Goal: Communication & Community: Ask a question

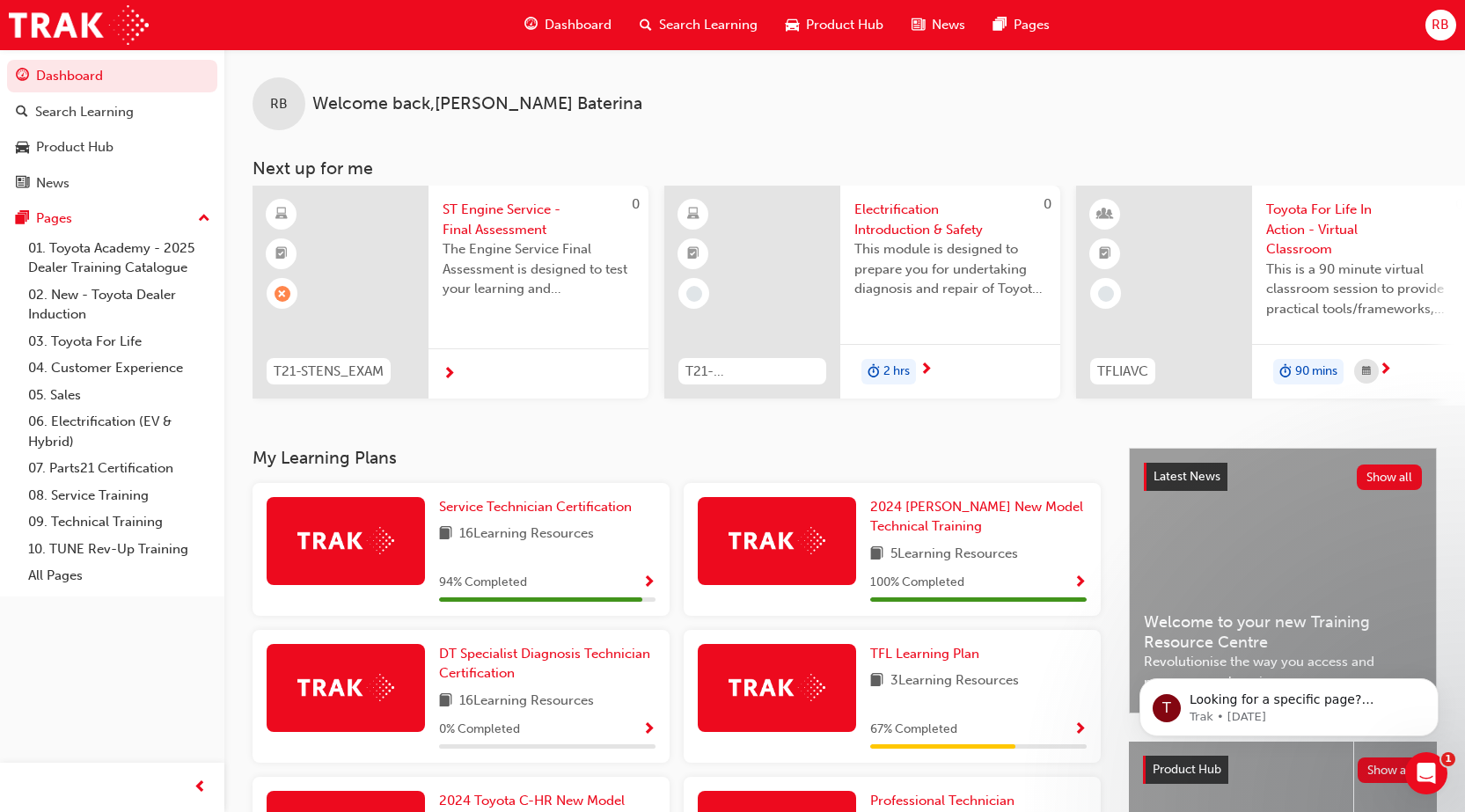
click at [494, 234] on span "ST Engine Service - Final Assessment" at bounding box center [539, 219] width 192 height 39
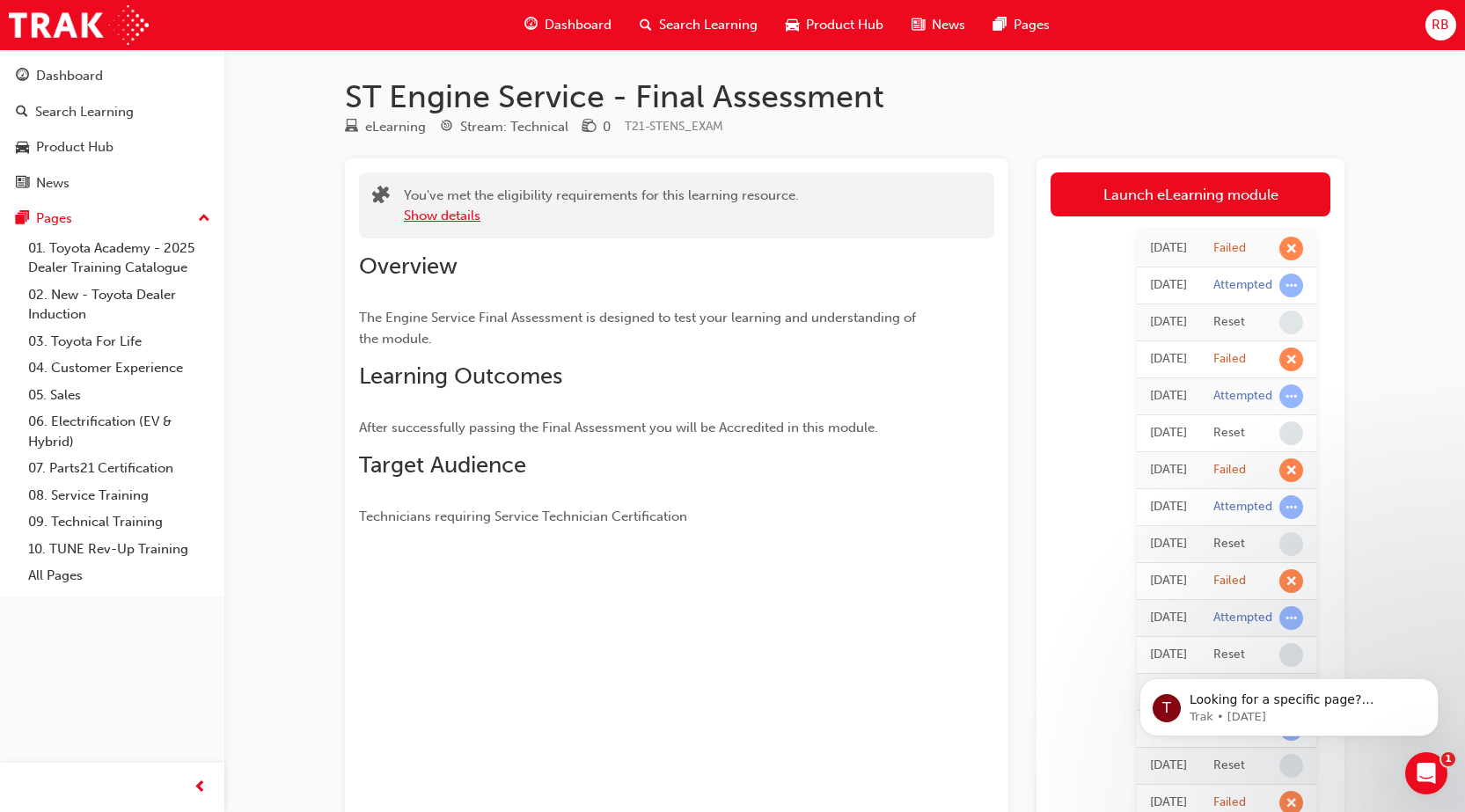
click at [456, 222] on button "Show details" at bounding box center [442, 215] width 76 height 21
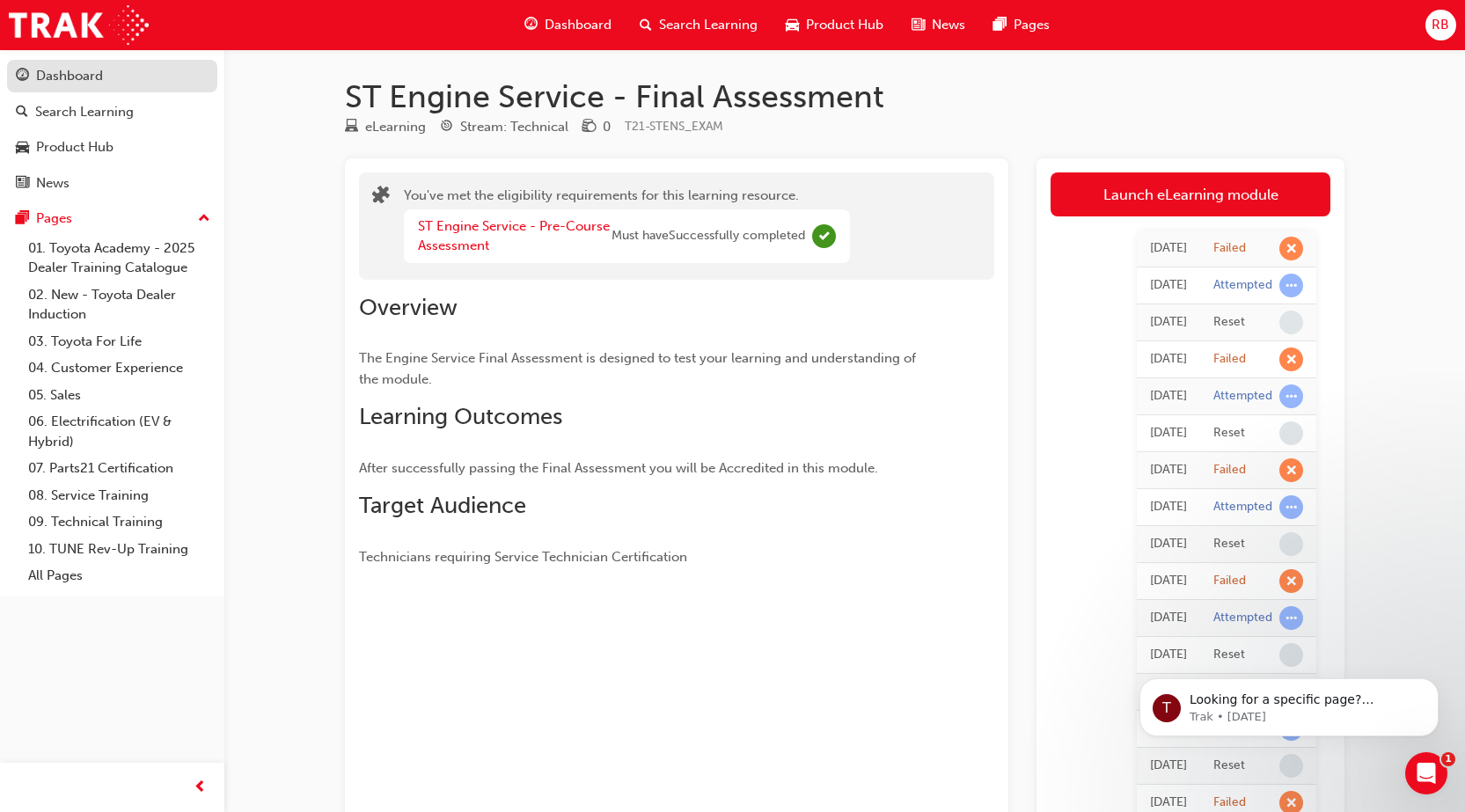
click at [61, 73] on div "Dashboard" at bounding box center [70, 75] width 67 height 21
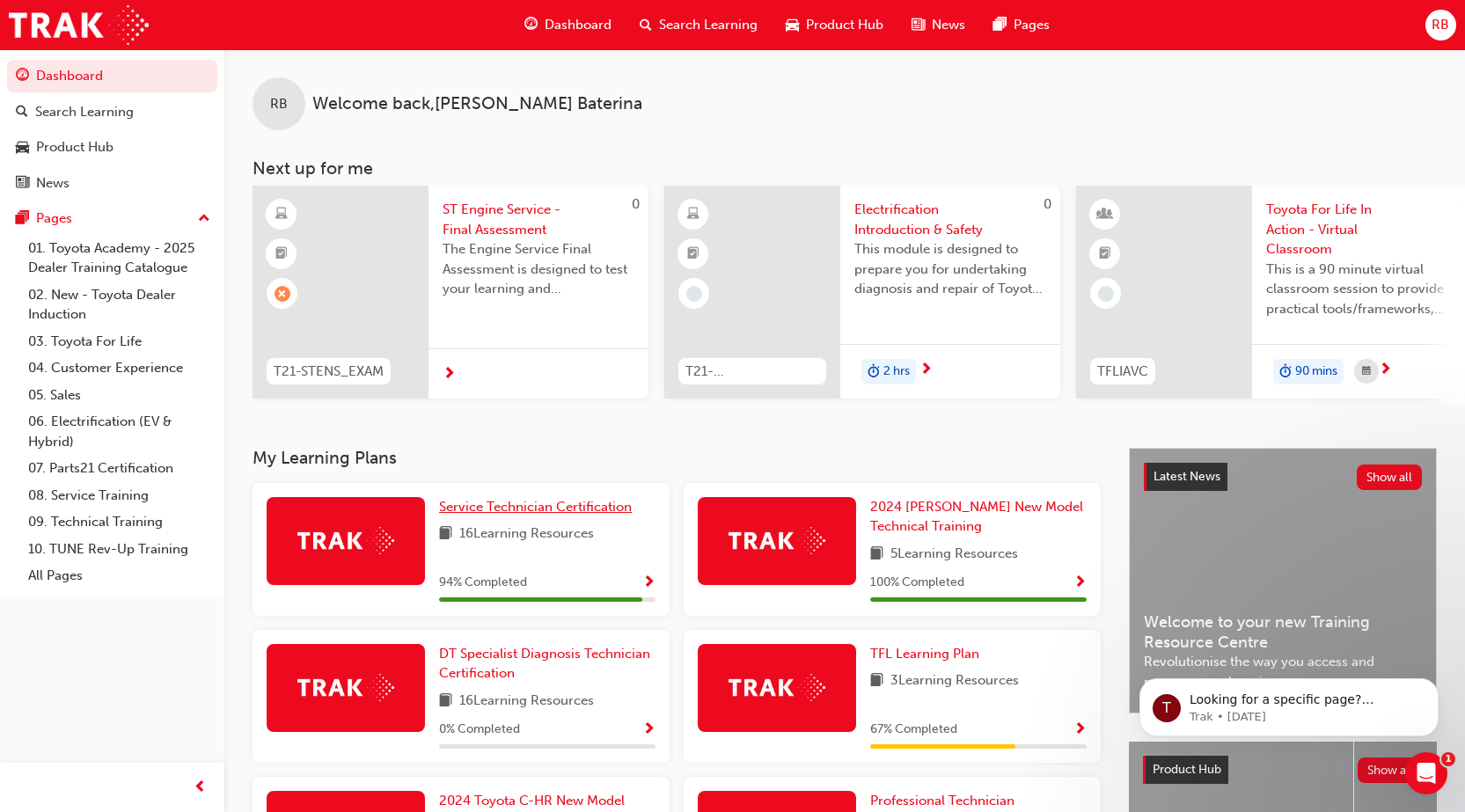
click at [573, 514] on span "Service Technician Certification" at bounding box center [535, 506] width 193 height 16
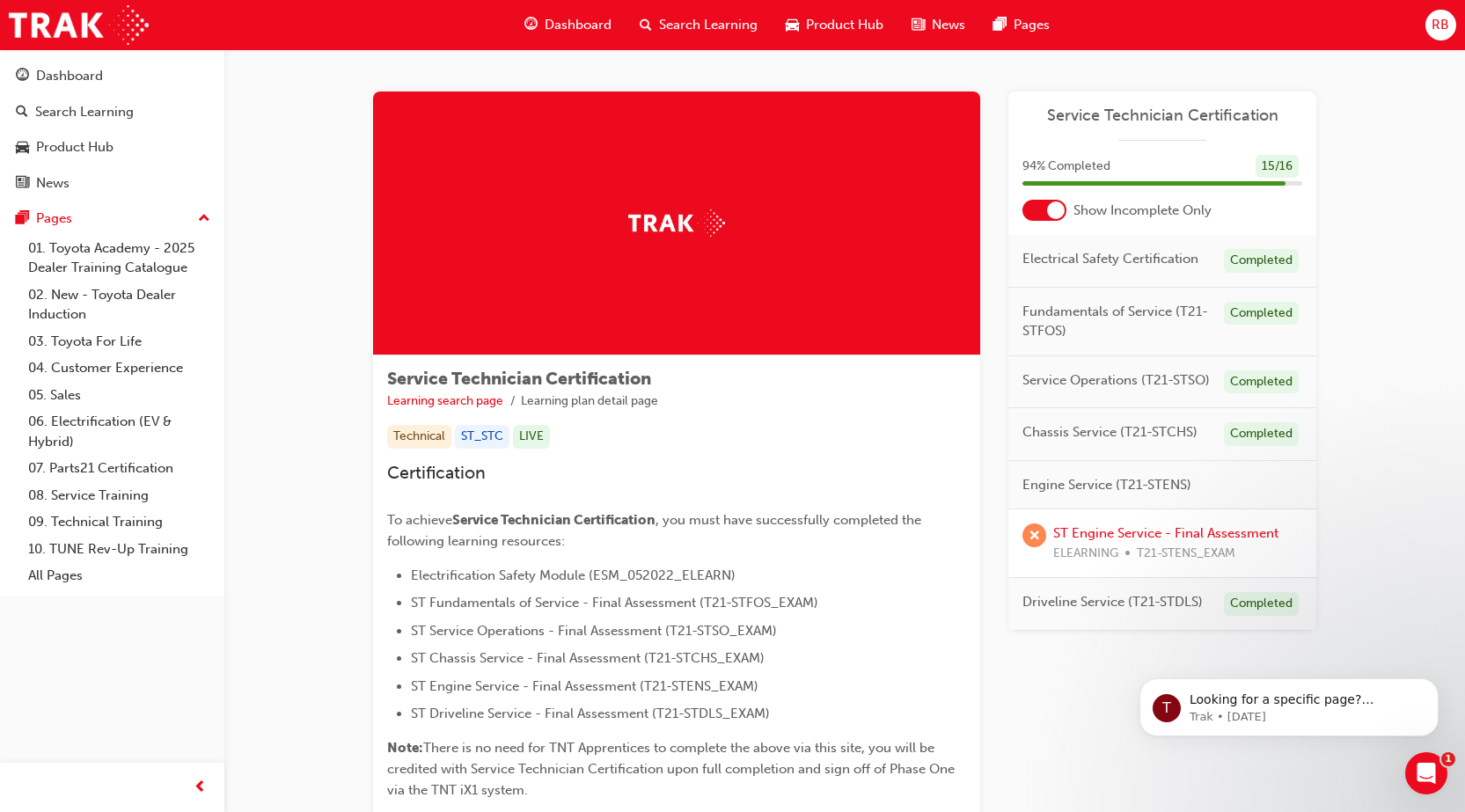
click at [568, 15] on span "Dashboard" at bounding box center [578, 24] width 67 height 21
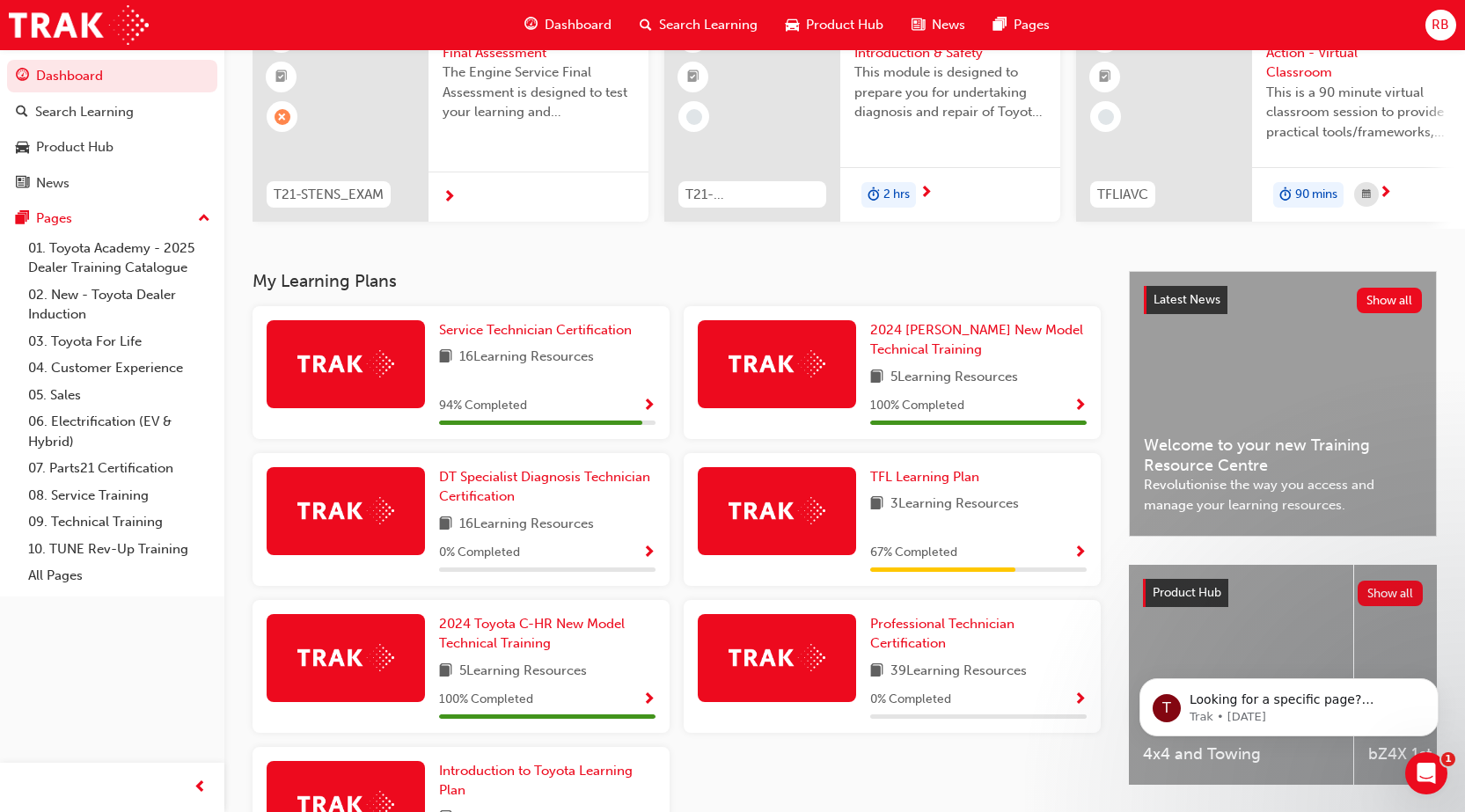
scroll to position [162, 0]
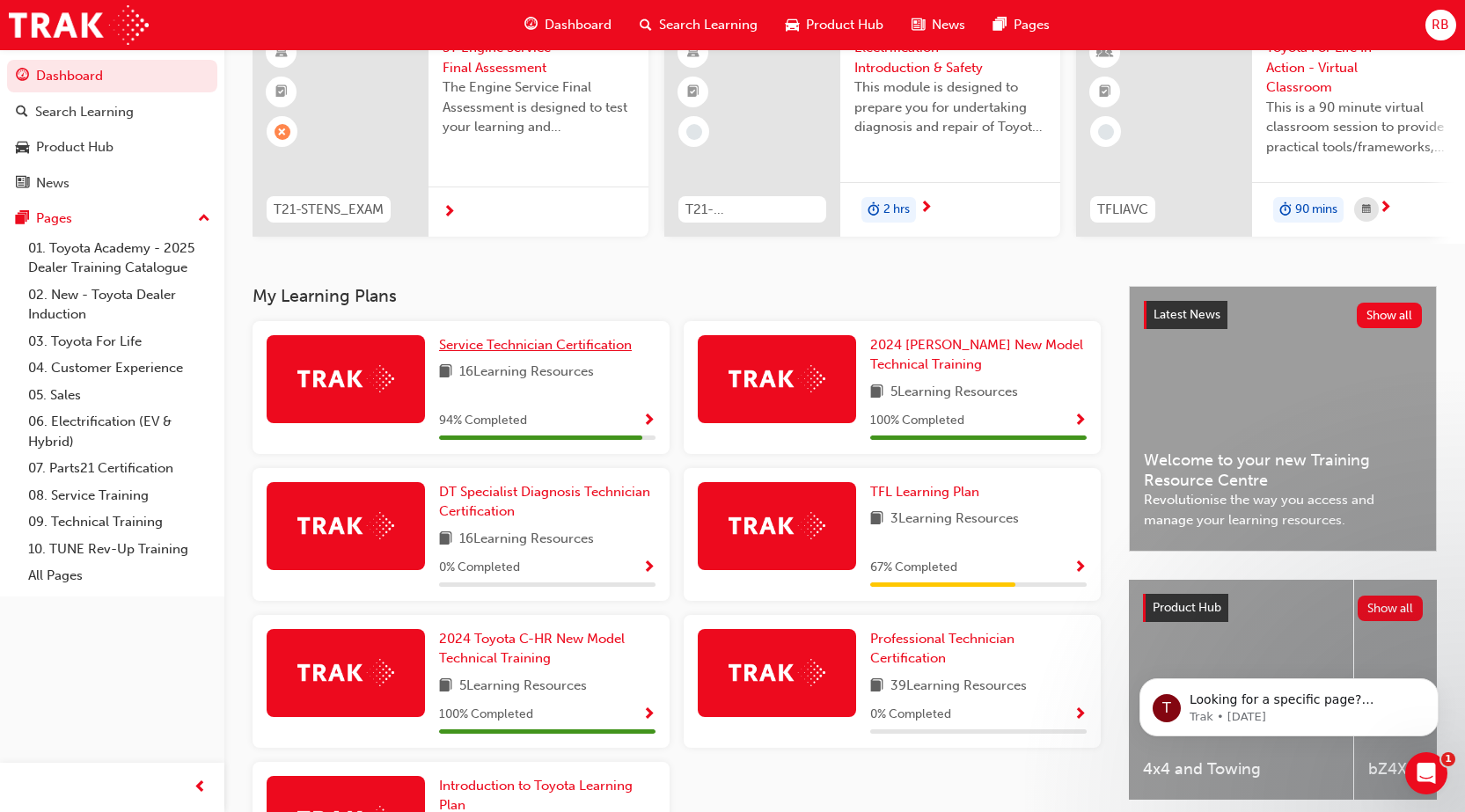
click at [512, 346] on span "Service Technician Certification" at bounding box center [535, 345] width 193 height 16
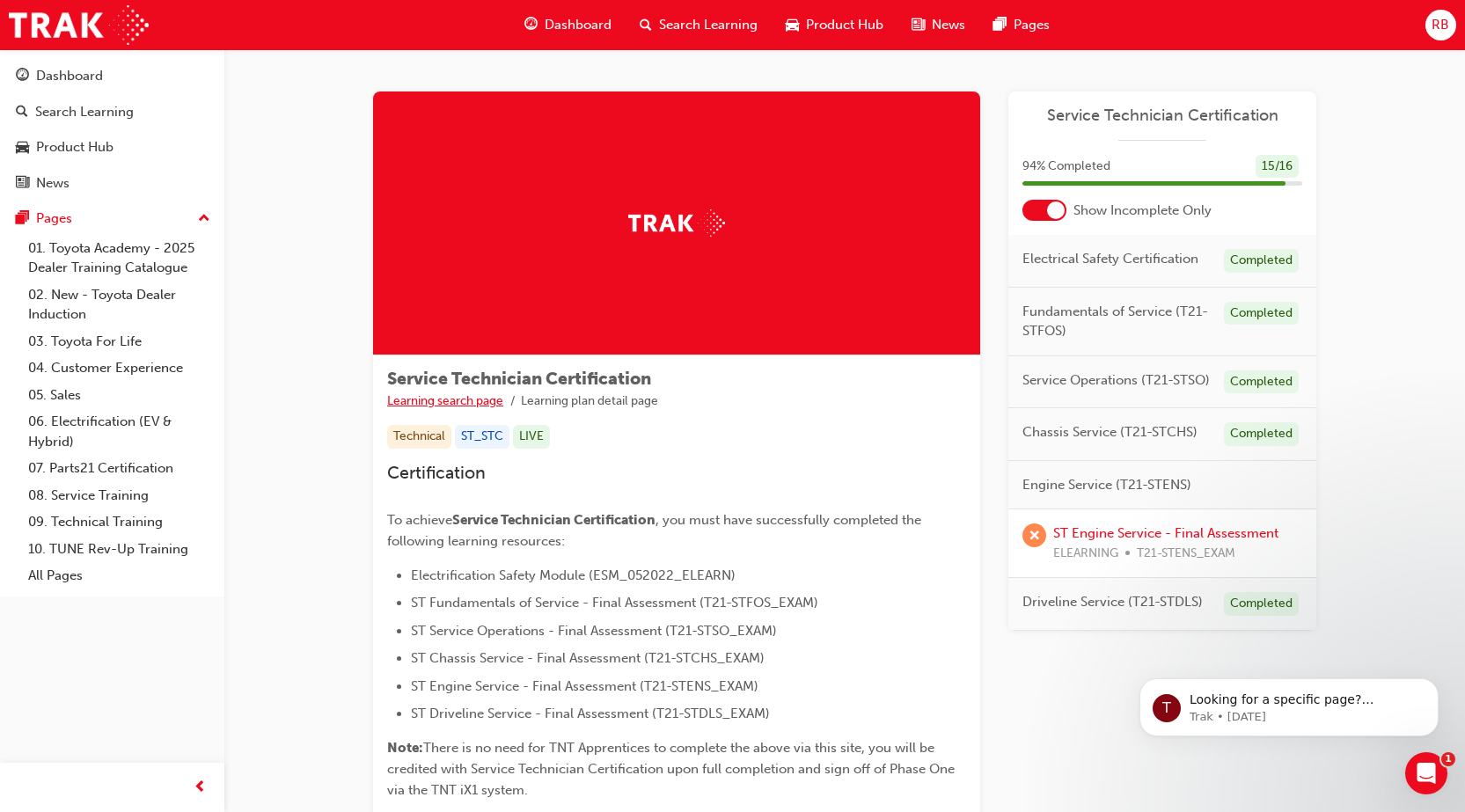
click at [456, 406] on link "Learning search page" at bounding box center [445, 400] width 117 height 15
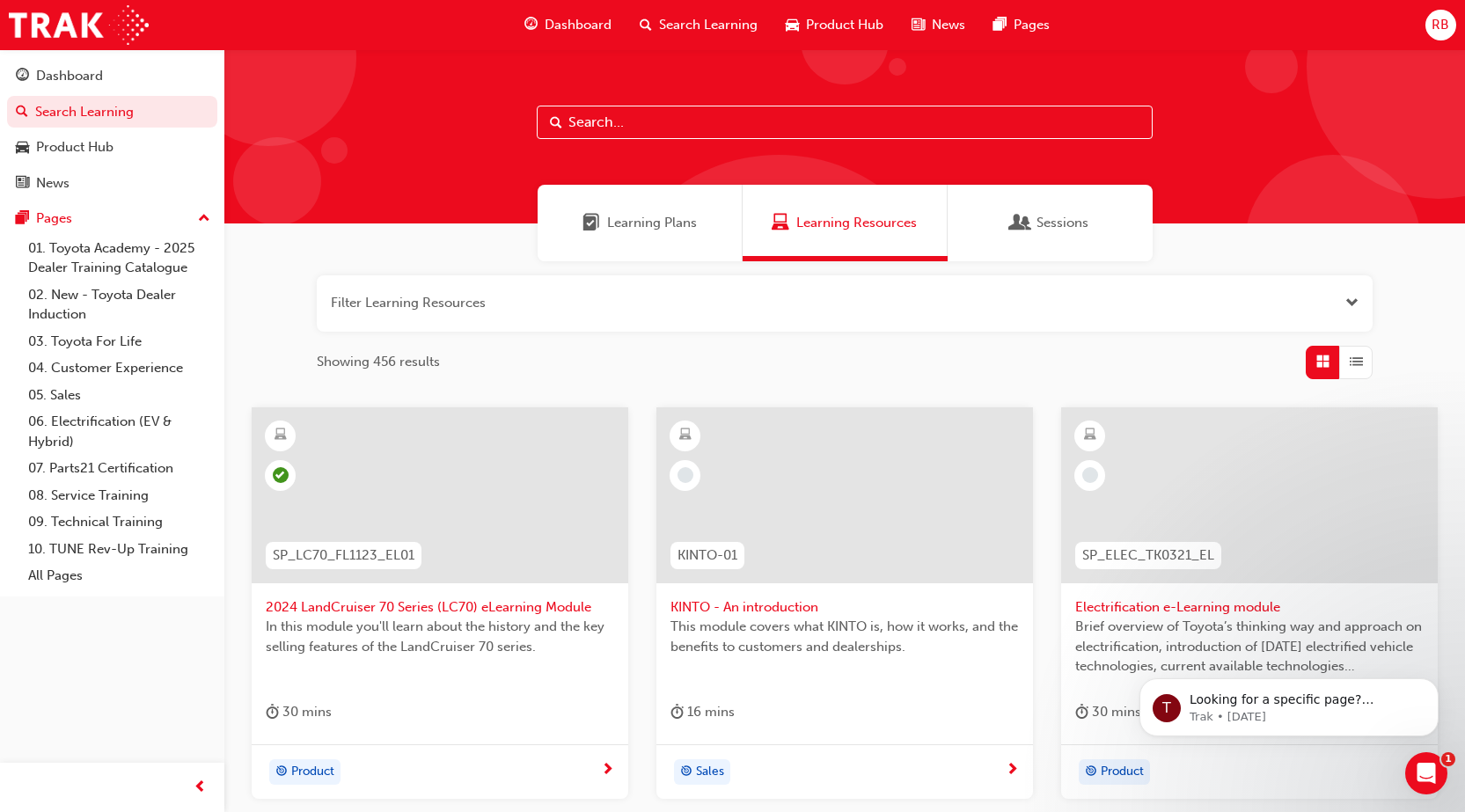
drag, startPoint x: 623, startPoint y: 281, endPoint x: 616, endPoint y: 274, distance: 9.9
click at [623, 281] on button "button" at bounding box center [845, 303] width 1056 height 56
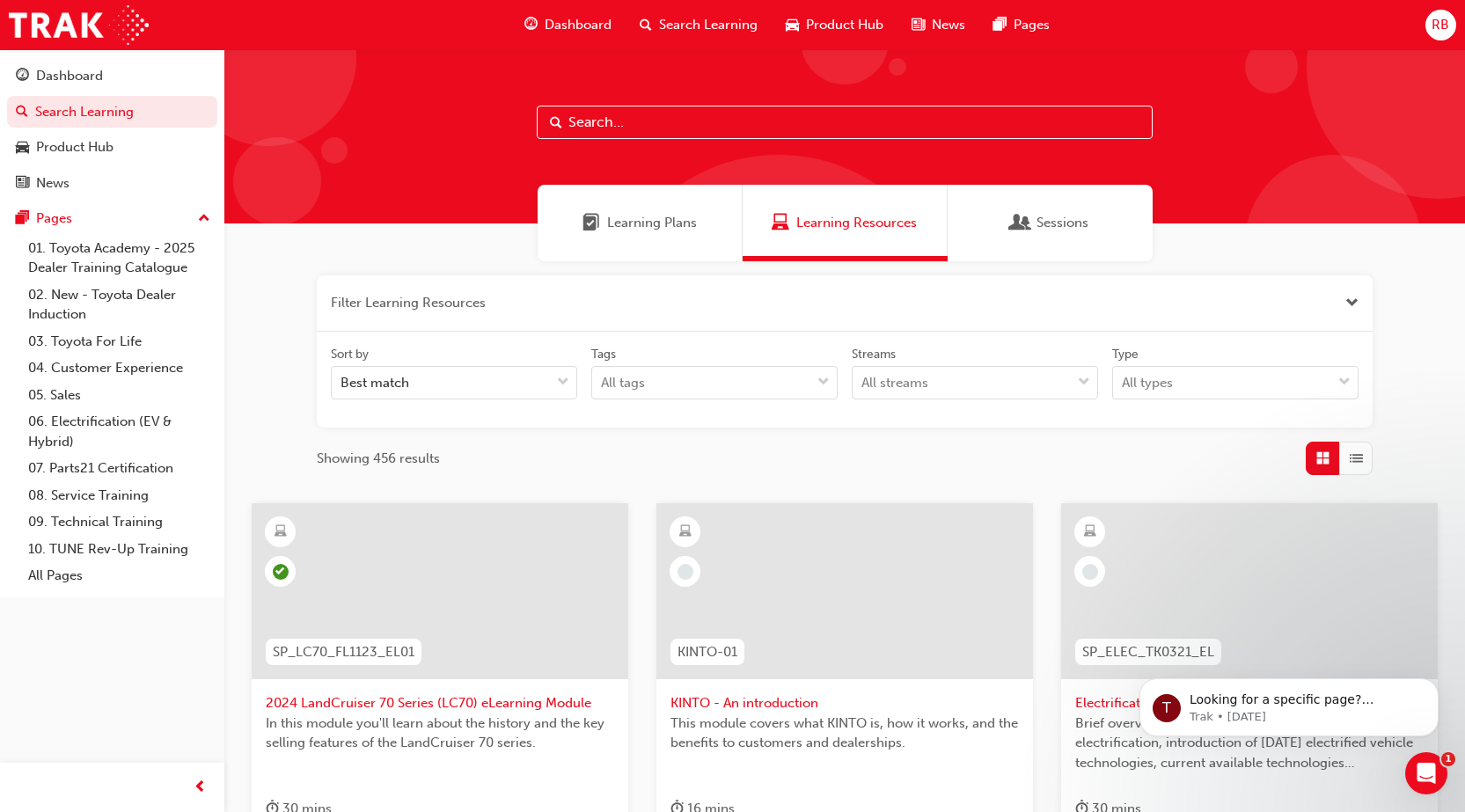
click at [622, 207] on div "Learning Plans" at bounding box center [640, 223] width 205 height 76
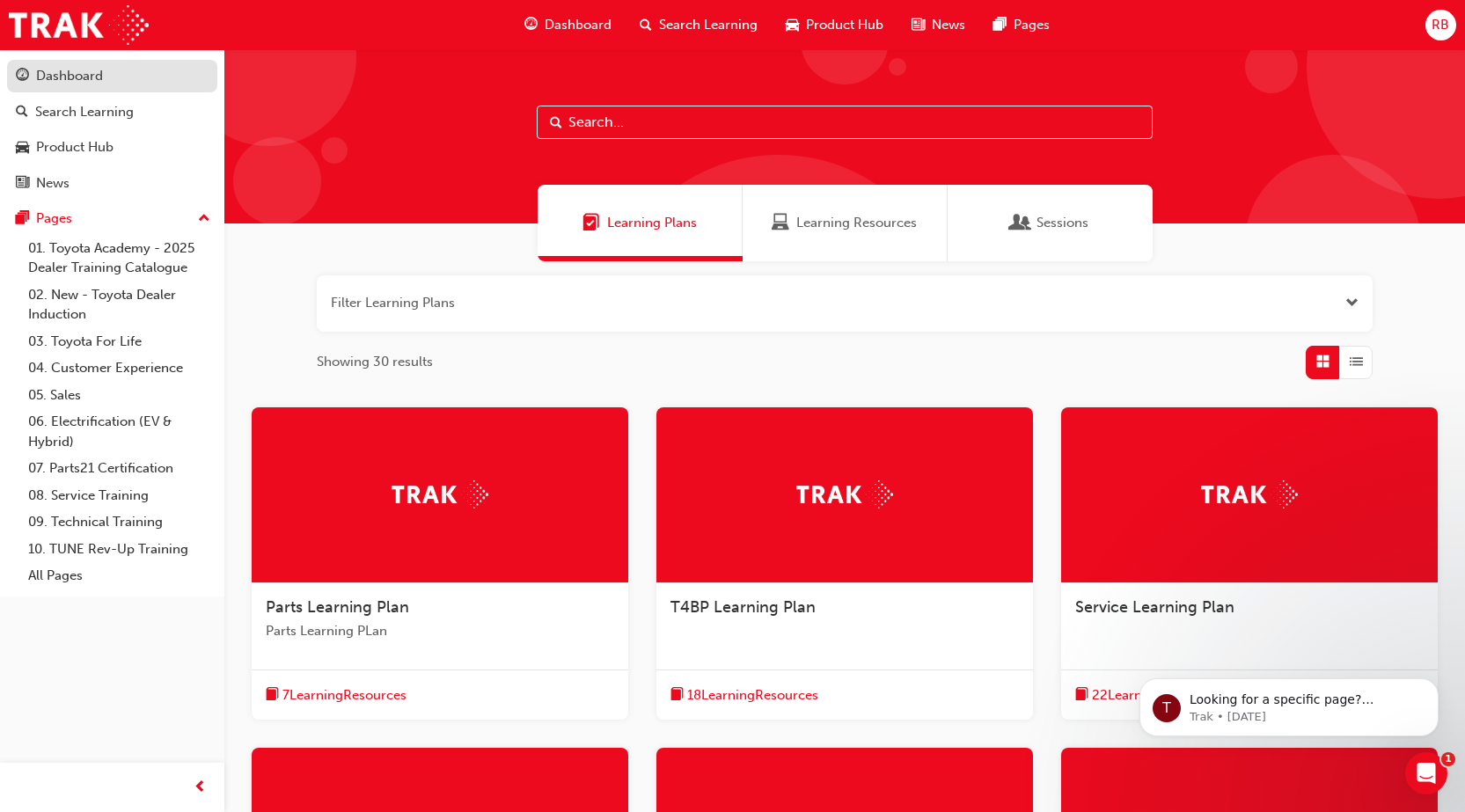
click at [65, 72] on div "Dashboard" at bounding box center [70, 75] width 67 height 21
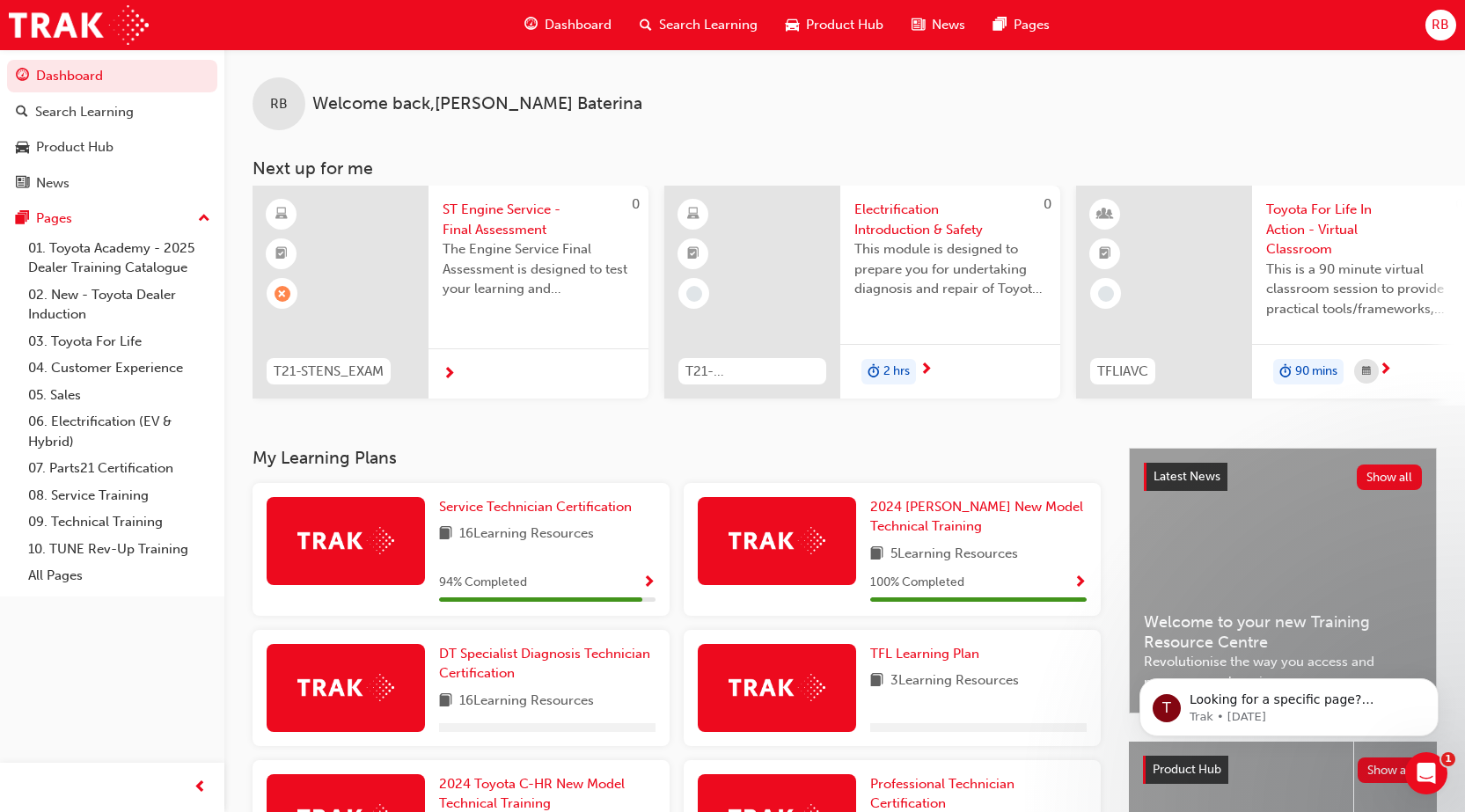
click at [498, 208] on span "ST Engine Service - Final Assessment" at bounding box center [539, 219] width 192 height 39
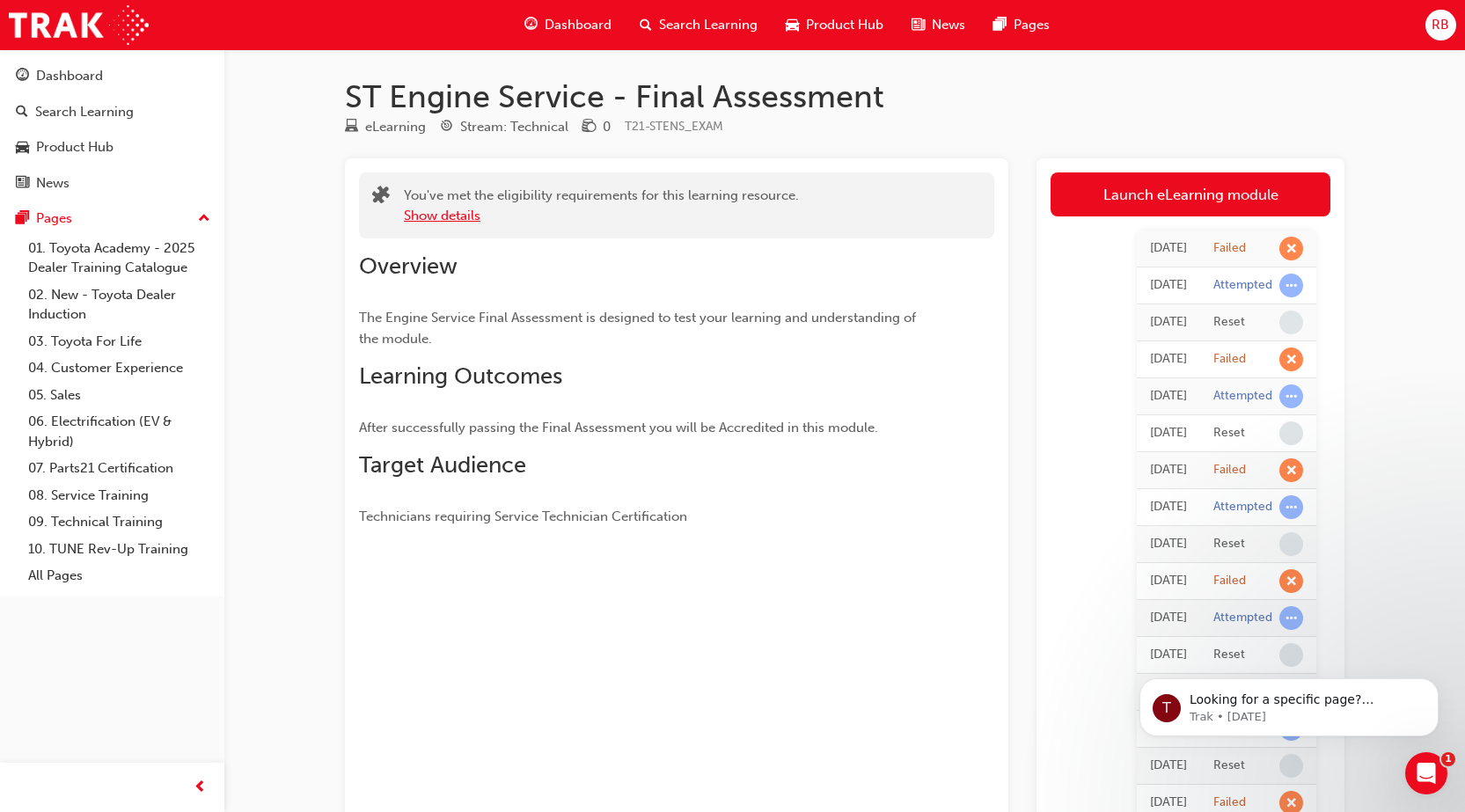
click at [463, 222] on button "Show details" at bounding box center [442, 215] width 76 height 21
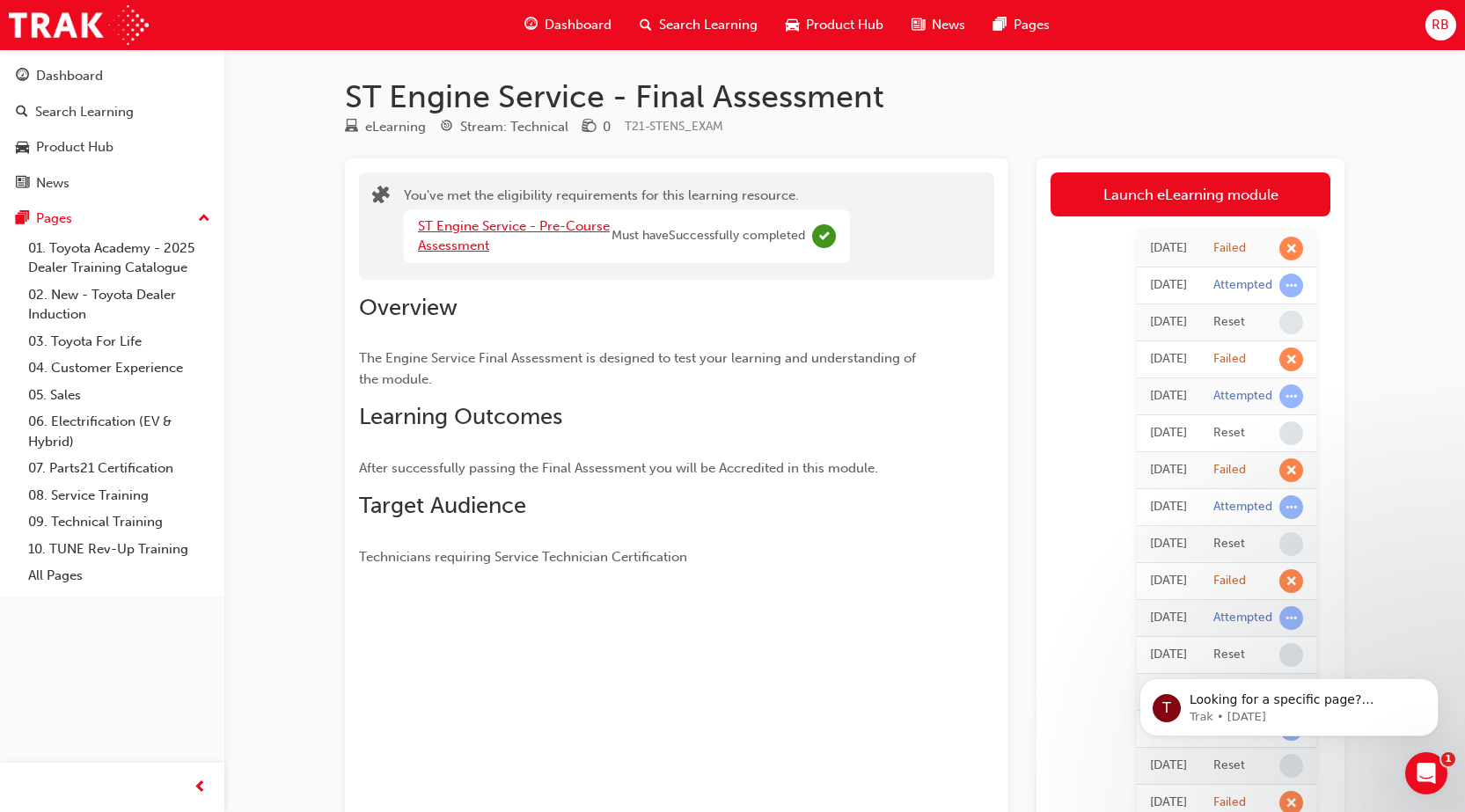
click at [463, 222] on link "ST Engine Service - Pre-Course Assessment" at bounding box center [514, 236] width 192 height 36
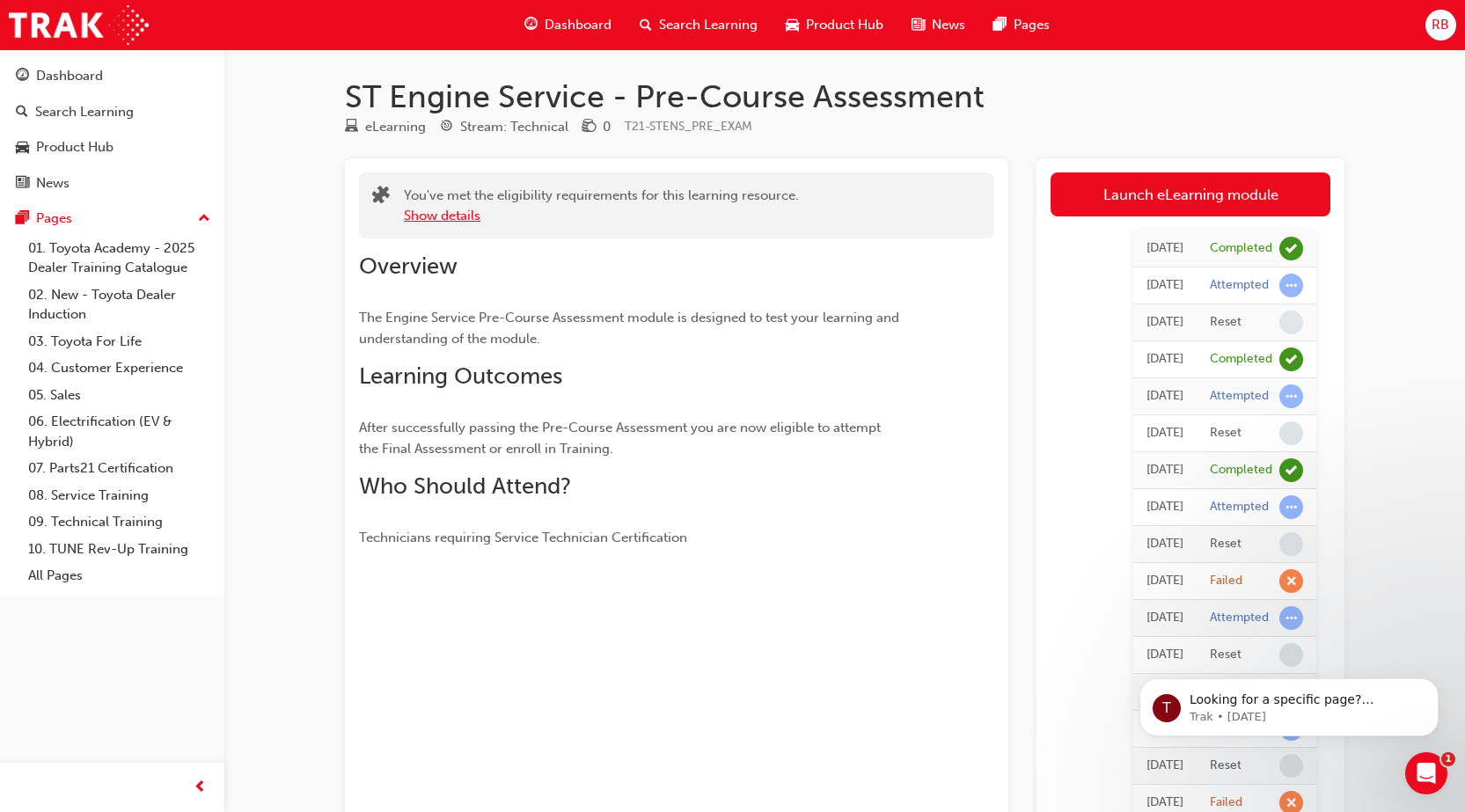
click at [463, 222] on button "Show details" at bounding box center [442, 215] width 76 height 21
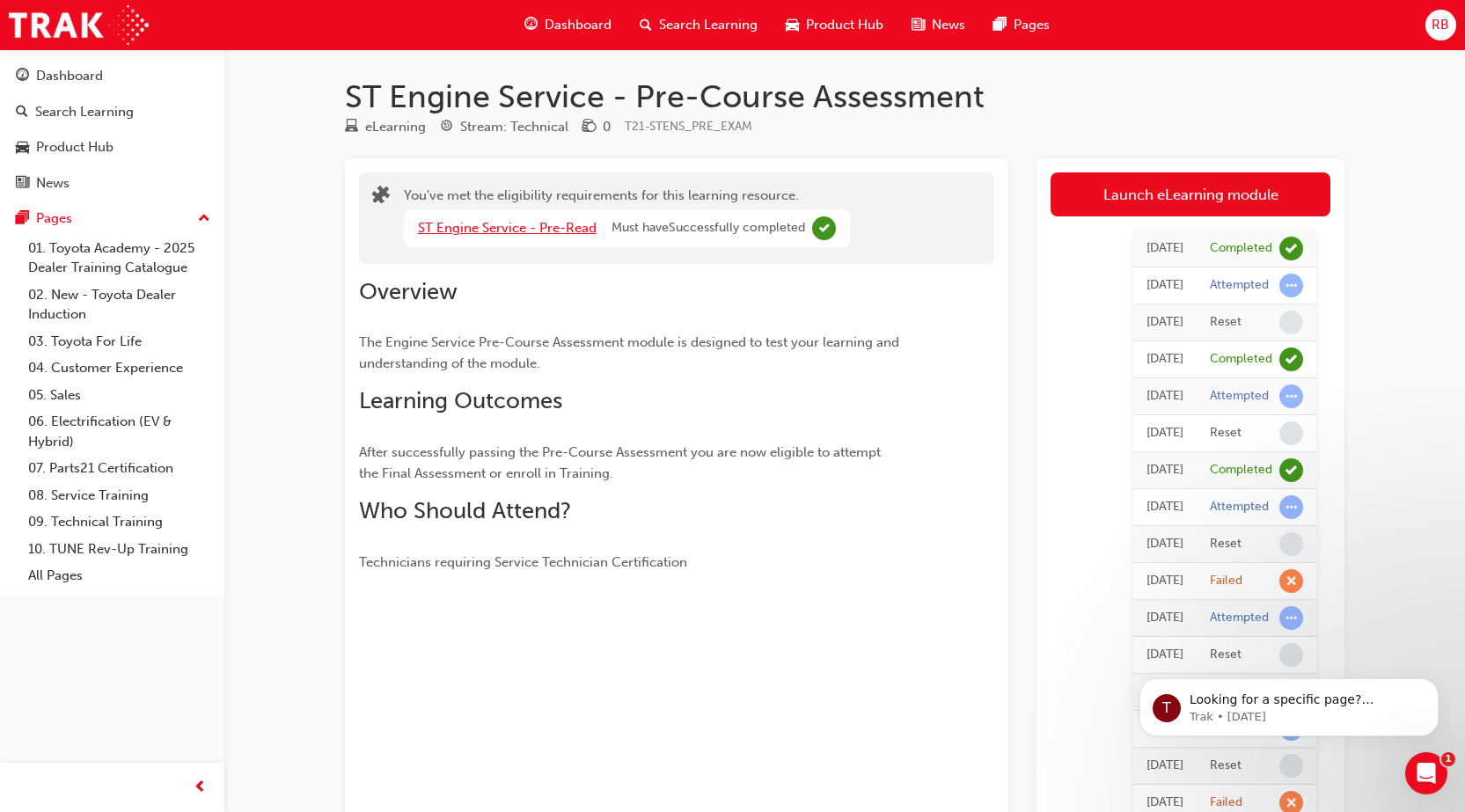
click at [463, 222] on link "ST Engine Service - Pre-Read" at bounding box center [508, 227] width 178 height 16
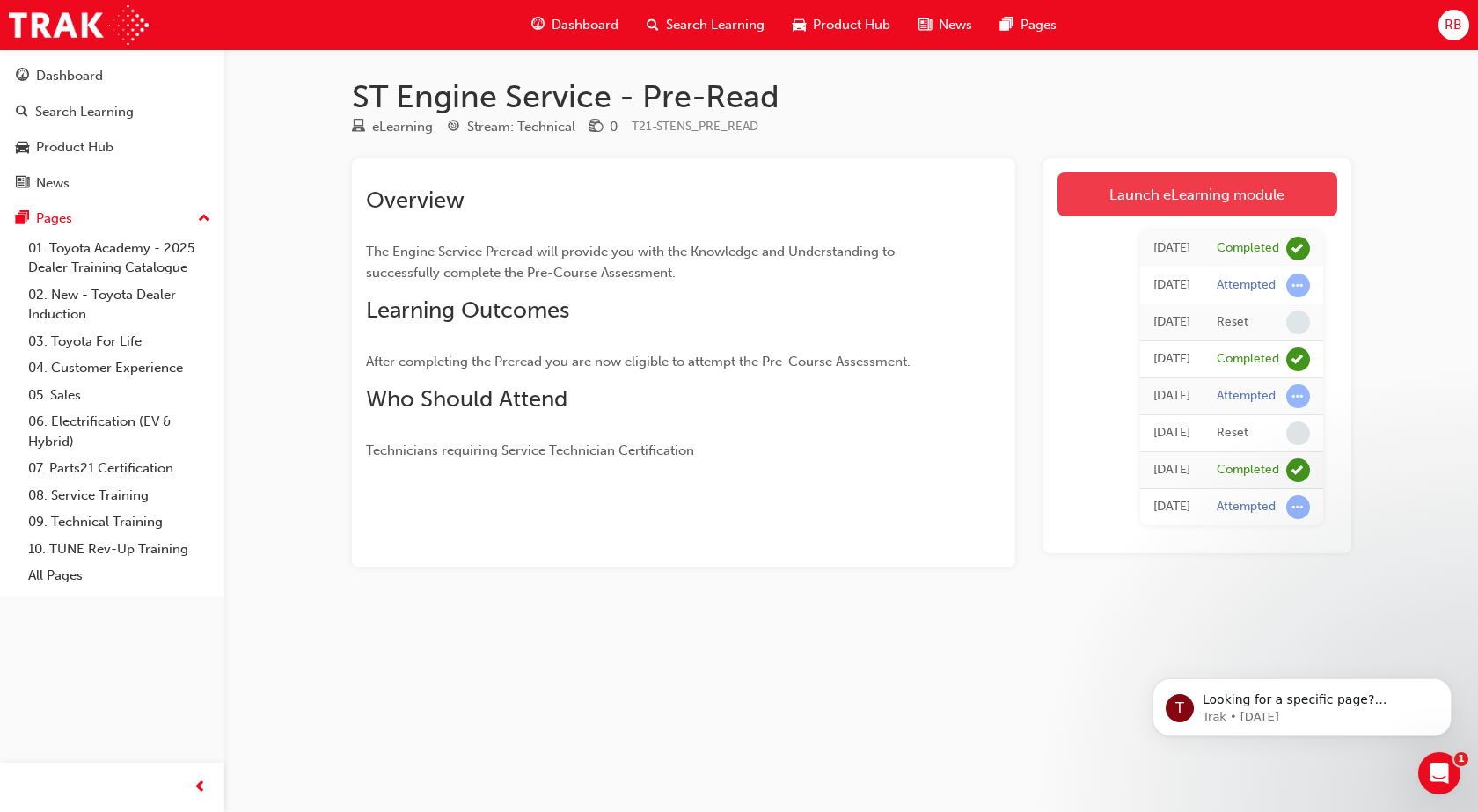
click at [1108, 185] on link "Launch eLearning module" at bounding box center [1197, 194] width 280 height 44
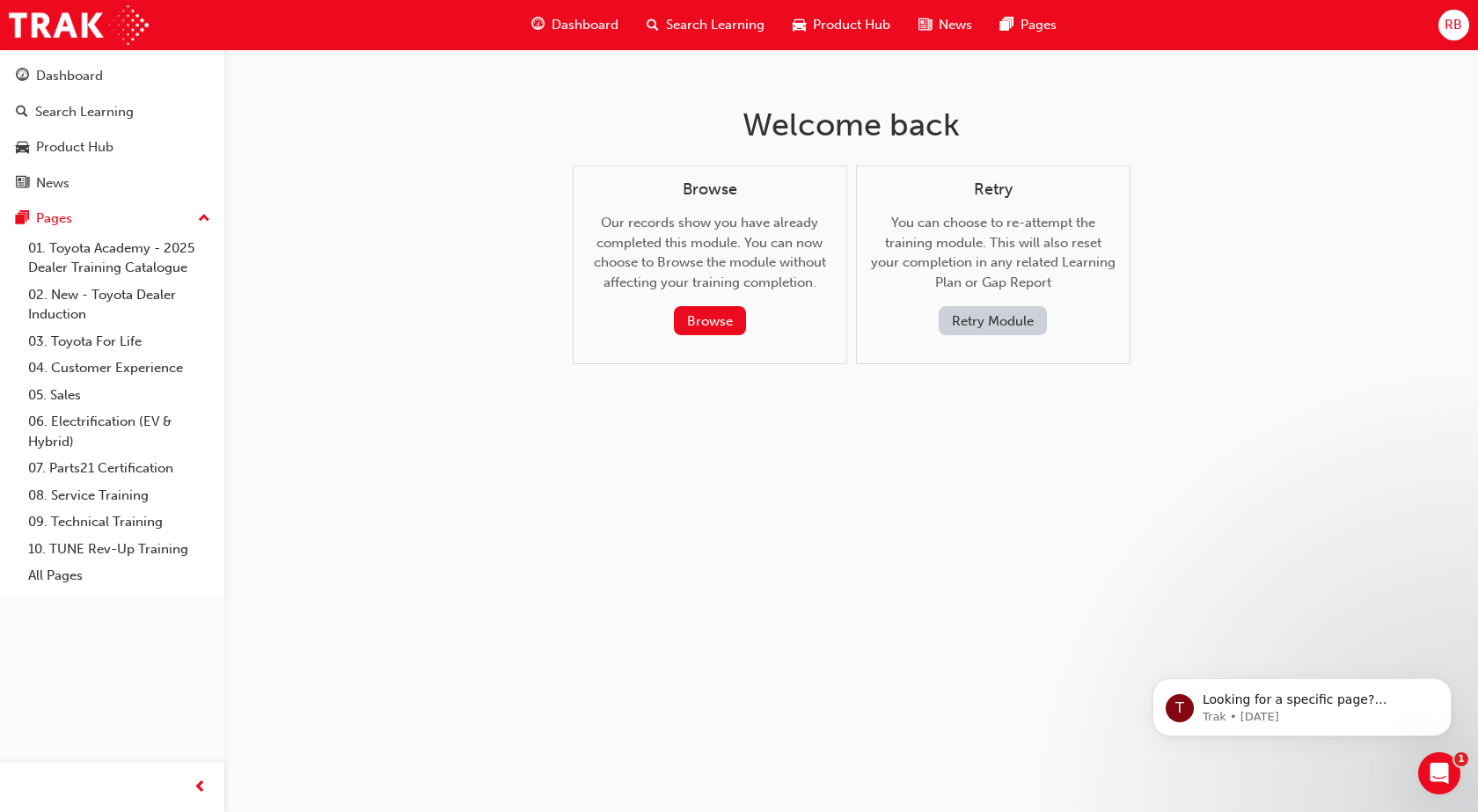
click at [979, 320] on button "Retry Module" at bounding box center [992, 320] width 108 height 29
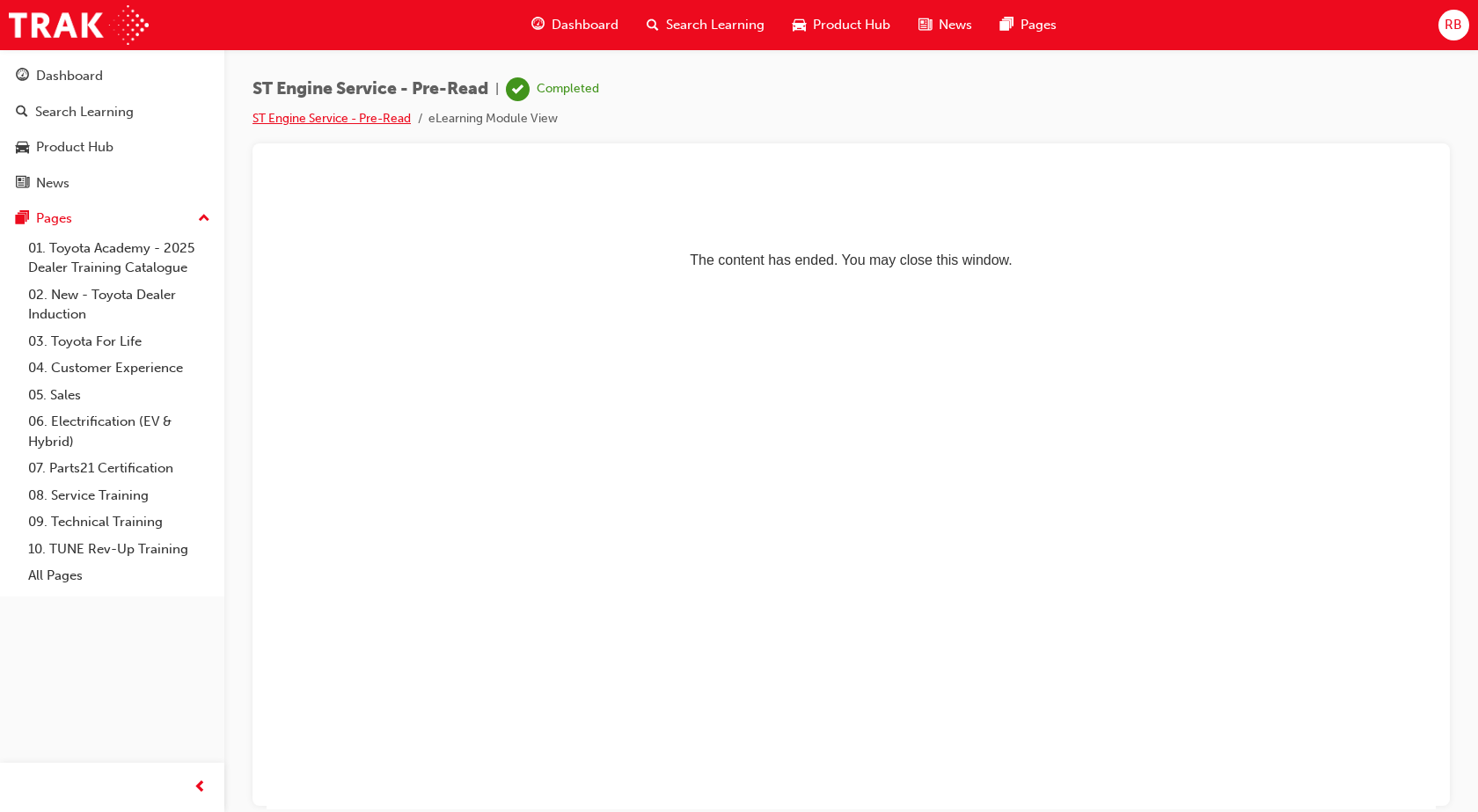
click at [314, 118] on link "ST Engine Service - Pre-Read" at bounding box center [332, 118] width 159 height 15
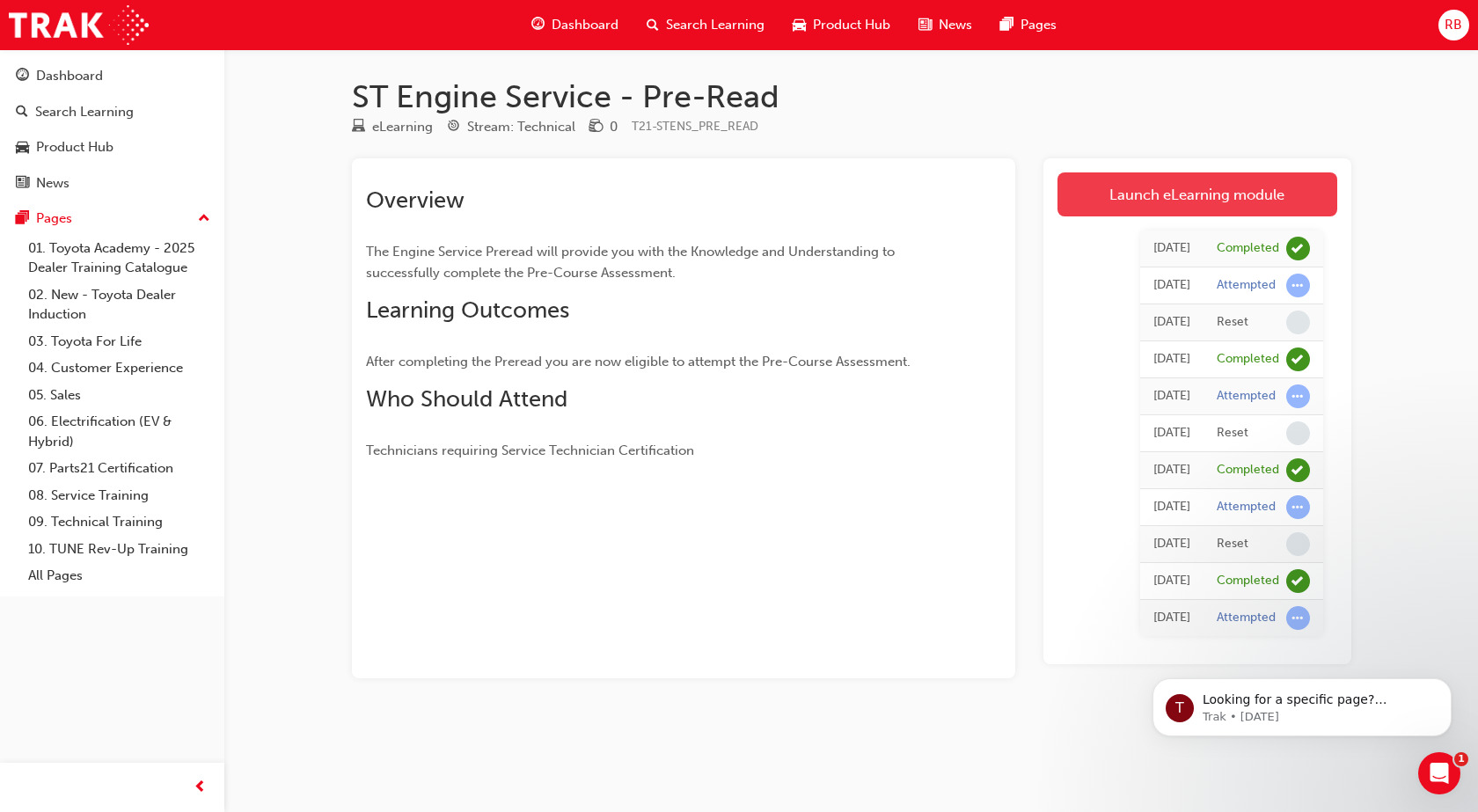
click at [1176, 188] on link "Launch eLearning module" at bounding box center [1197, 194] width 280 height 44
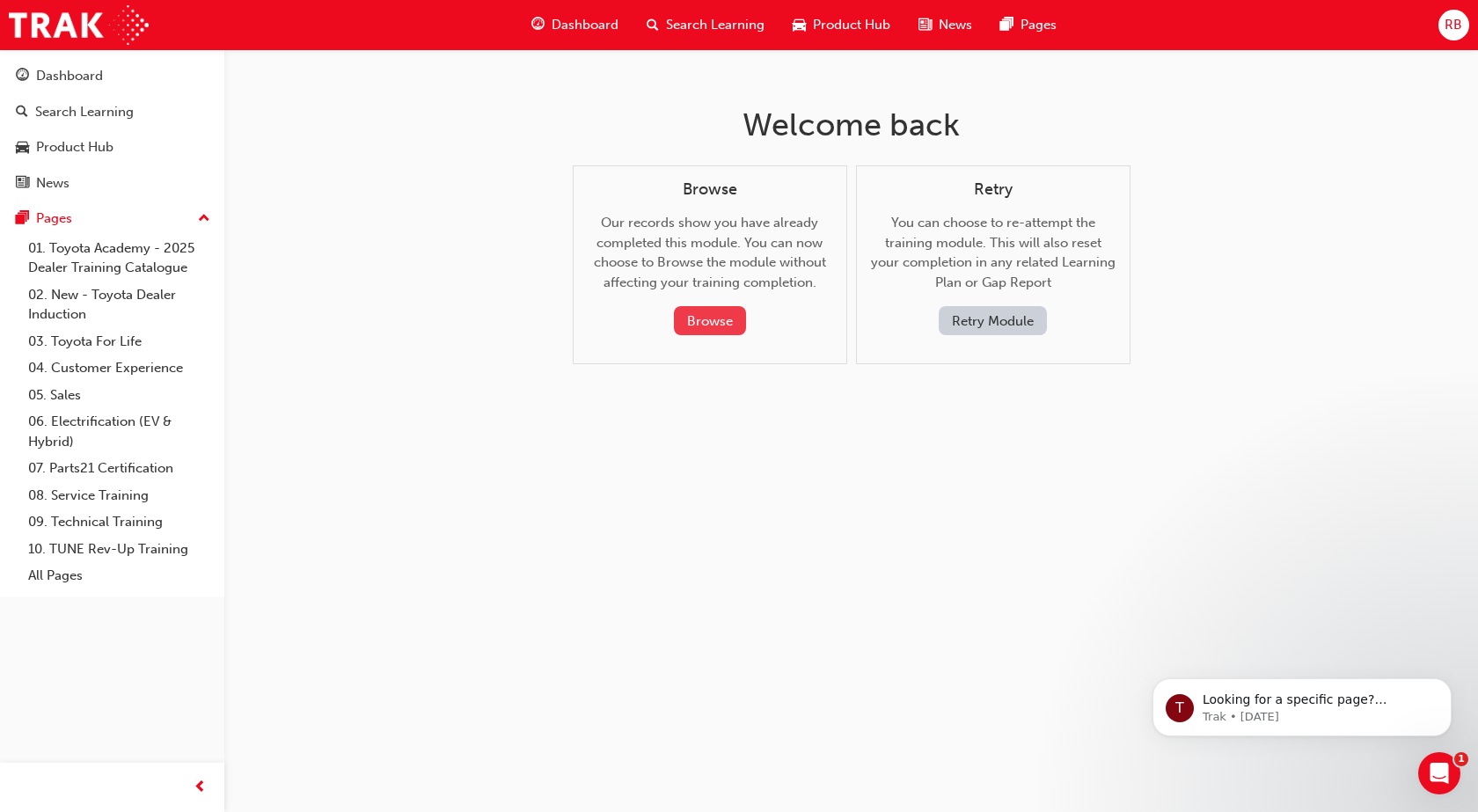
click at [714, 317] on button "Browse" at bounding box center [710, 320] width 72 height 29
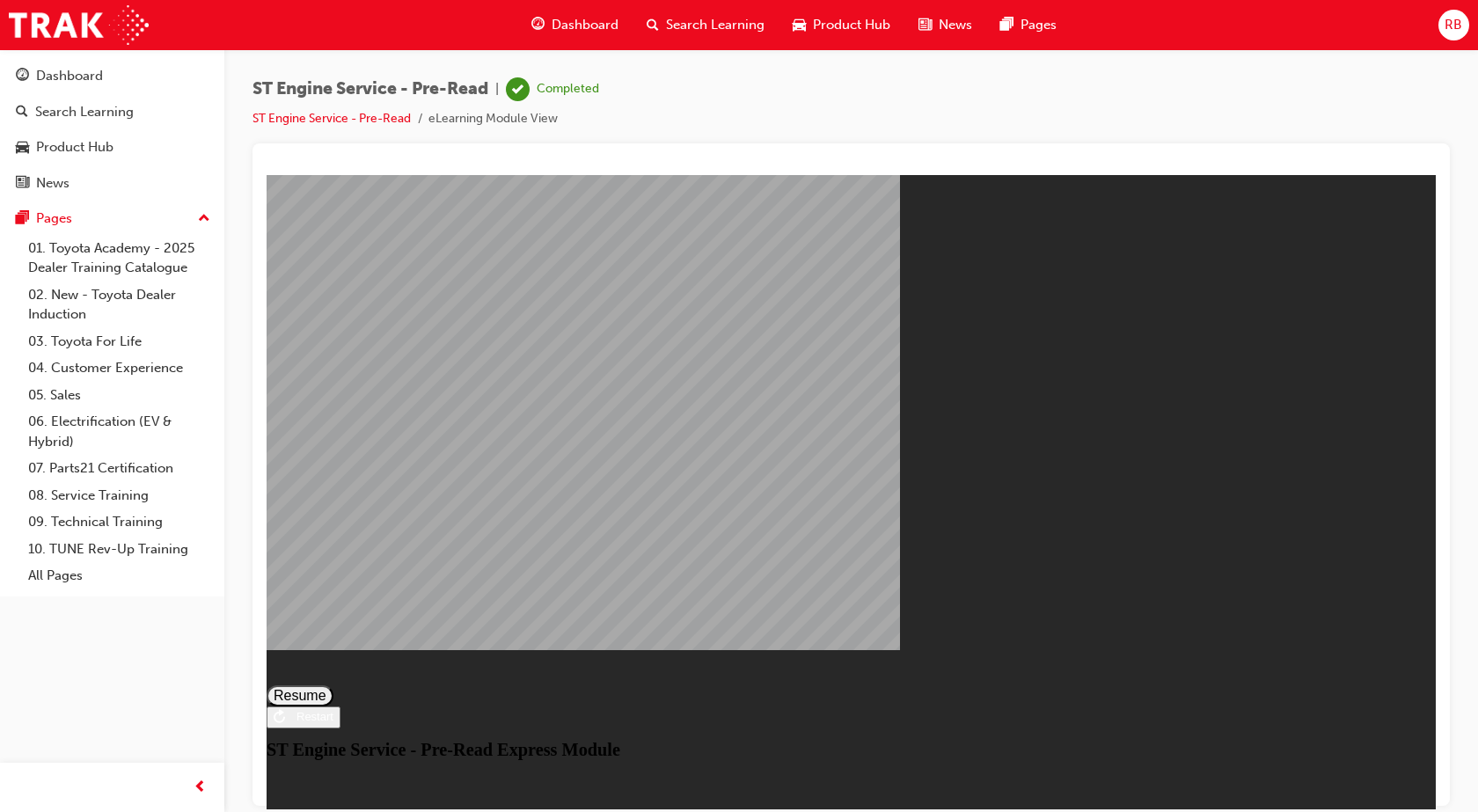
click at [333, 685] on button "Resume" at bounding box center [300, 695] width 67 height 22
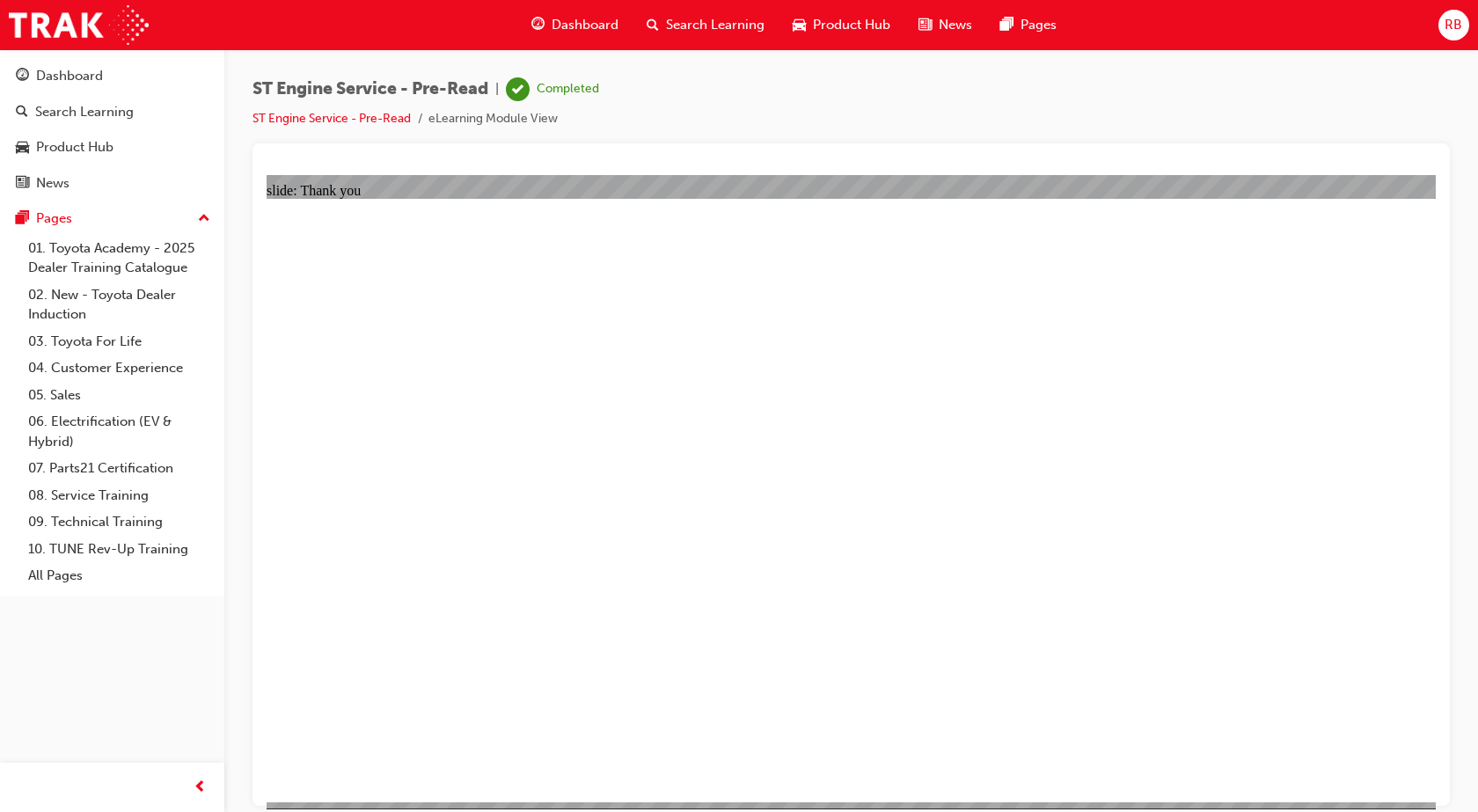
click at [352, 115] on link "ST Engine Service - Pre-Read" at bounding box center [332, 118] width 159 height 15
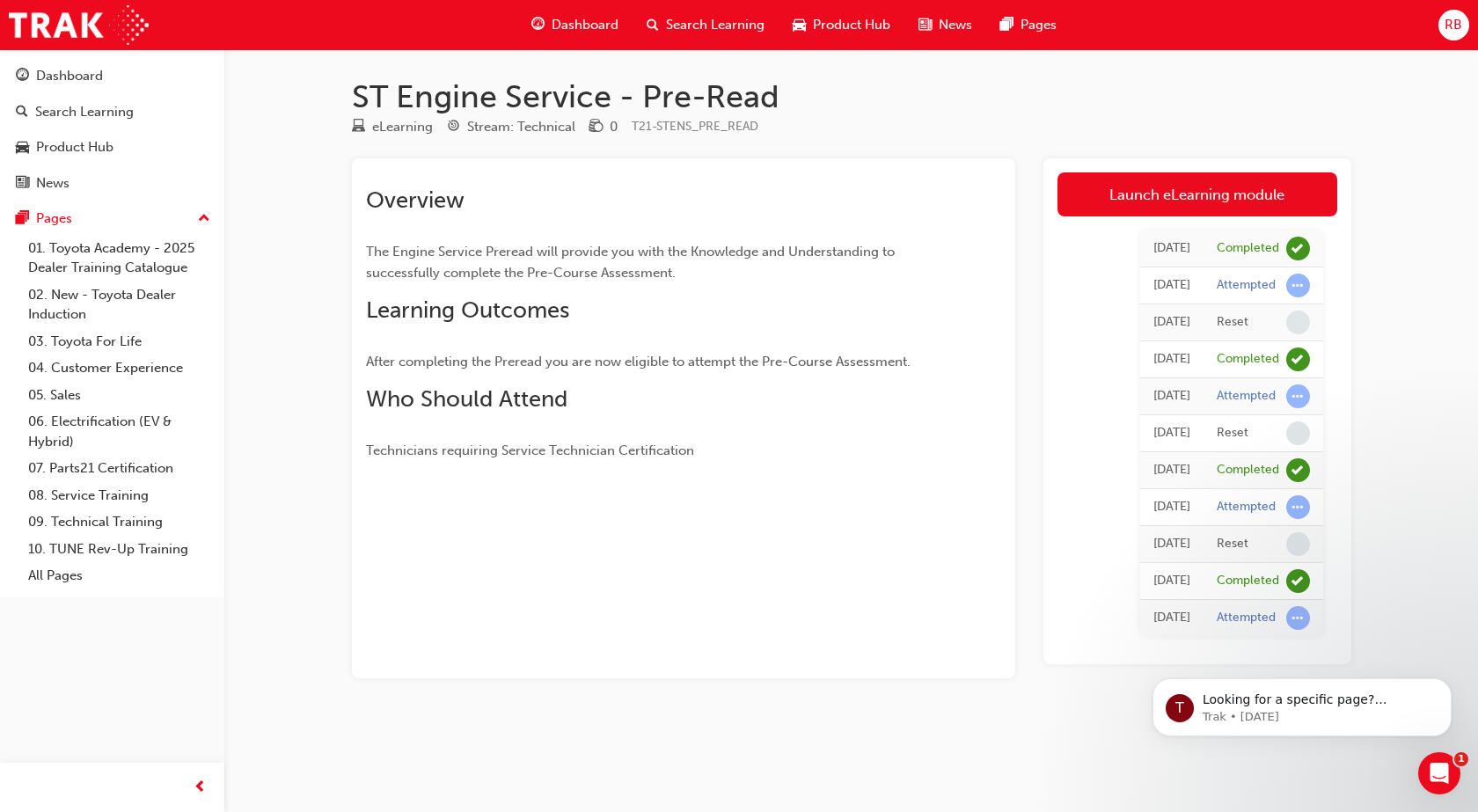
click at [1153, 283] on div "[DATE]" at bounding box center [1171, 285] width 37 height 21
click at [101, 82] on div "Dashboard" at bounding box center [70, 75] width 67 height 21
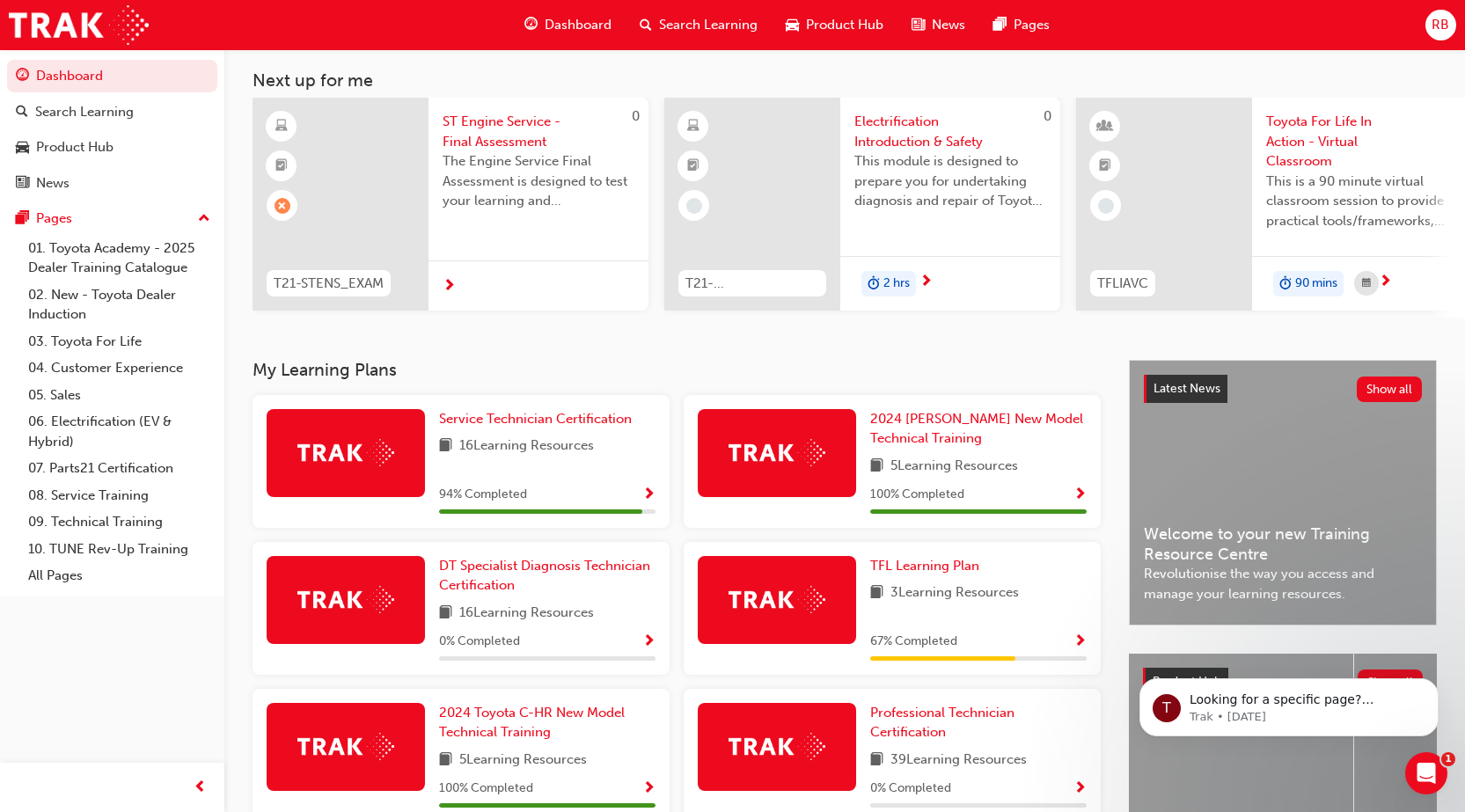
scroll to position [176, 0]
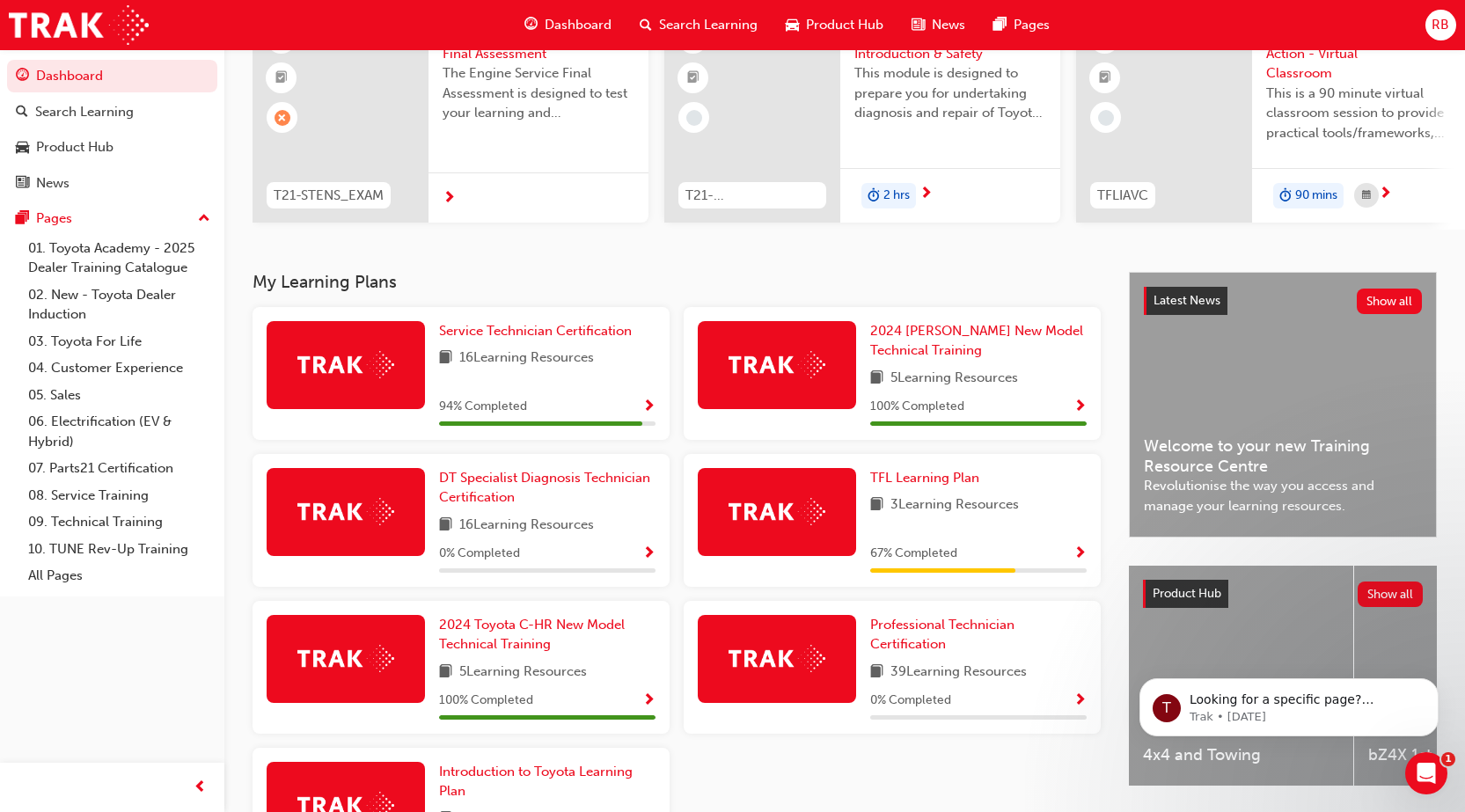
click at [840, 504] on div at bounding box center [777, 512] width 159 height 88
click at [920, 515] on span "3 Learning Resources" at bounding box center [954, 505] width 128 height 22
click at [564, 338] on span "Service Technician Certification" at bounding box center [535, 331] width 193 height 16
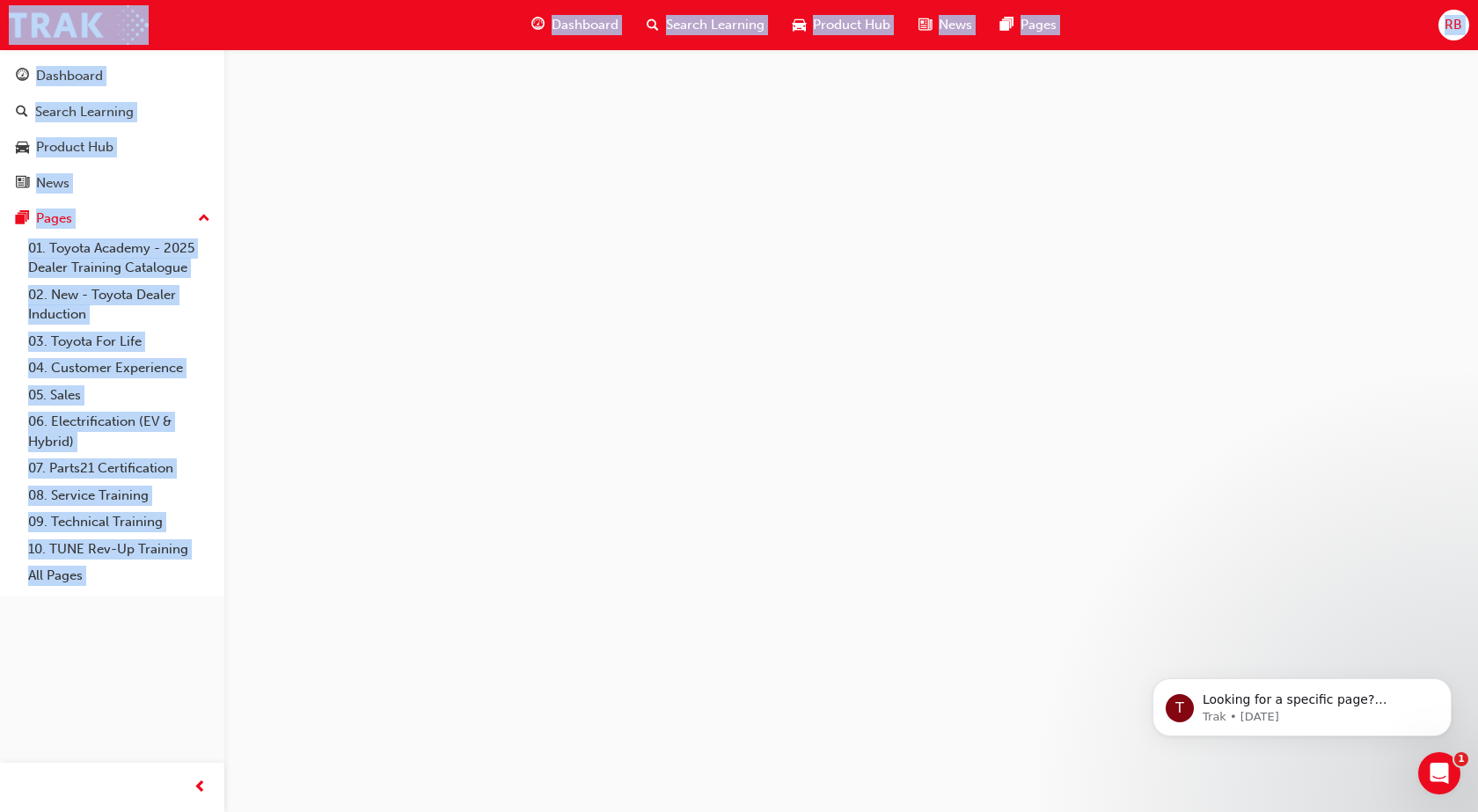
click at [565, 336] on div at bounding box center [739, 406] width 1478 height 812
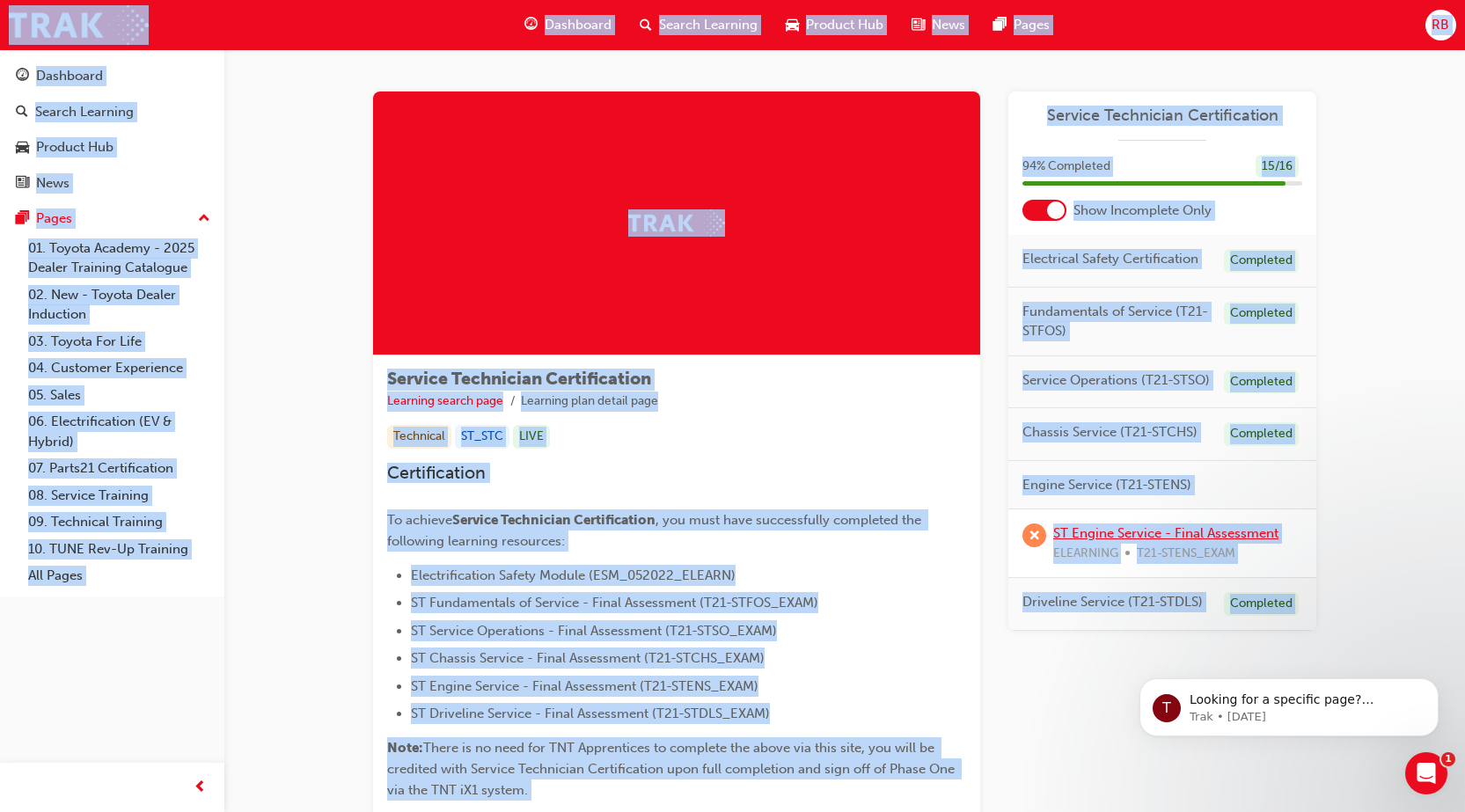
click at [1123, 527] on link "ST Engine Service - Final Assessment" at bounding box center [1166, 533] width 225 height 16
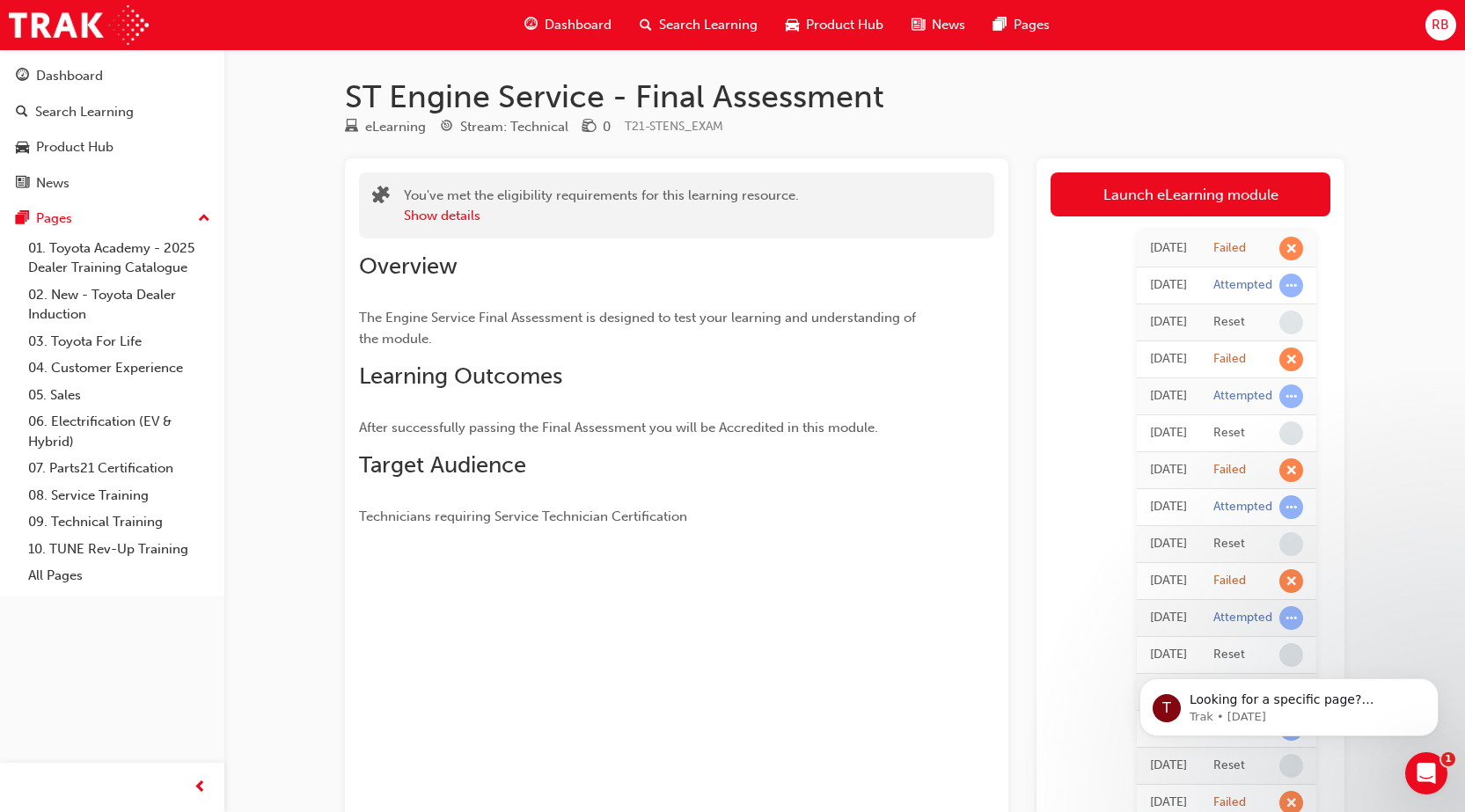
click at [564, 88] on h1 "ST Engine Service - Final Assessment" at bounding box center [845, 97] width 1000 height 39
click at [410, 270] on span "Overview" at bounding box center [408, 266] width 99 height 27
click at [427, 375] on span "Learning Outcomes" at bounding box center [460, 376] width 203 height 27
click at [459, 374] on span "Learning Outcomes" at bounding box center [460, 376] width 203 height 27
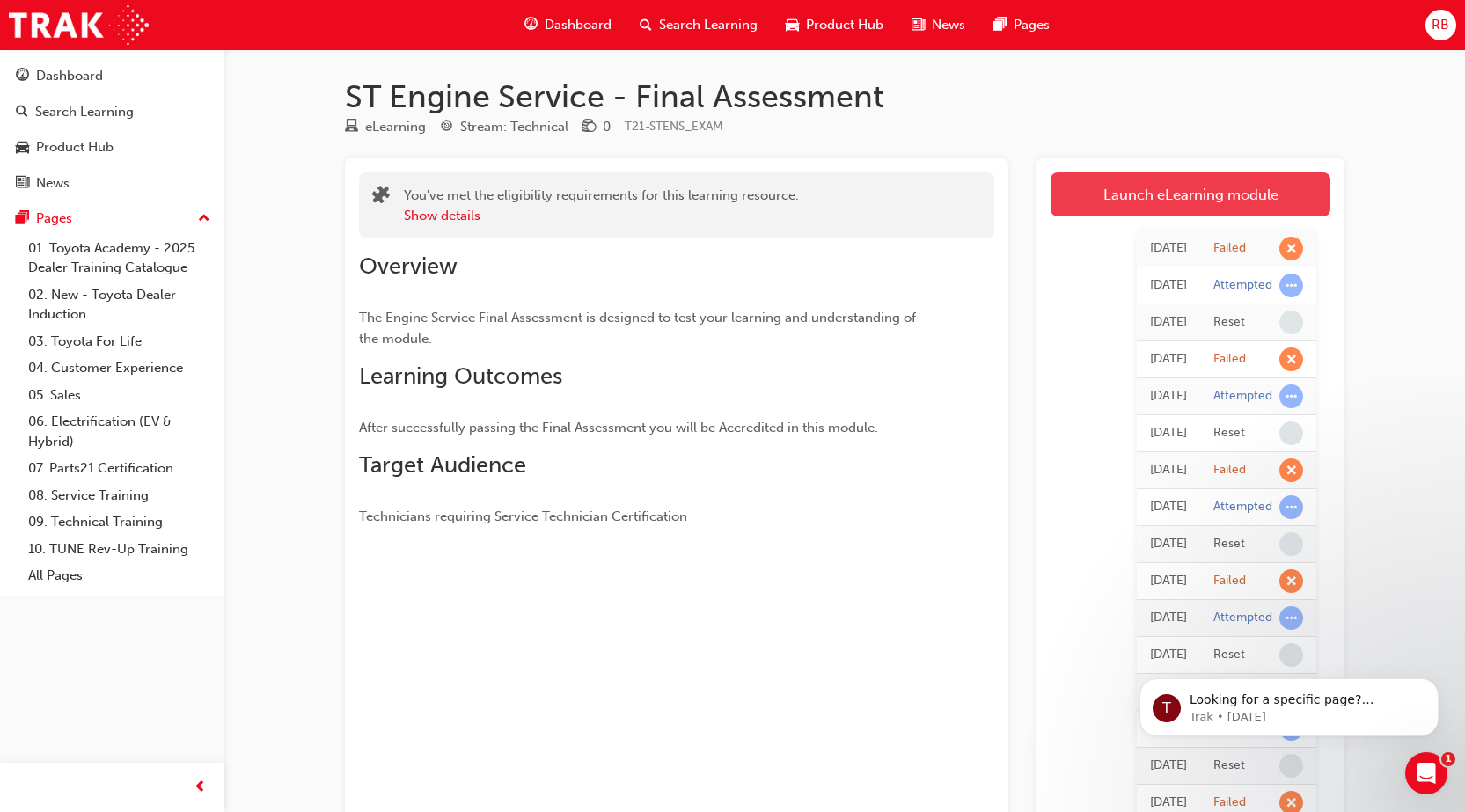
click at [1270, 184] on link "Launch eLearning module" at bounding box center [1191, 194] width 280 height 44
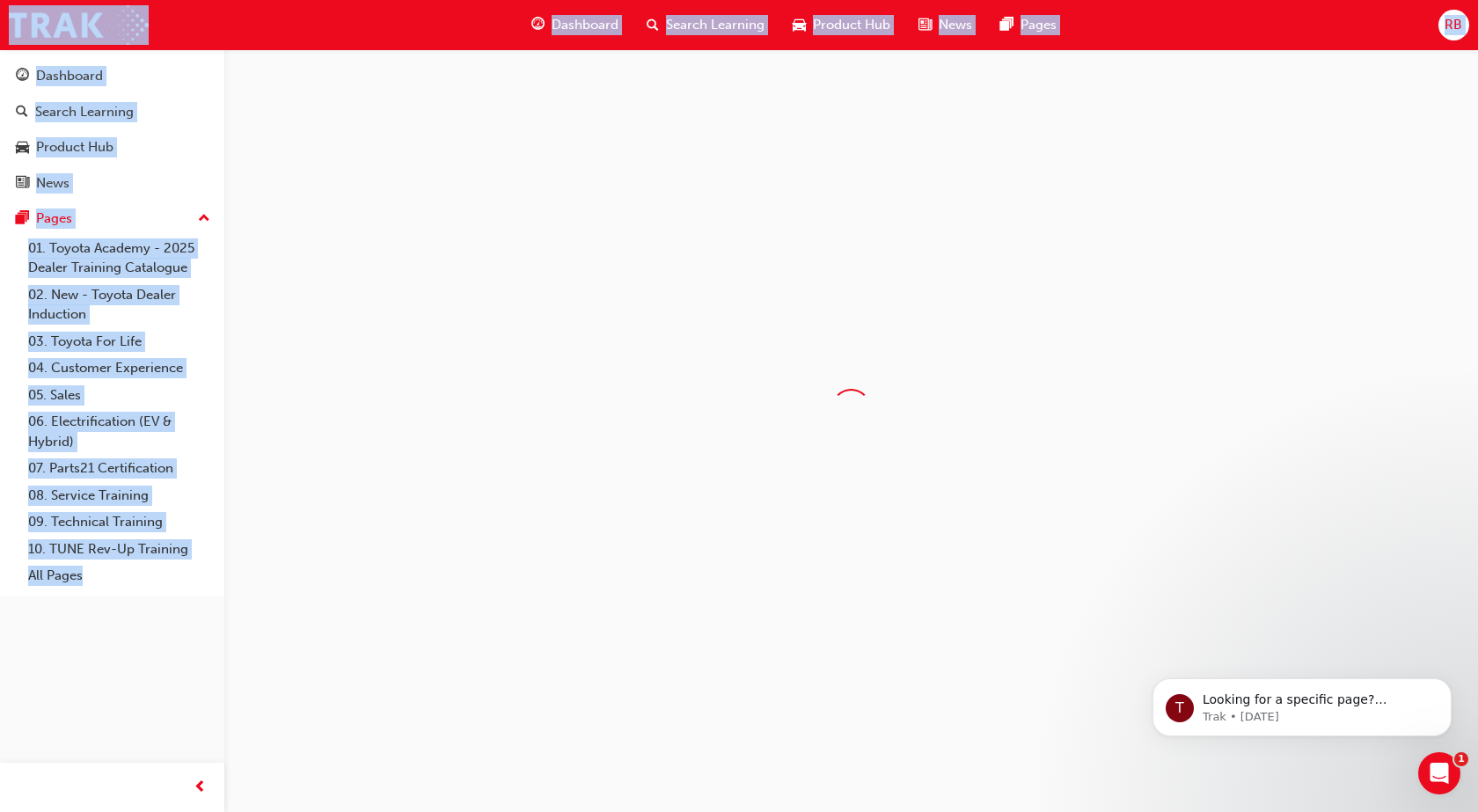
click at [1269, 184] on div at bounding box center [851, 408] width 1254 height 719
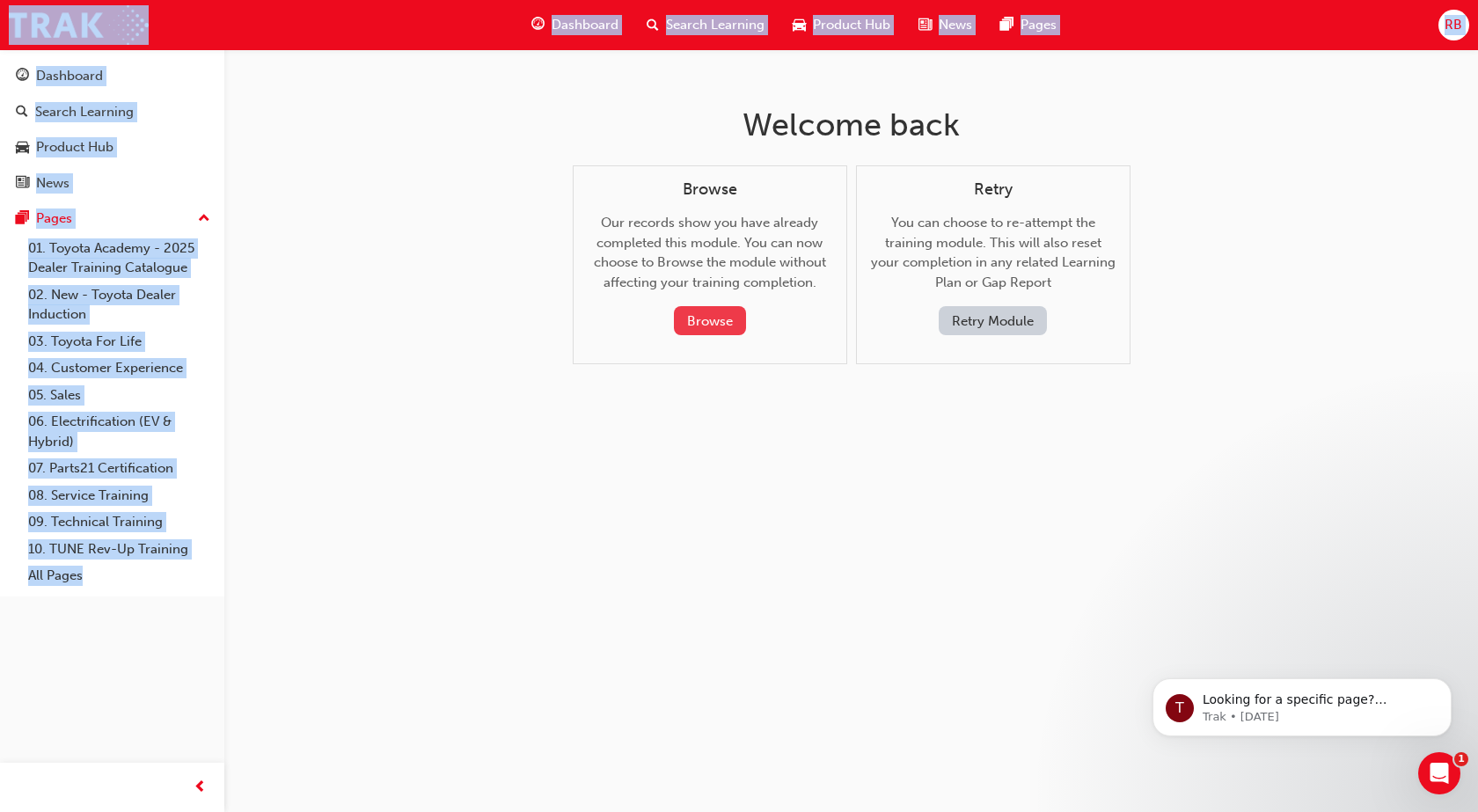
click at [692, 314] on button "Browse" at bounding box center [710, 320] width 72 height 29
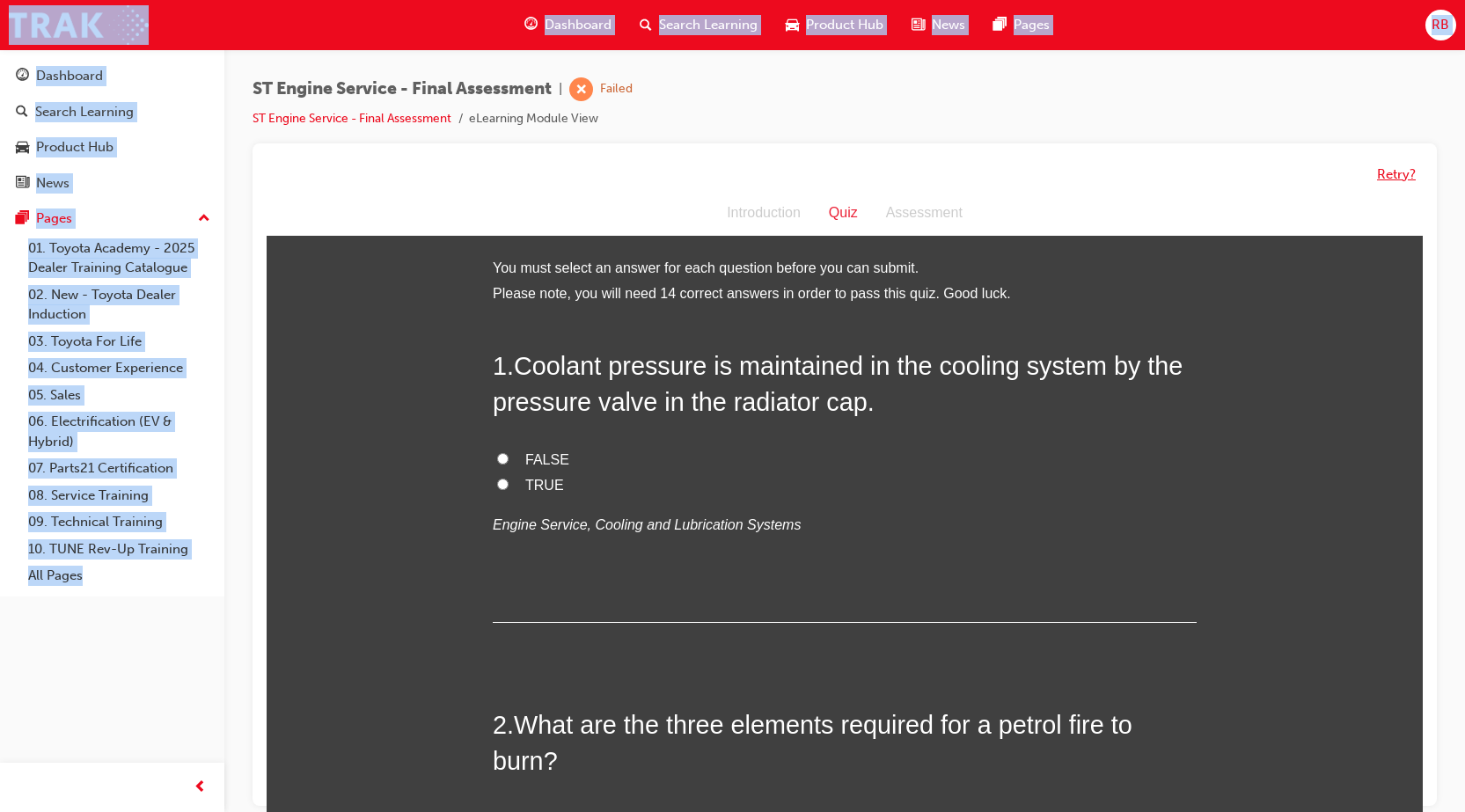
click at [1399, 172] on button "Retry?" at bounding box center [1396, 174] width 39 height 21
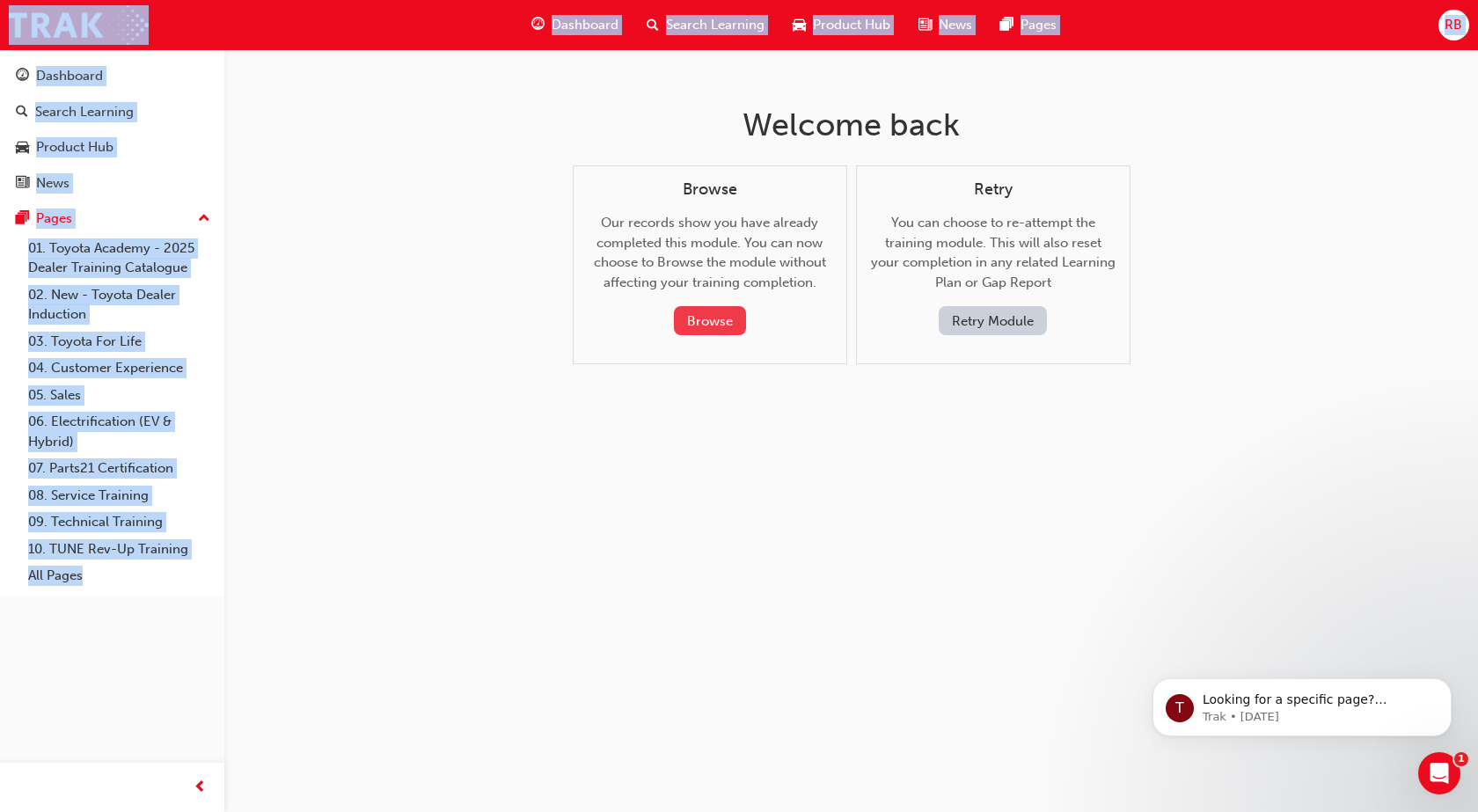
click at [716, 308] on button "Browse" at bounding box center [710, 320] width 72 height 29
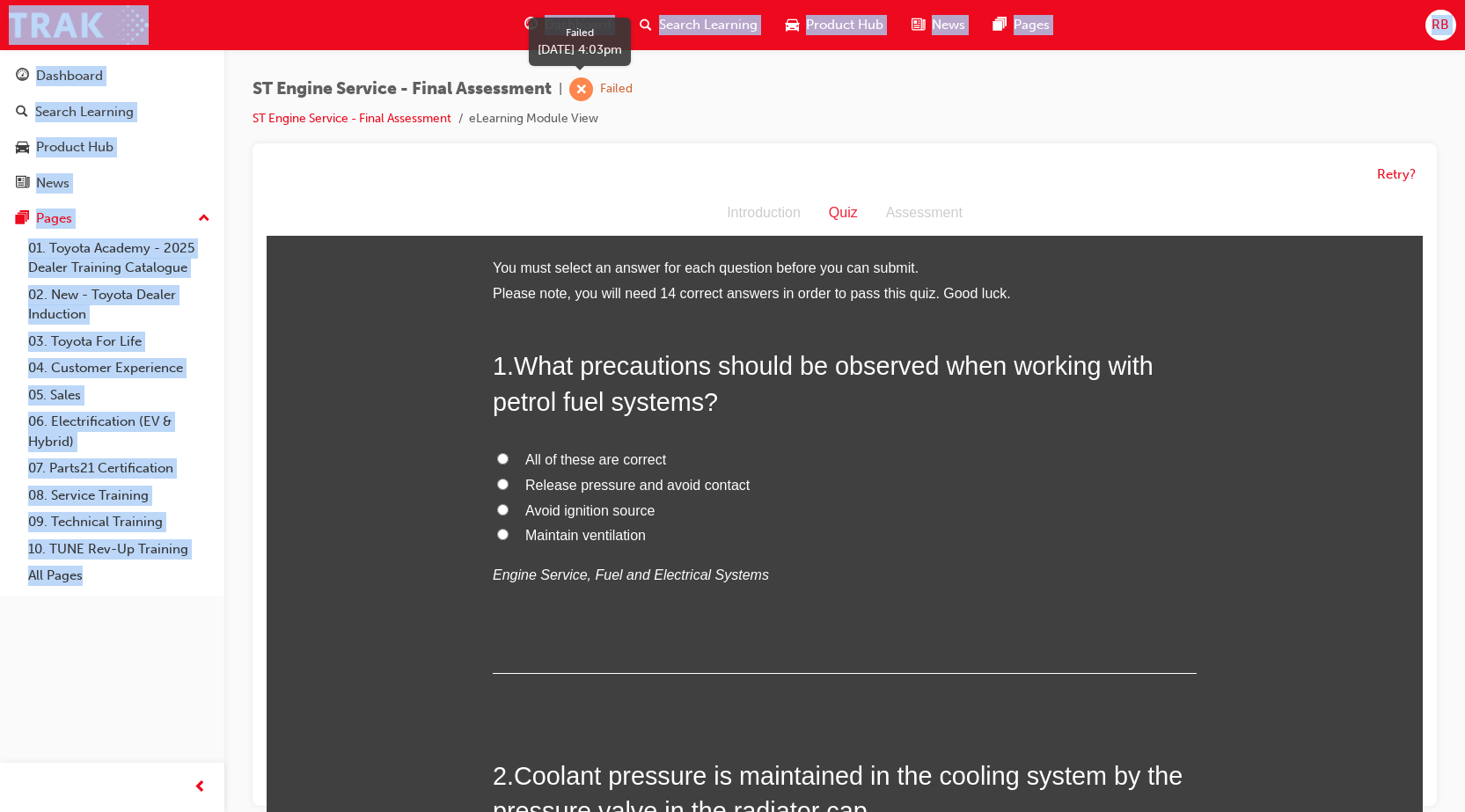
click at [627, 86] on div "Failed" at bounding box center [615, 89] width 32 height 17
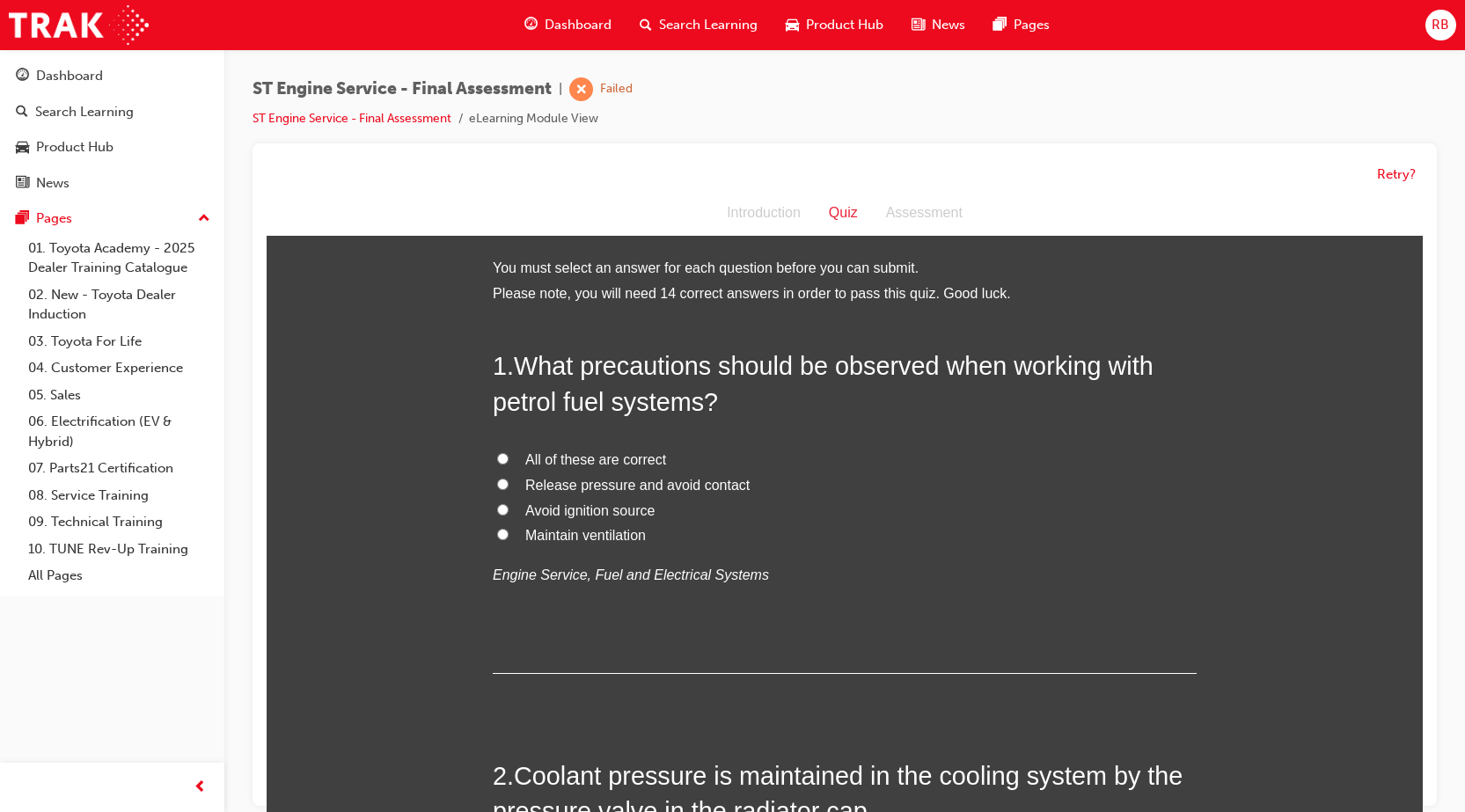
click at [497, 453] on input "All of these are correct" at bounding box center [503, 458] width 12 height 12
radio input "true"
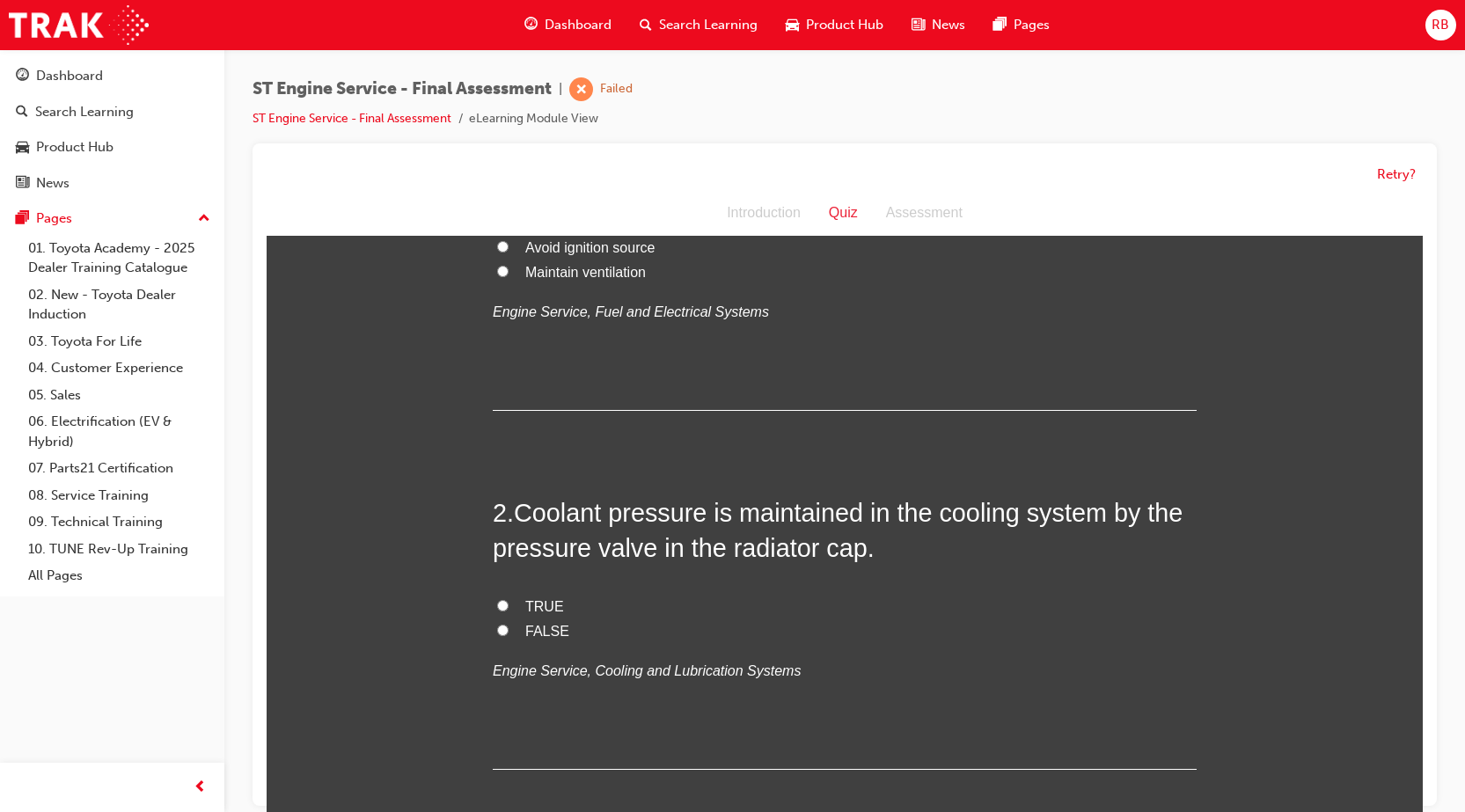
scroll to position [263, 0]
click at [498, 605] on input "TRUE" at bounding box center [503, 605] width 12 height 12
radio input "true"
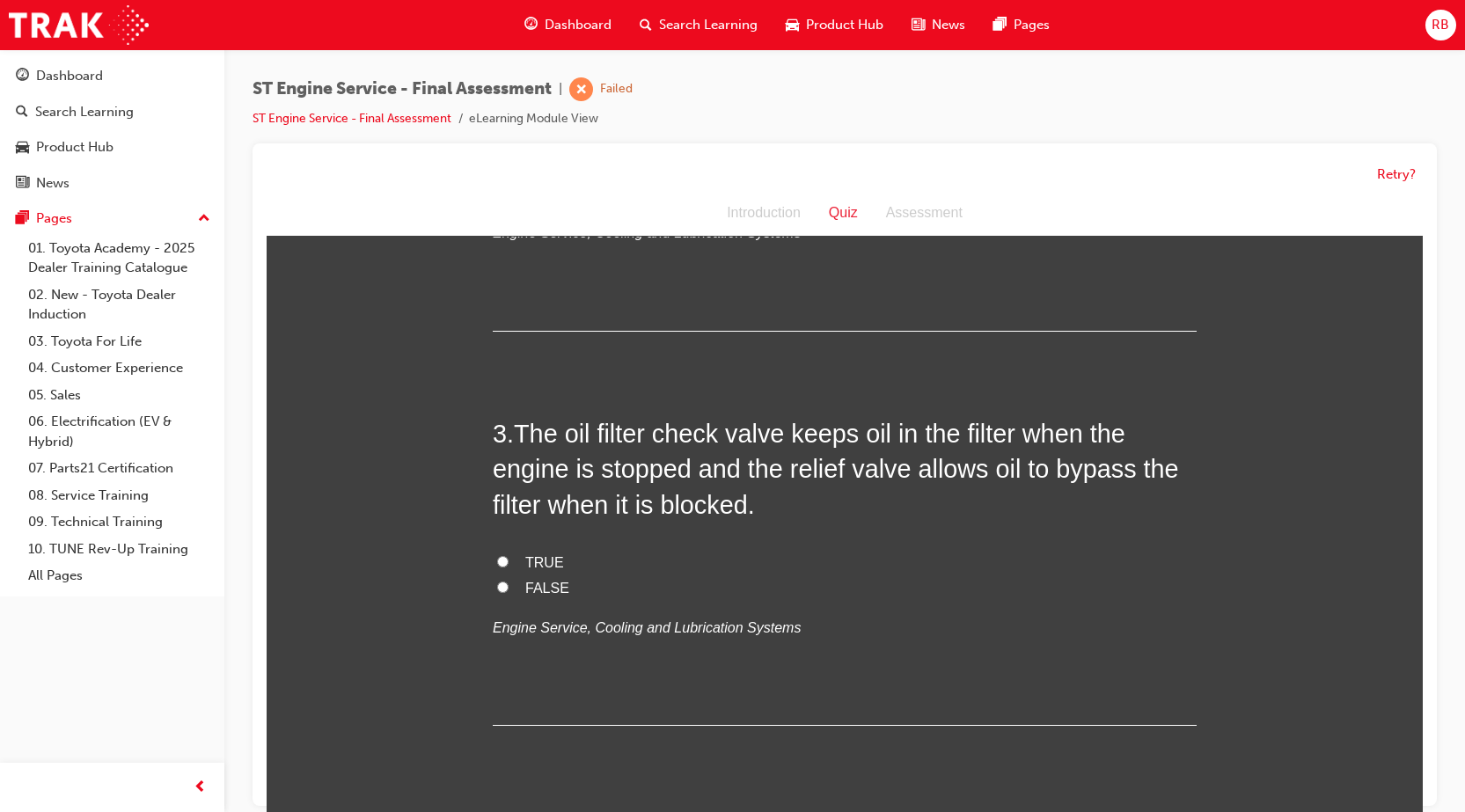
scroll to position [703, 0]
click at [497, 555] on input "TRUE" at bounding box center [503, 559] width 12 height 12
radio input "true"
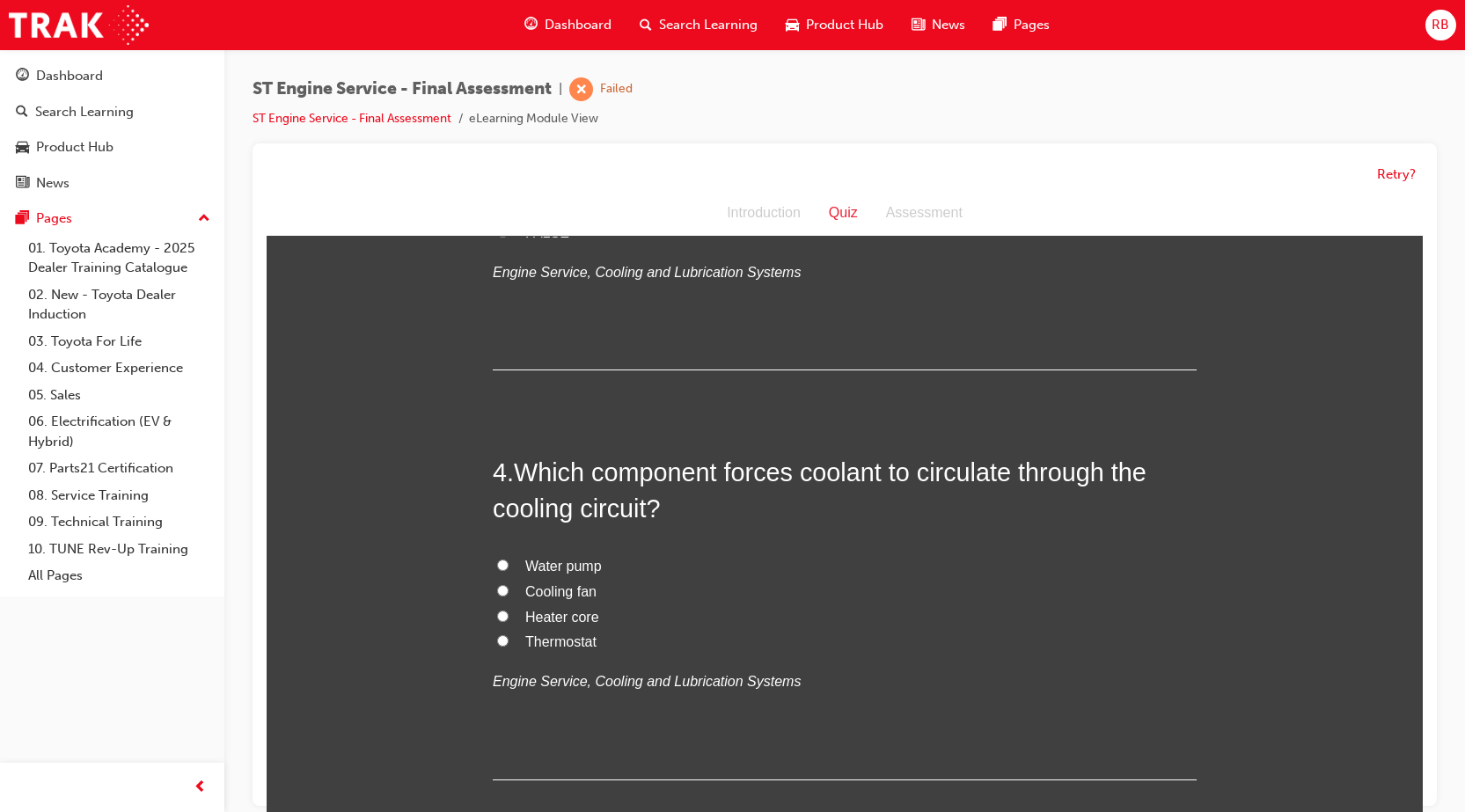
scroll to position [1143, 0]
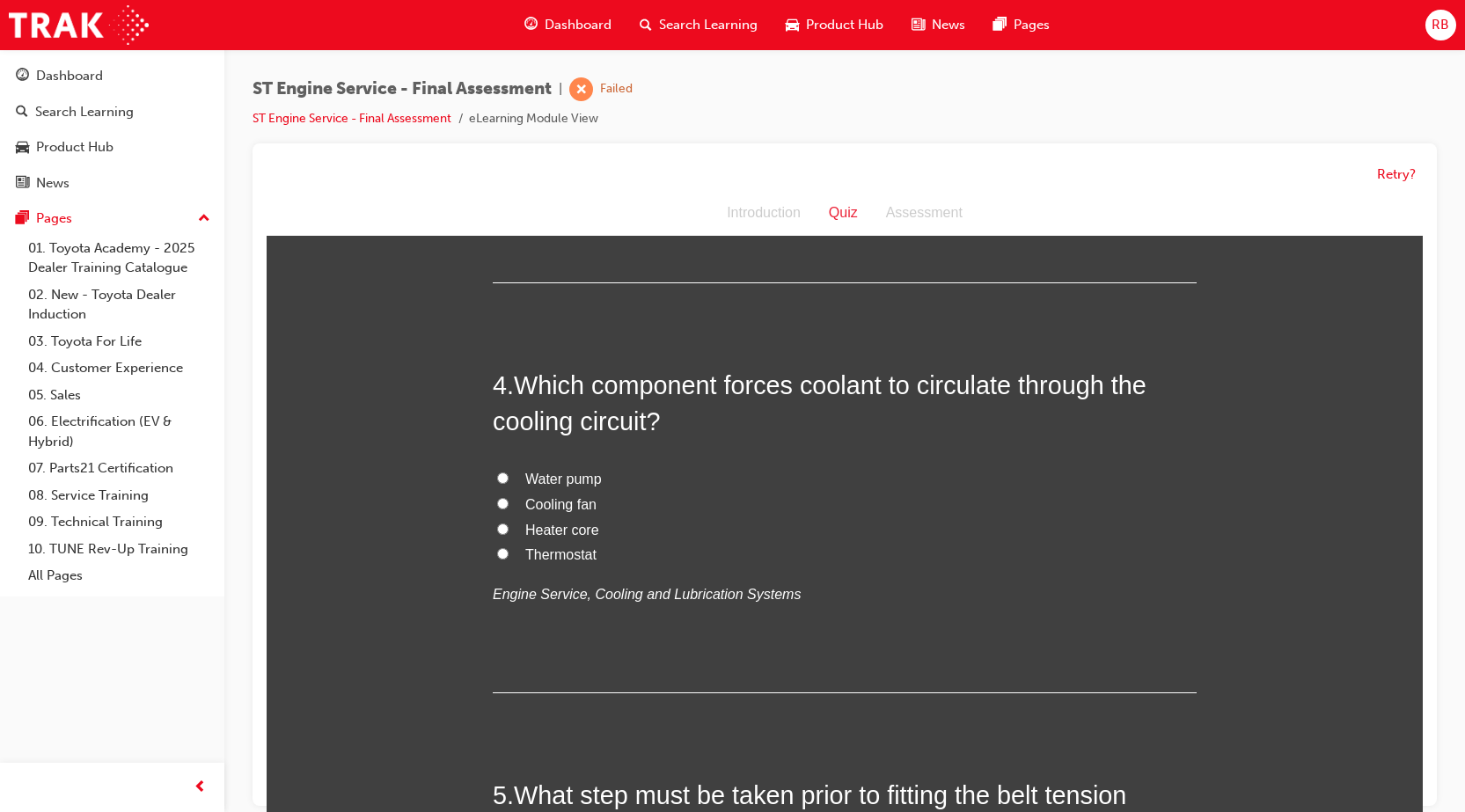
click at [497, 476] on input "Water pump" at bounding box center [503, 478] width 12 height 12
radio input "true"
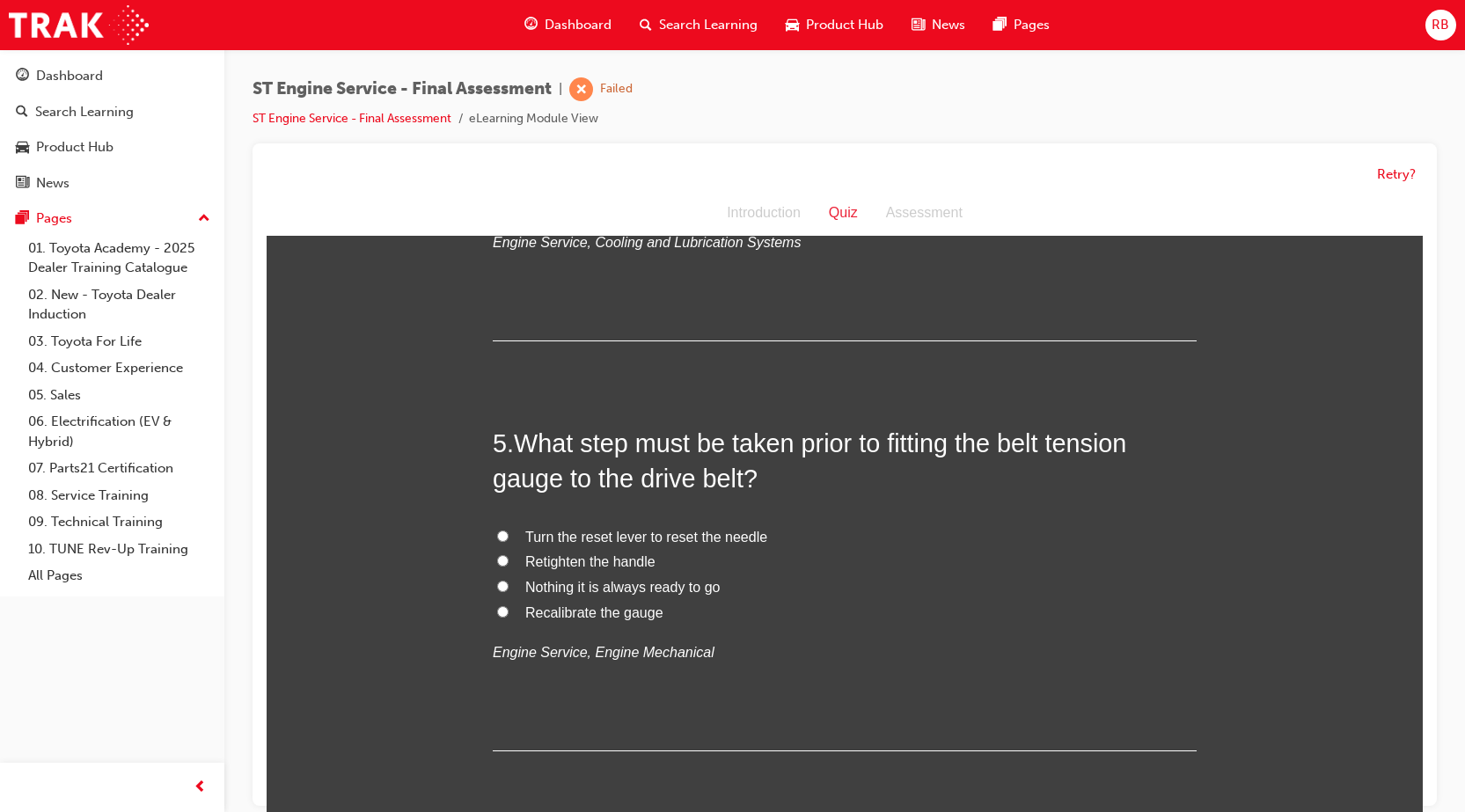
scroll to position [1583, 0]
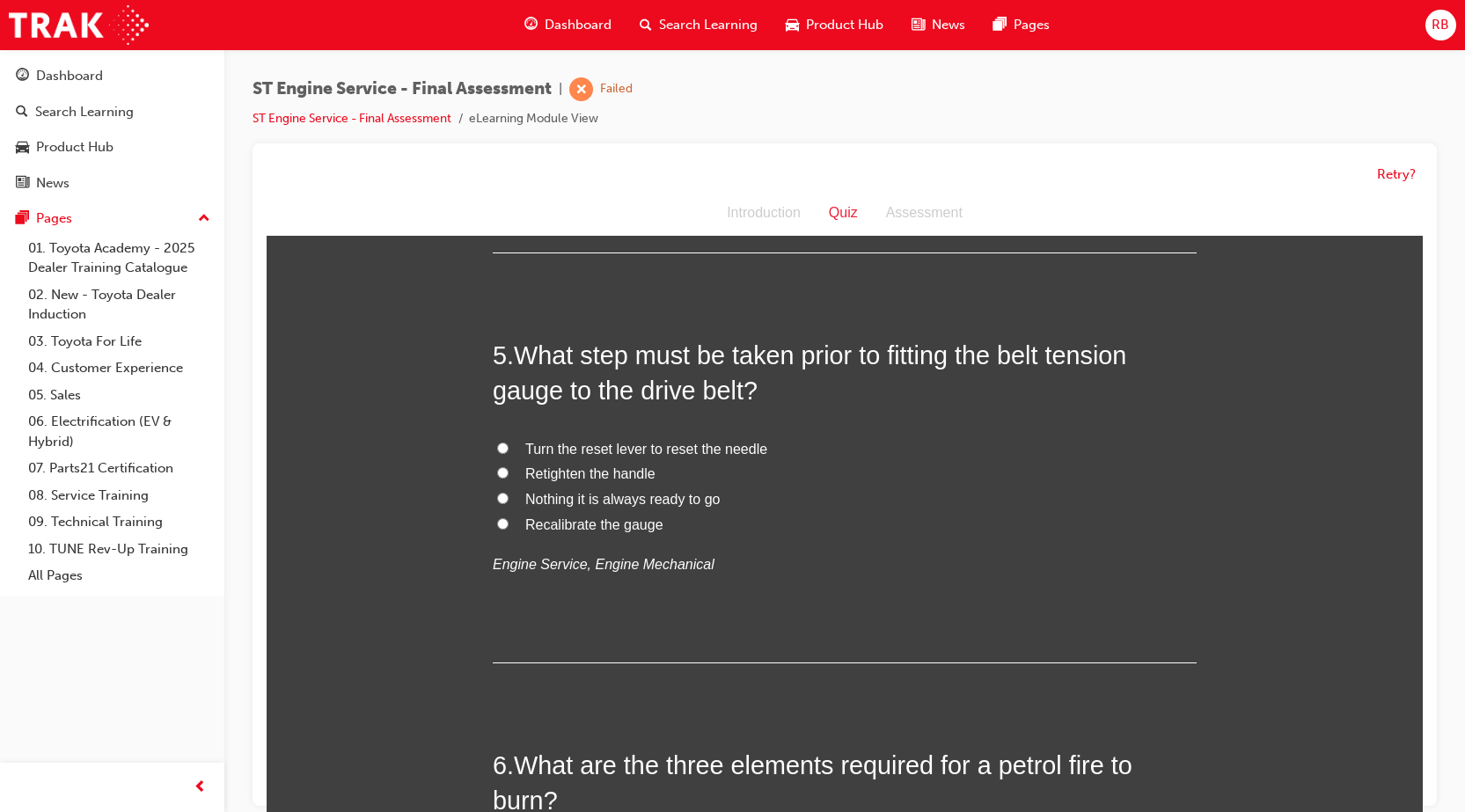
click at [497, 470] on input "Retighten the handle" at bounding box center [503, 473] width 12 height 12
radio input "true"
click at [497, 520] on input "Recalibrate the gauge" at bounding box center [503, 524] width 12 height 12
radio input "true"
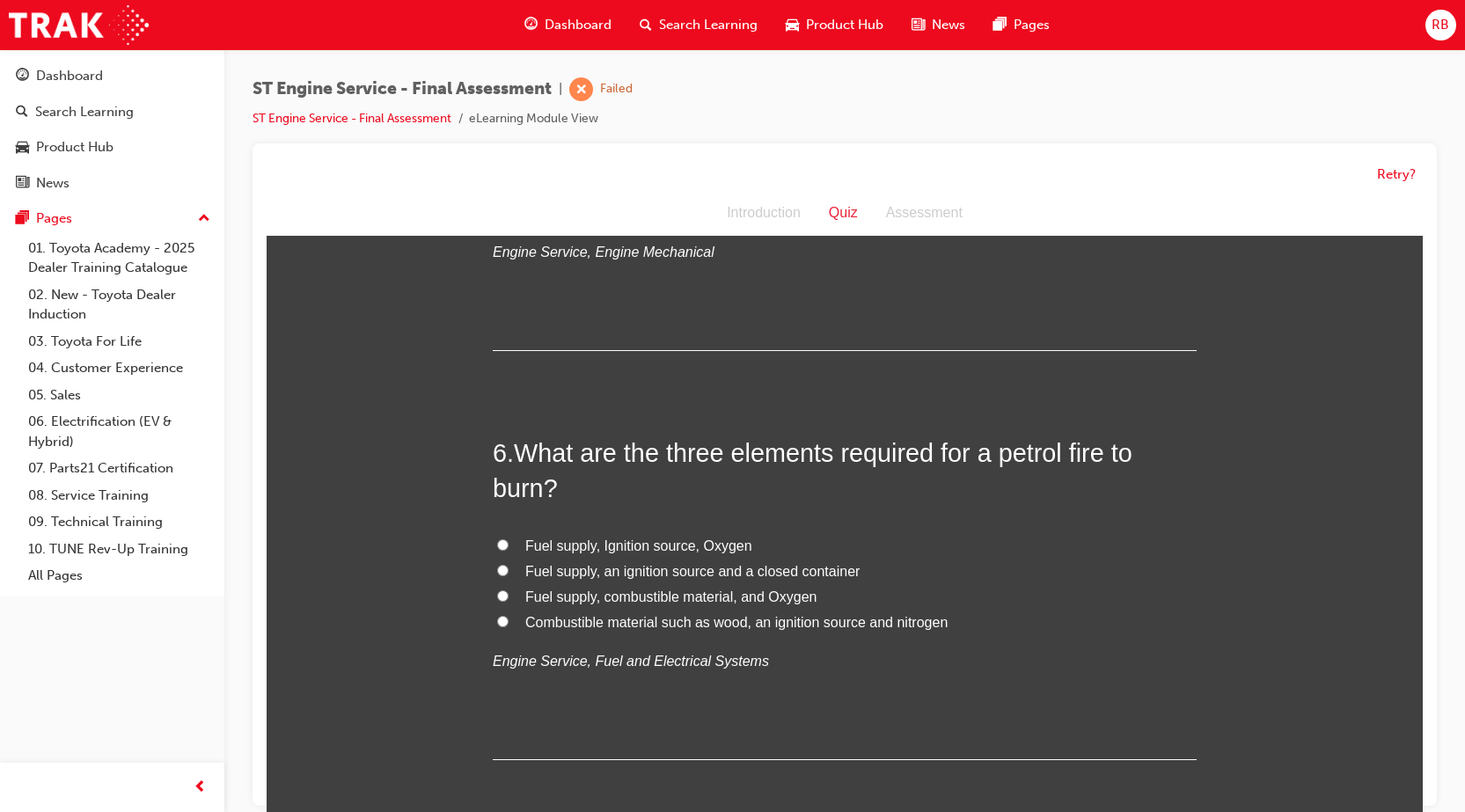
scroll to position [1935, 0]
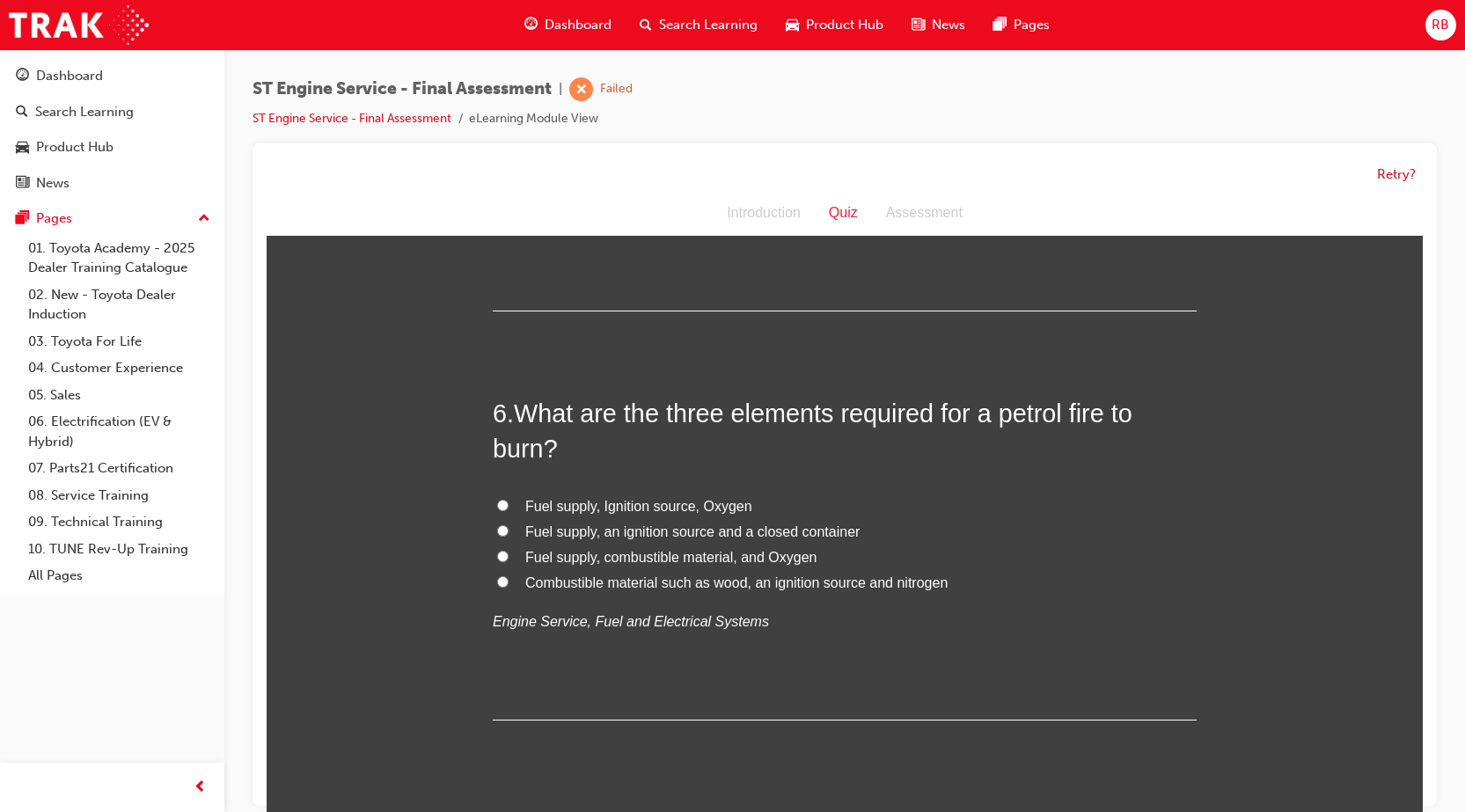
click at [497, 504] on input "Fuel supply, Ignition source, Oxygen" at bounding box center [503, 505] width 12 height 12
radio input "true"
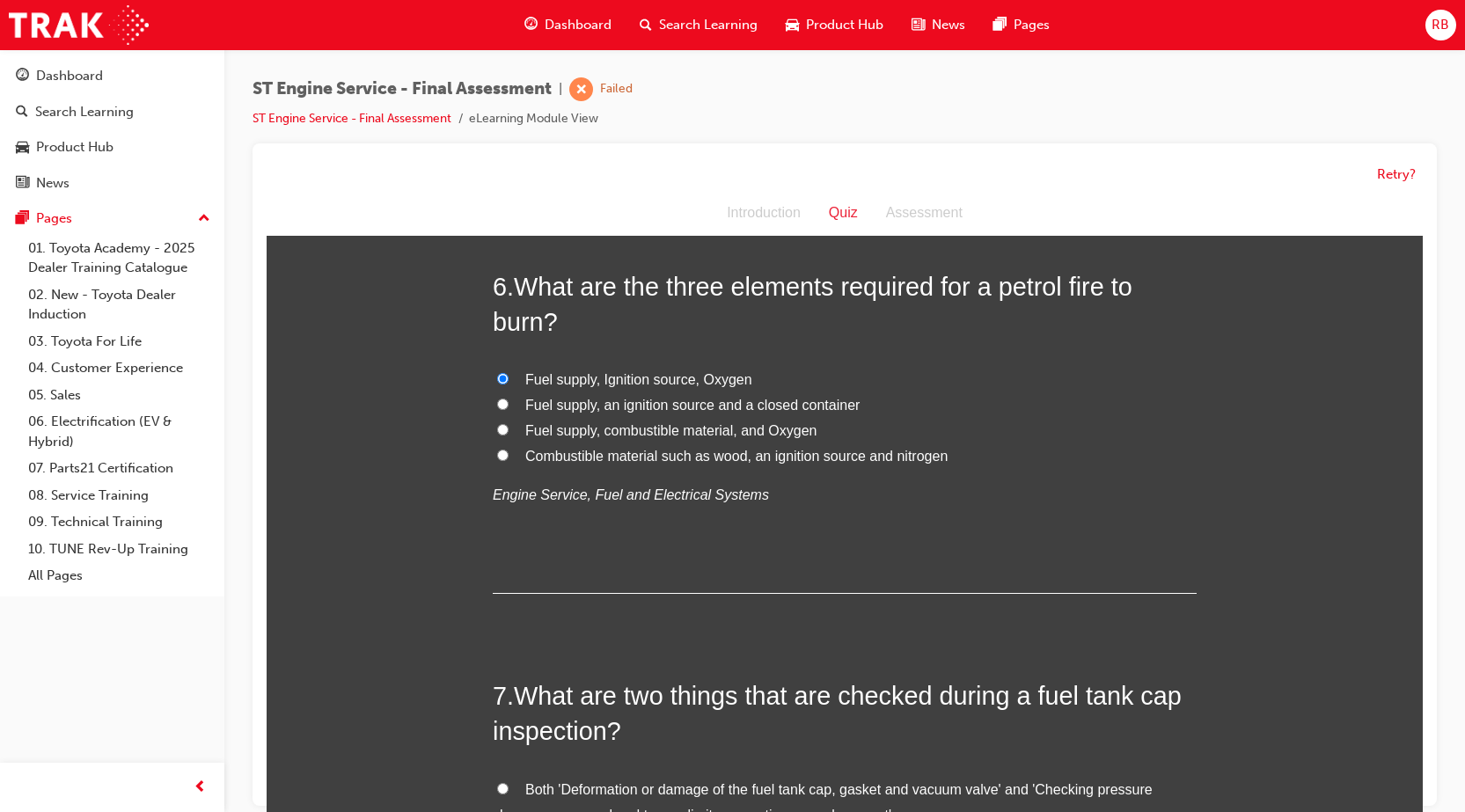
scroll to position [2023, 0]
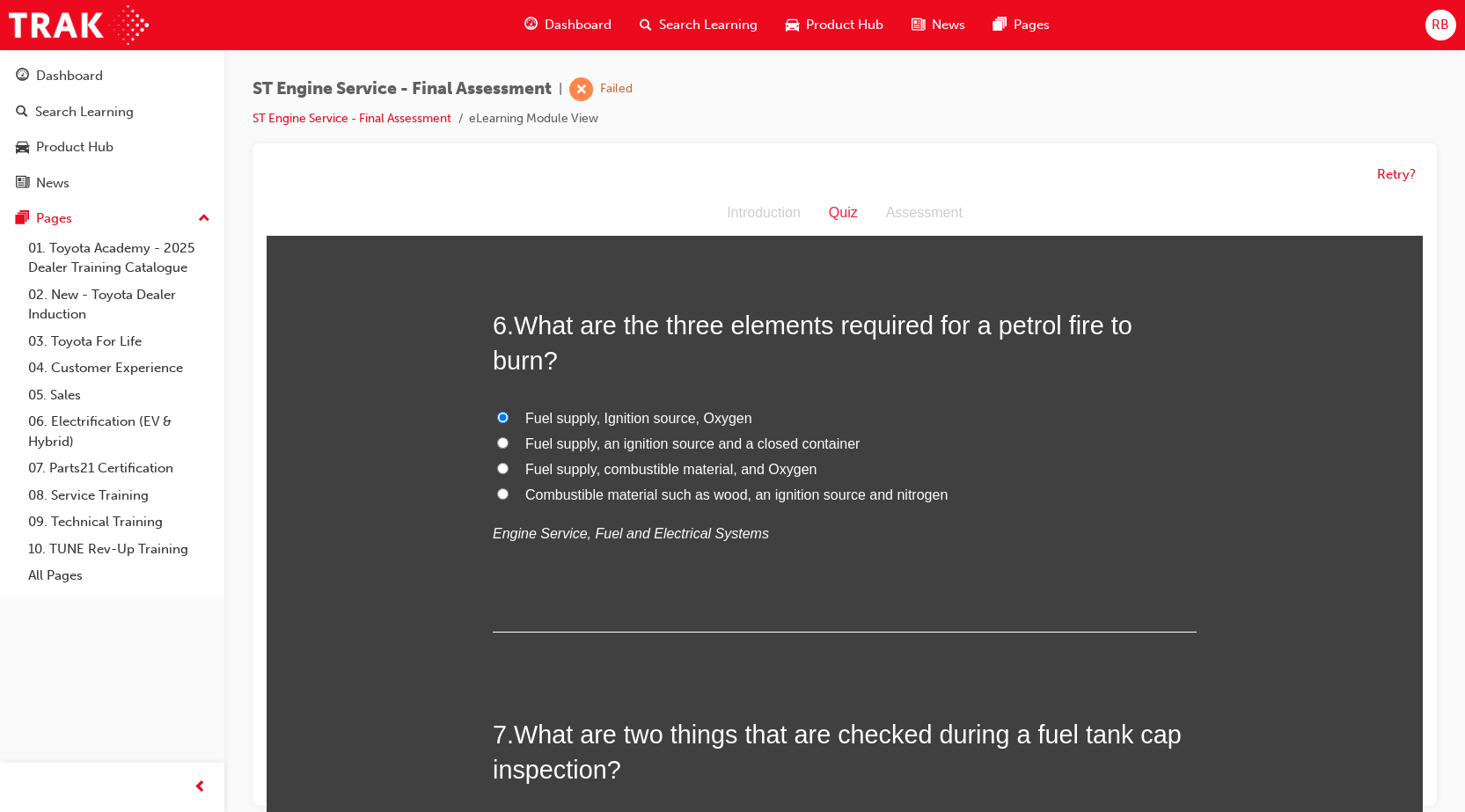
click at [497, 468] on input "Fuel supply, combustible material, and Oxygen" at bounding box center [503, 468] width 12 height 12
radio input "true"
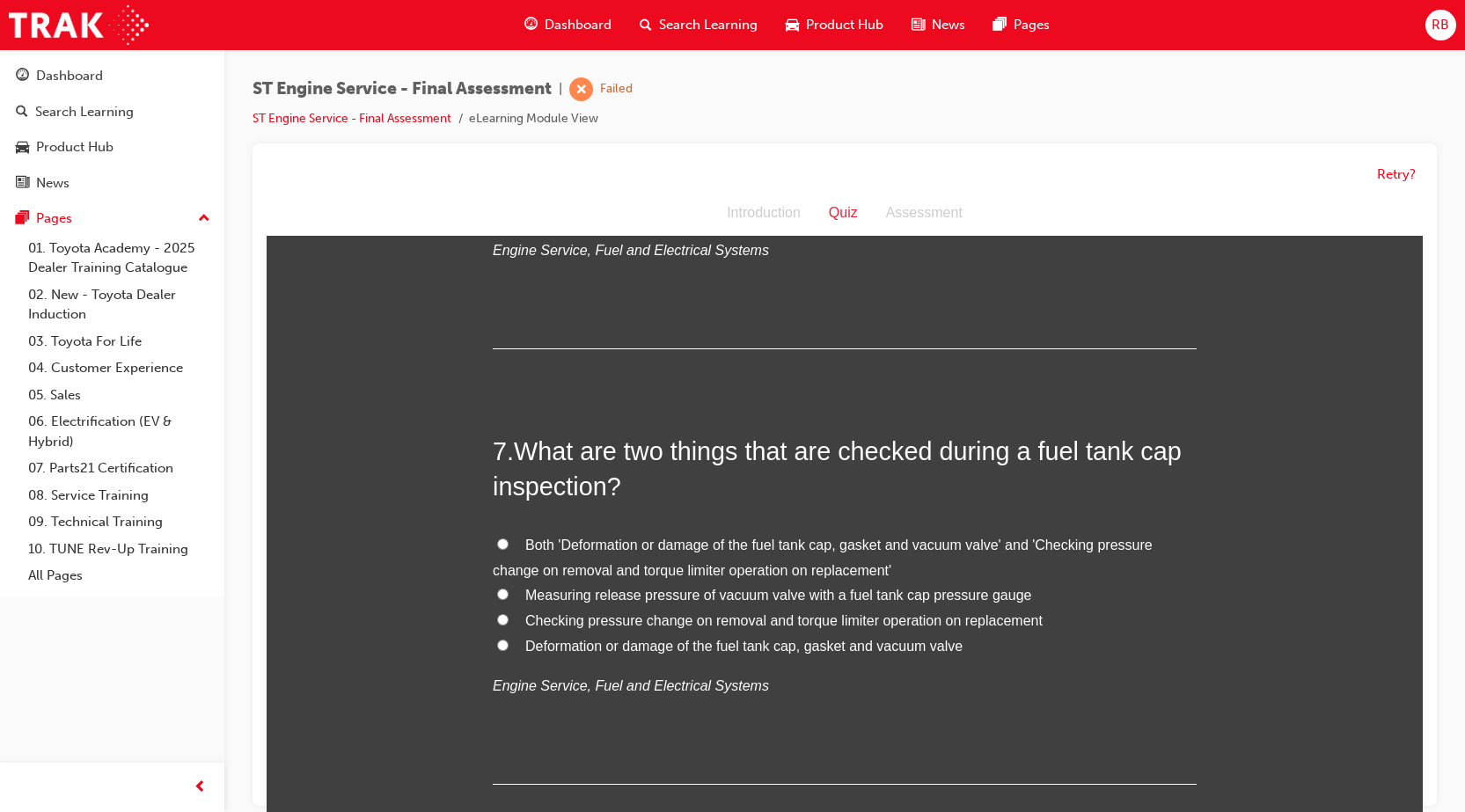
scroll to position [2375, 0]
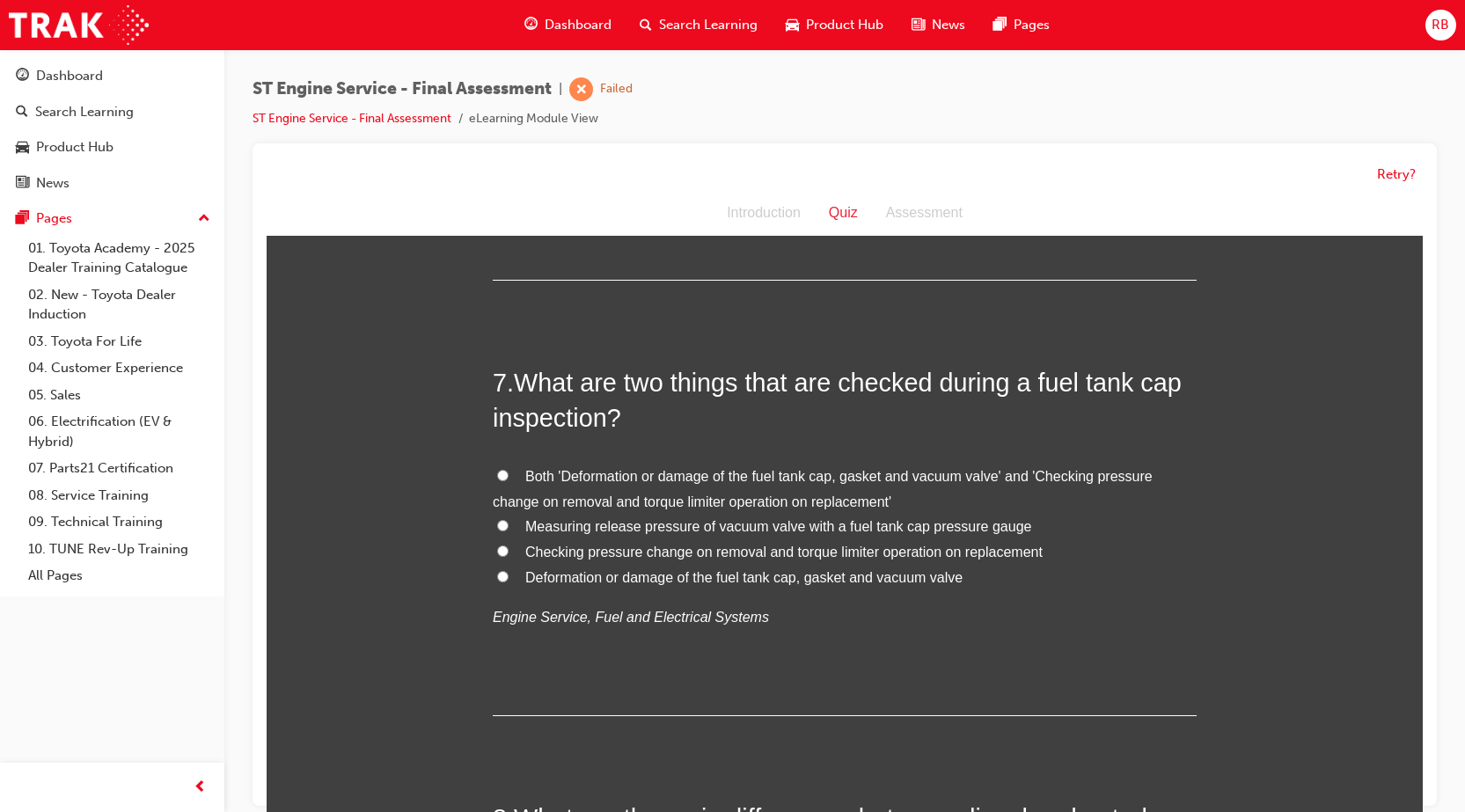
click at [497, 578] on input "Deformation or damage of the fuel tank cap, gasket and vacuum valve" at bounding box center [503, 577] width 12 height 12
radio input "true"
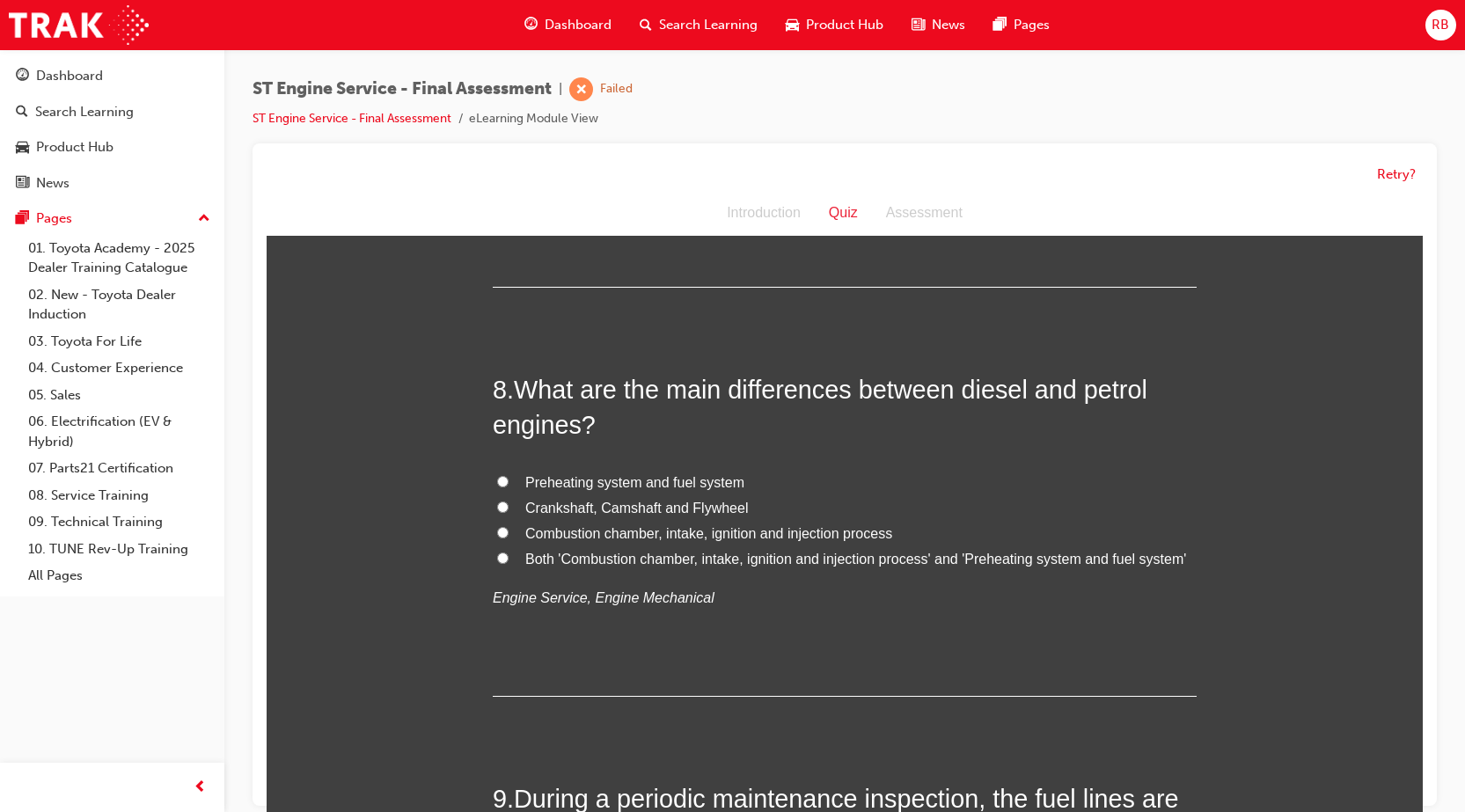
scroll to position [2814, 0]
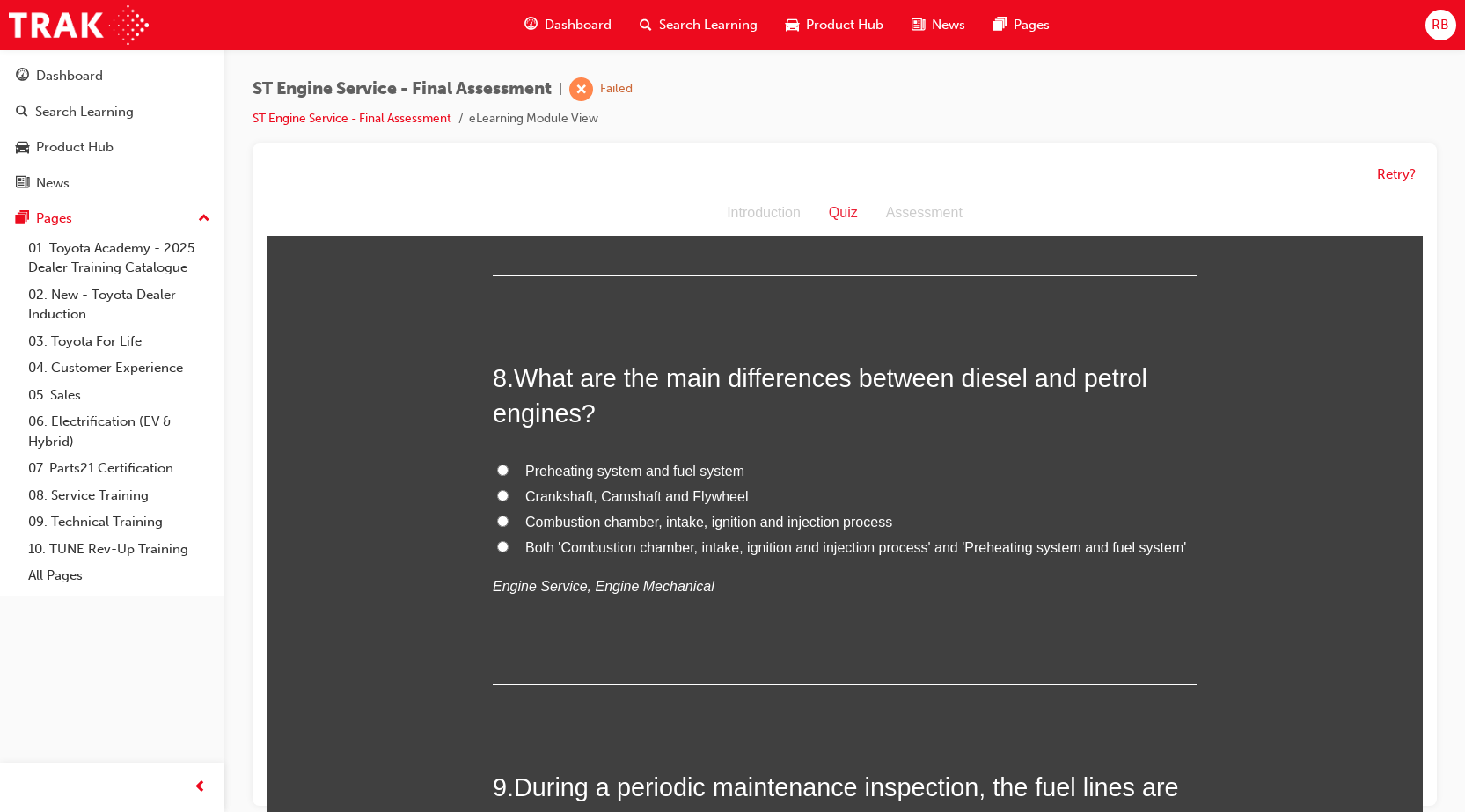
click at [497, 543] on input "Both 'Combustion chamber, intake, ignition and injection process' and 'Preheati…" at bounding box center [503, 547] width 12 height 12
radio input "true"
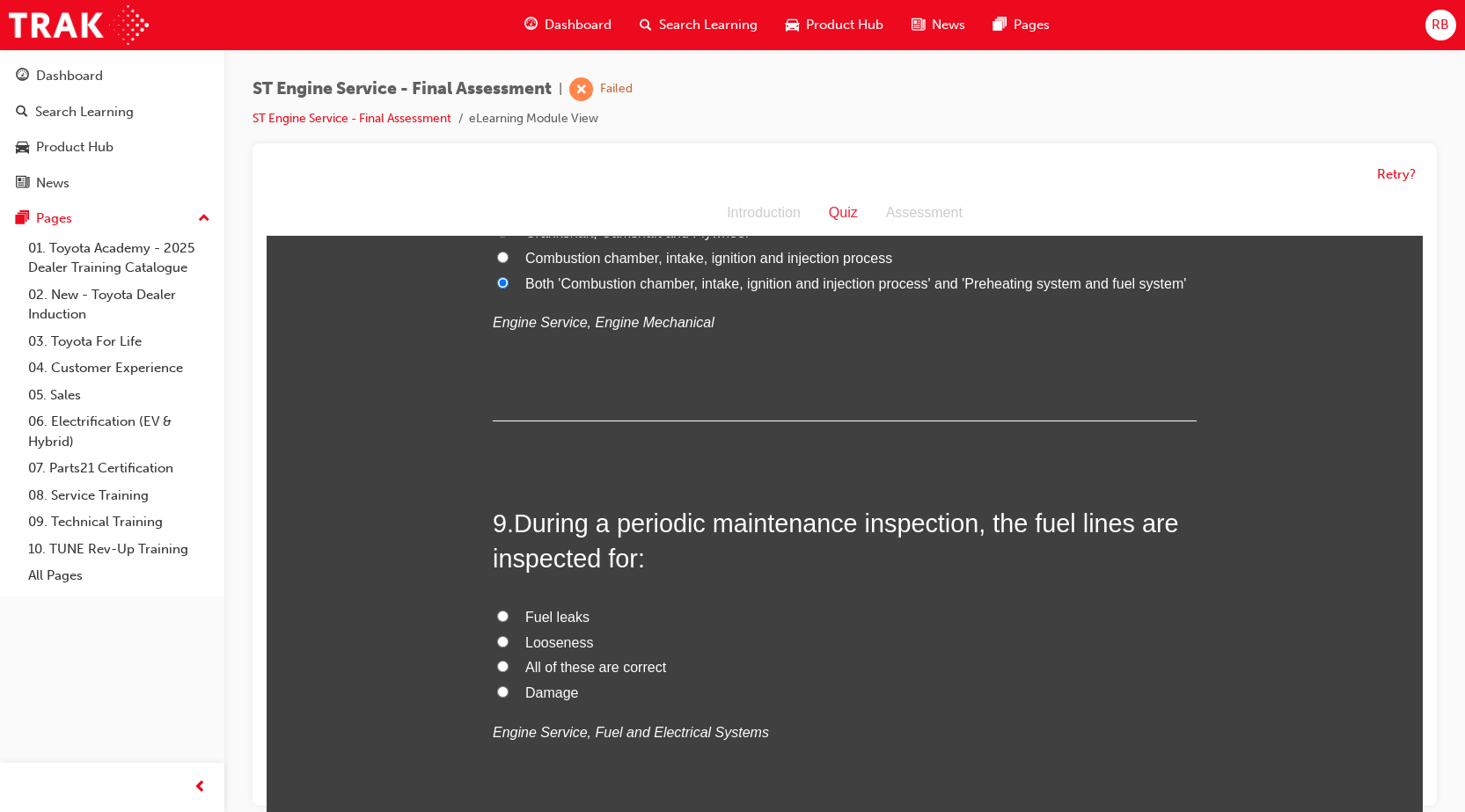
scroll to position [3167, 0]
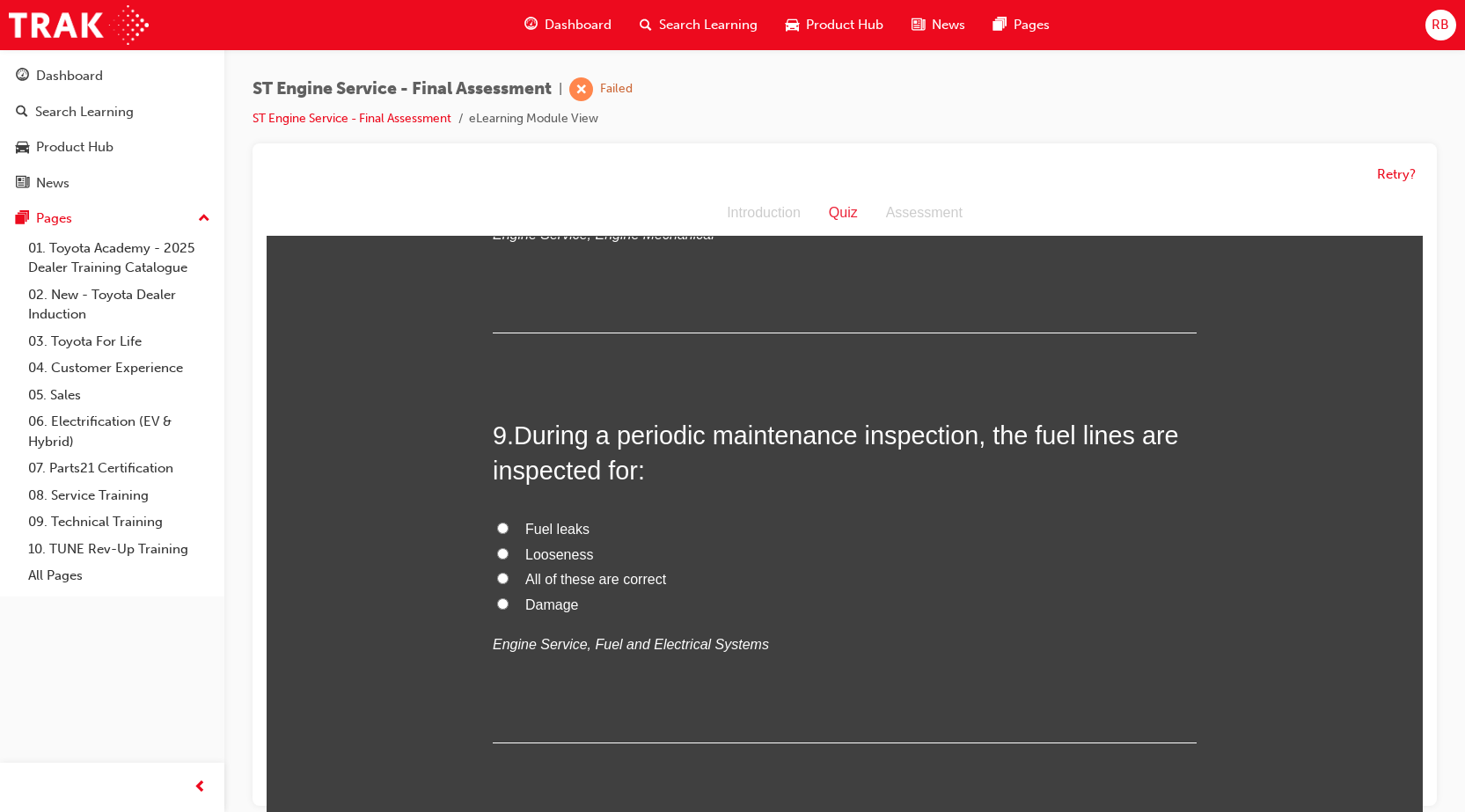
click at [497, 578] on input "All of these are correct" at bounding box center [503, 579] width 12 height 12
radio input "true"
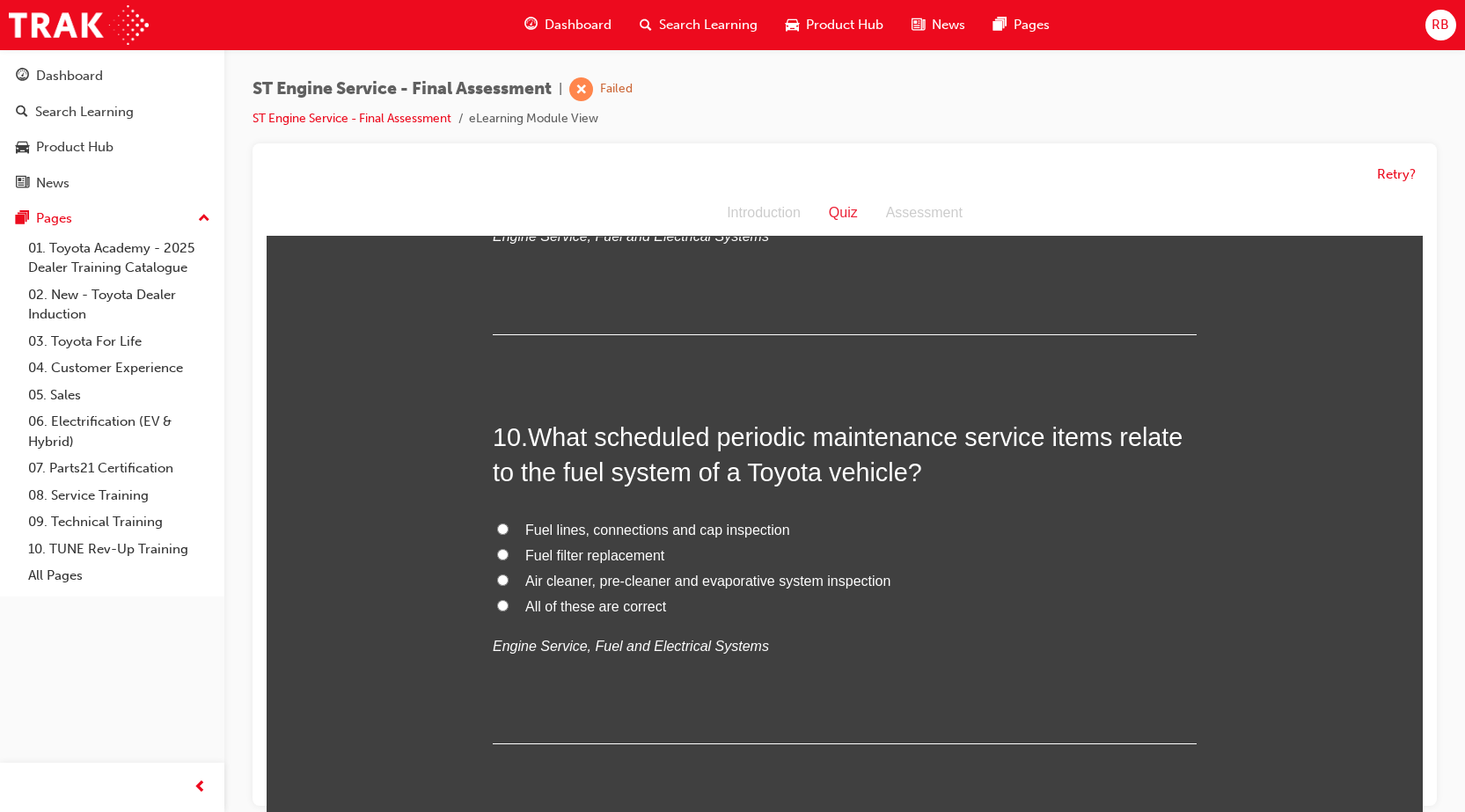
scroll to position [3606, 0]
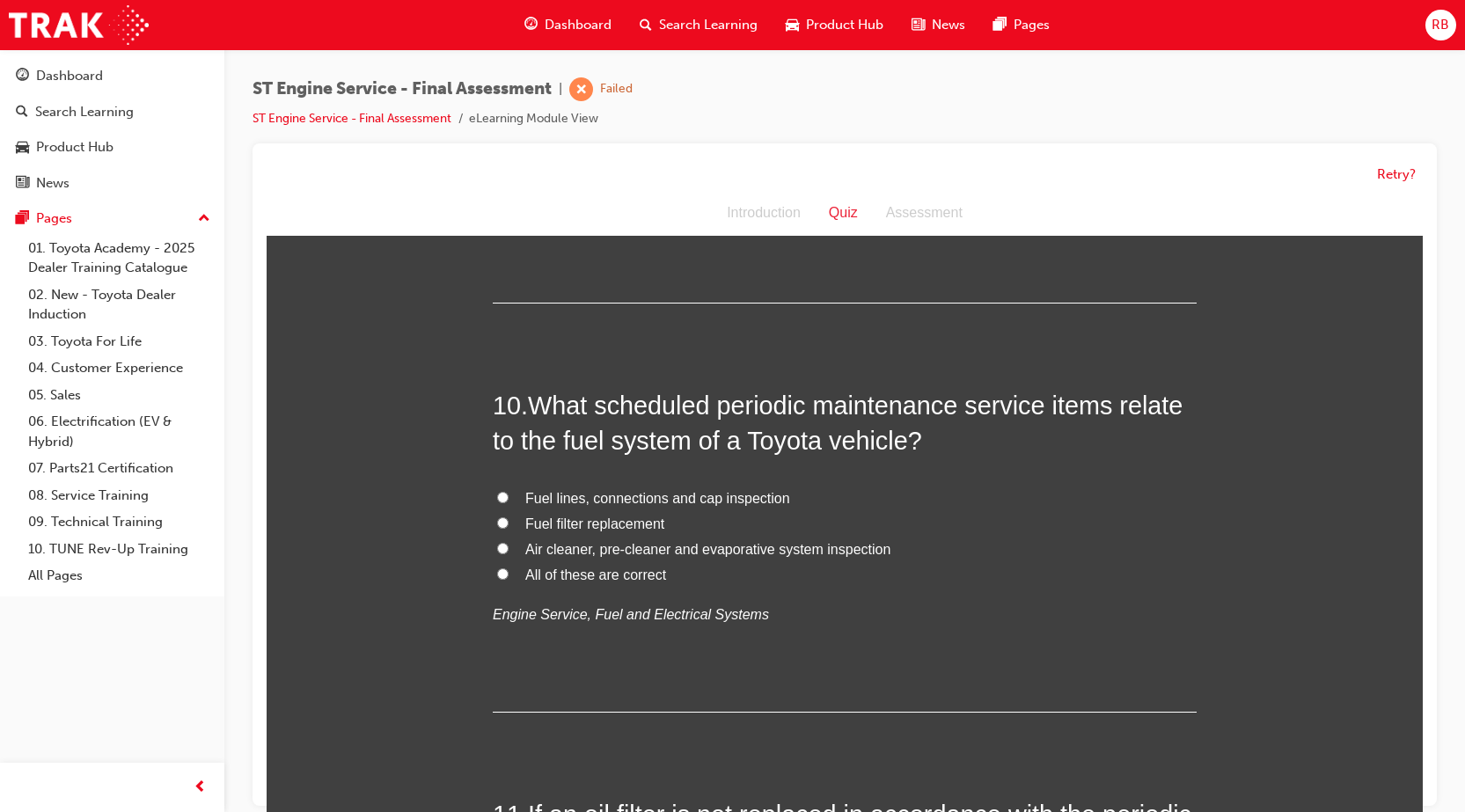
click at [497, 522] on input "Fuel filter replacement" at bounding box center [503, 523] width 12 height 12
radio input "true"
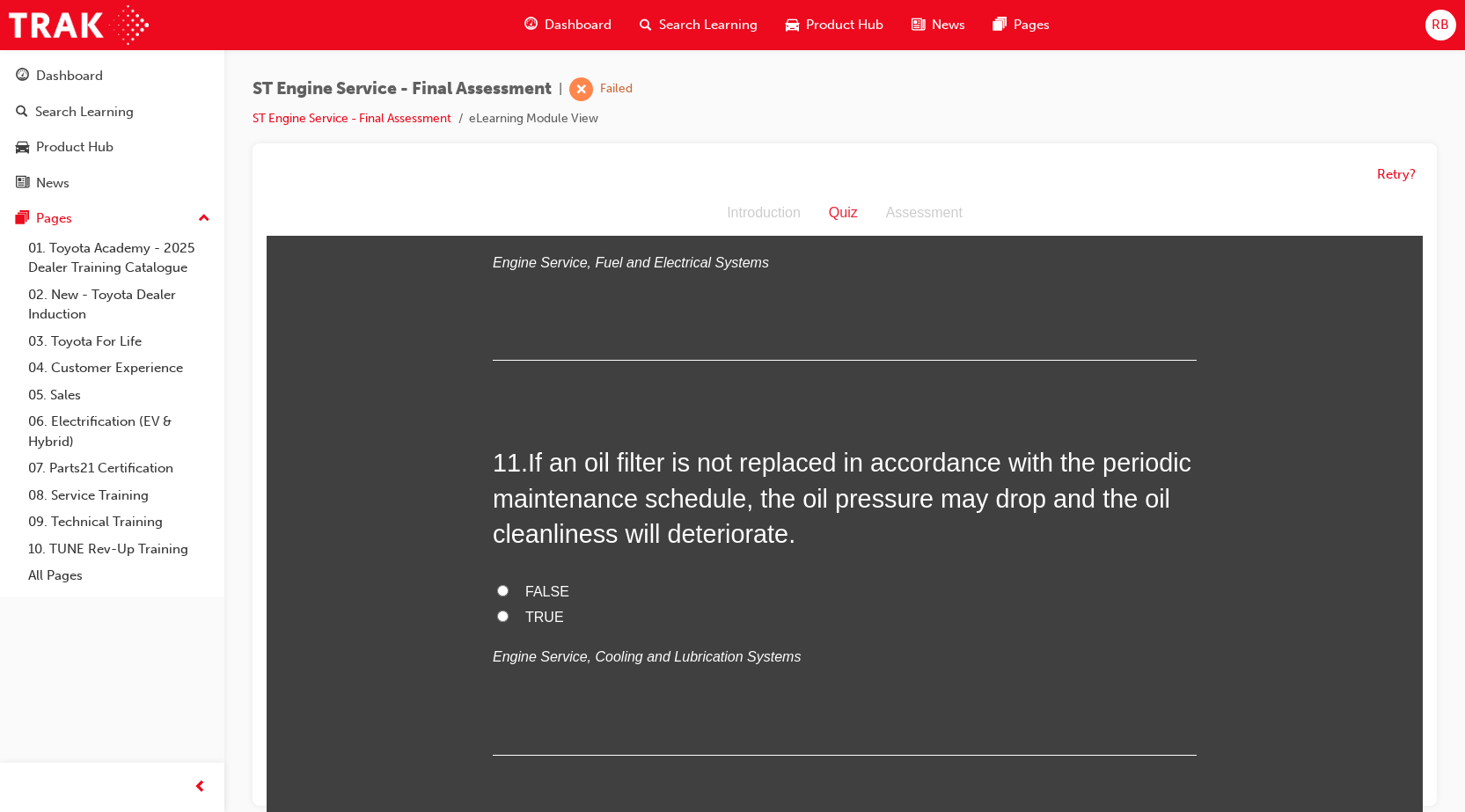
scroll to position [4046, 0]
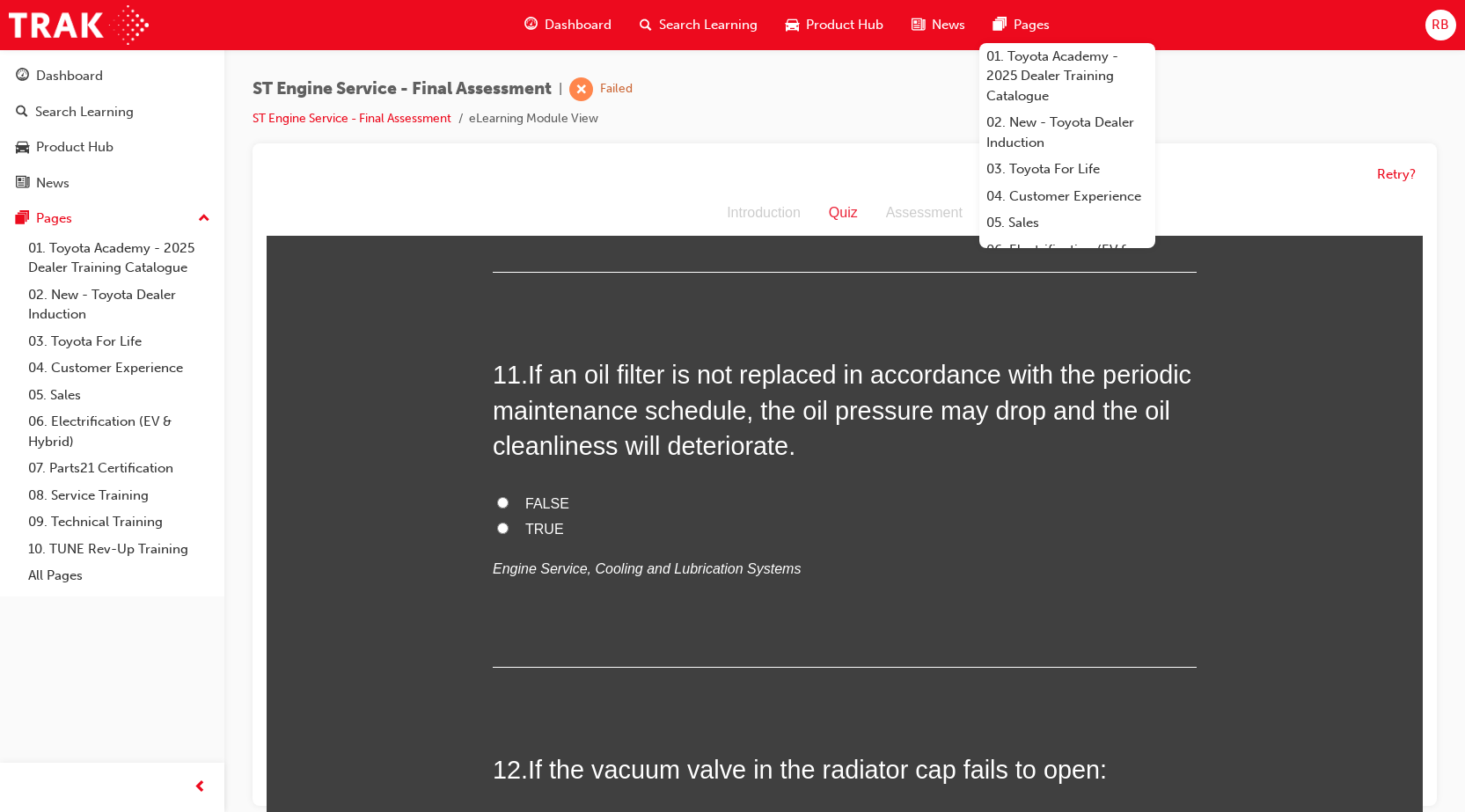
click at [497, 527] on input "TRUE" at bounding box center [503, 528] width 12 height 12
radio input "true"
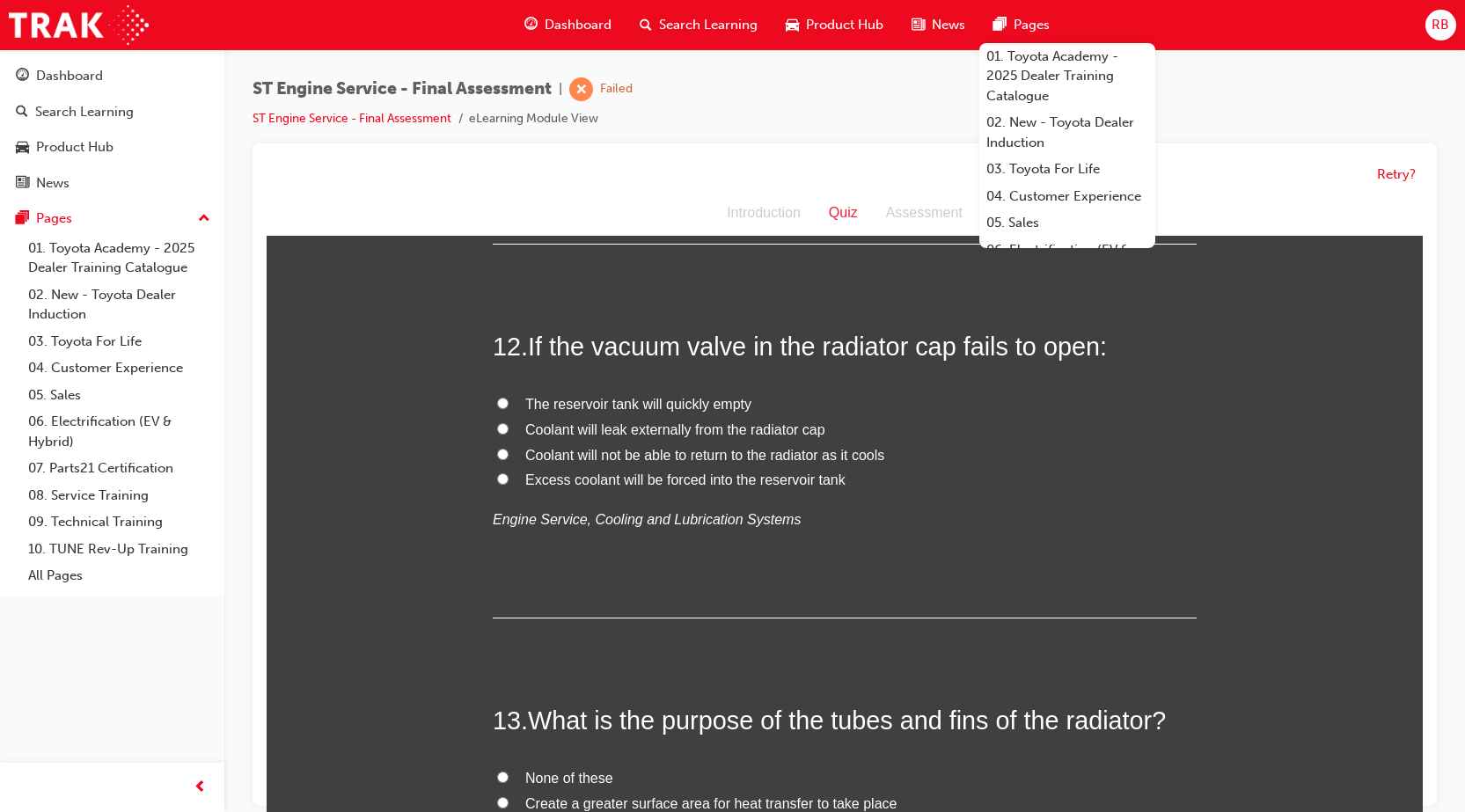
scroll to position [4486, 0]
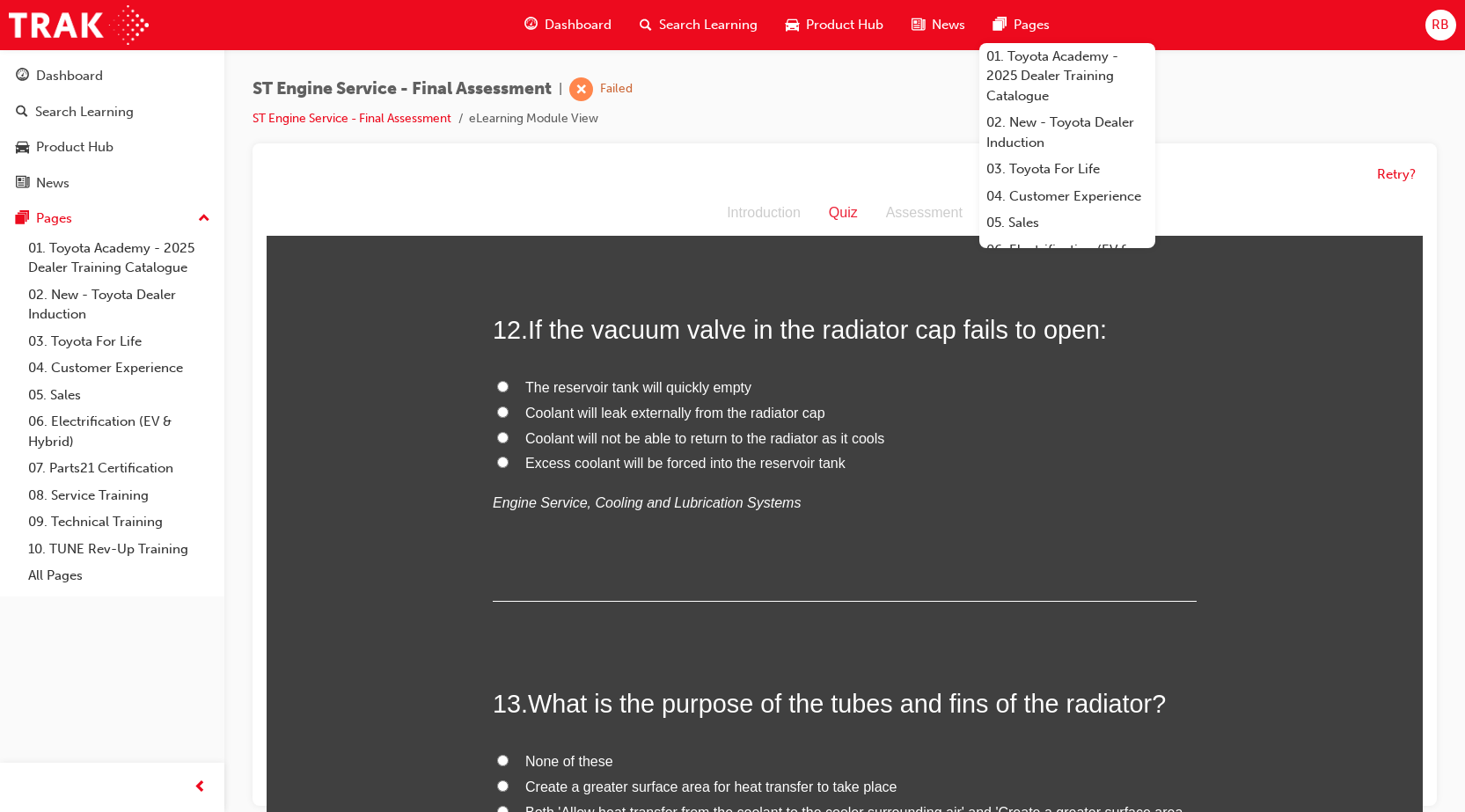
click at [497, 386] on input "The reservoir tank will quickly empty" at bounding box center [503, 387] width 12 height 12
radio input "true"
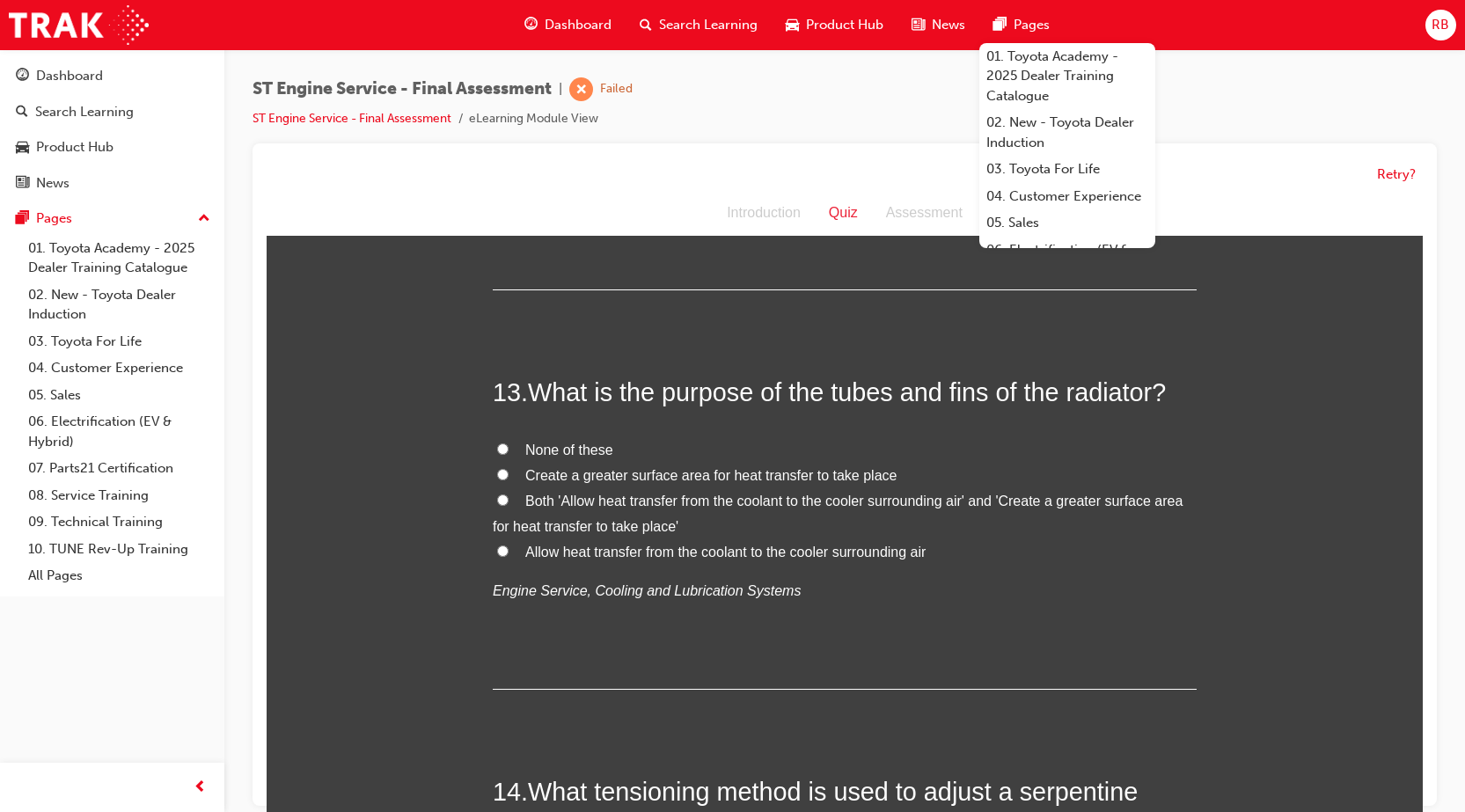
scroll to position [4838, 0]
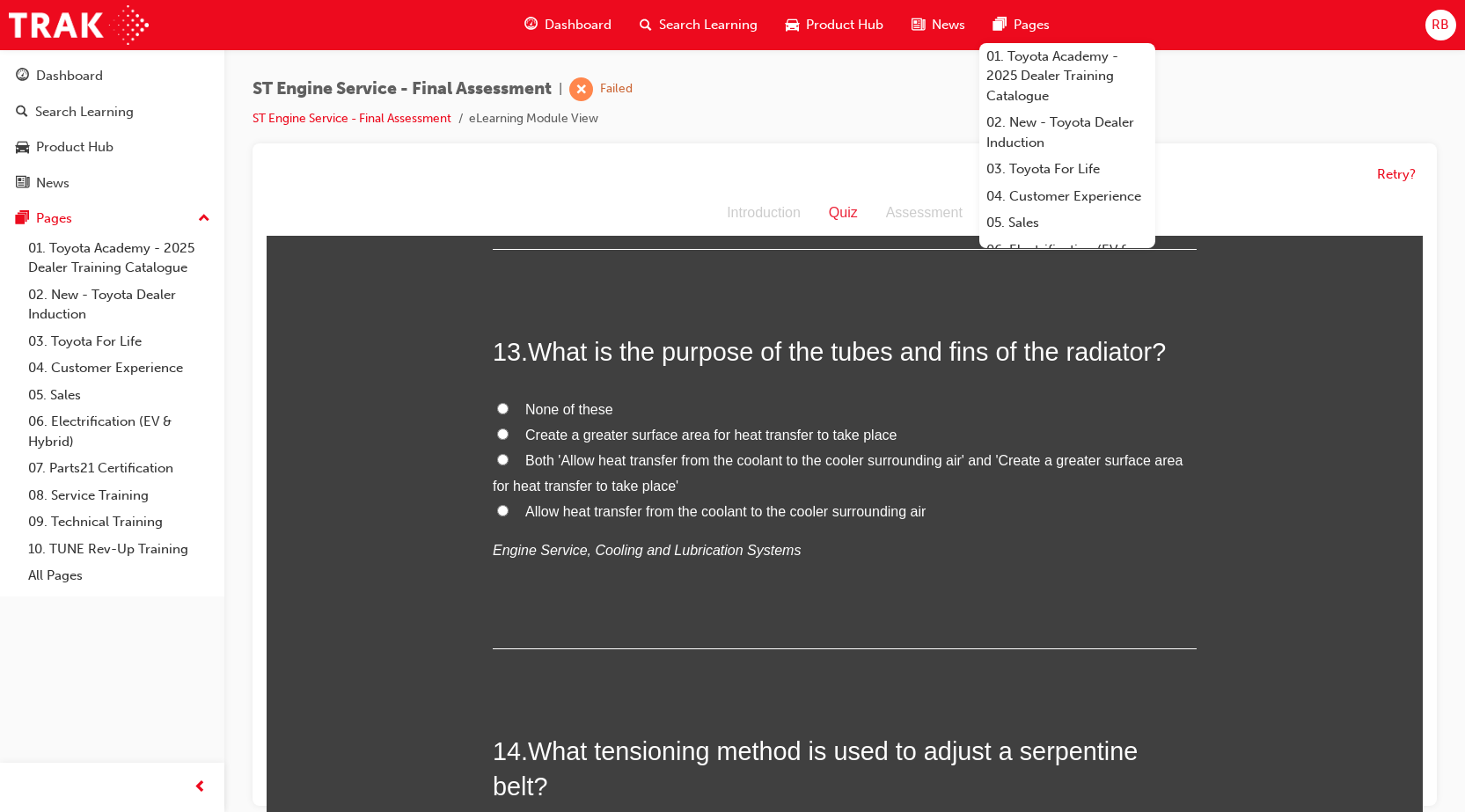
click at [497, 512] on input "Allow heat transfer from the coolant to the cooler surrounding air" at bounding box center [503, 510] width 12 height 12
radio input "true"
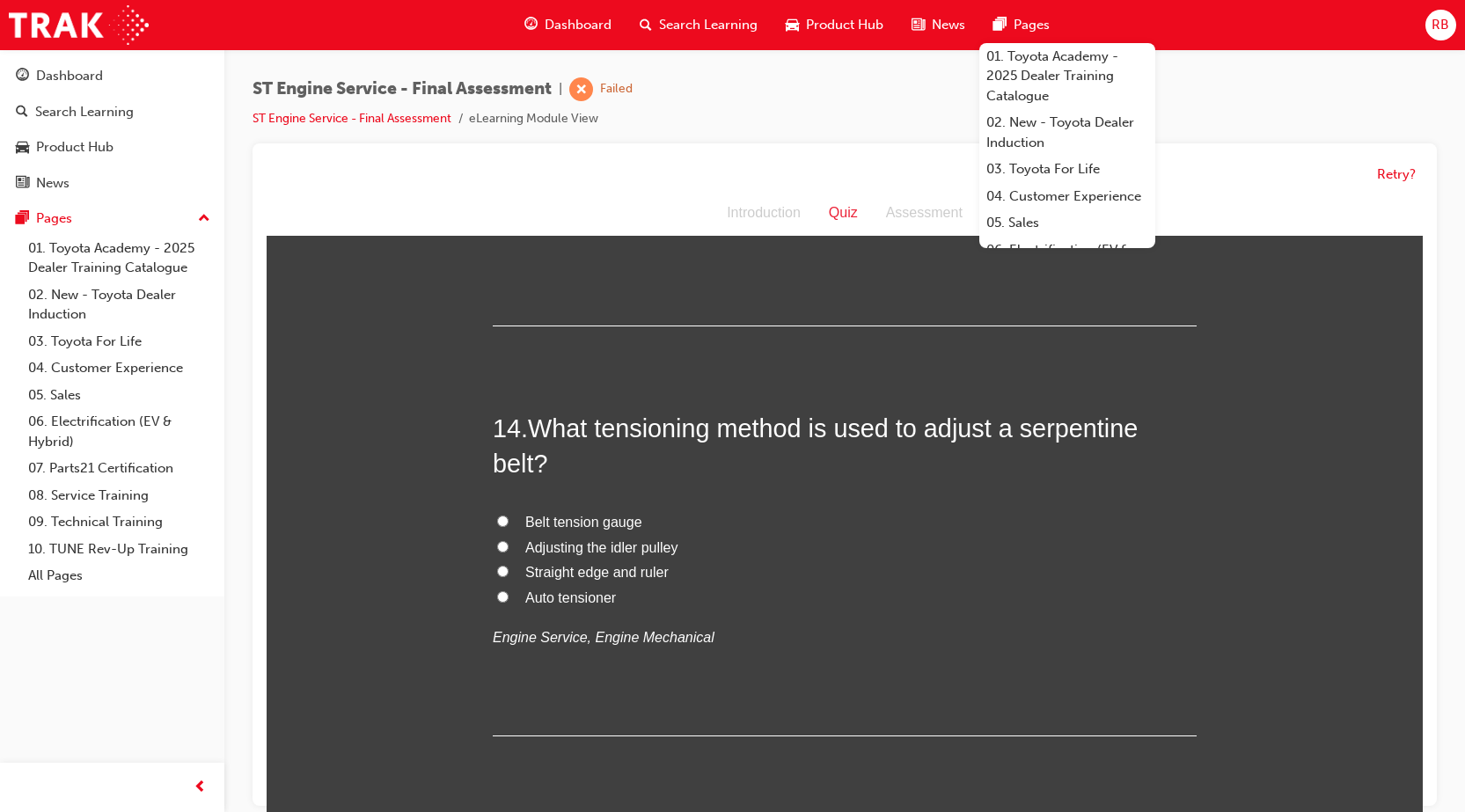
scroll to position [5189, 0]
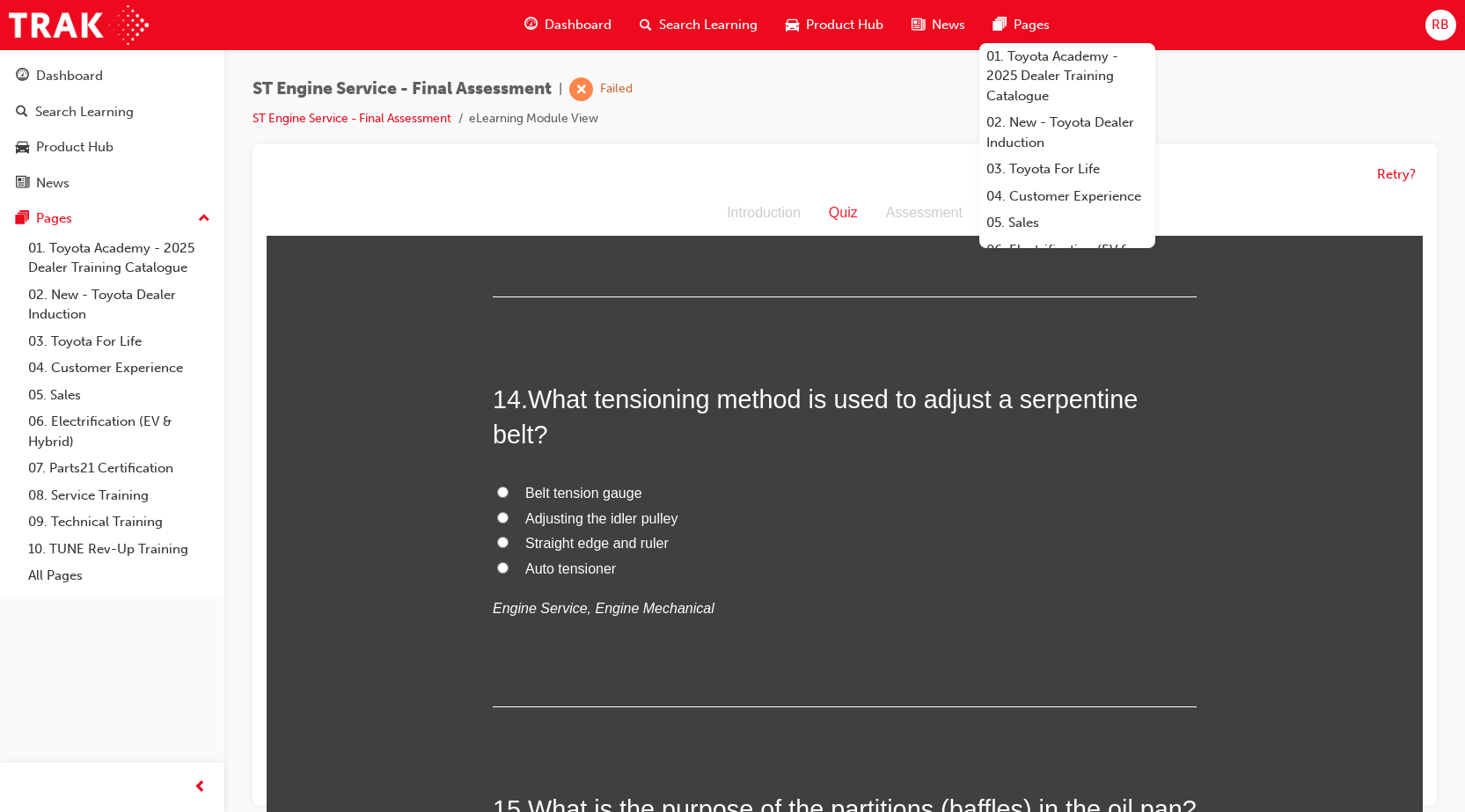
click at [497, 516] on input "Adjusting the idler pulley" at bounding box center [503, 518] width 12 height 12
radio input "true"
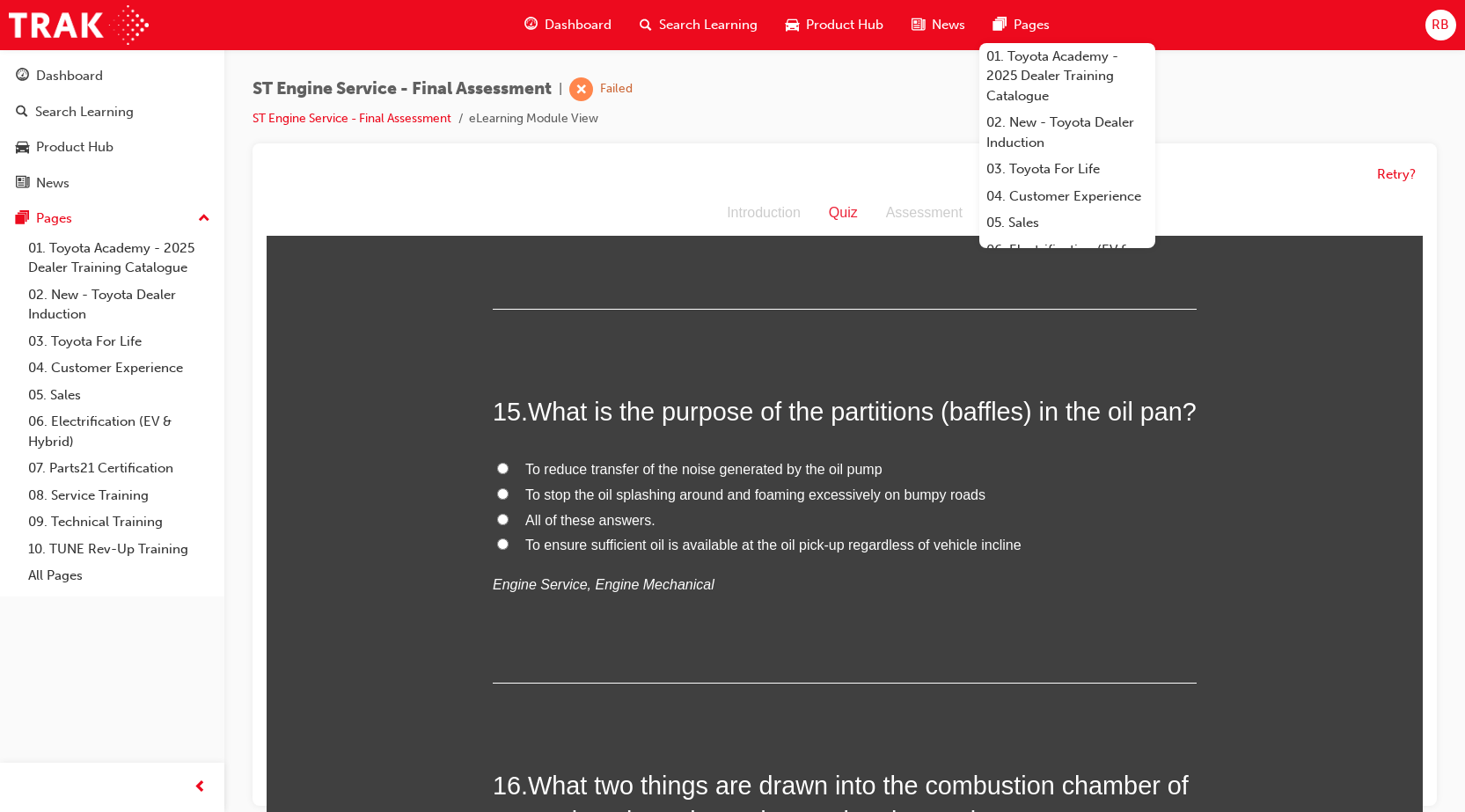
scroll to position [5629, 0]
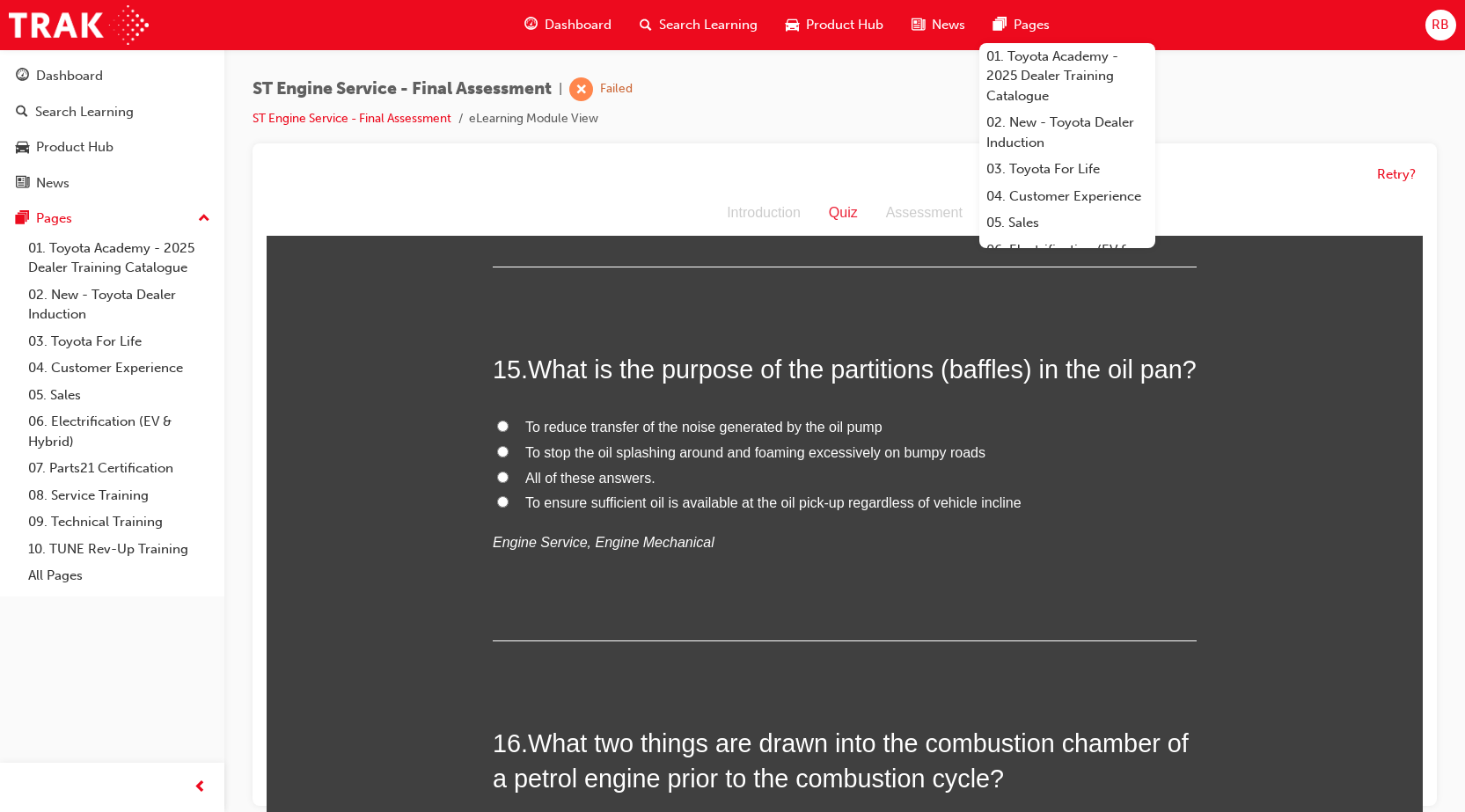
click at [497, 457] on input "To stop the oil splashing around and foaming excessively on bumpy roads" at bounding box center [503, 452] width 12 height 12
radio input "true"
click at [497, 483] on input "All of these answers." at bounding box center [503, 477] width 12 height 12
radio input "true"
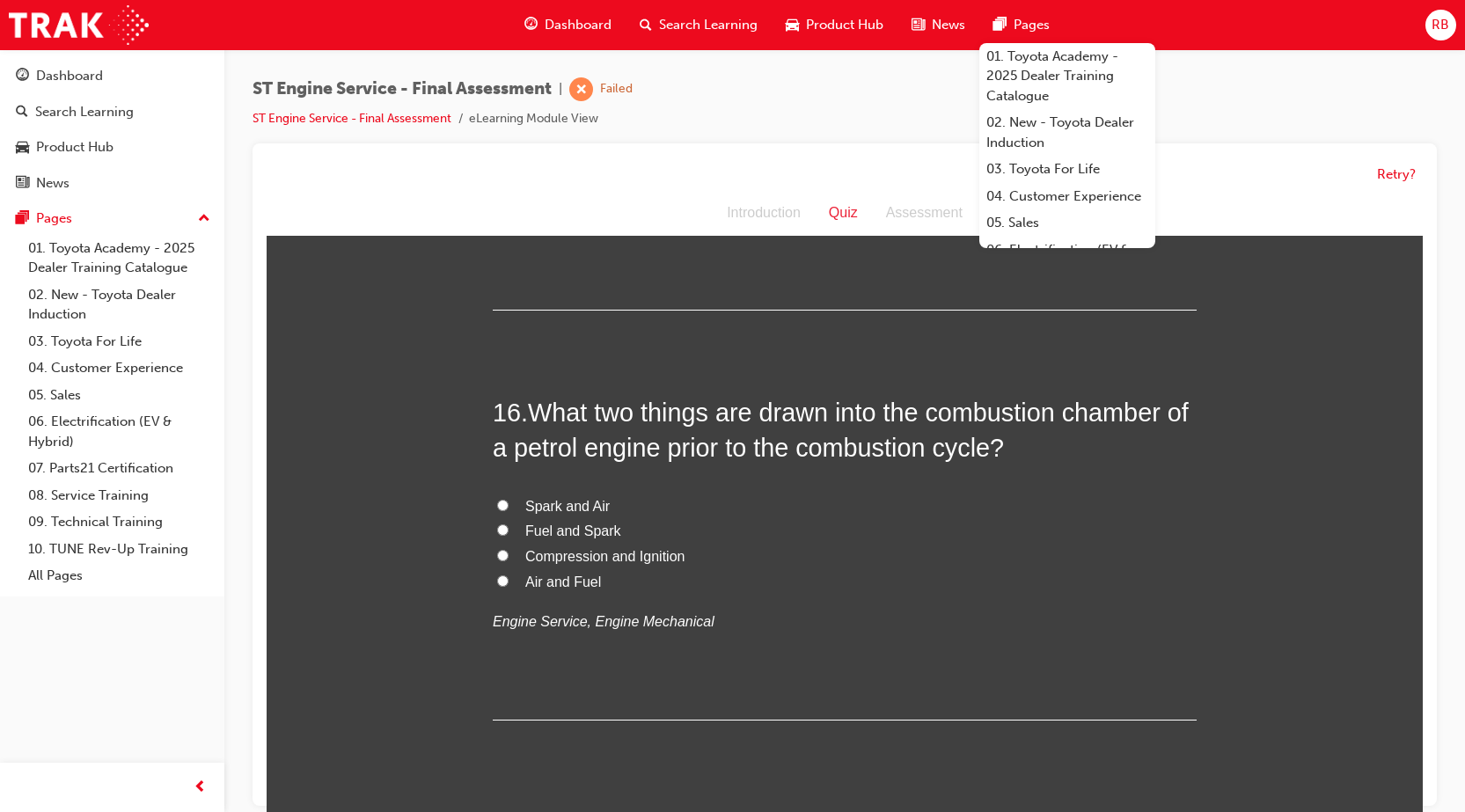
scroll to position [5981, 0]
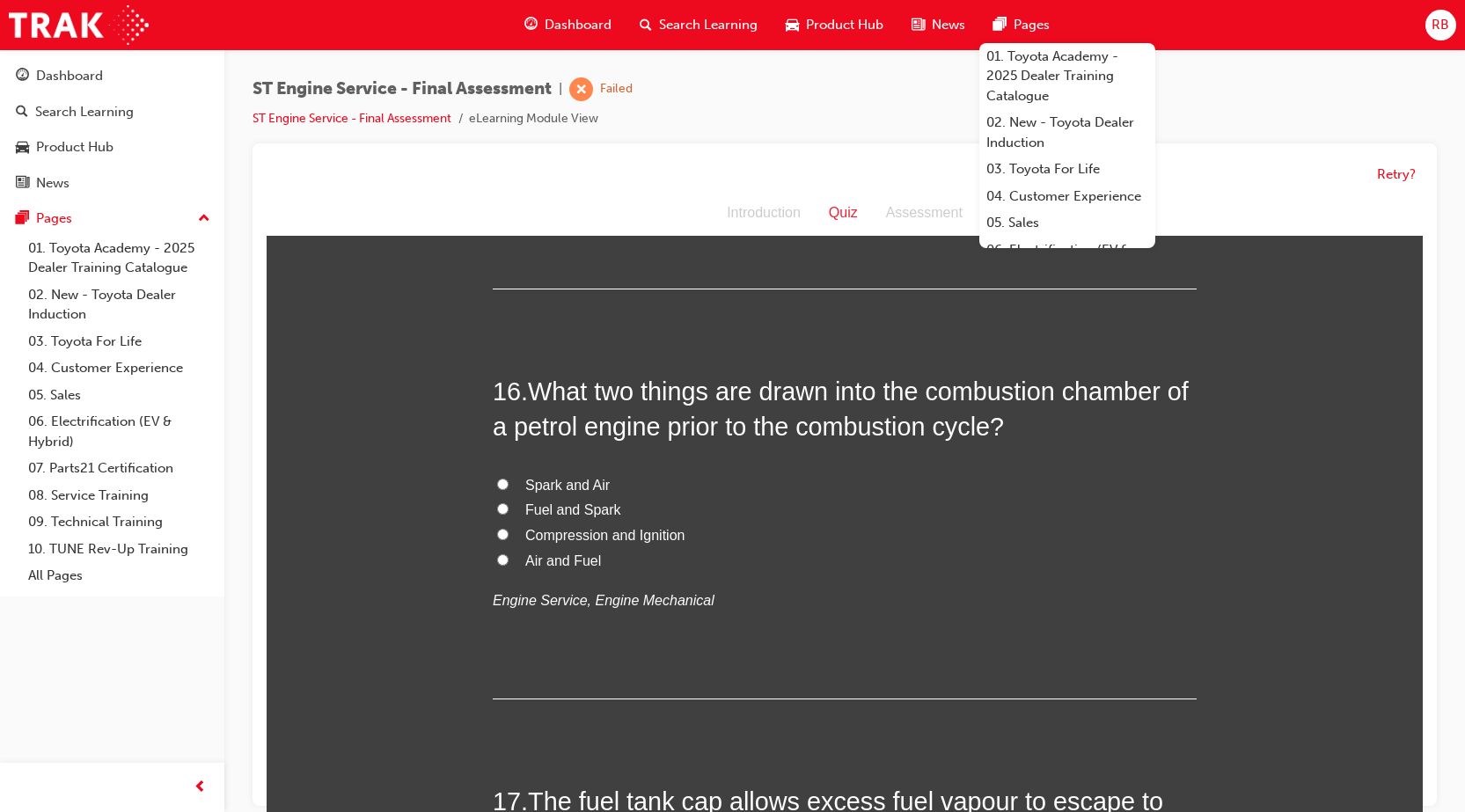
click at [497, 565] on input "Air and Fuel" at bounding box center [503, 560] width 12 height 12
radio input "true"
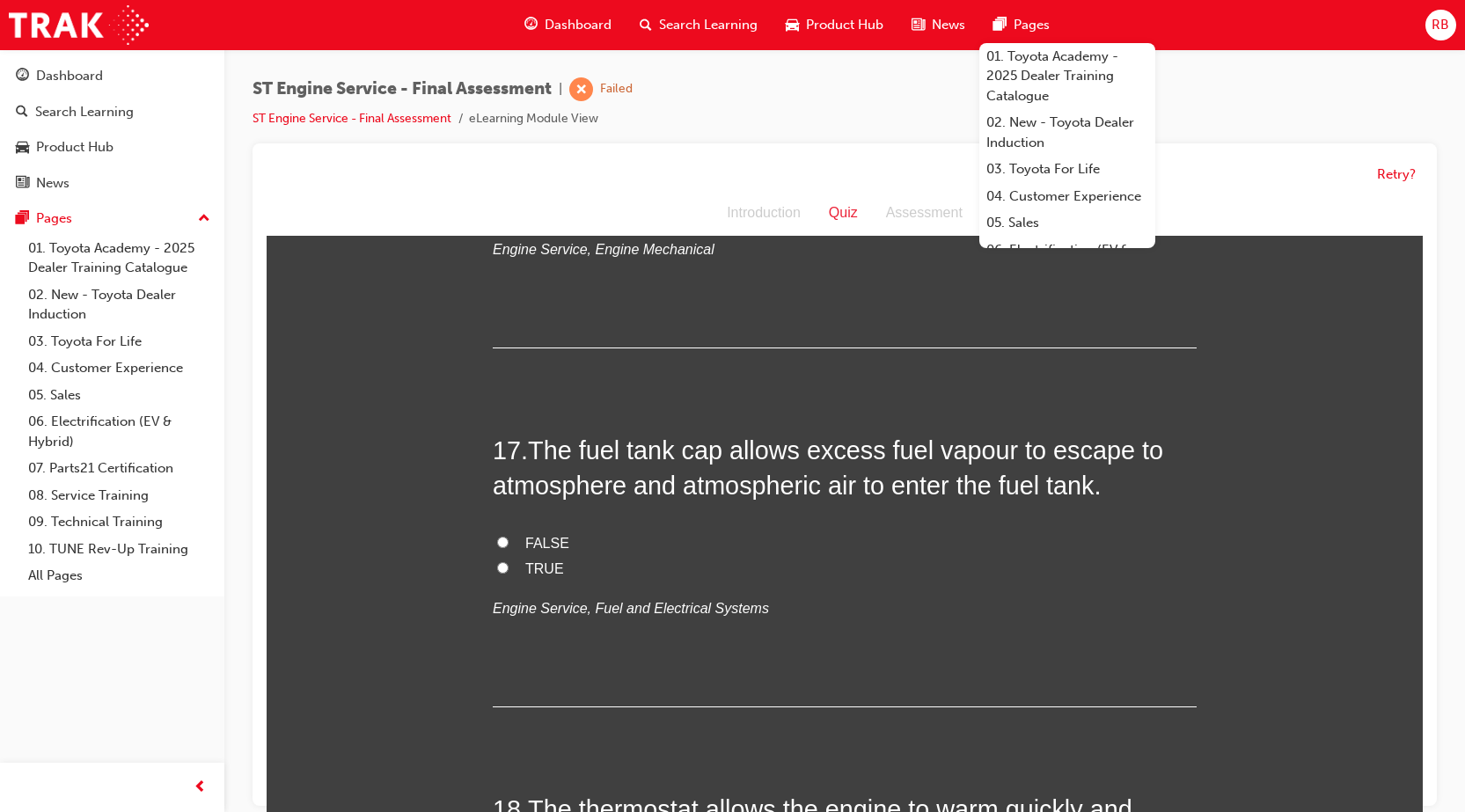
scroll to position [6421, 0]
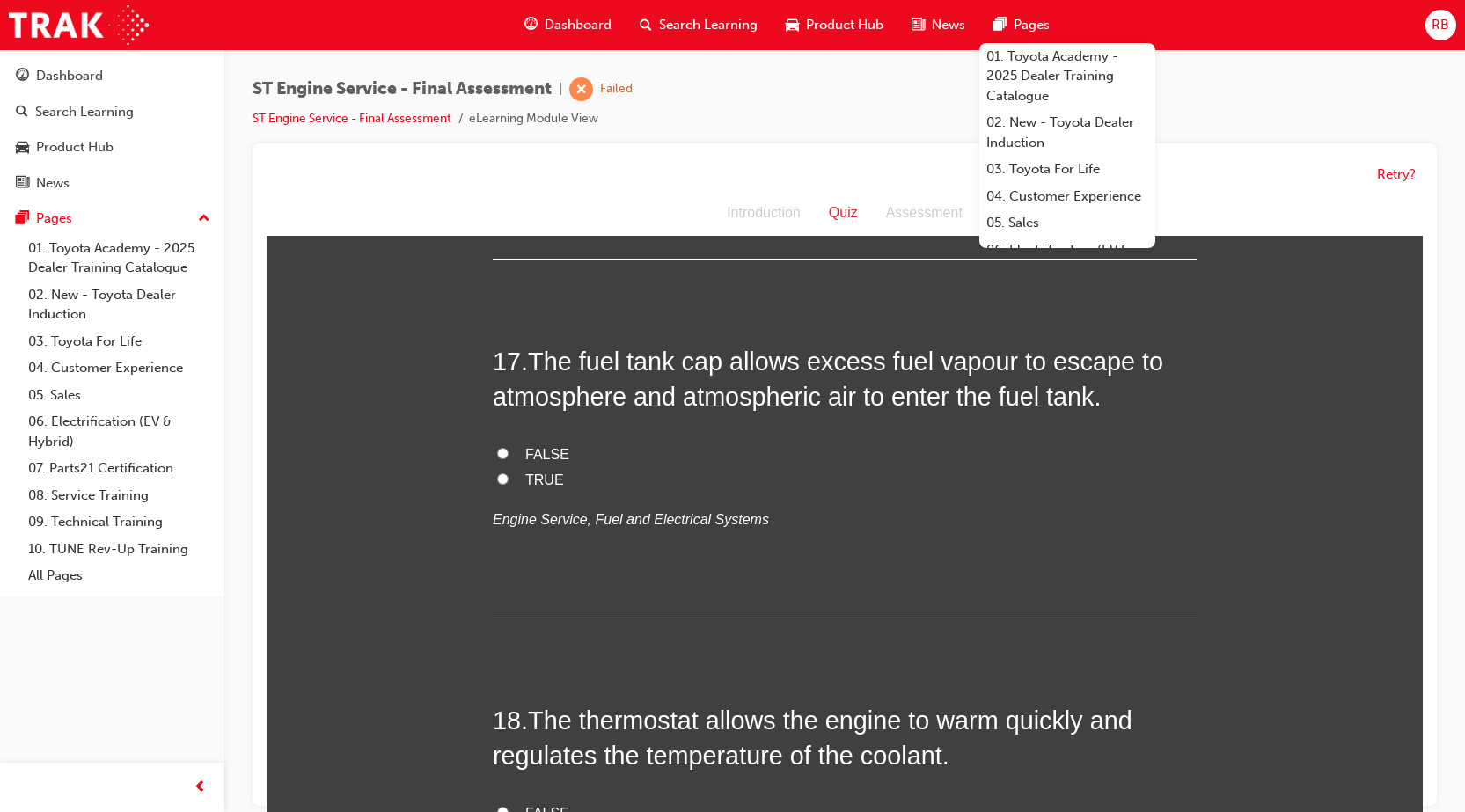
click at [499, 485] on input "TRUE" at bounding box center [503, 479] width 12 height 12
radio input "true"
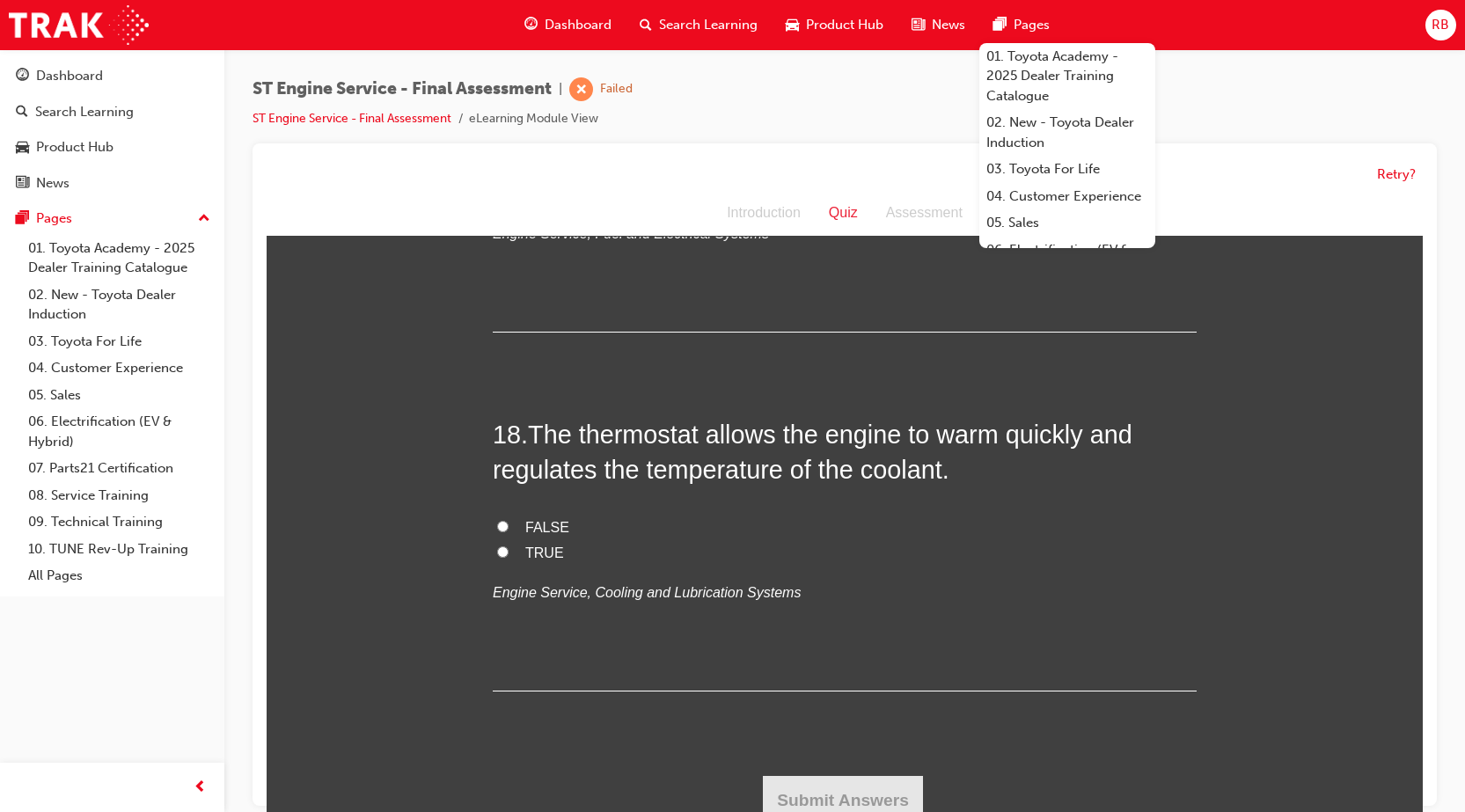
scroll to position [6741, 0]
click at [498, 549] on input "TRUE" at bounding box center [503, 552] width 12 height 12
radio input "true"
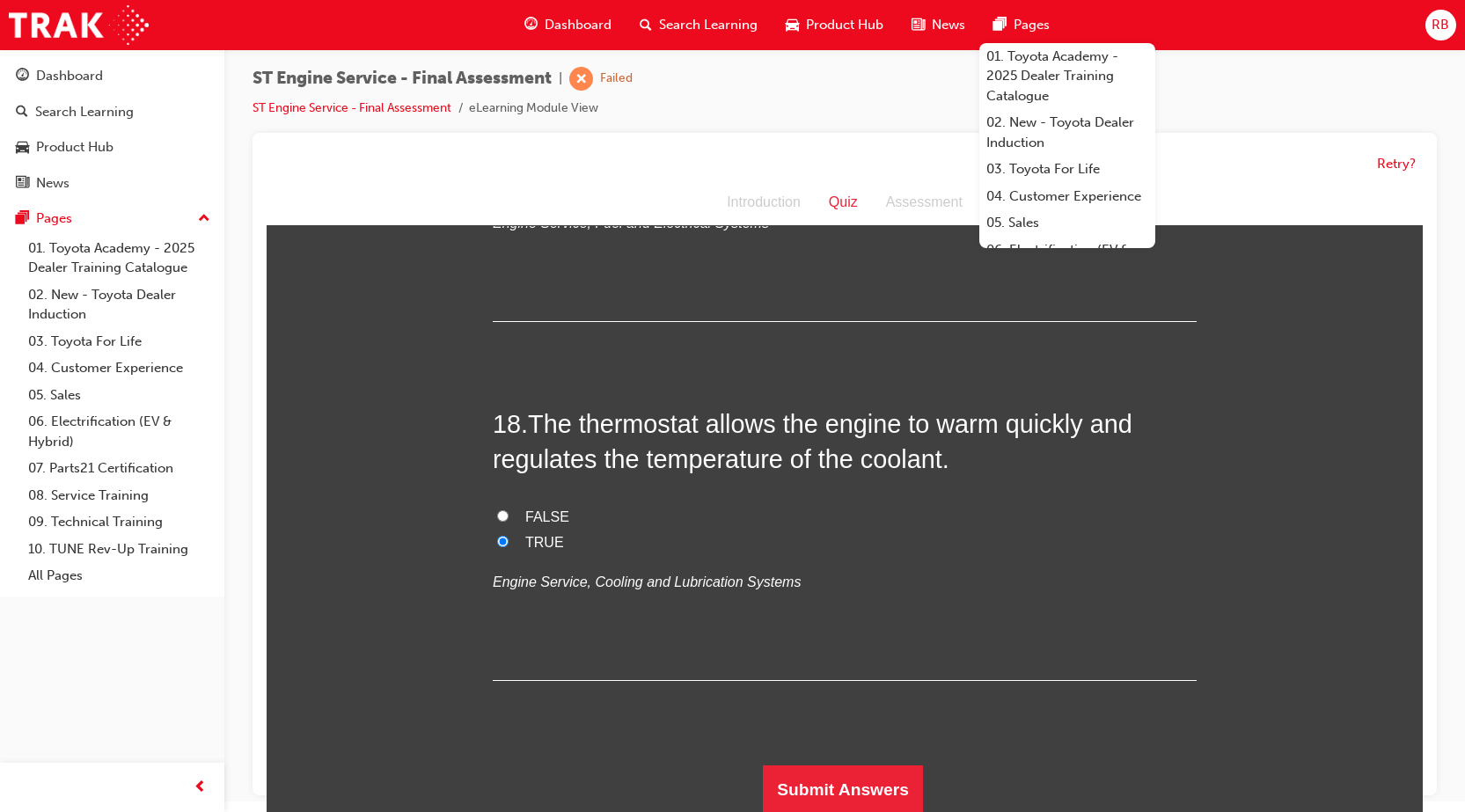
scroll to position [13, 0]
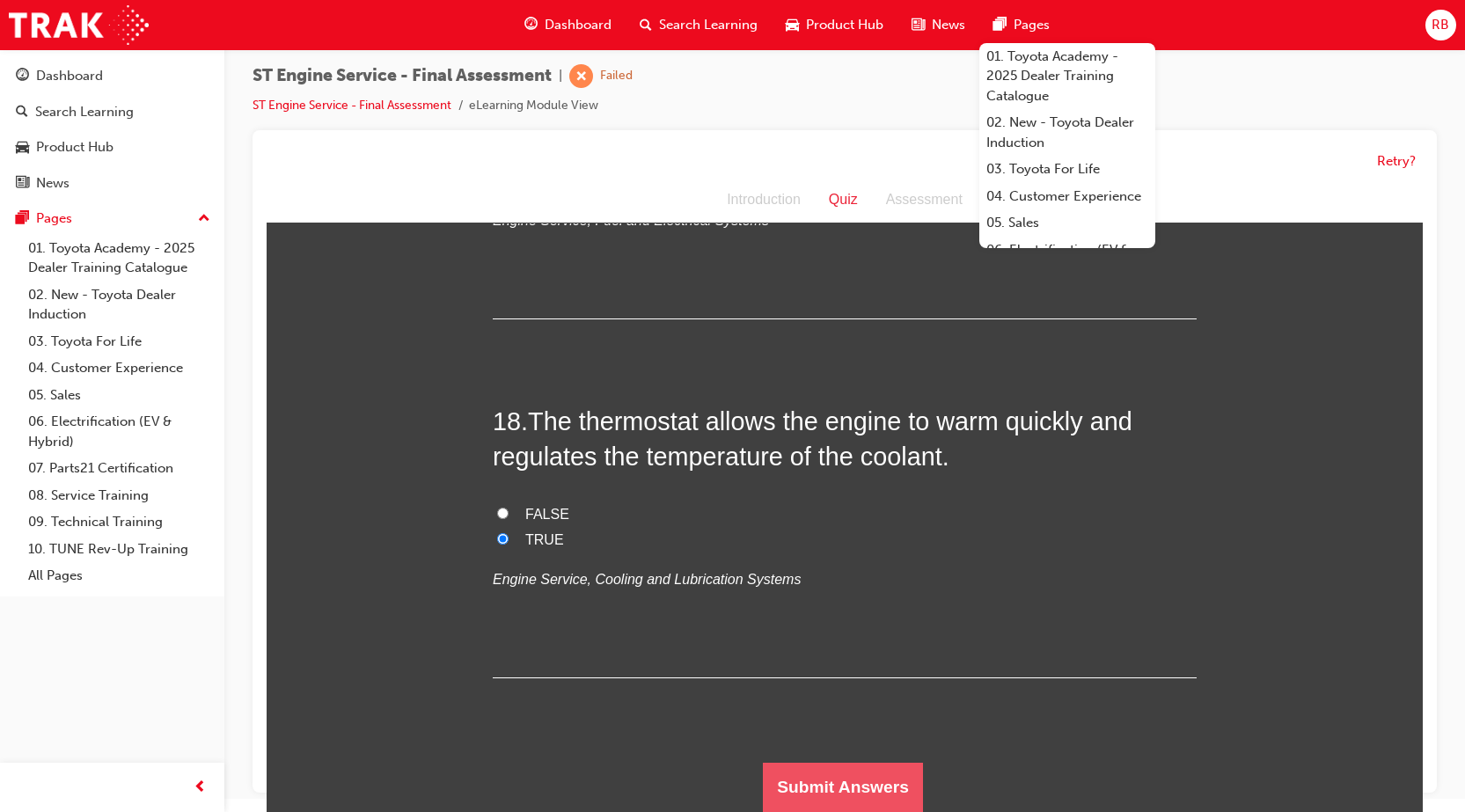
click at [881, 785] on button "Submit Answers" at bounding box center [843, 788] width 160 height 49
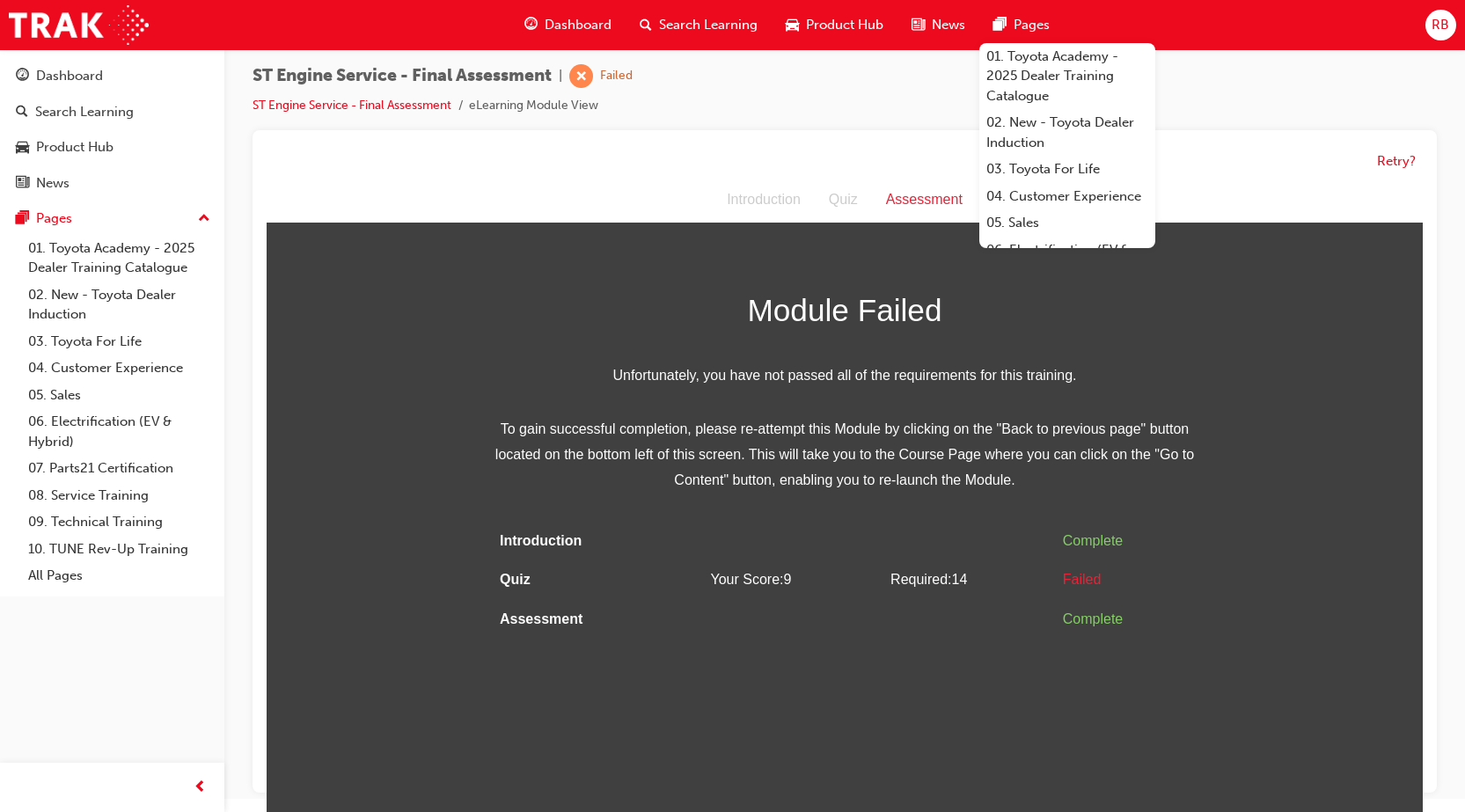
scroll to position [0, 0]
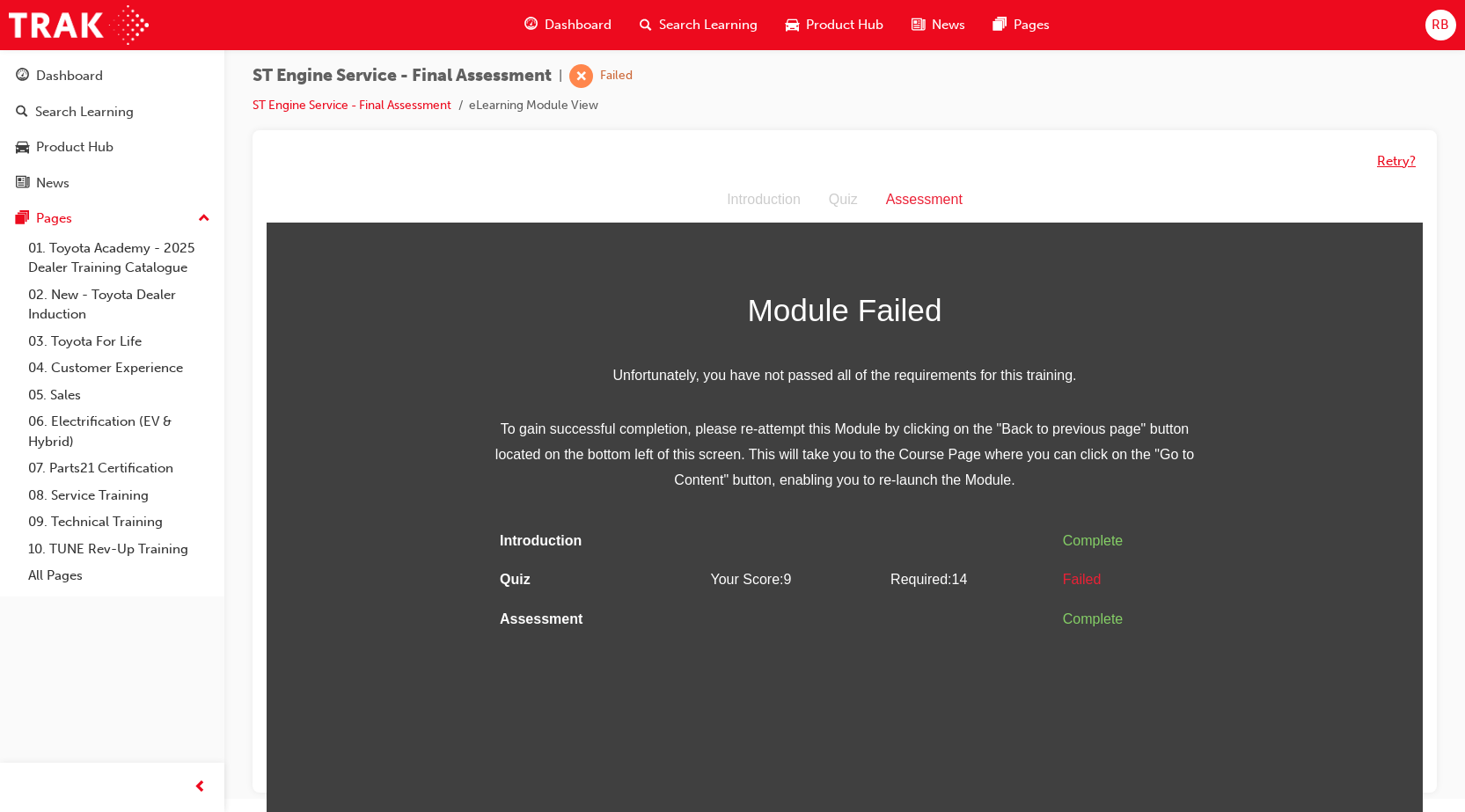
click at [1392, 154] on button "Retry?" at bounding box center [1396, 161] width 39 height 21
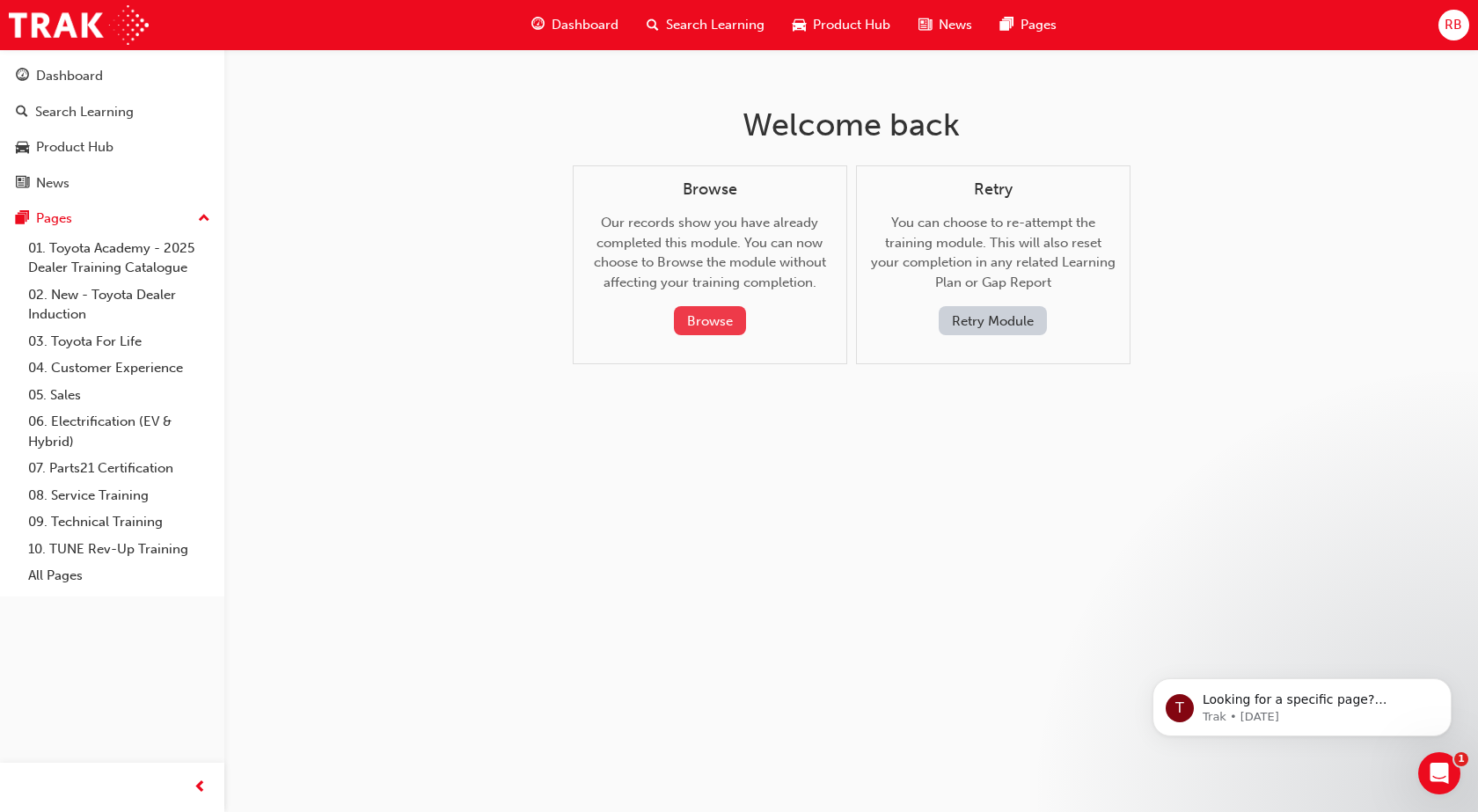
click at [726, 314] on button "Browse" at bounding box center [710, 320] width 72 height 29
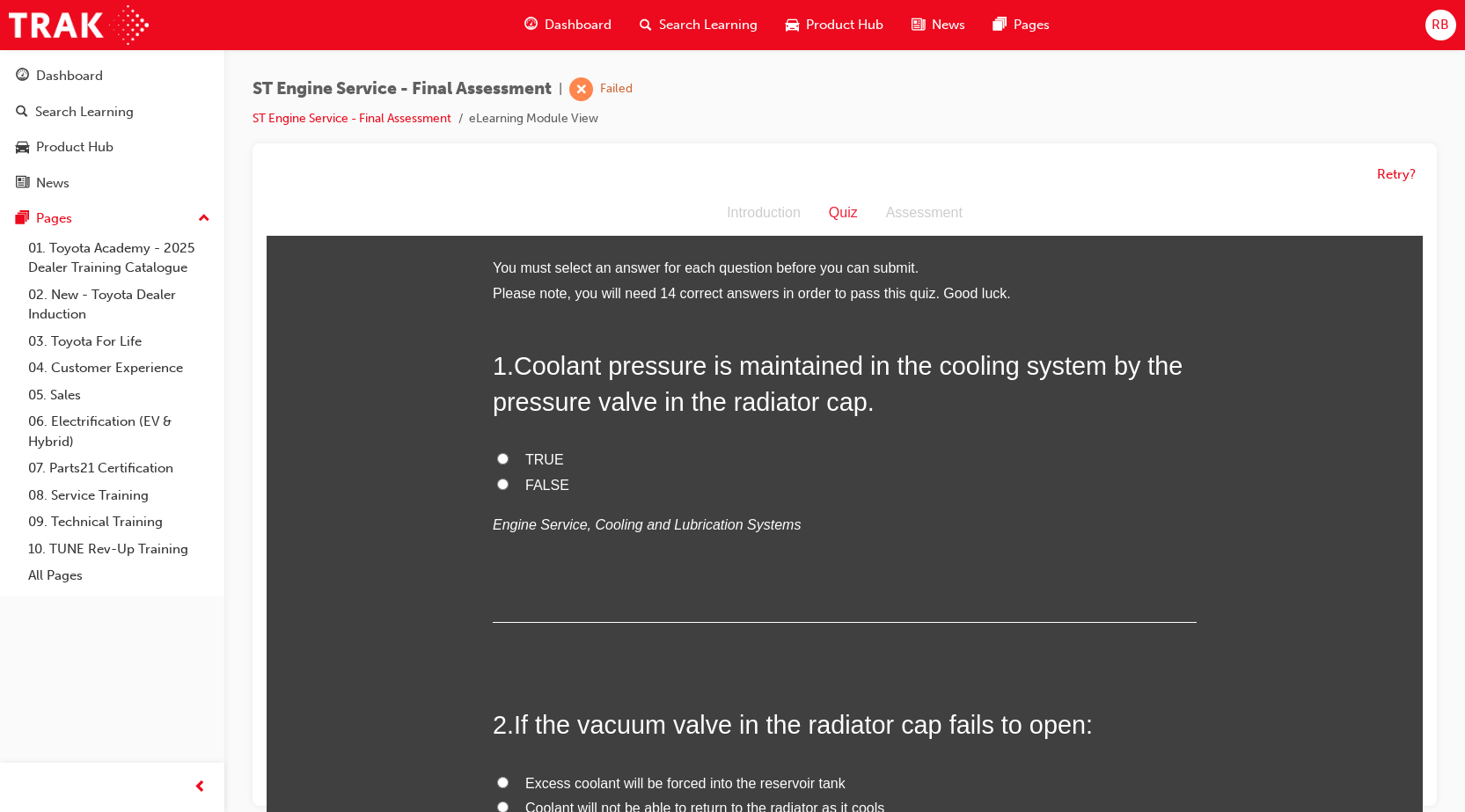
click at [497, 459] on input "TRUE" at bounding box center [503, 458] width 12 height 12
radio input "true"
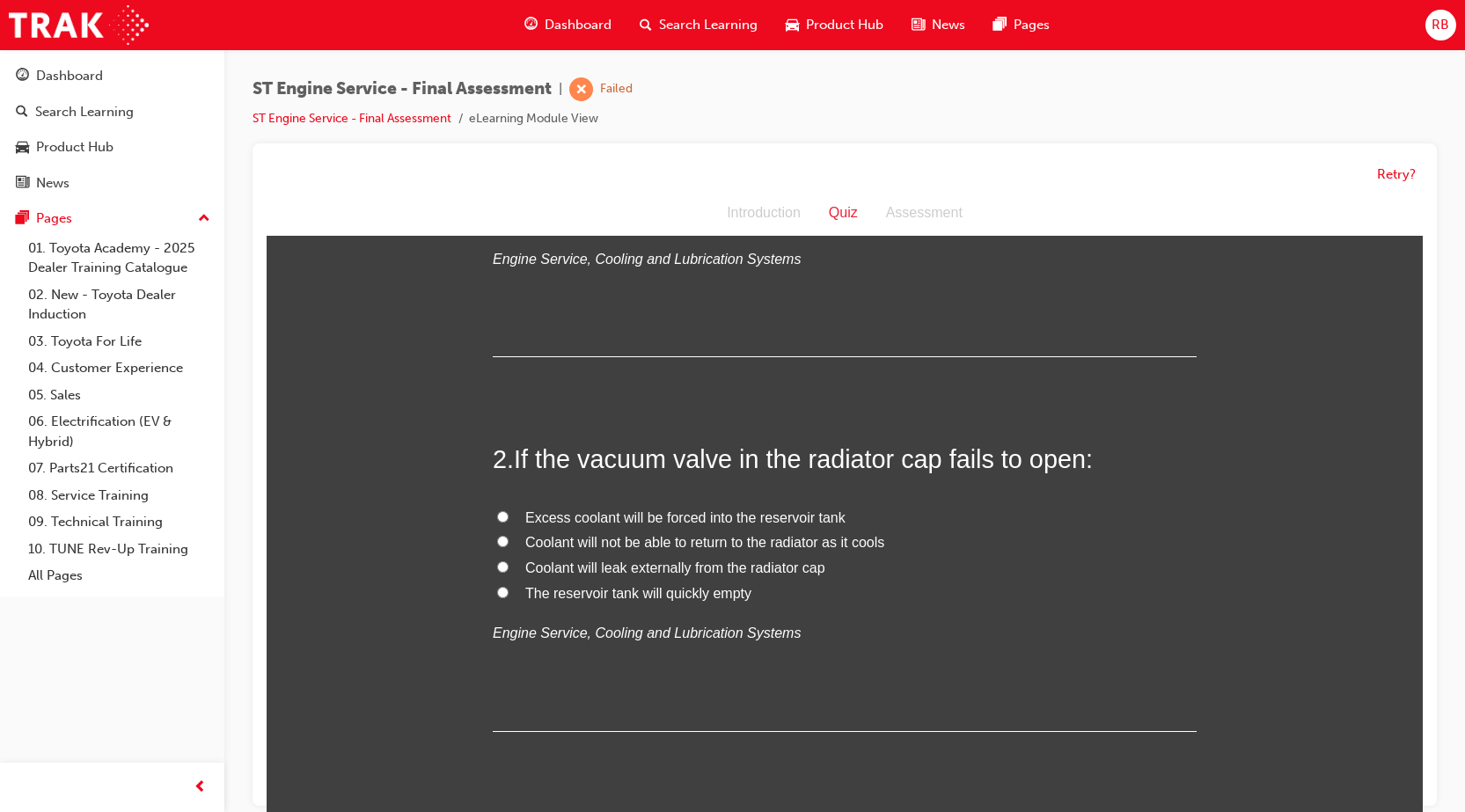
scroll to position [352, 0]
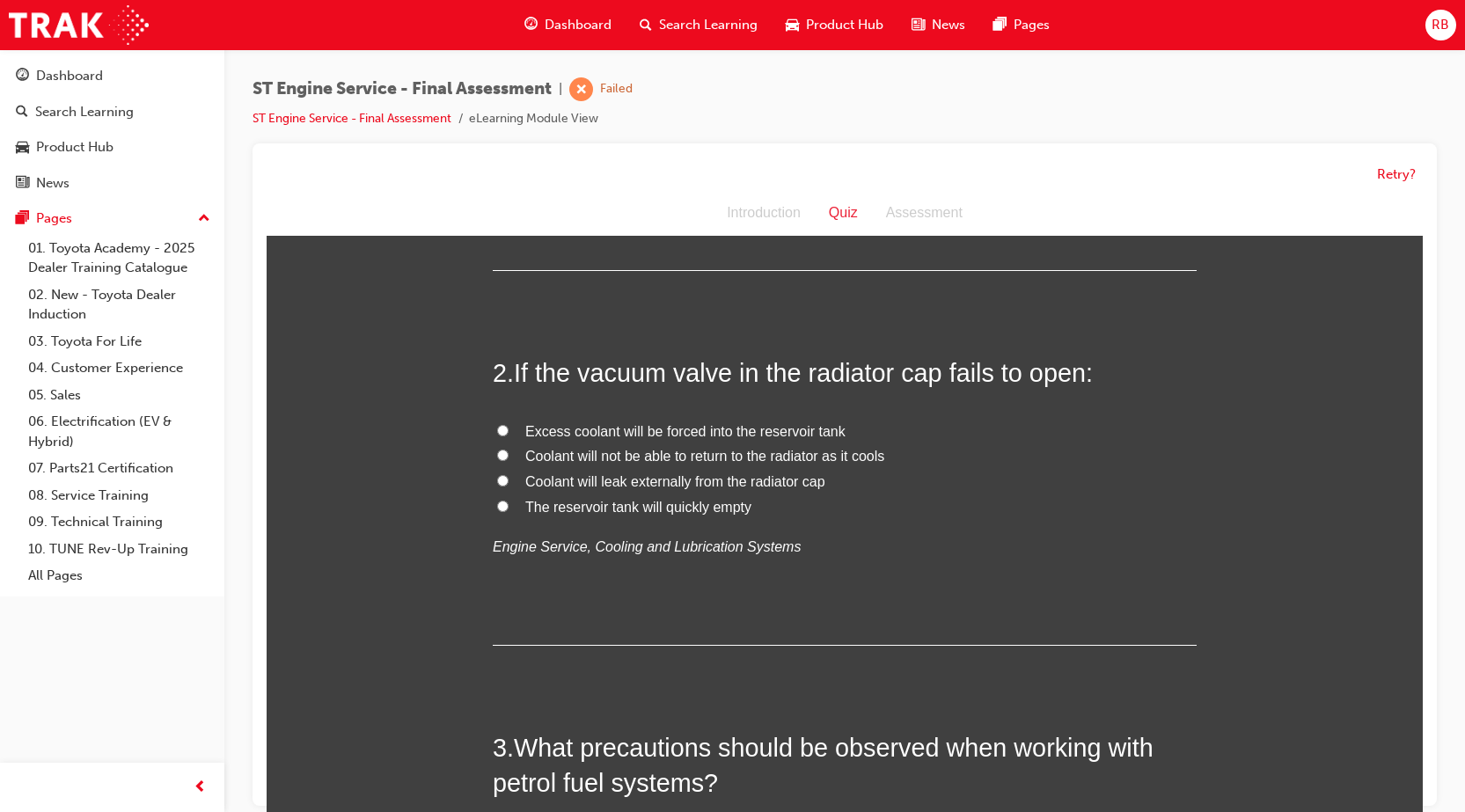
click at [497, 453] on input "Coolant will not be able to return to the radiator as it cools" at bounding box center [503, 455] width 12 height 12
radio input "true"
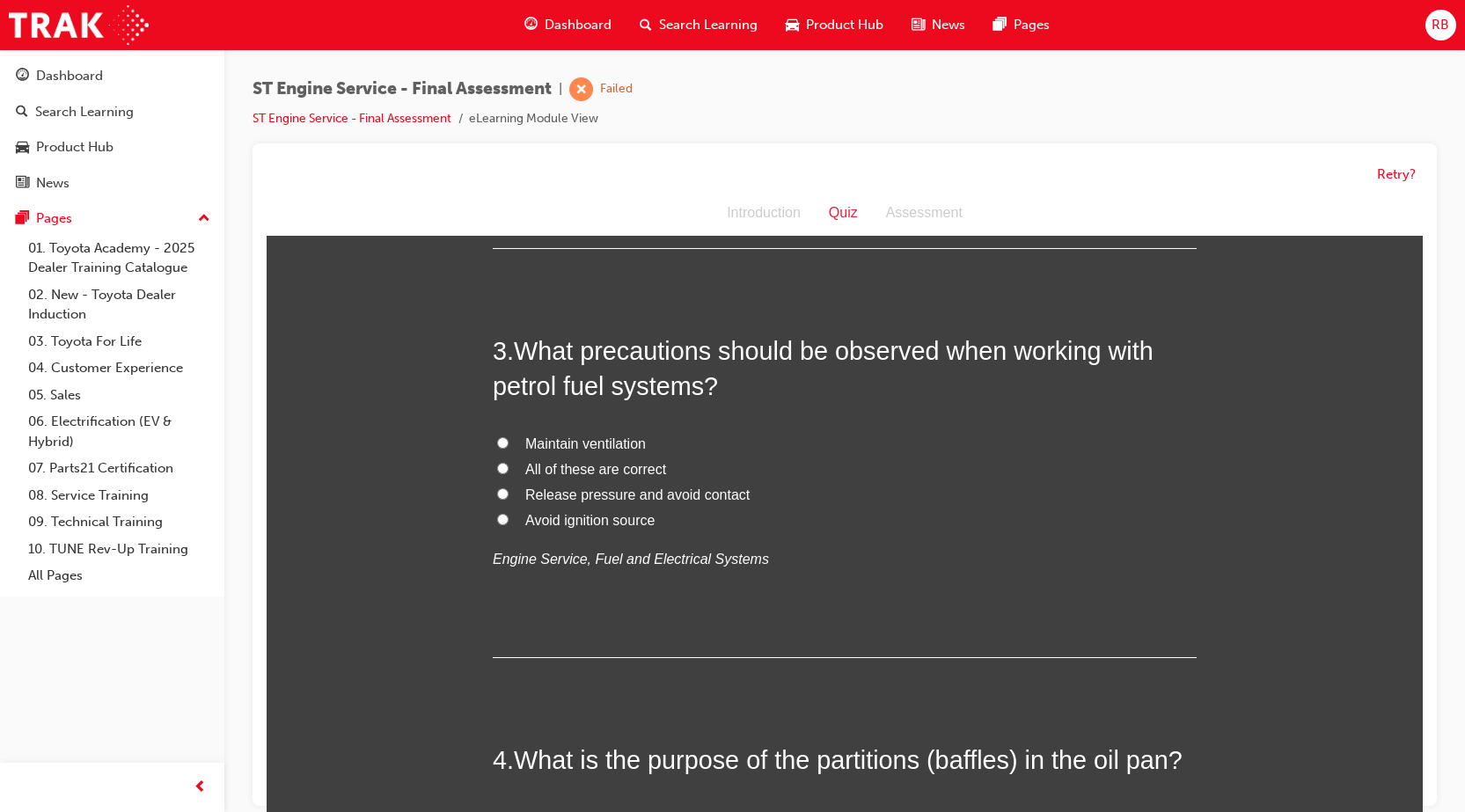
scroll to position [791, 0]
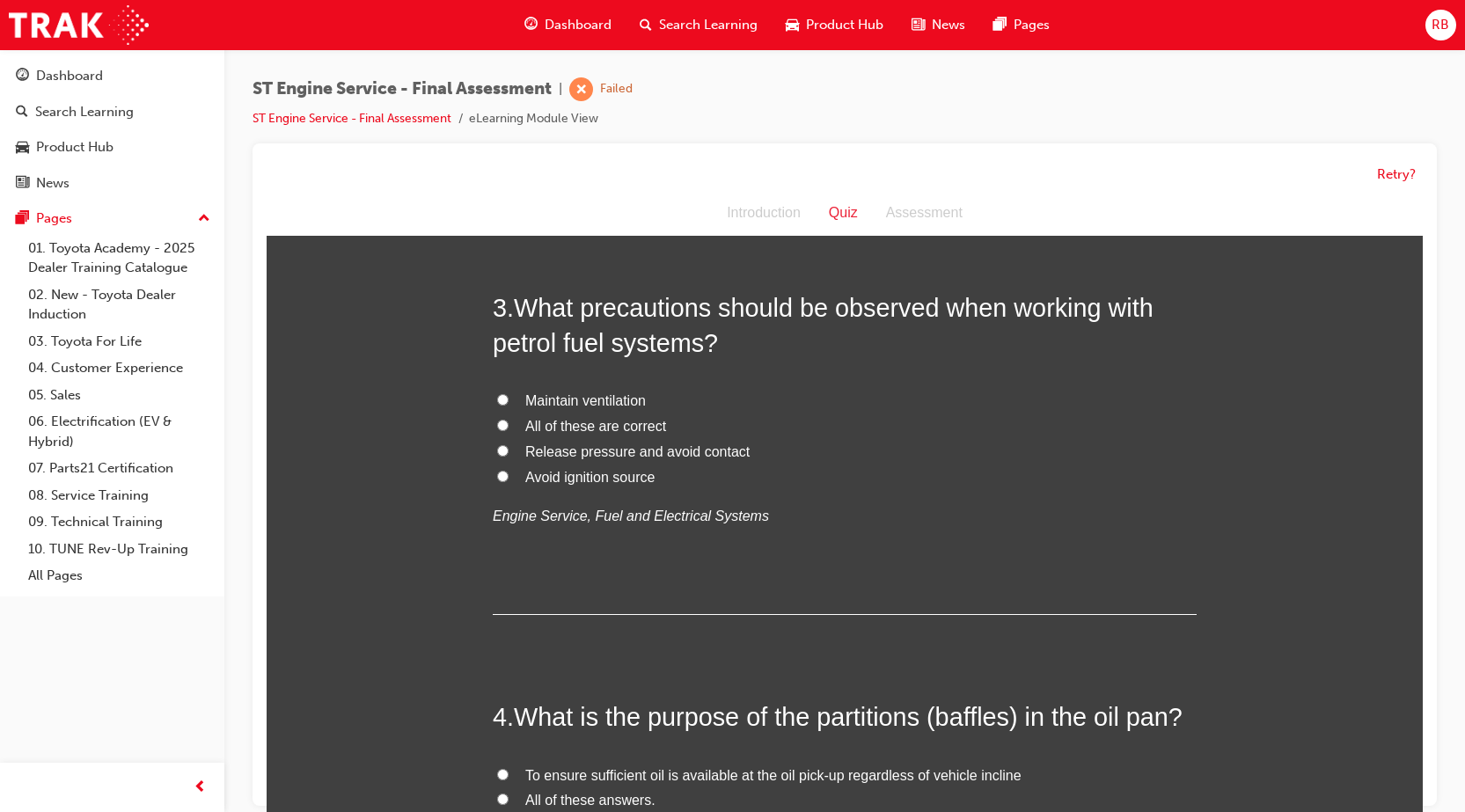
click at [499, 475] on input "Avoid ignition source" at bounding box center [503, 476] width 12 height 12
radio input "true"
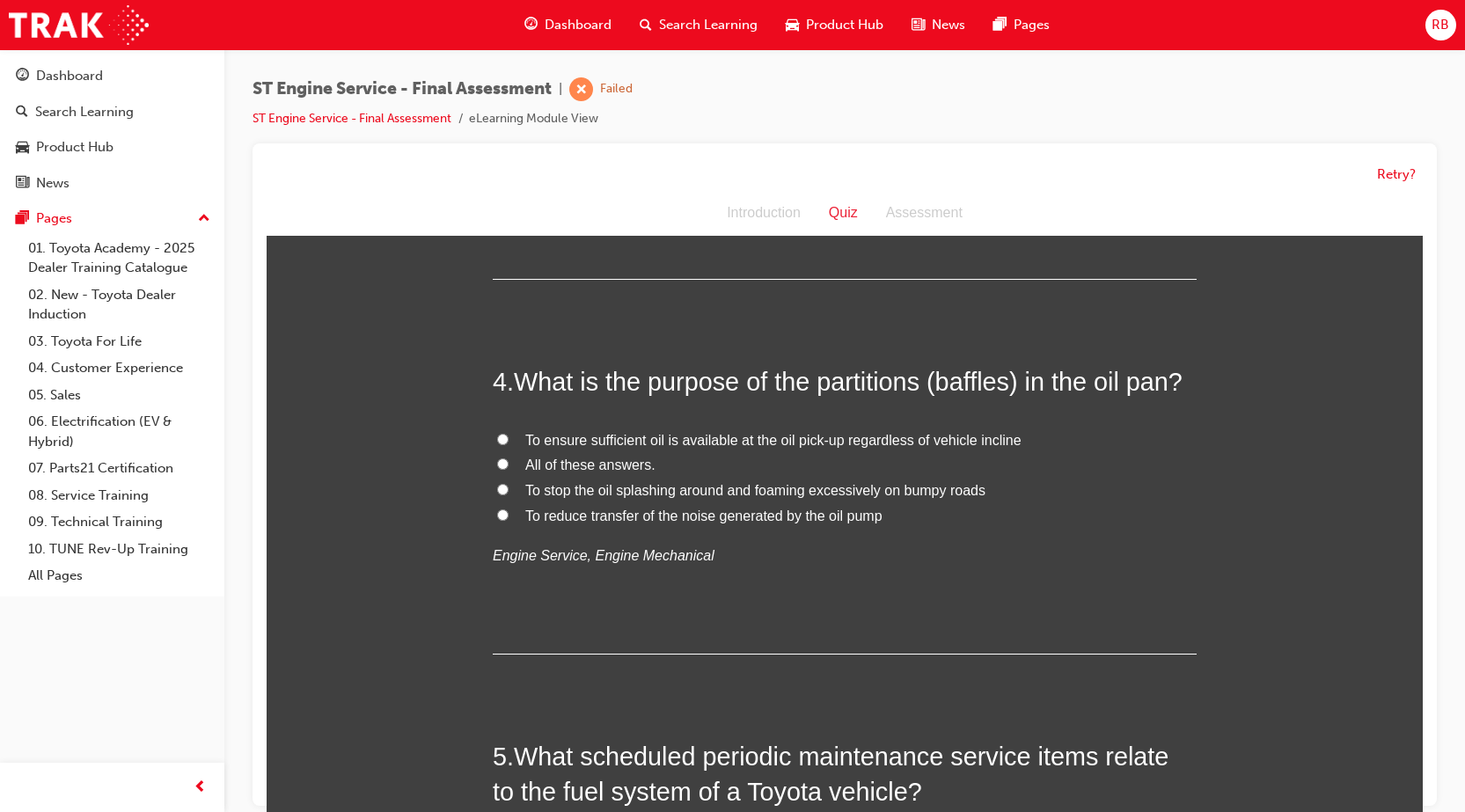
scroll to position [1143, 0]
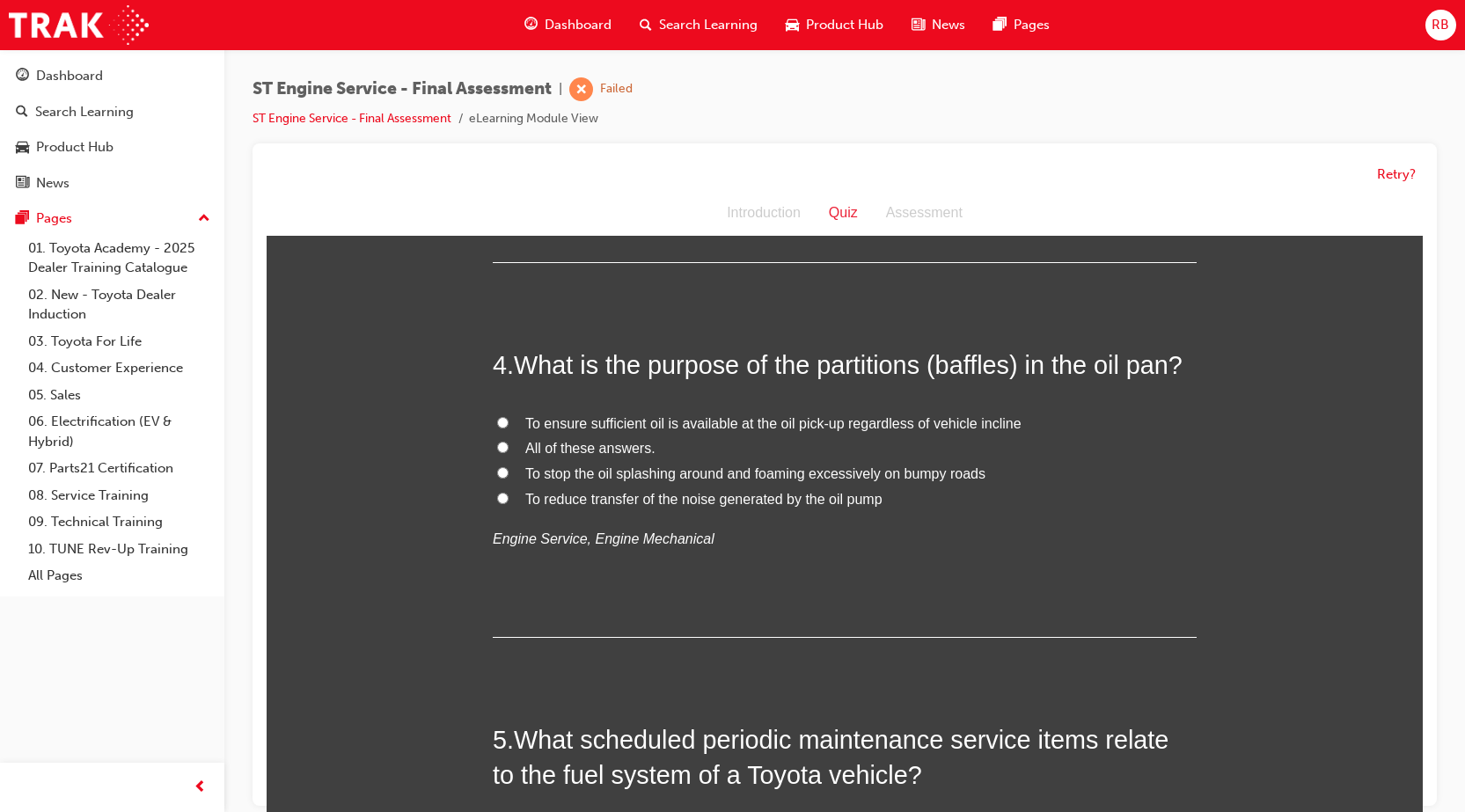
click at [497, 495] on input "To reduce transfer of the noise generated by the oil pump" at bounding box center [503, 499] width 12 height 12
radio input "true"
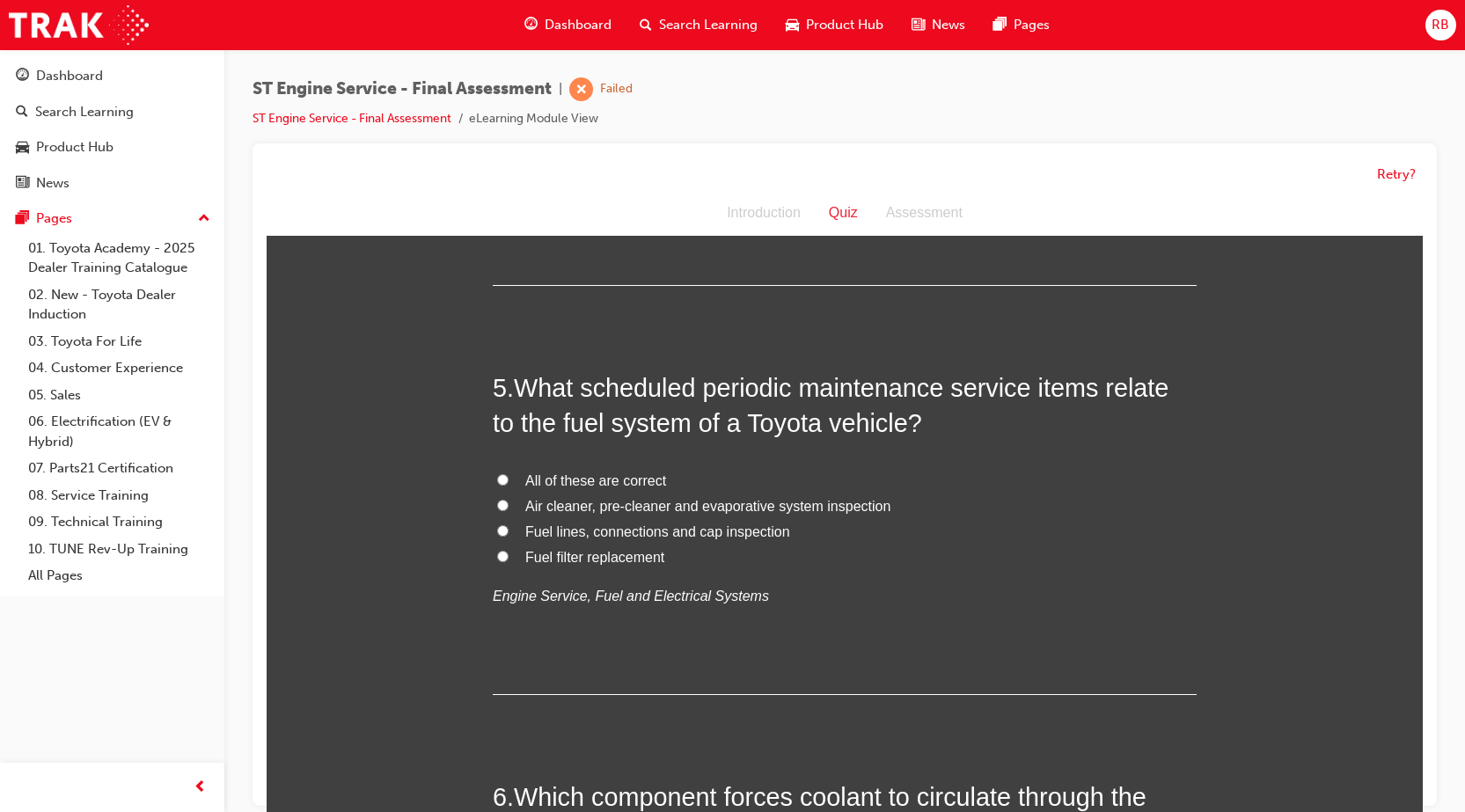
scroll to position [1583, 0]
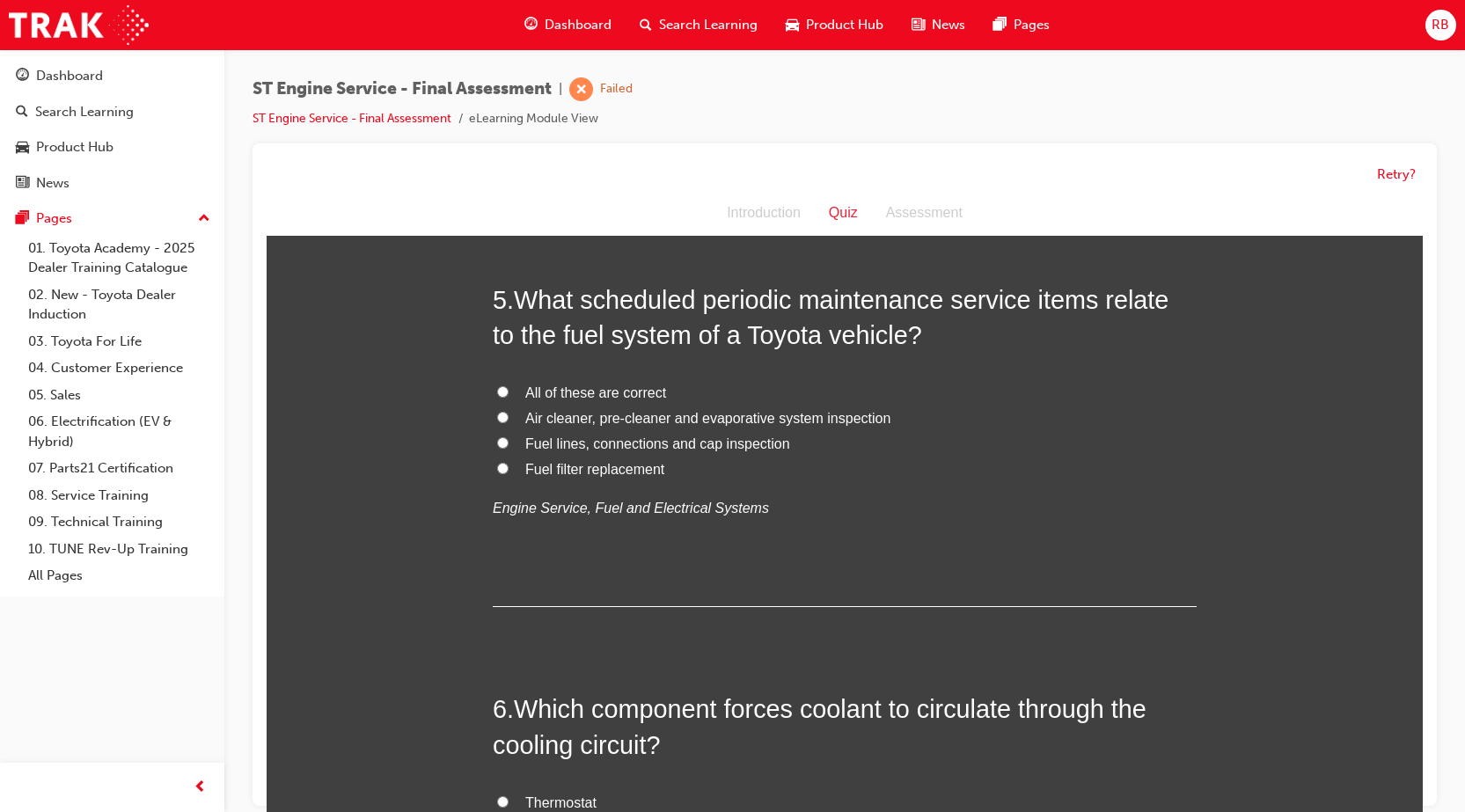
click at [497, 470] on input "Fuel filter replacement" at bounding box center [503, 468] width 12 height 12
radio input "true"
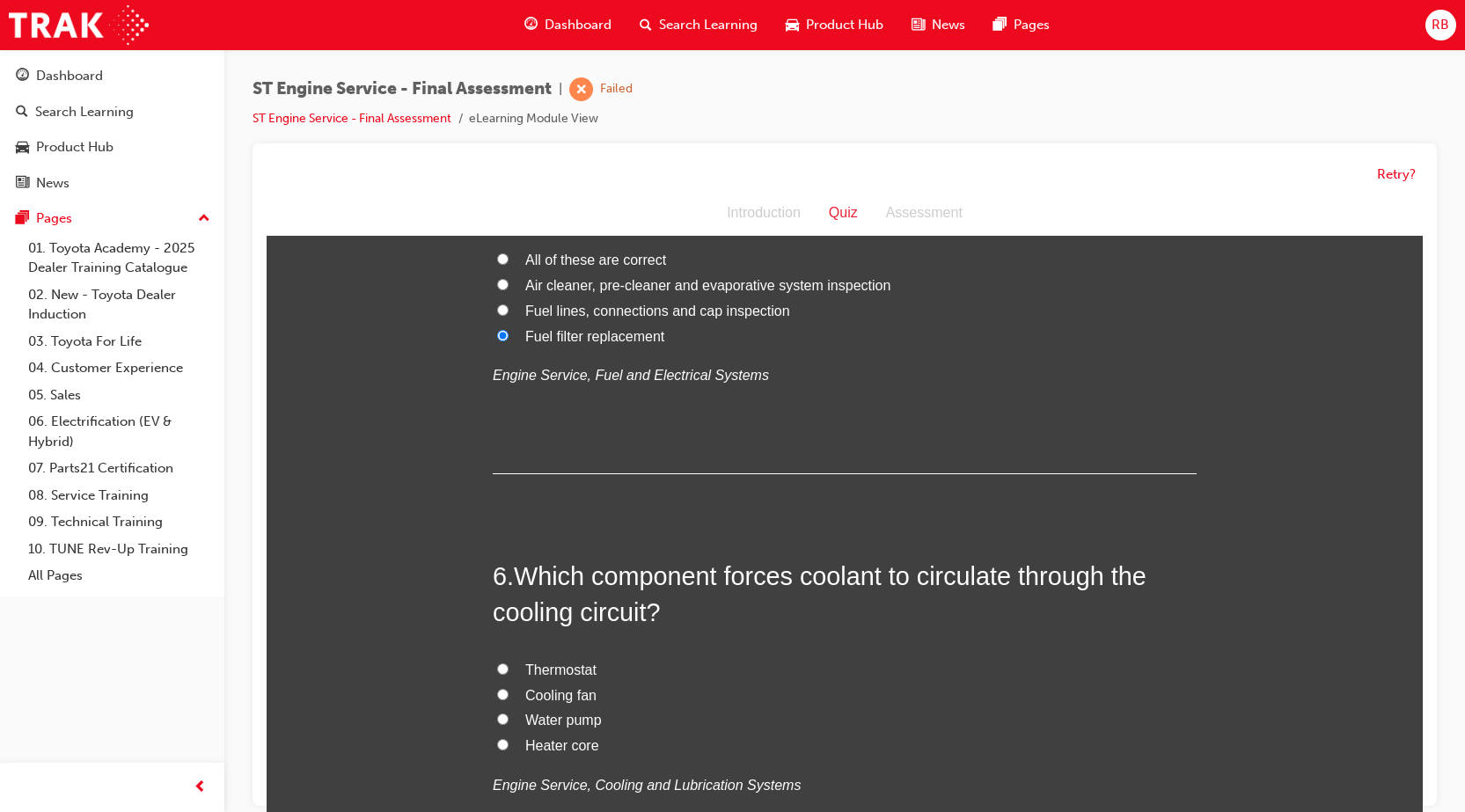
scroll to position [1759, 0]
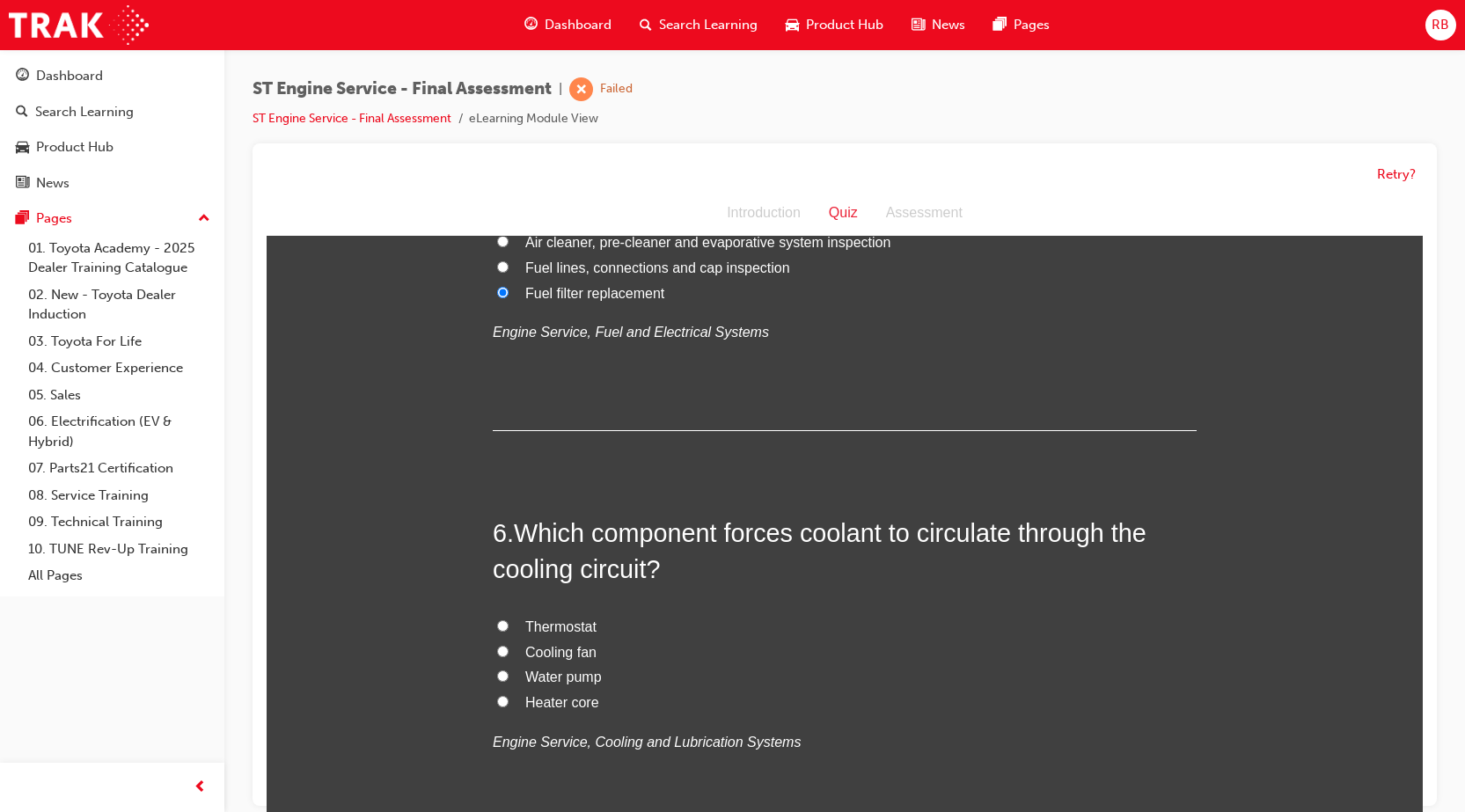
click at [497, 673] on input "Water pump" at bounding box center [503, 676] width 12 height 12
radio input "true"
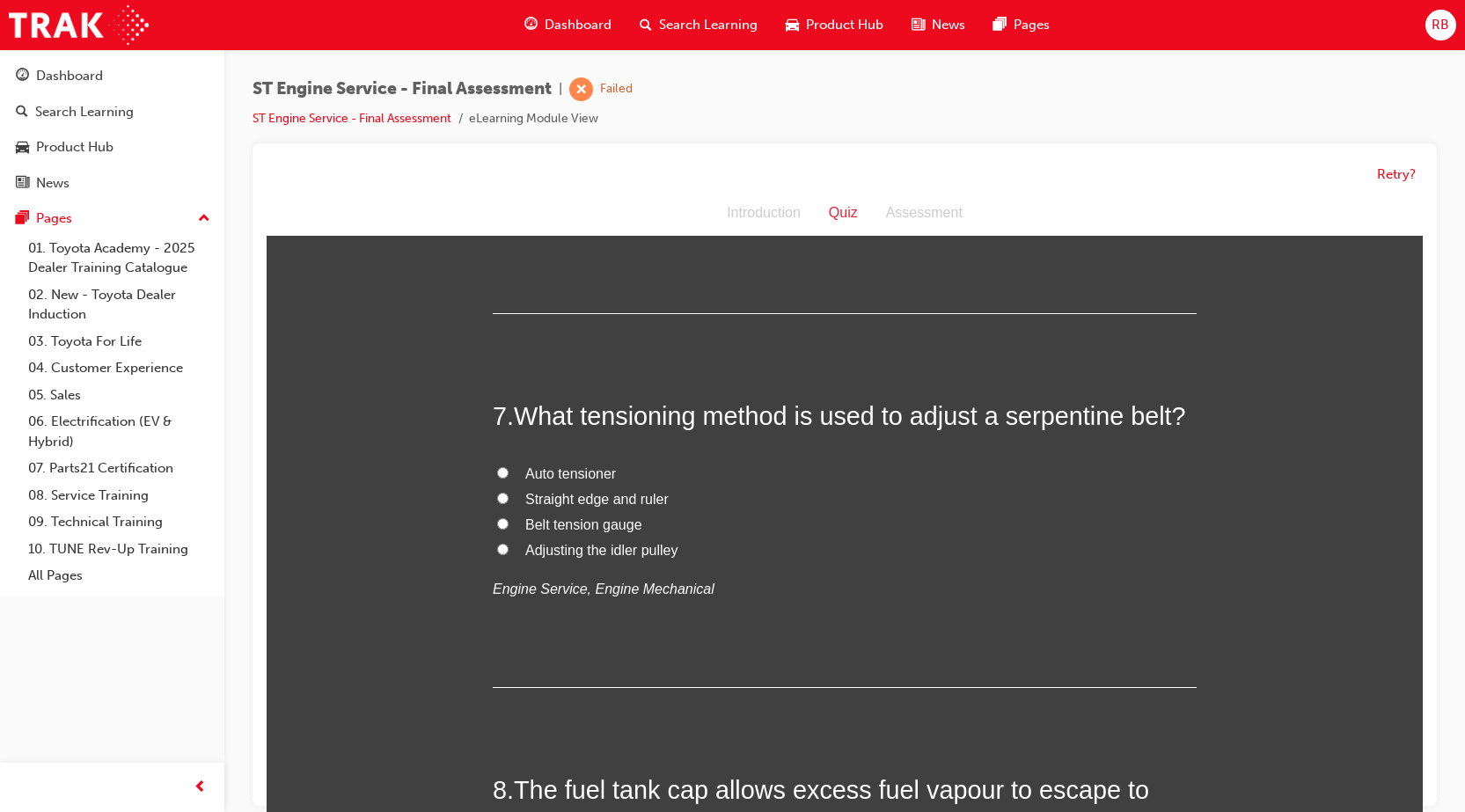
scroll to position [2287, 0]
click at [497, 470] on input "Auto tensioner" at bounding box center [503, 472] width 12 height 12
radio input "true"
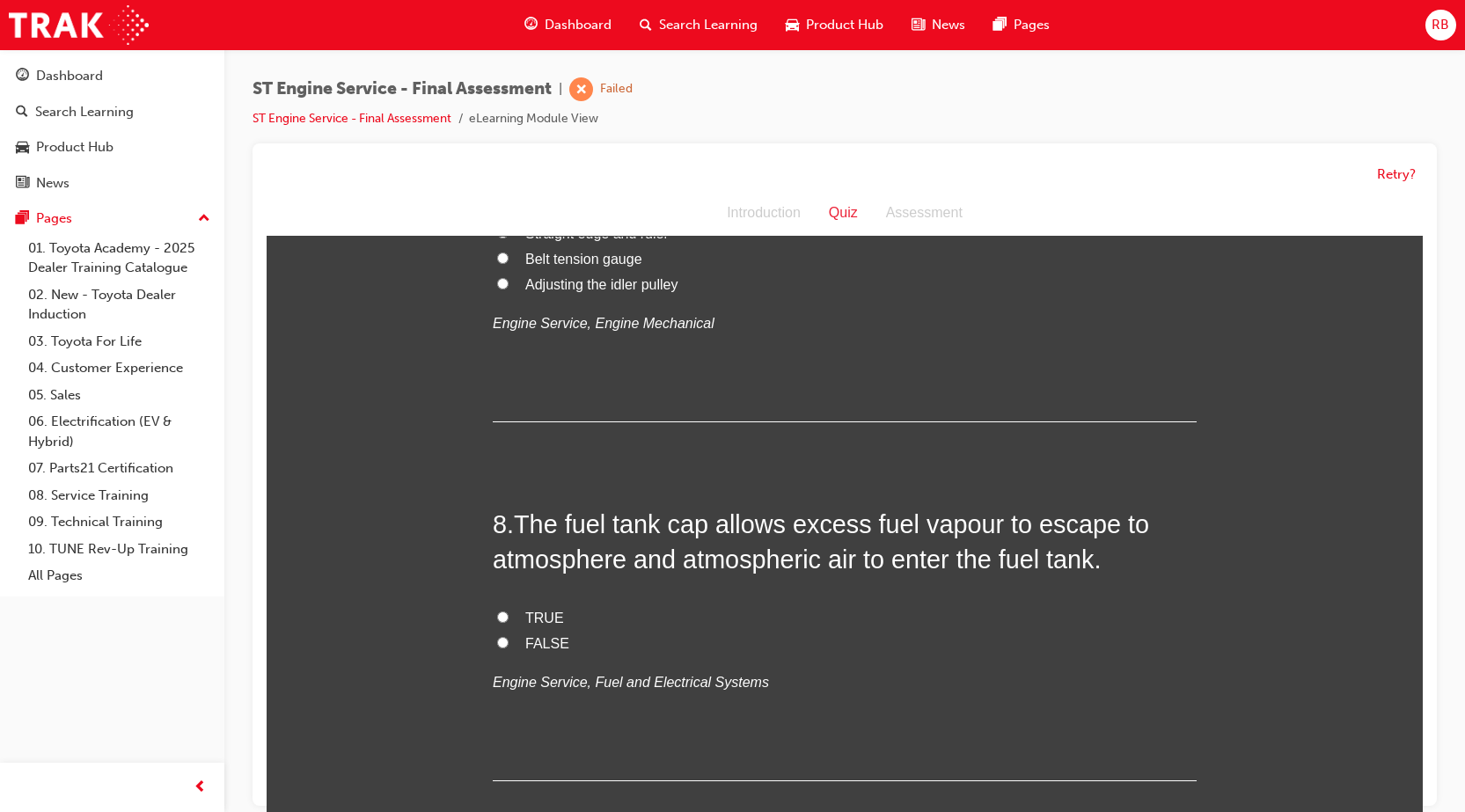
scroll to position [2639, 0]
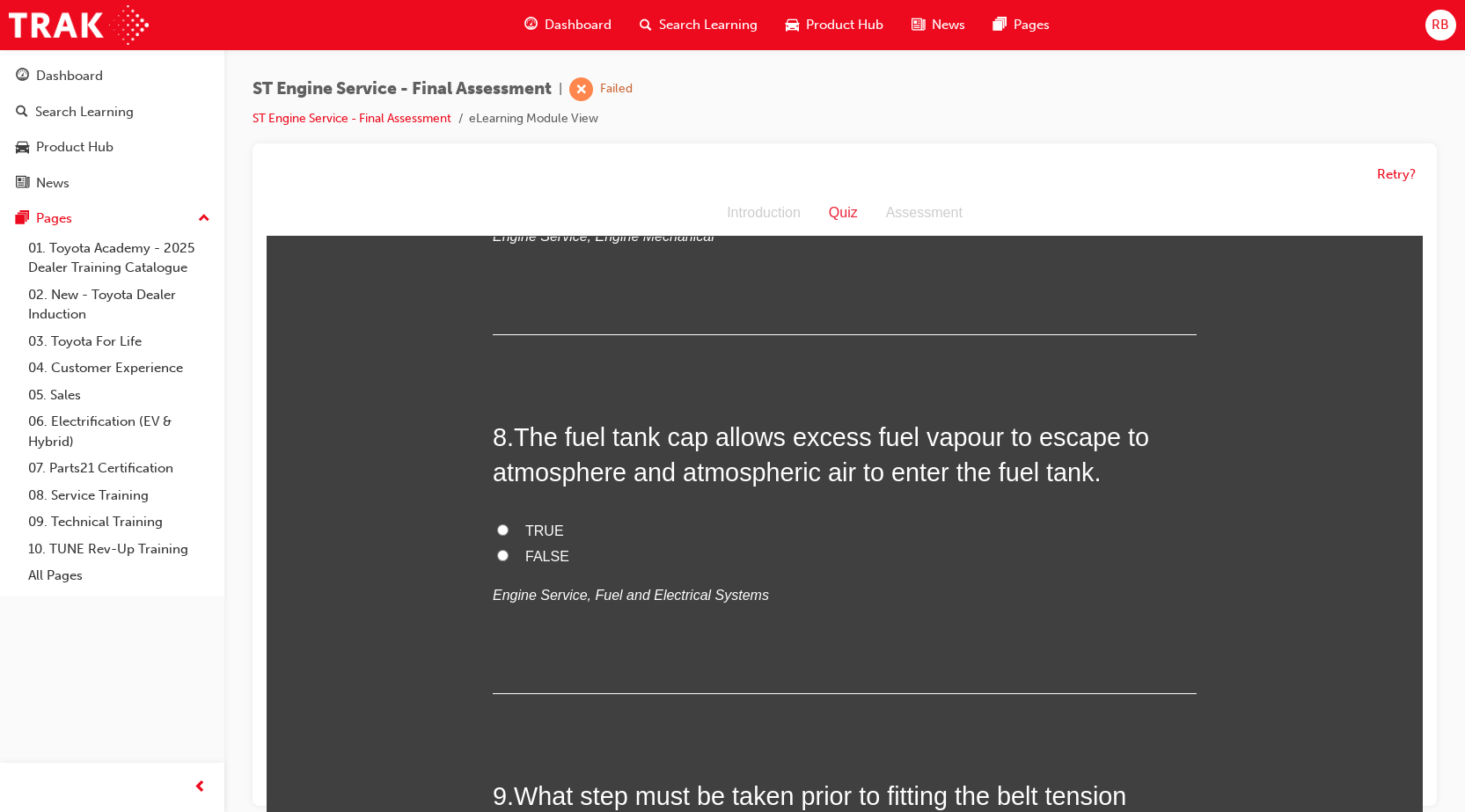
click at [497, 527] on input "TRUE" at bounding box center [503, 530] width 12 height 12
radio input "true"
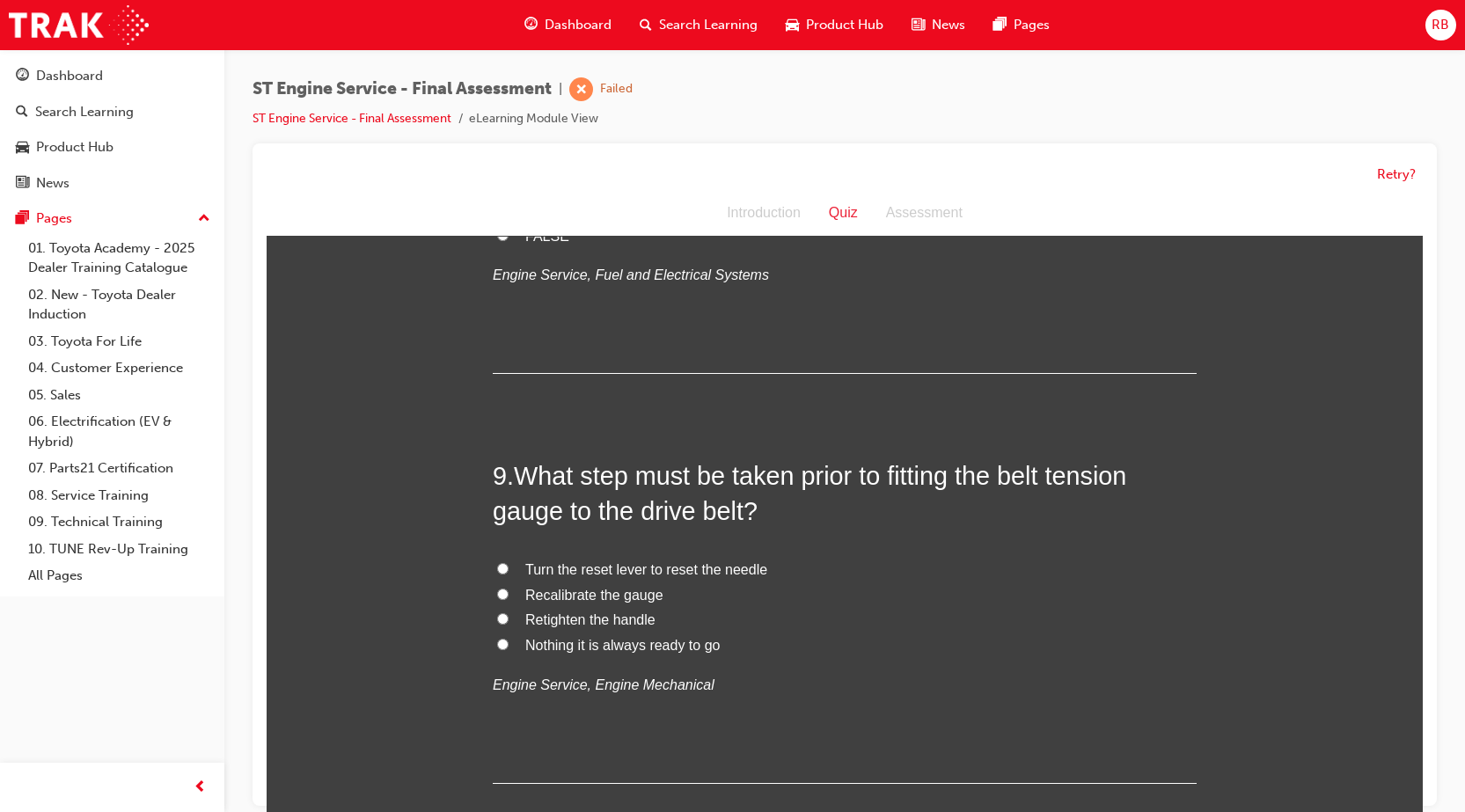
scroll to position [2990, 0]
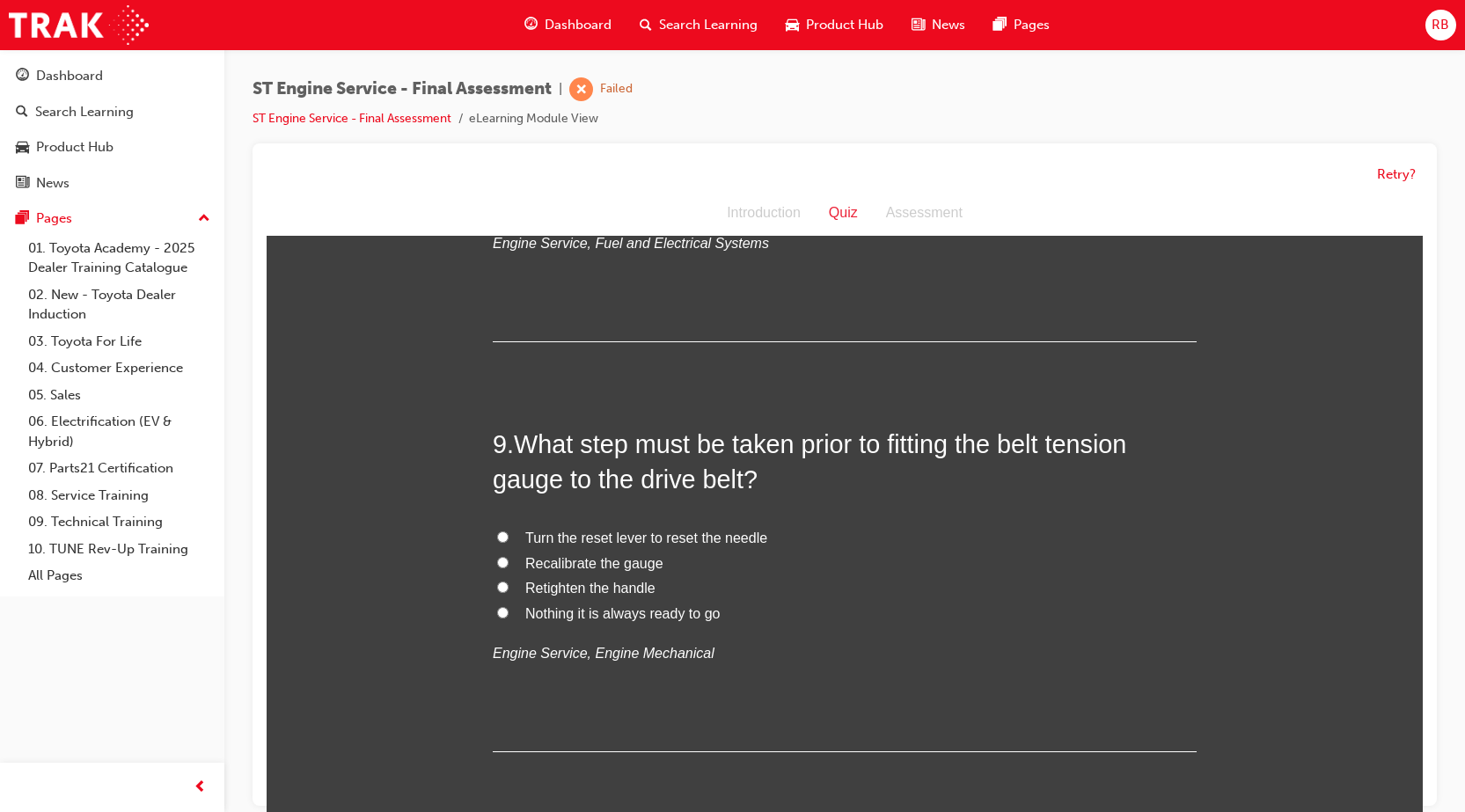
click at [497, 538] on input "Turn the reset lever to reset the needle" at bounding box center [503, 537] width 12 height 12
radio input "true"
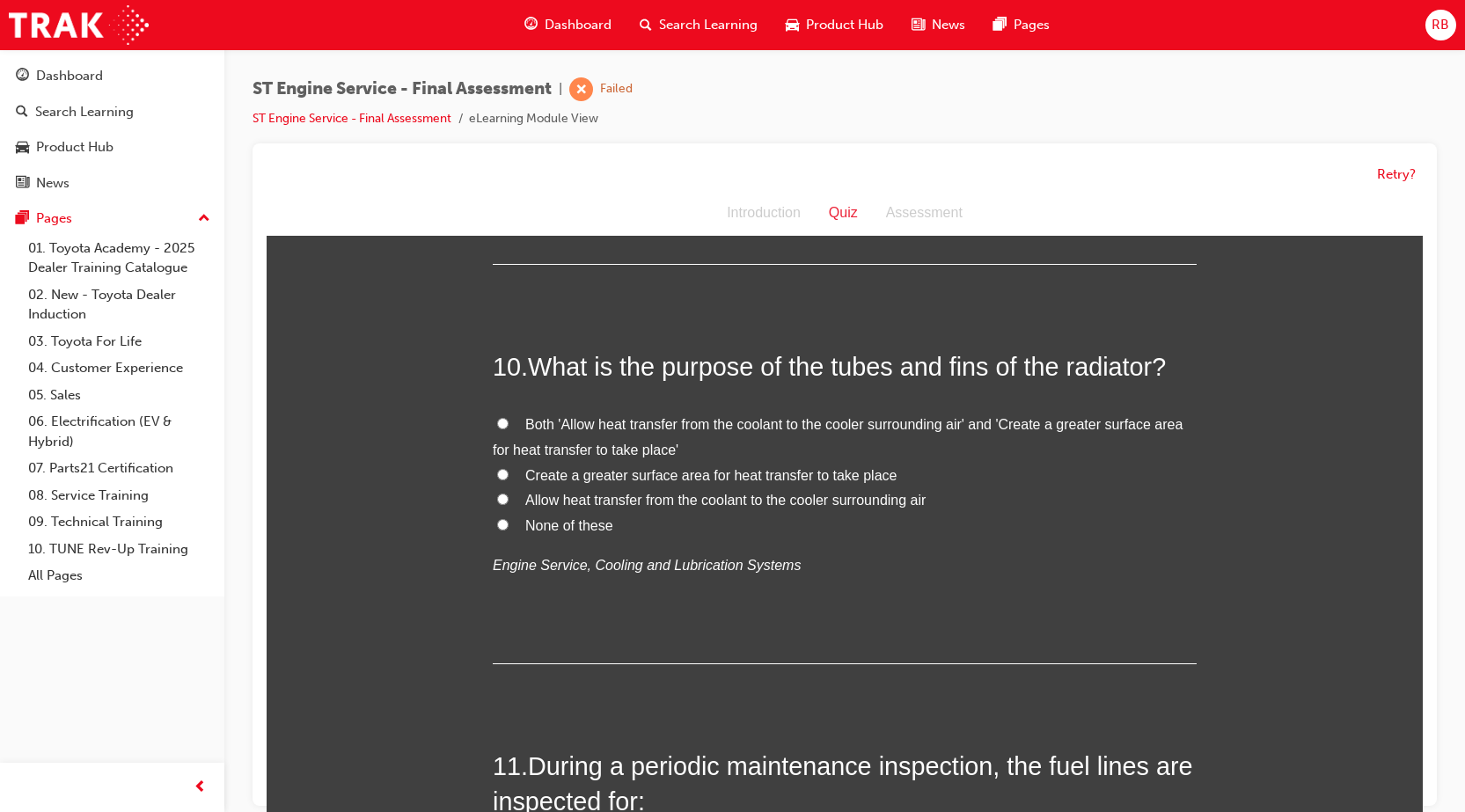
scroll to position [3518, 0]
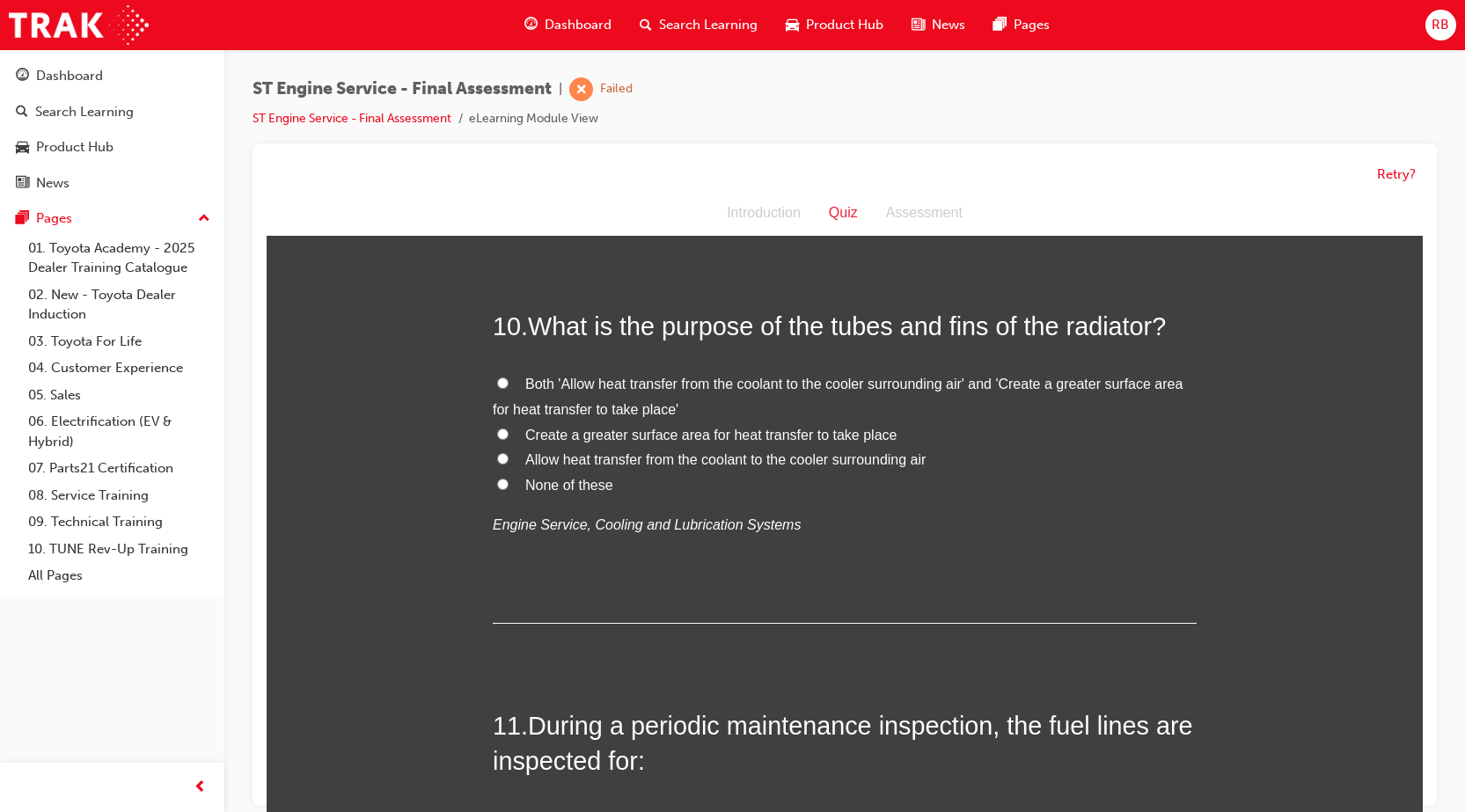
click at [497, 480] on input "None of these" at bounding box center [503, 484] width 12 height 12
radio input "true"
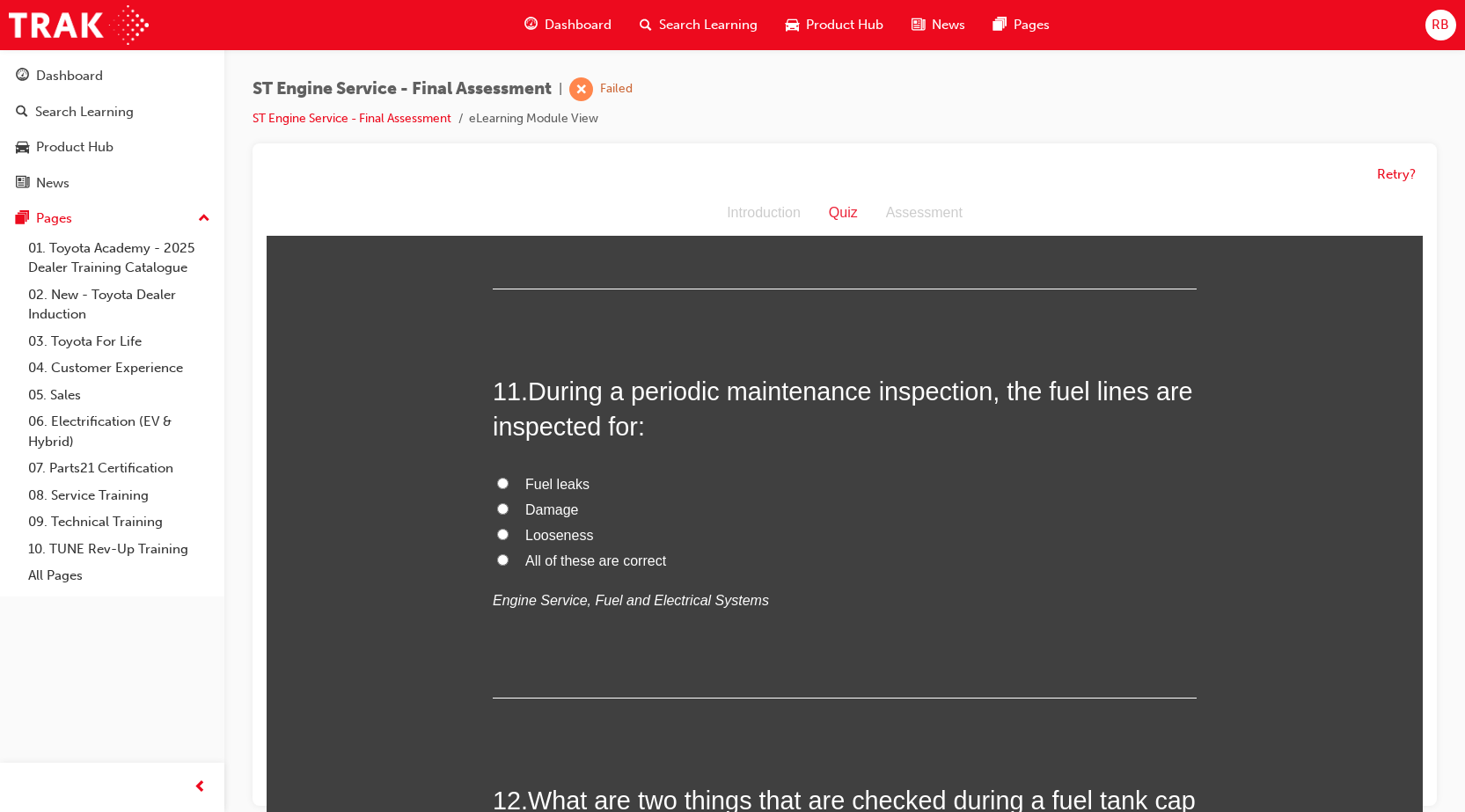
scroll to position [3870, 0]
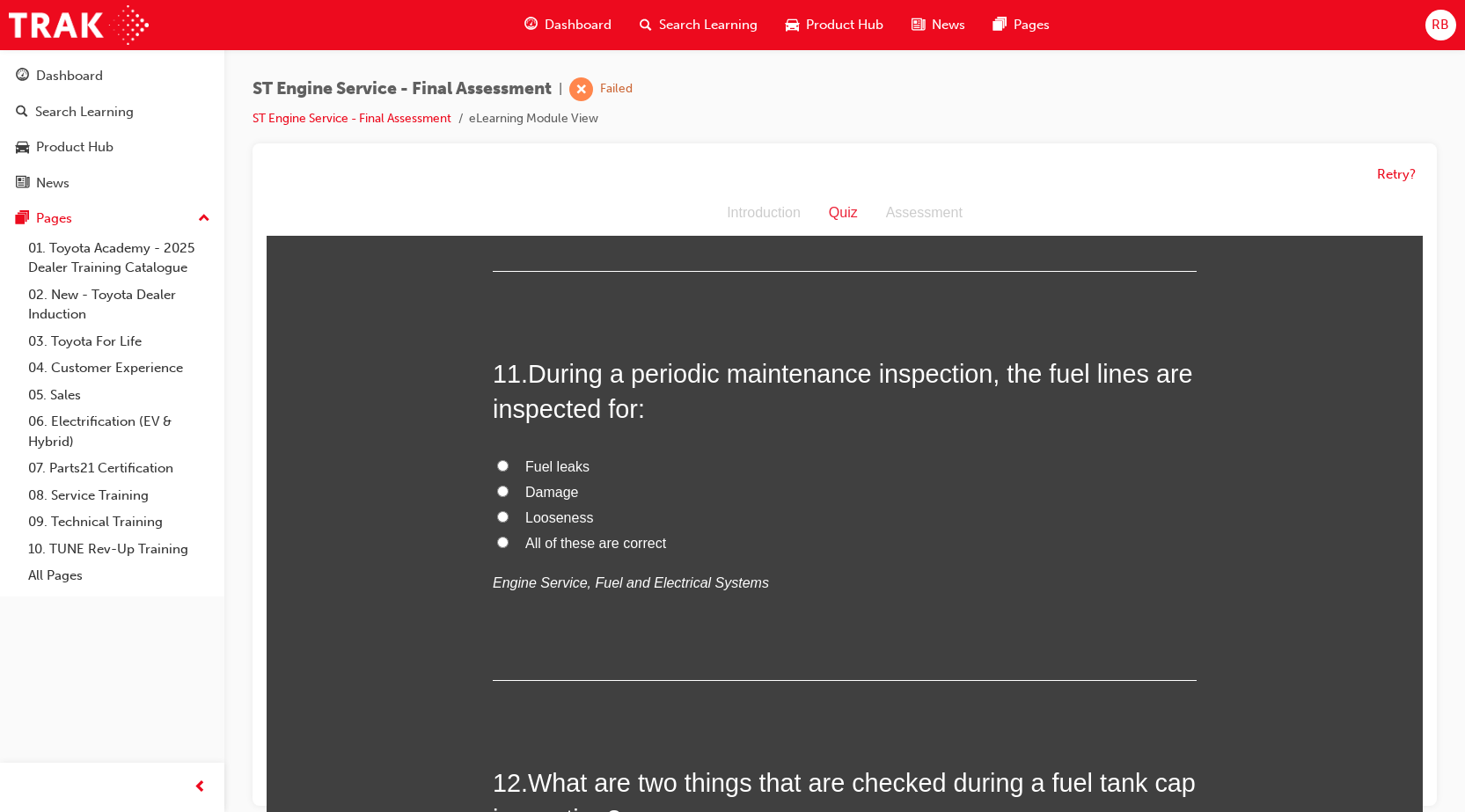
click at [497, 538] on input "All of these are correct" at bounding box center [503, 543] width 12 height 12
radio input "true"
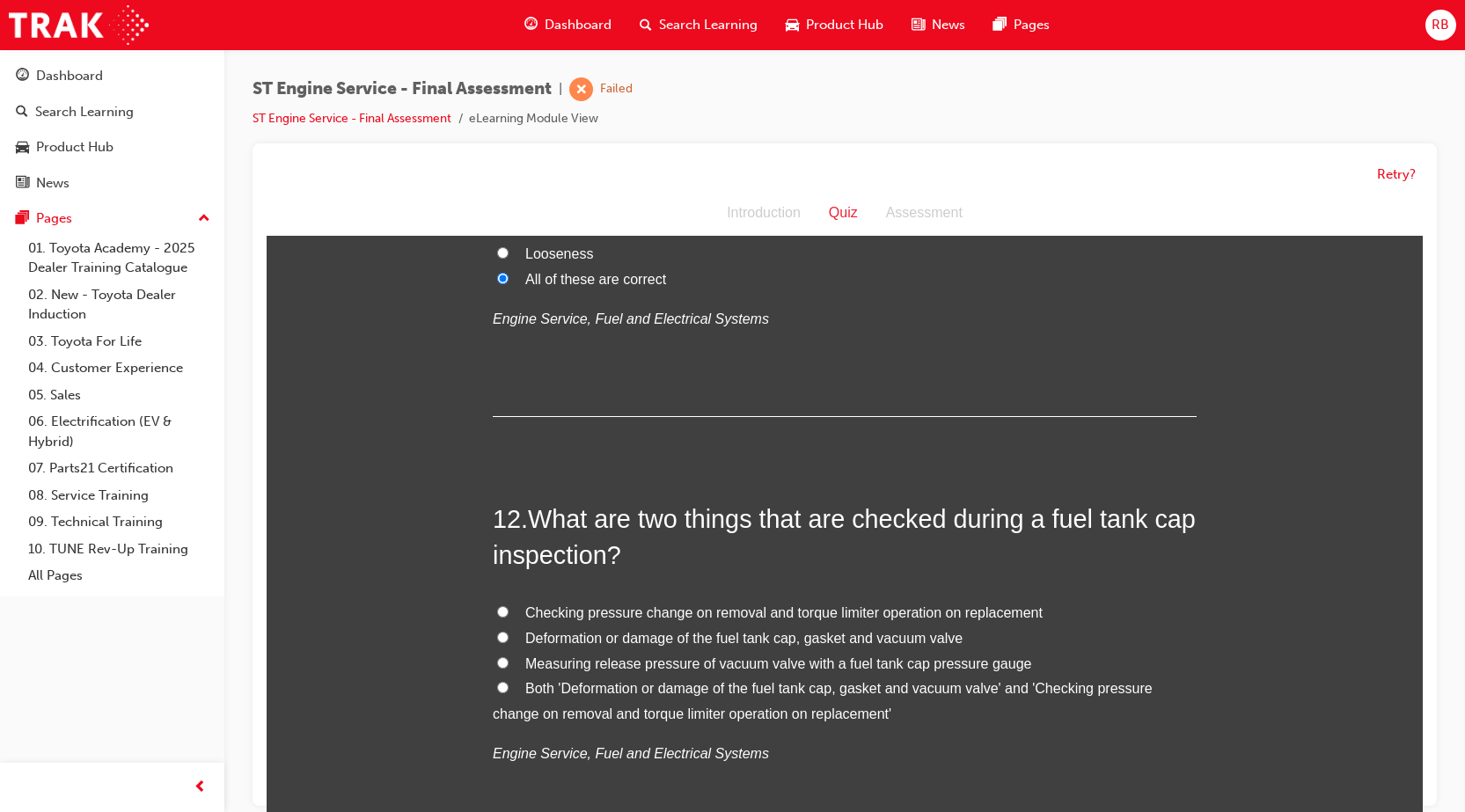
scroll to position [4222, 0]
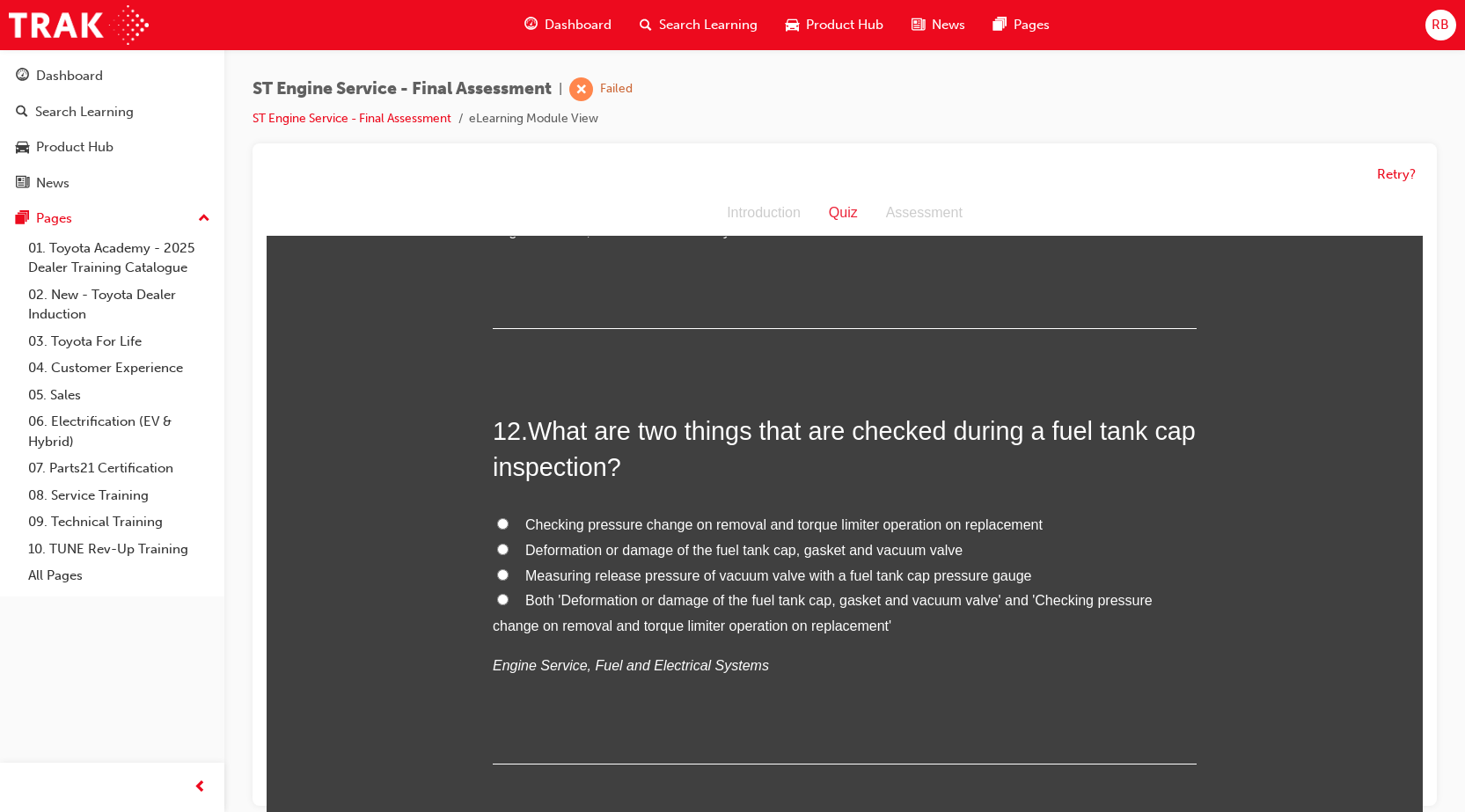
click at [498, 598] on input "Both 'Deformation or damage of the fuel tank cap, gasket and vacuum valve' and …" at bounding box center [503, 599] width 12 height 12
radio input "true"
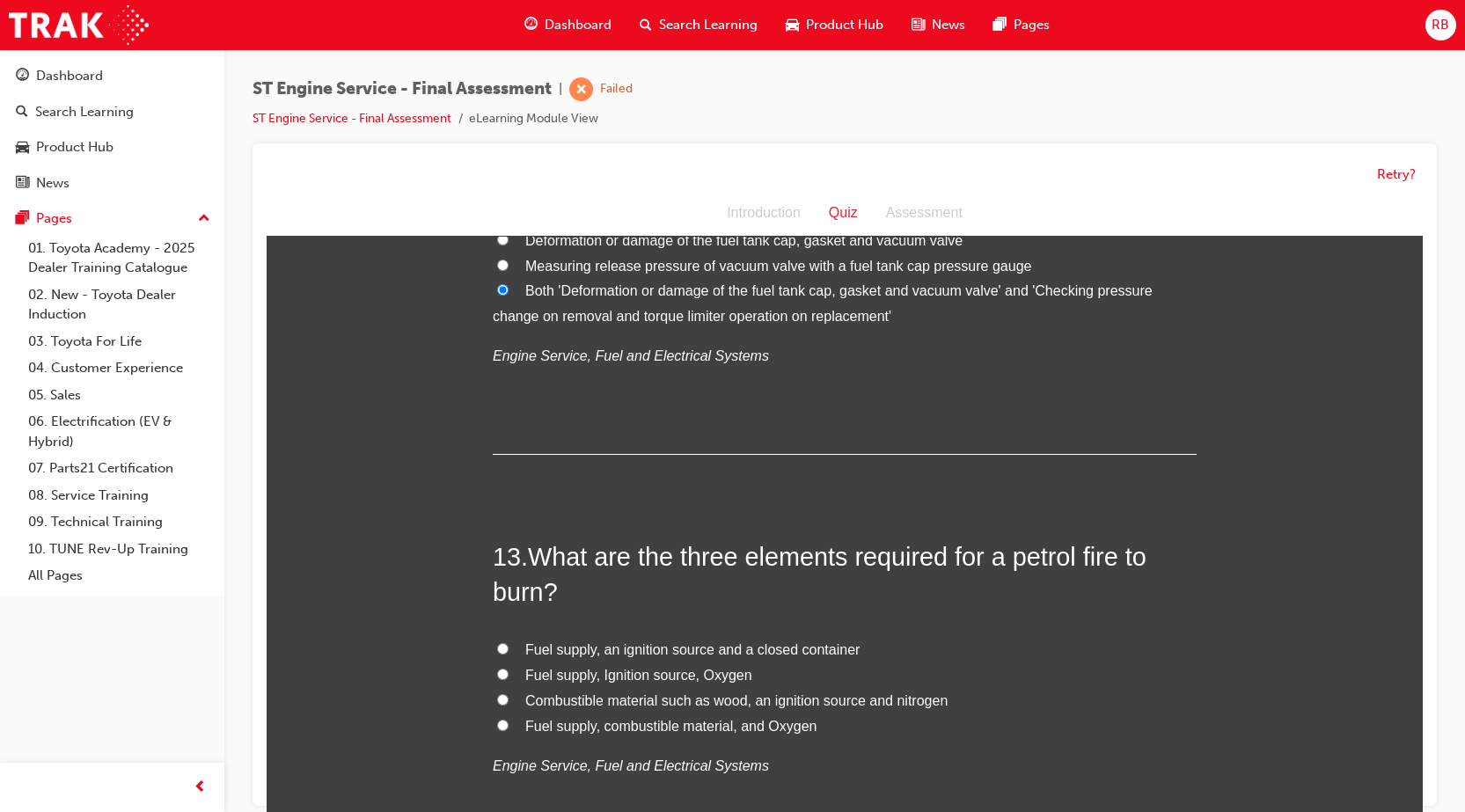
scroll to position [4573, 0]
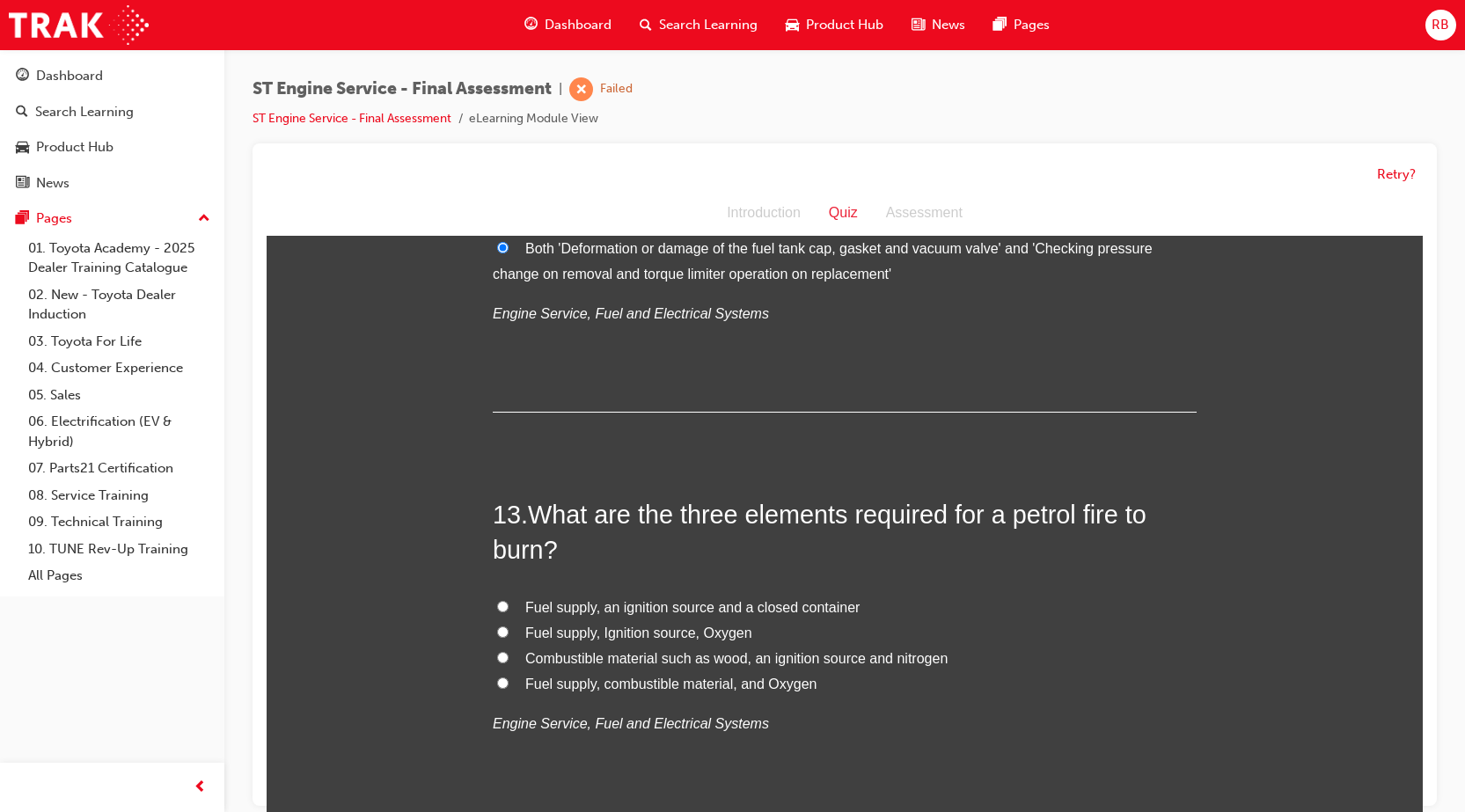
click at [497, 682] on input "Fuel supply, combustible material, and Oxygen" at bounding box center [503, 683] width 12 height 12
radio input "true"
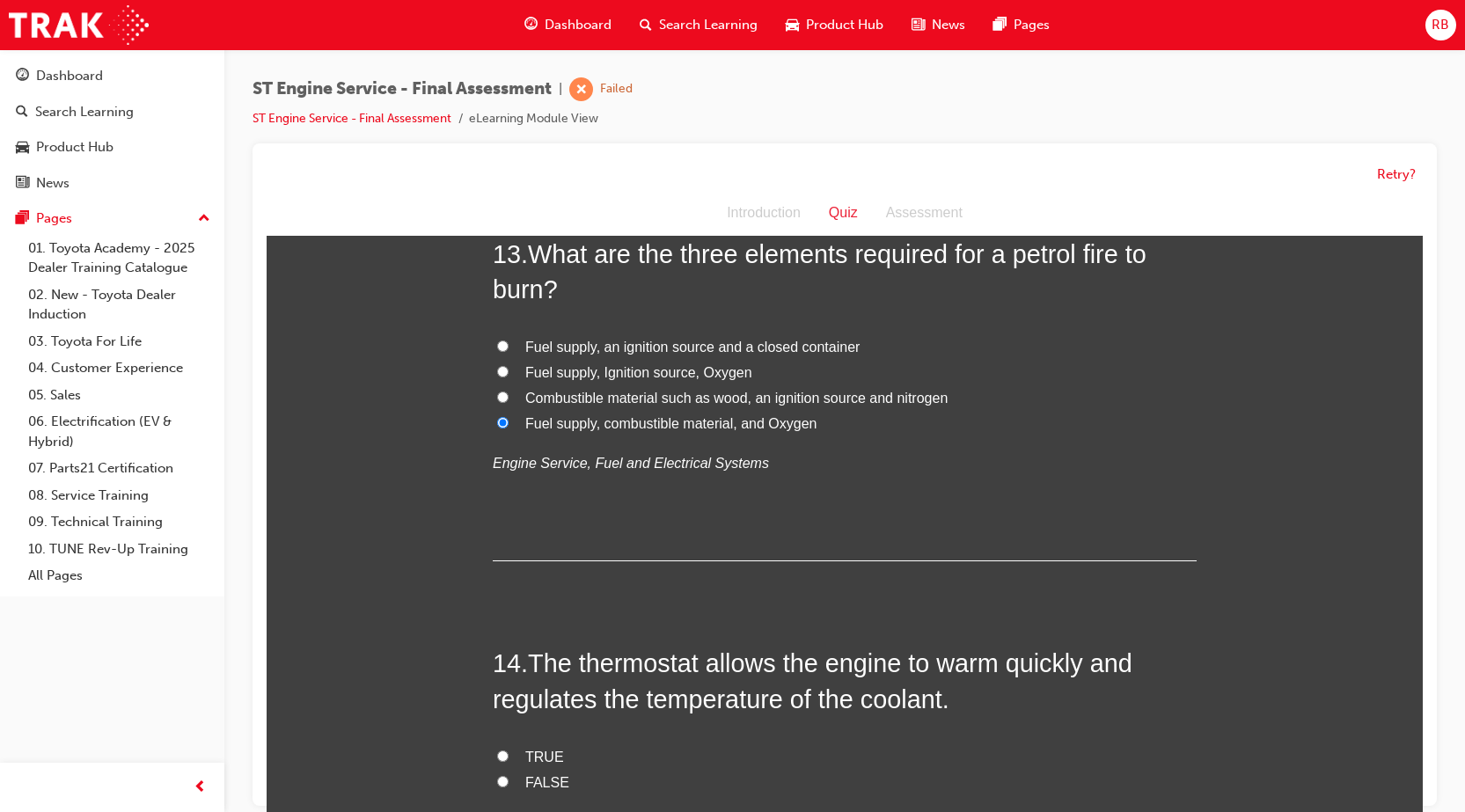
scroll to position [4838, 0]
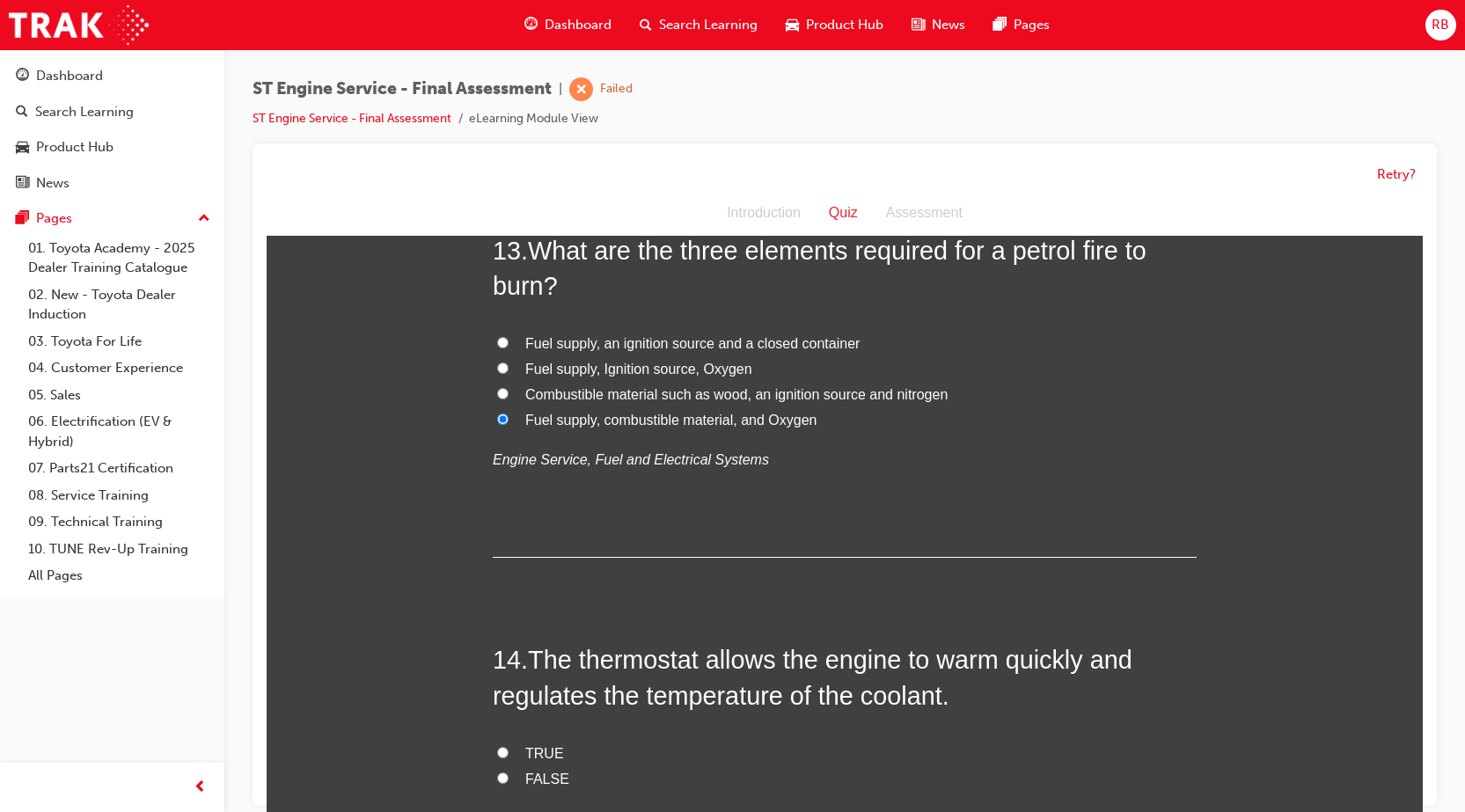
click at [497, 756] on input "TRUE" at bounding box center [503, 752] width 12 height 12
radio input "true"
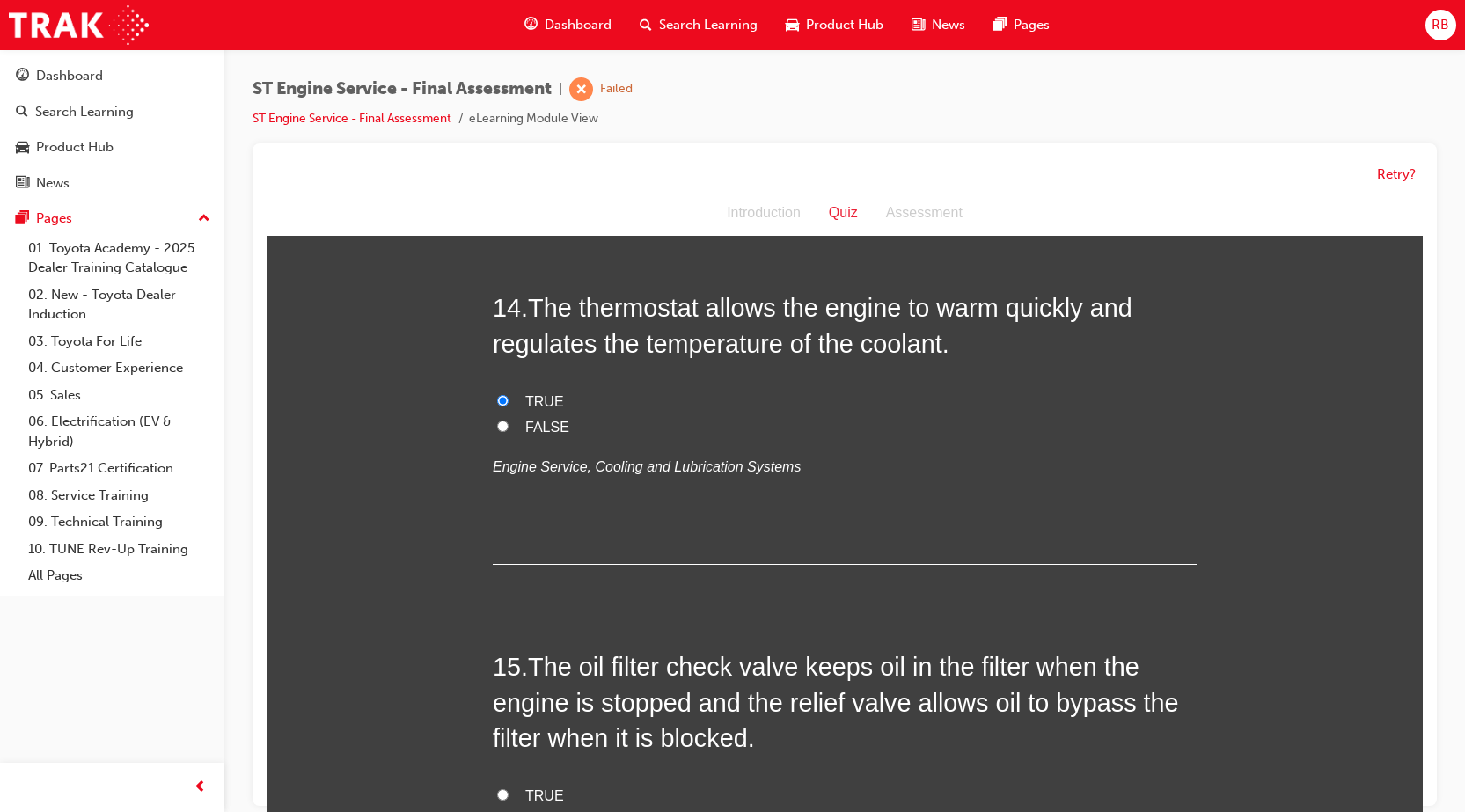
scroll to position [5278, 0]
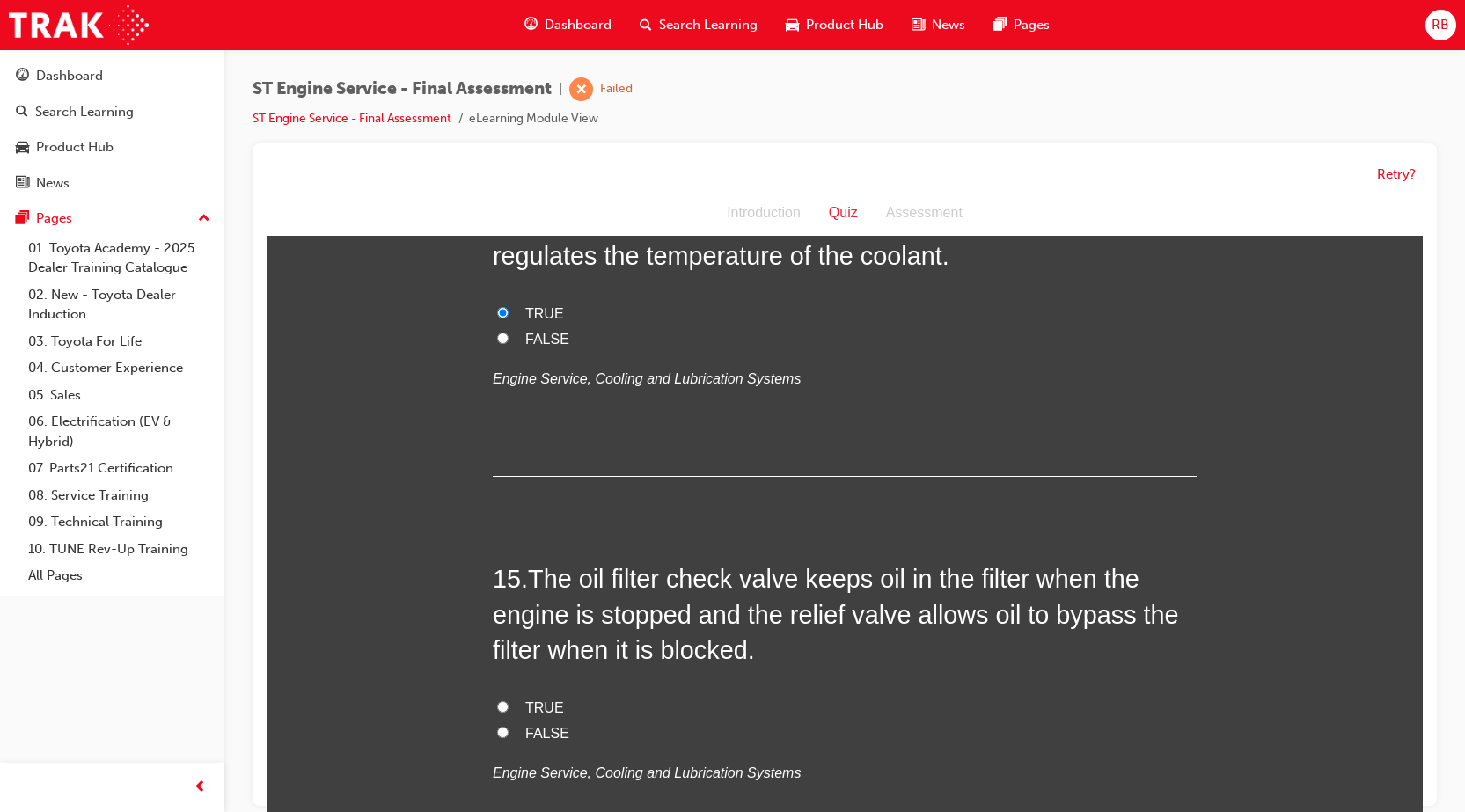
click at [497, 709] on input "TRUE" at bounding box center [503, 707] width 12 height 12
radio input "true"
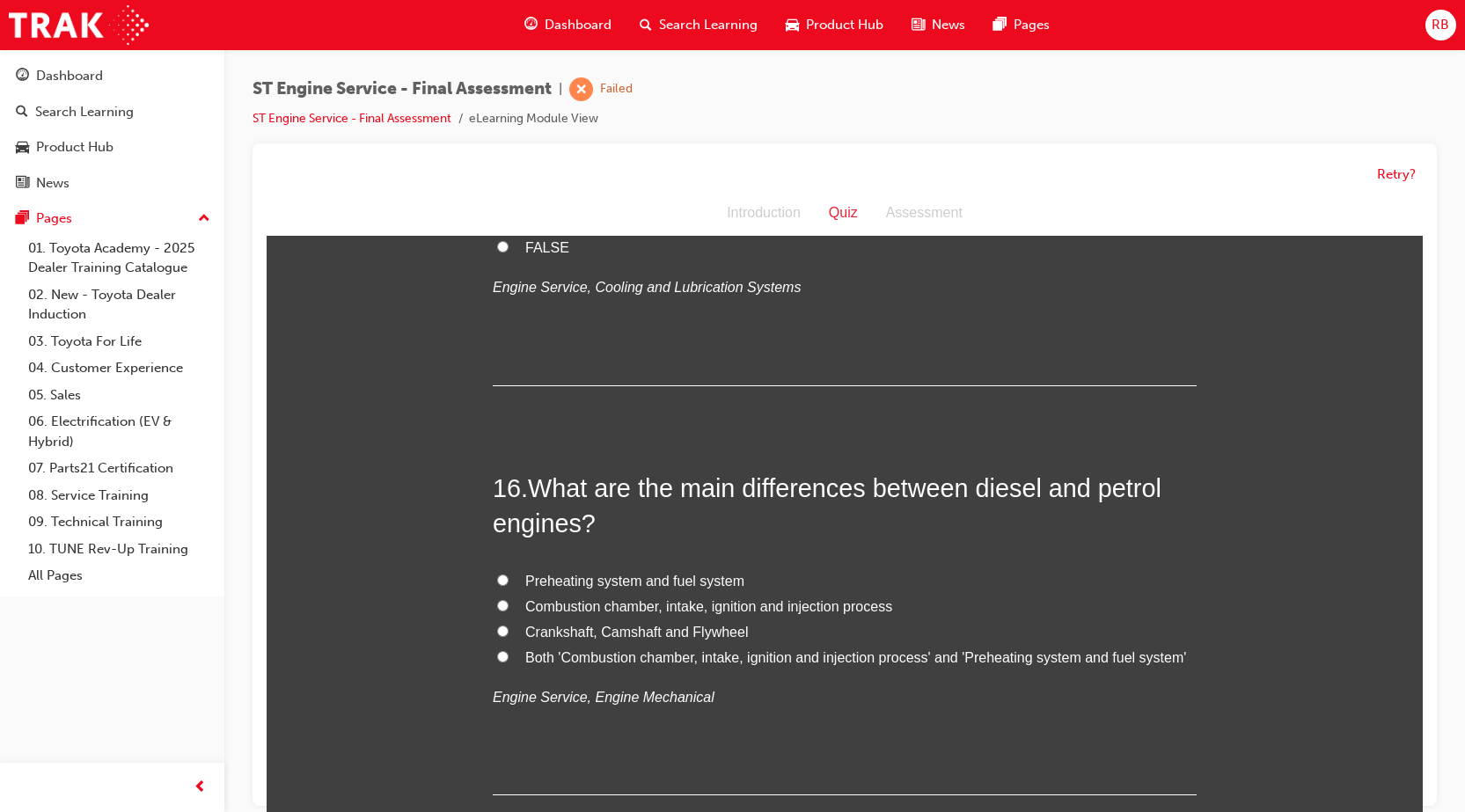
scroll to position [5805, 0]
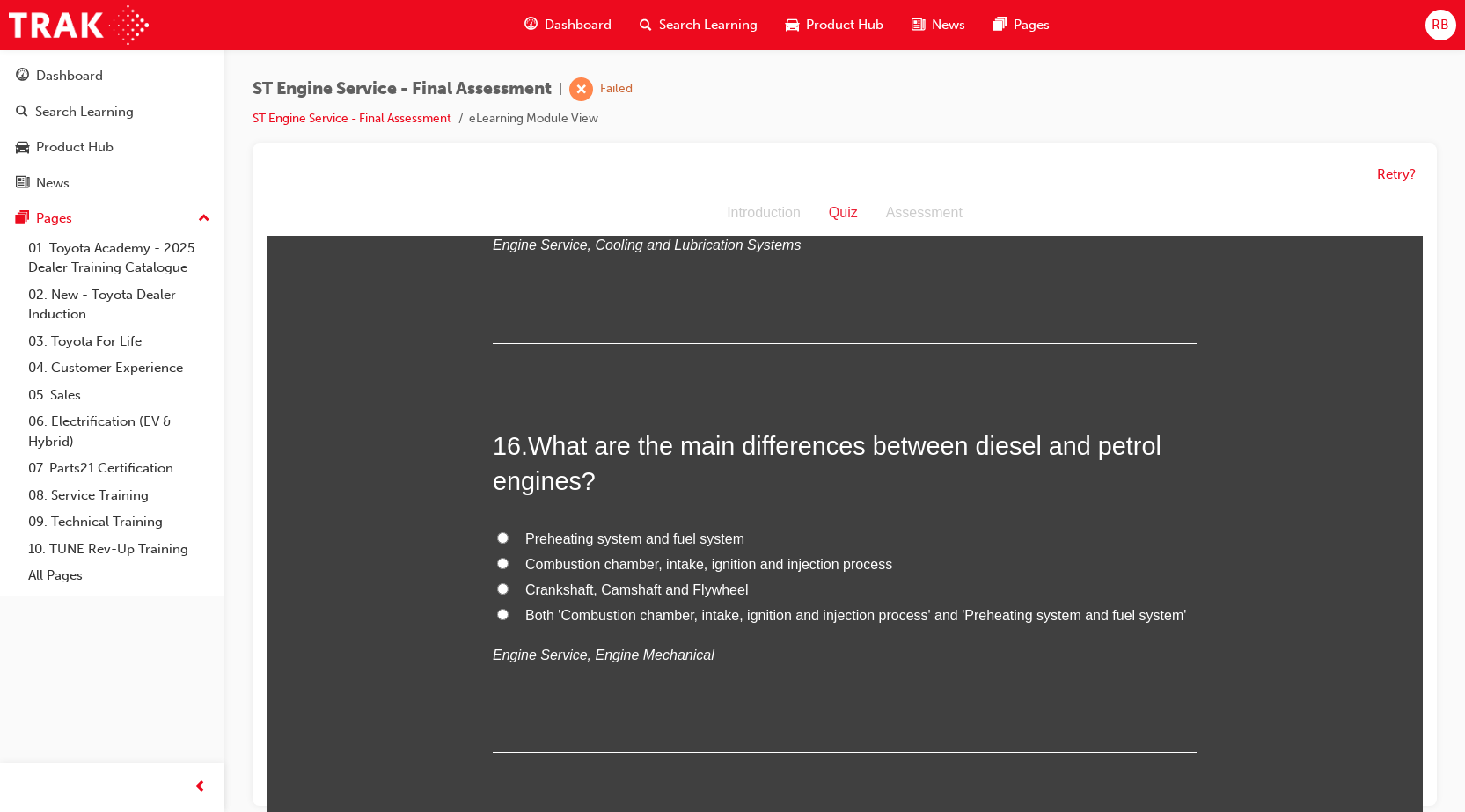
click at [497, 611] on input "Both 'Combustion chamber, intake, ignition and injection process' and 'Preheati…" at bounding box center [503, 614] width 12 height 12
radio input "true"
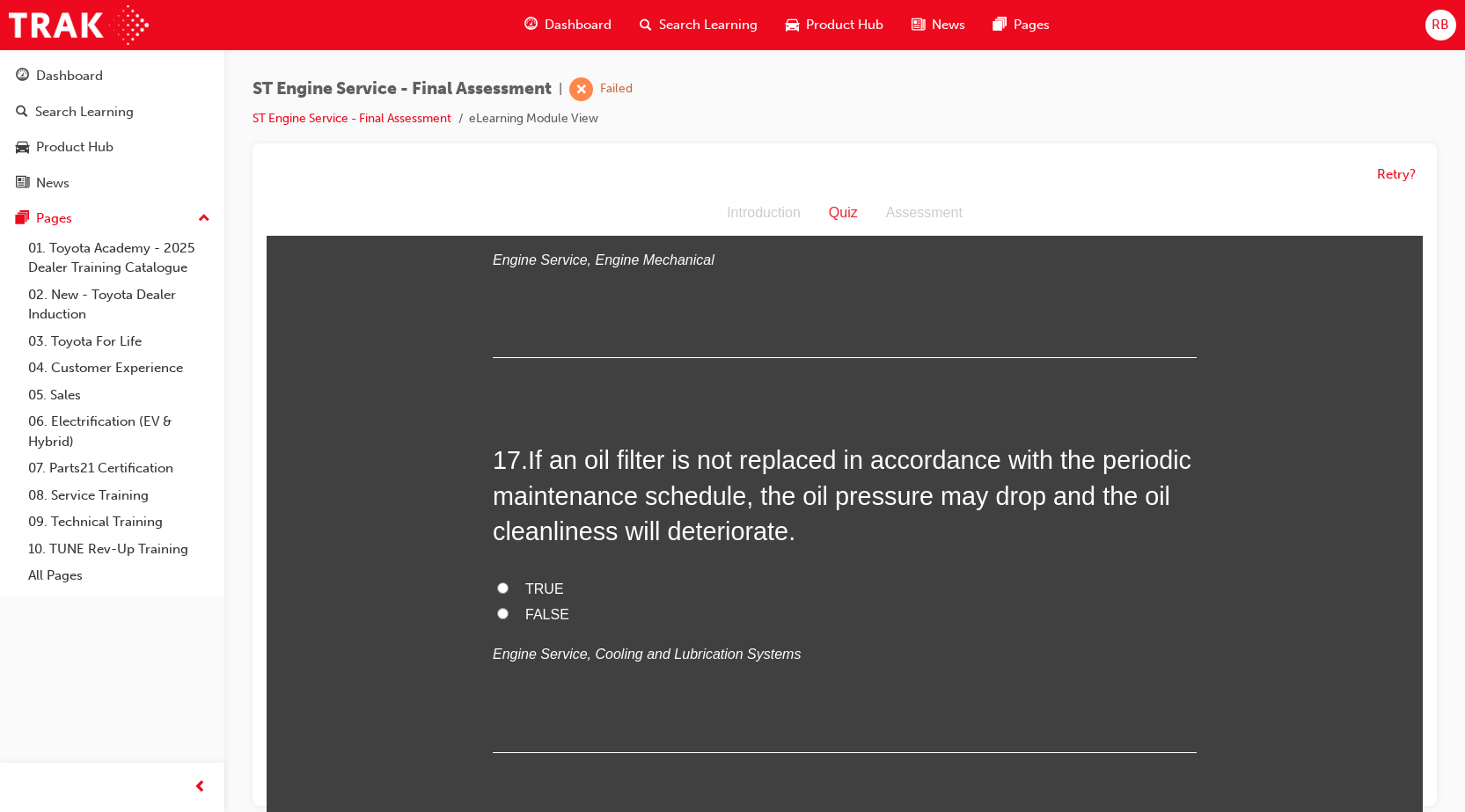
scroll to position [6245, 0]
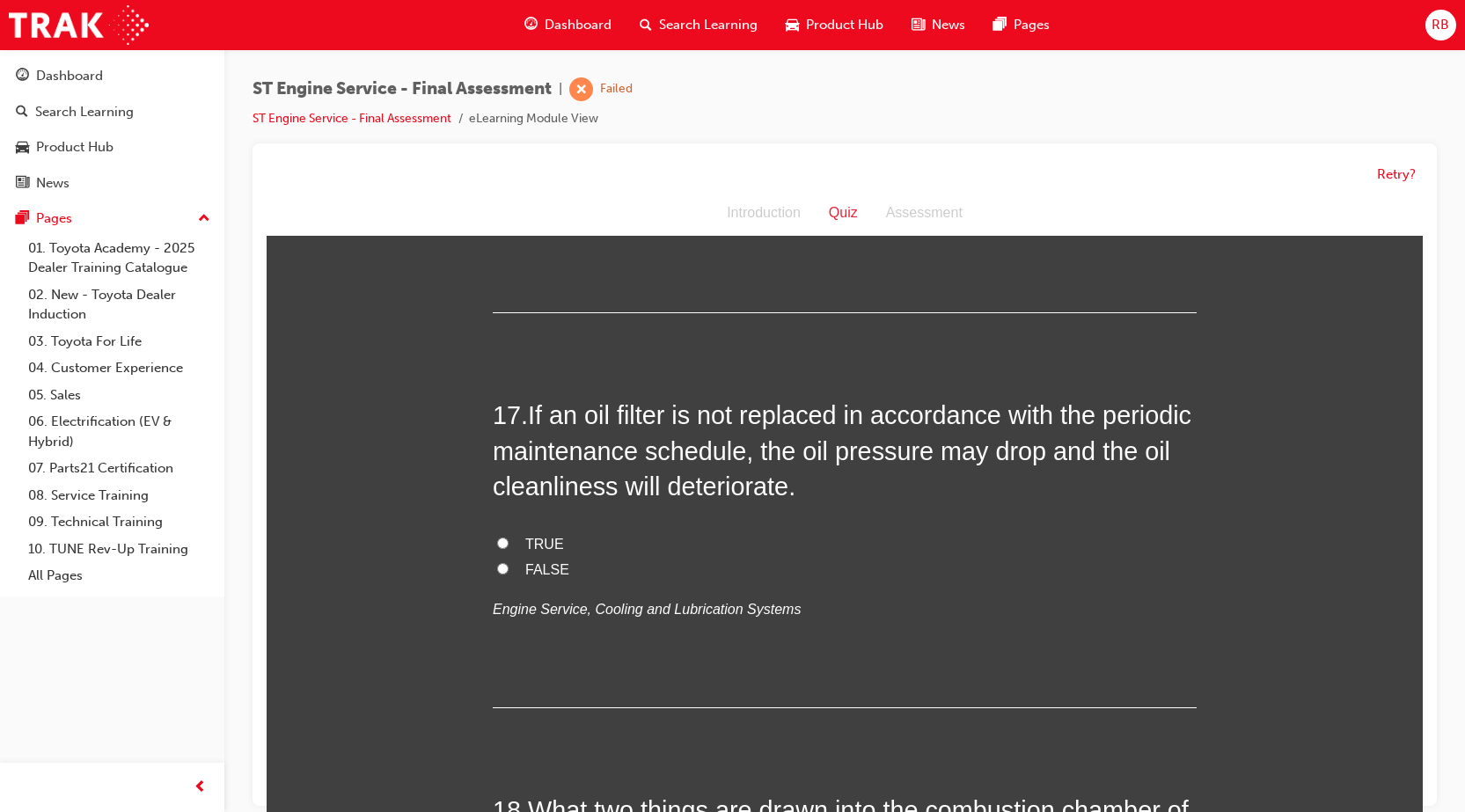
click at [498, 539] on input "TRUE" at bounding box center [503, 544] width 12 height 12
radio input "true"
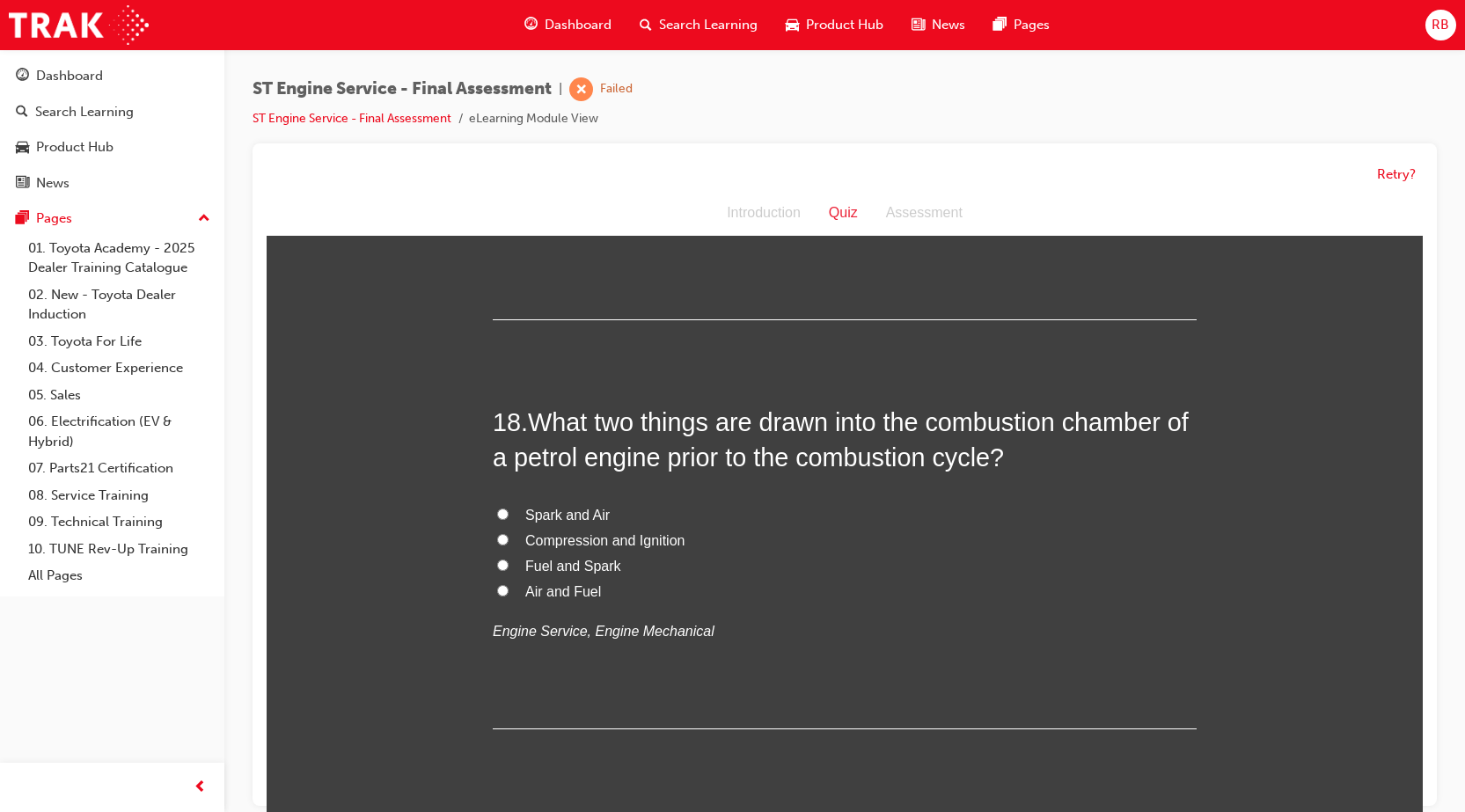
scroll to position [6669, 0]
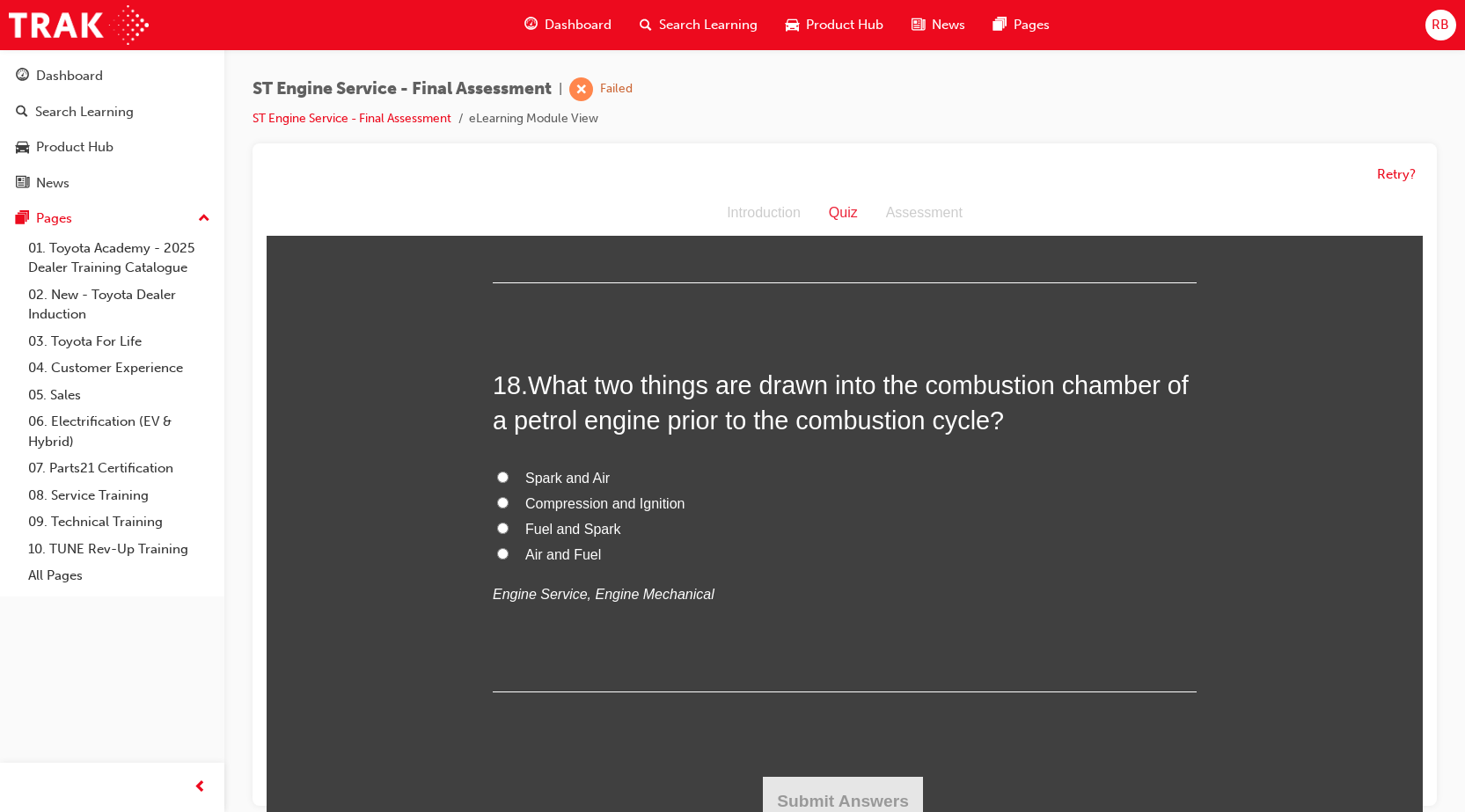
click at [497, 551] on input "Air and Fuel" at bounding box center [503, 553] width 12 height 12
radio input "true"
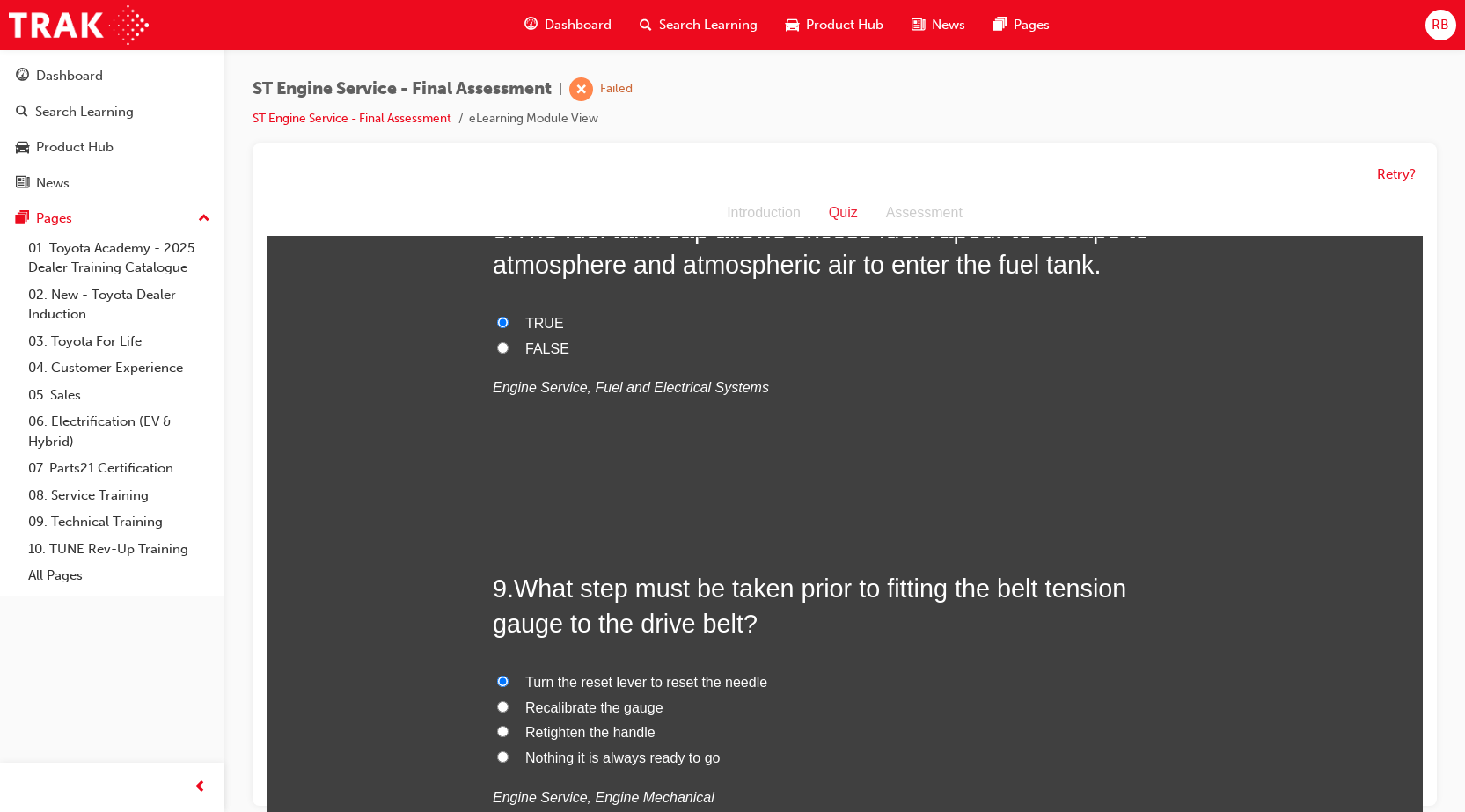
scroll to position [2888, 0]
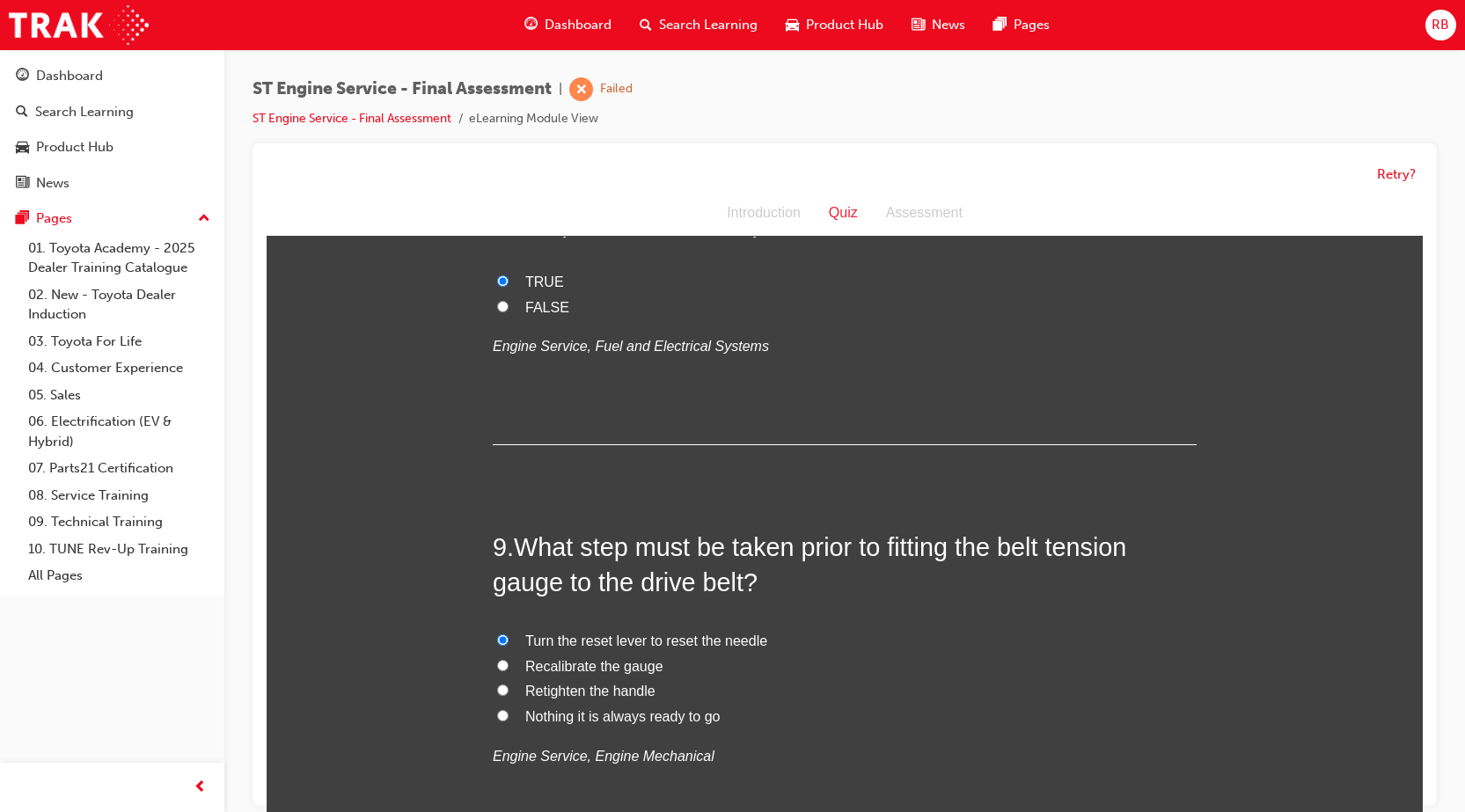
click at [497, 665] on input "Recalibrate the gauge" at bounding box center [503, 665] width 12 height 12
radio input "true"
click at [497, 693] on input "Retighten the handle" at bounding box center [503, 691] width 12 height 12
radio input "true"
click at [497, 713] on input "Nothing it is always ready to go" at bounding box center [503, 716] width 12 height 12
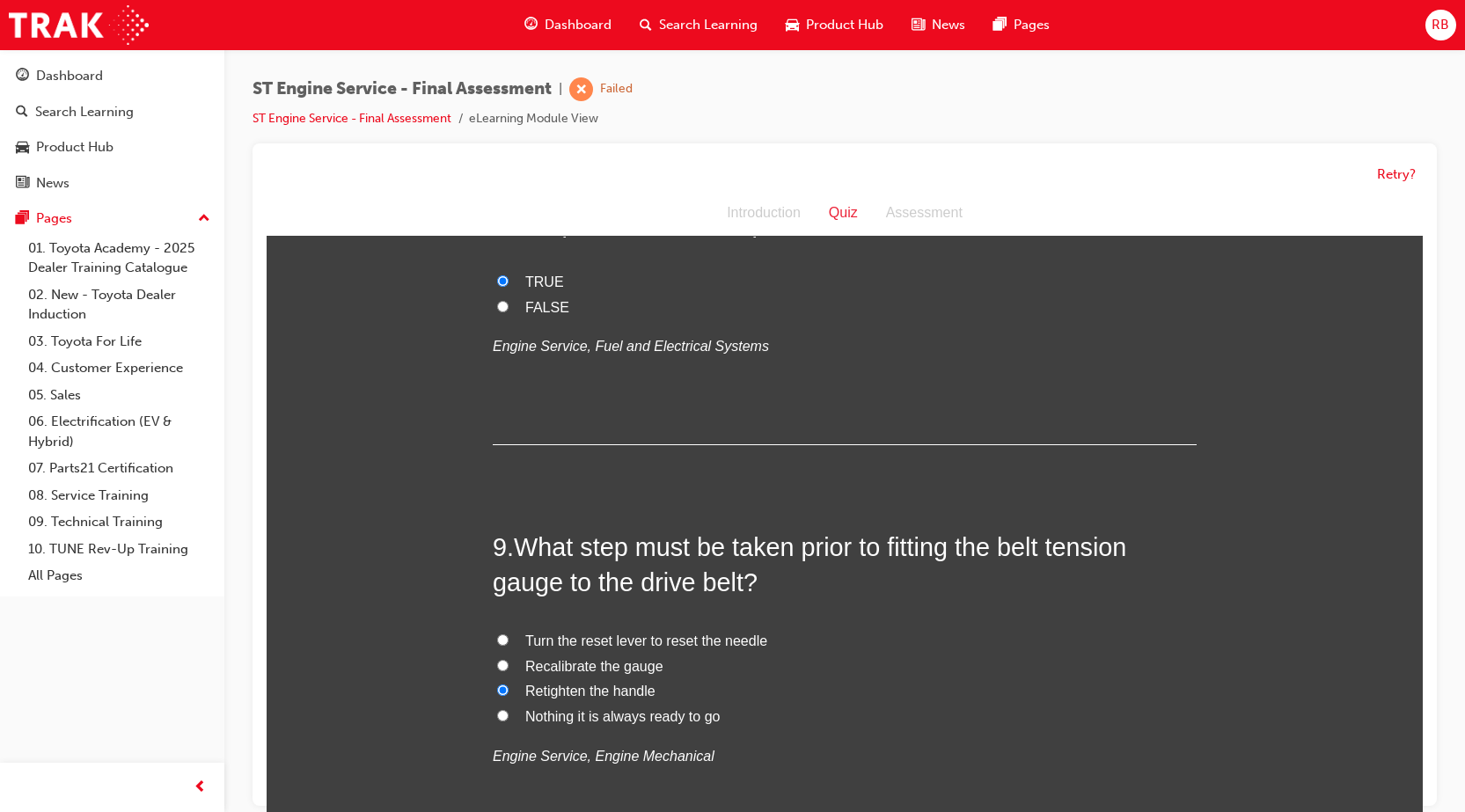
radio input "true"
click at [497, 641] on input "Turn the reset lever to reset the needle" at bounding box center [503, 640] width 12 height 12
radio input "true"
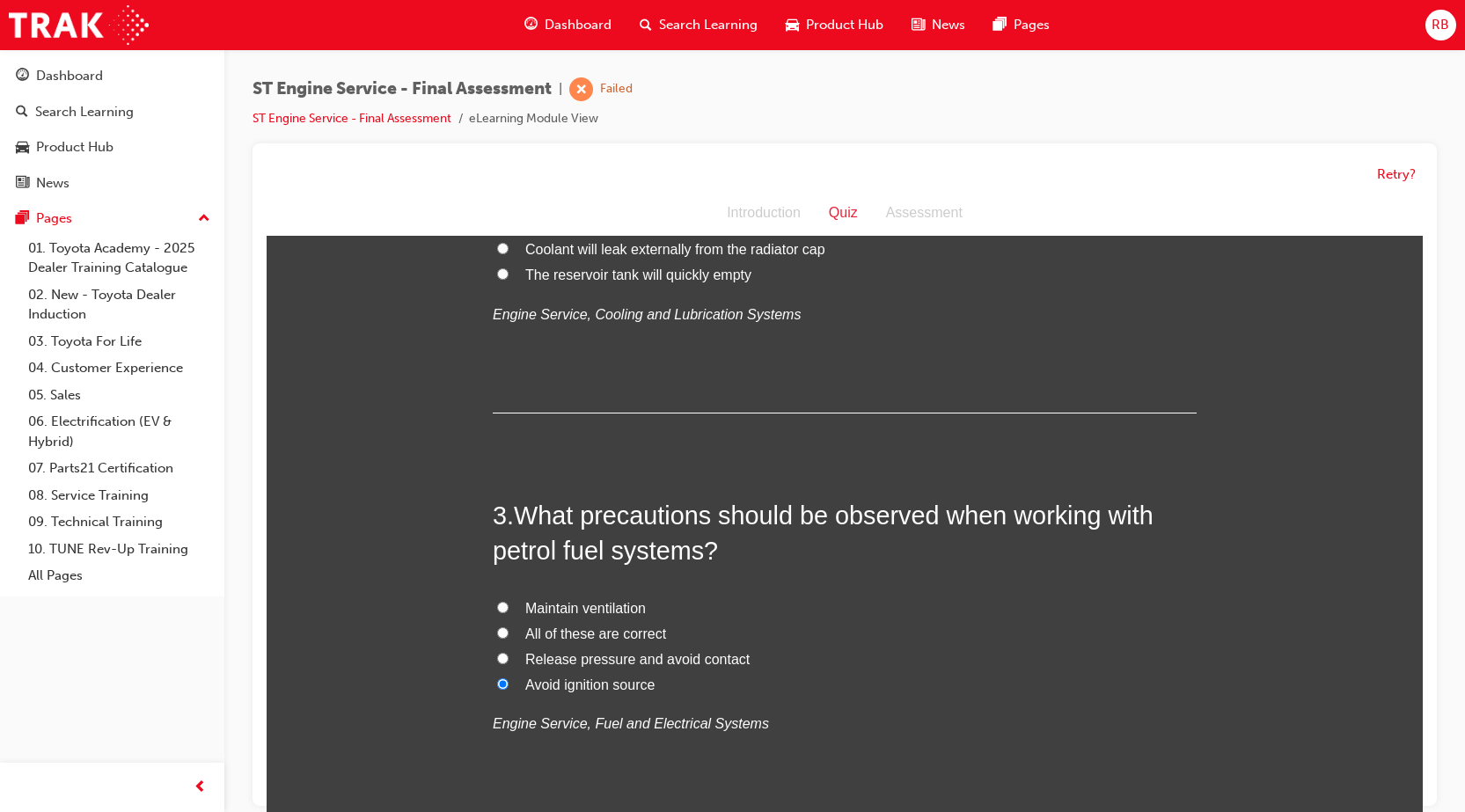
scroll to position [616, 0]
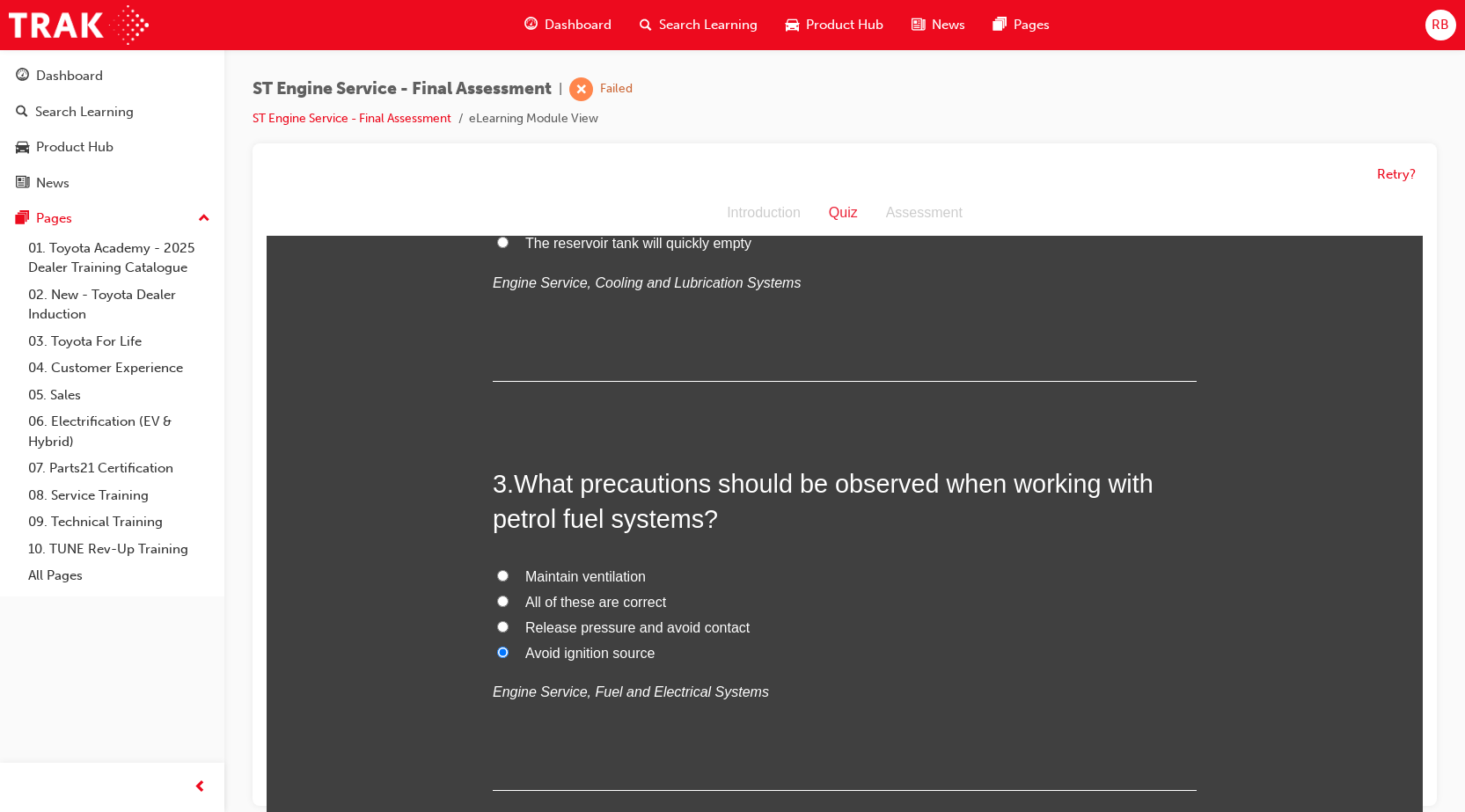
click at [493, 594] on label "All of these are correct" at bounding box center [845, 603] width 704 height 25
click at [497, 596] on input "All of these are correct" at bounding box center [503, 601] width 12 height 12
radio input "true"
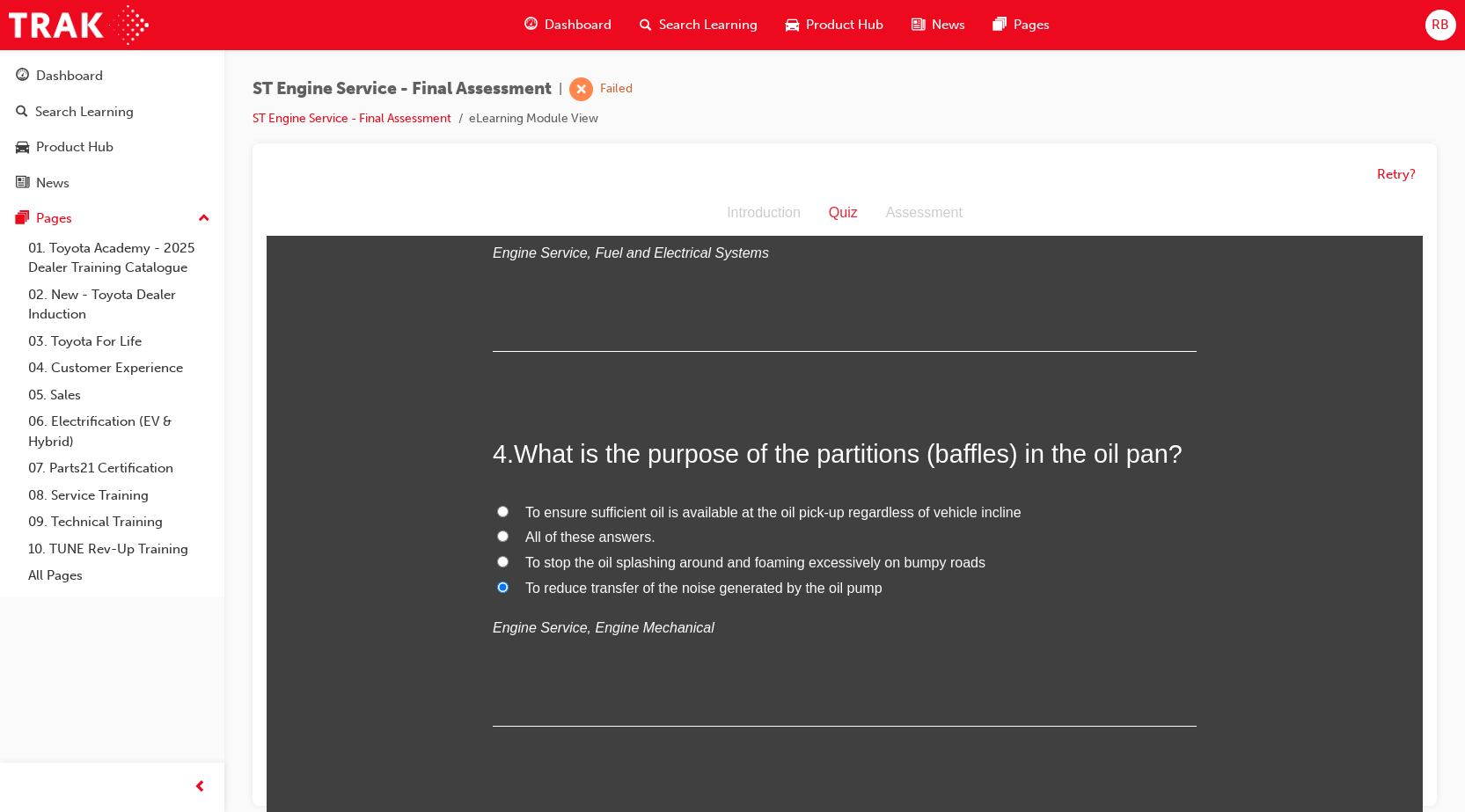
scroll to position [1056, 0]
click at [497, 535] on input "All of these answers." at bounding box center [503, 536] width 12 height 12
radio input "true"
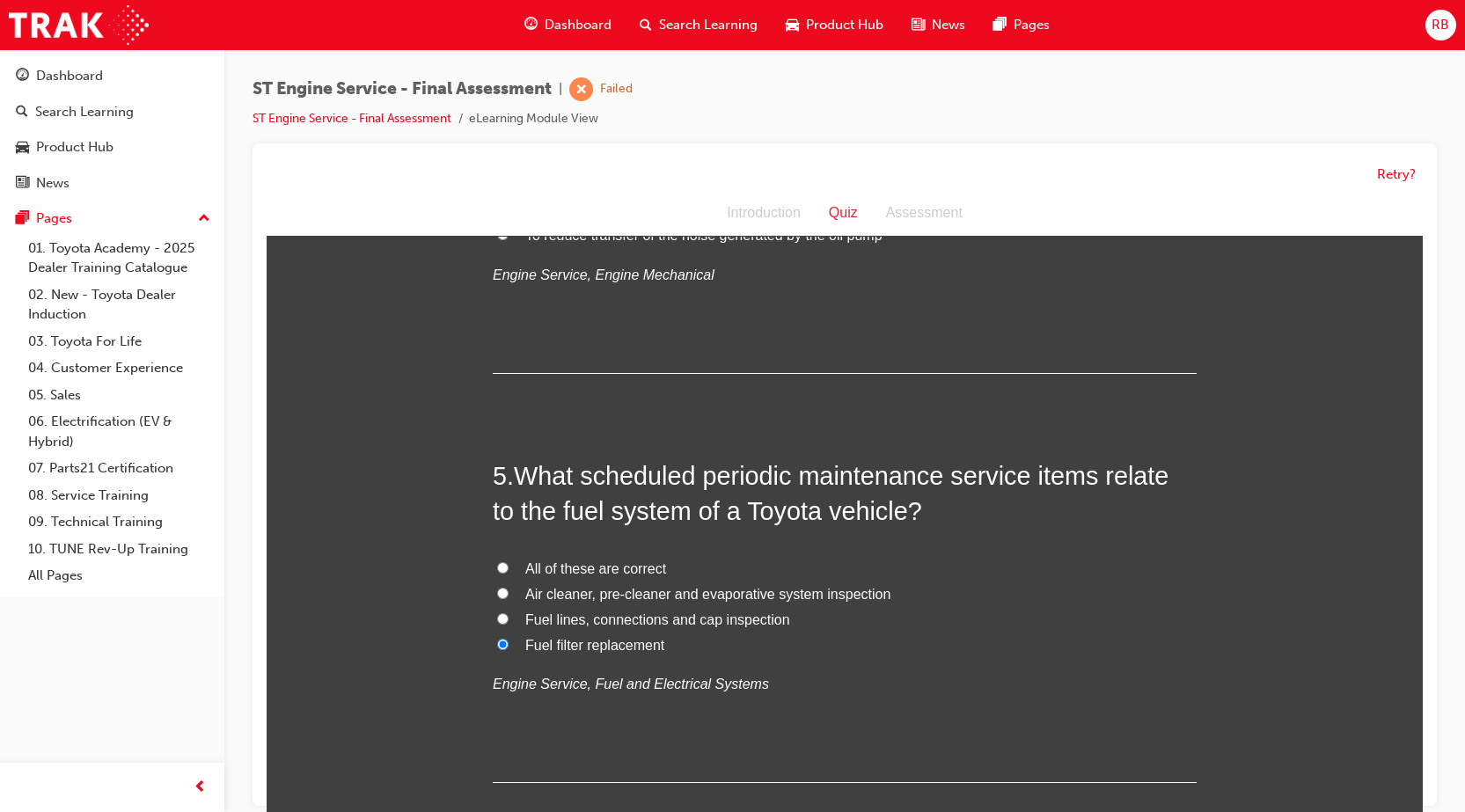
scroll to position [1496, 0]
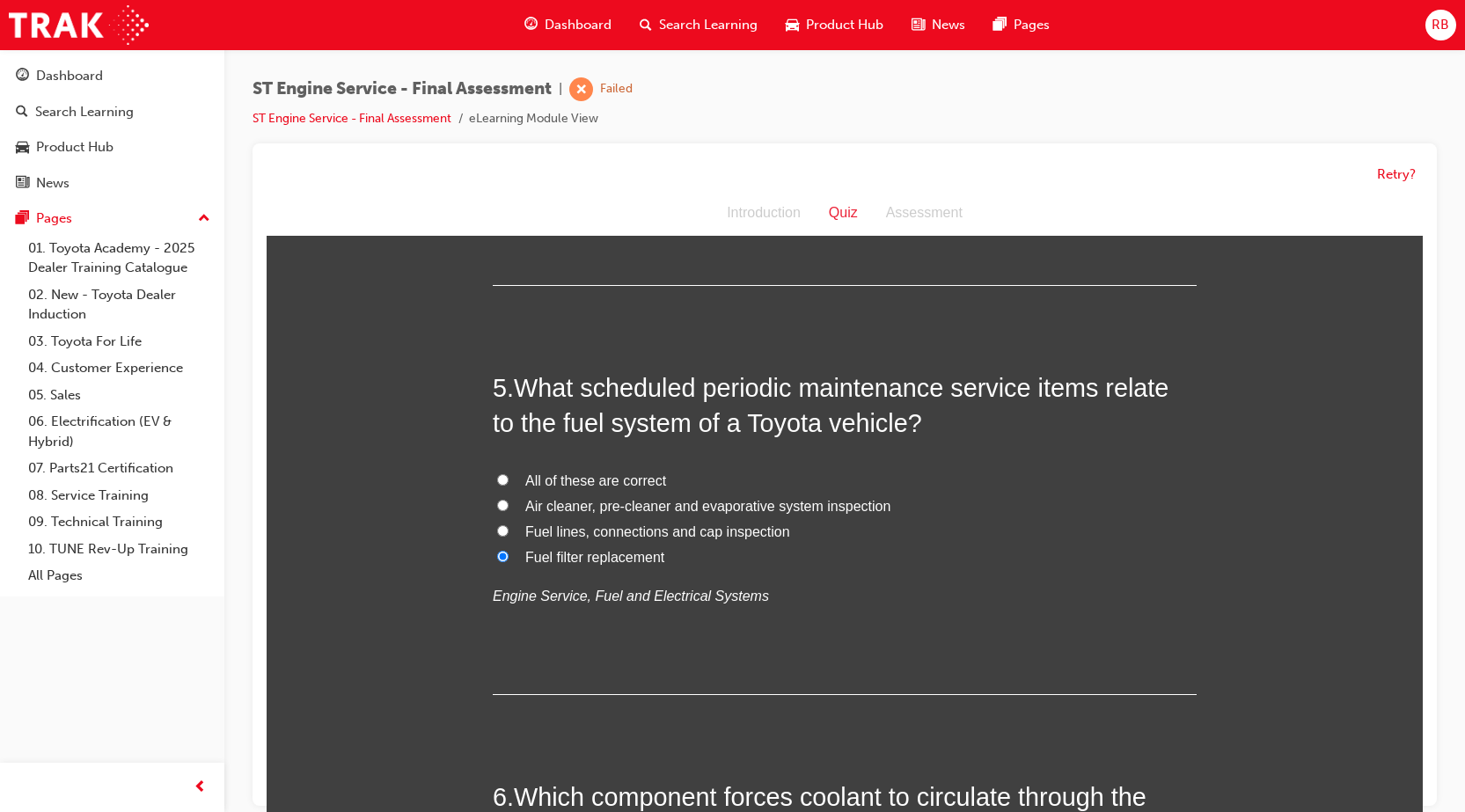
click at [497, 477] on input "All of these are correct" at bounding box center [503, 480] width 12 height 12
radio input "true"
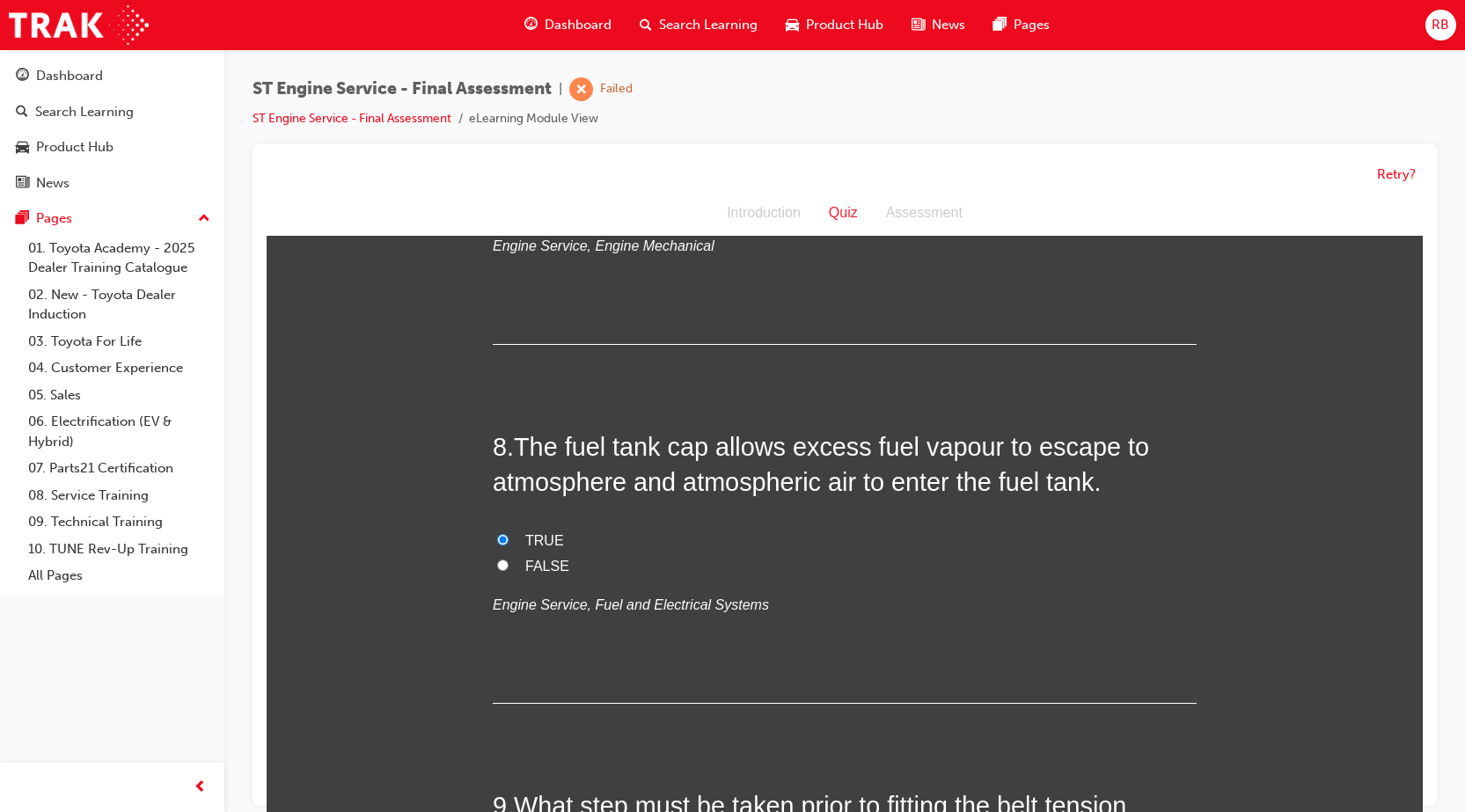
scroll to position [2639, 0]
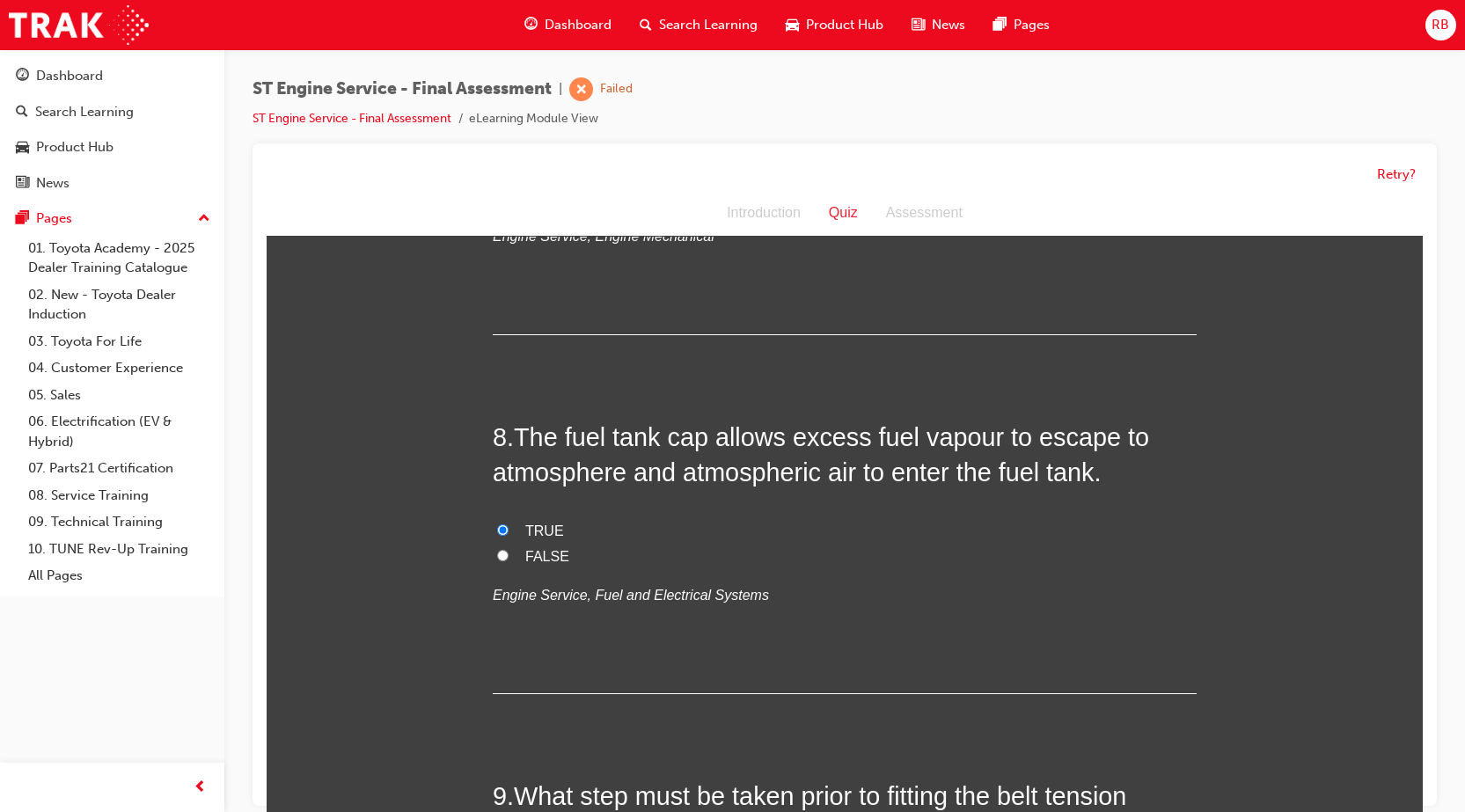
click at [498, 556] on input "FALSE" at bounding box center [503, 555] width 12 height 12
radio input "true"
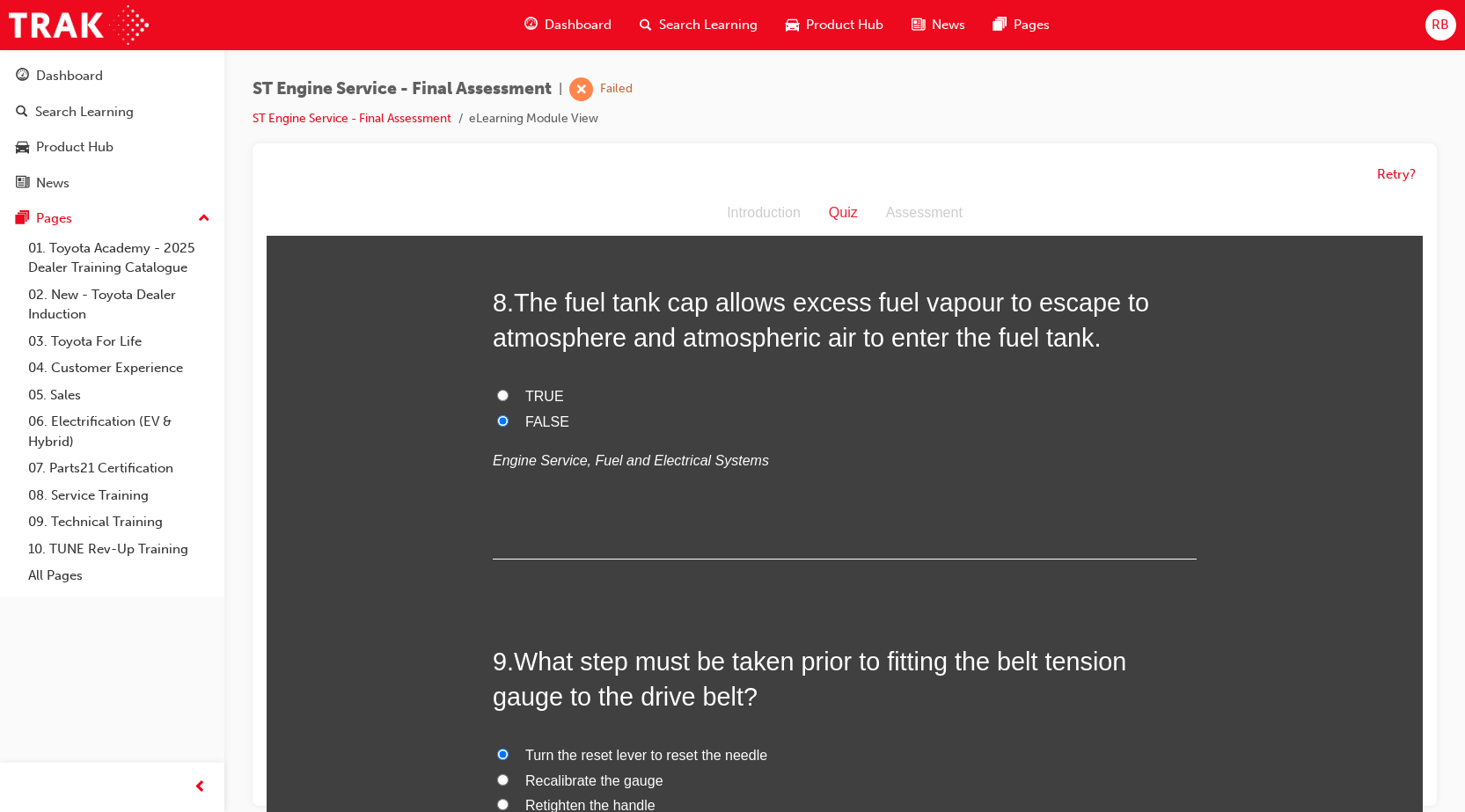
scroll to position [2990, 0]
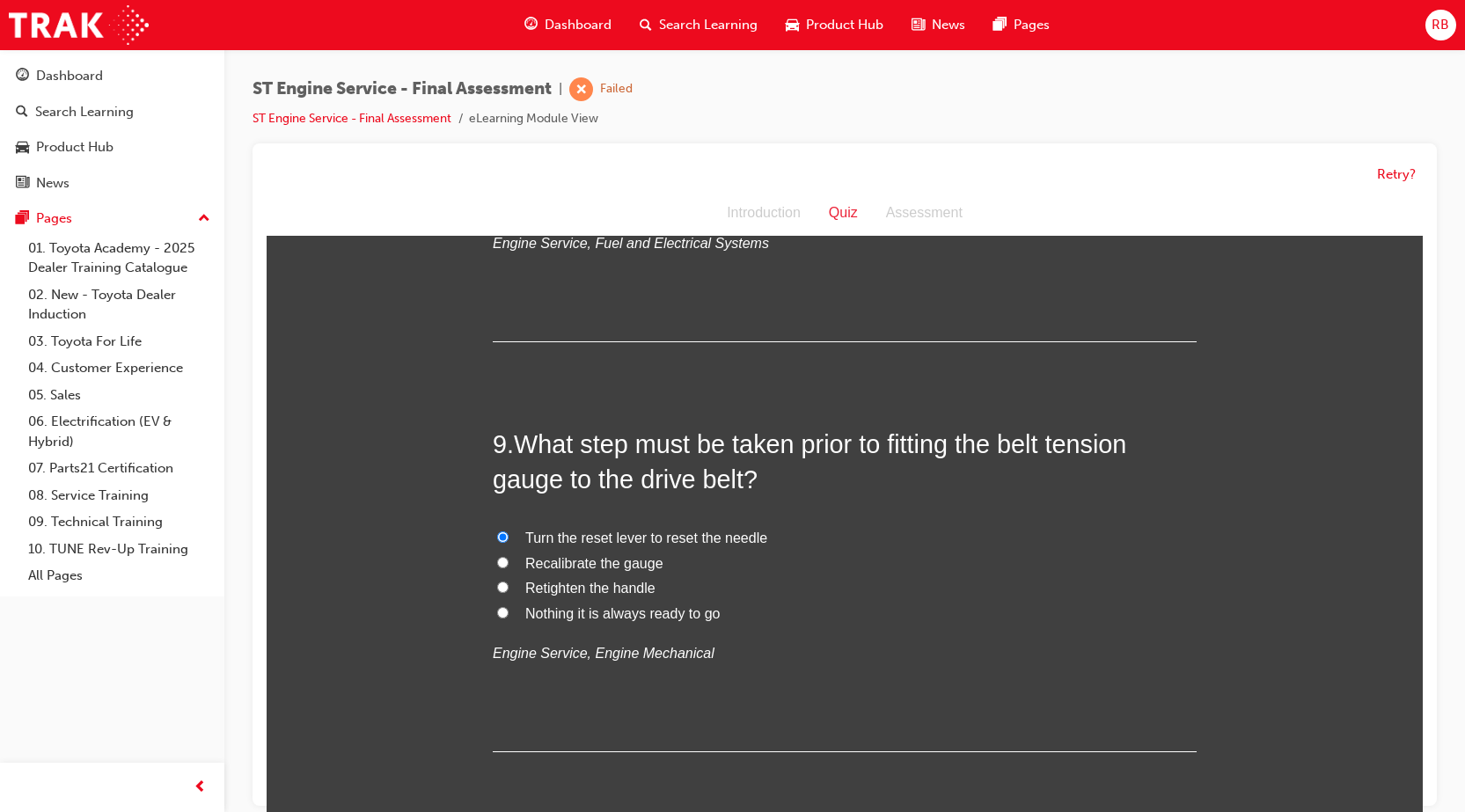
click at [500, 556] on input "Recalibrate the gauge" at bounding box center [503, 562] width 12 height 12
radio input "true"
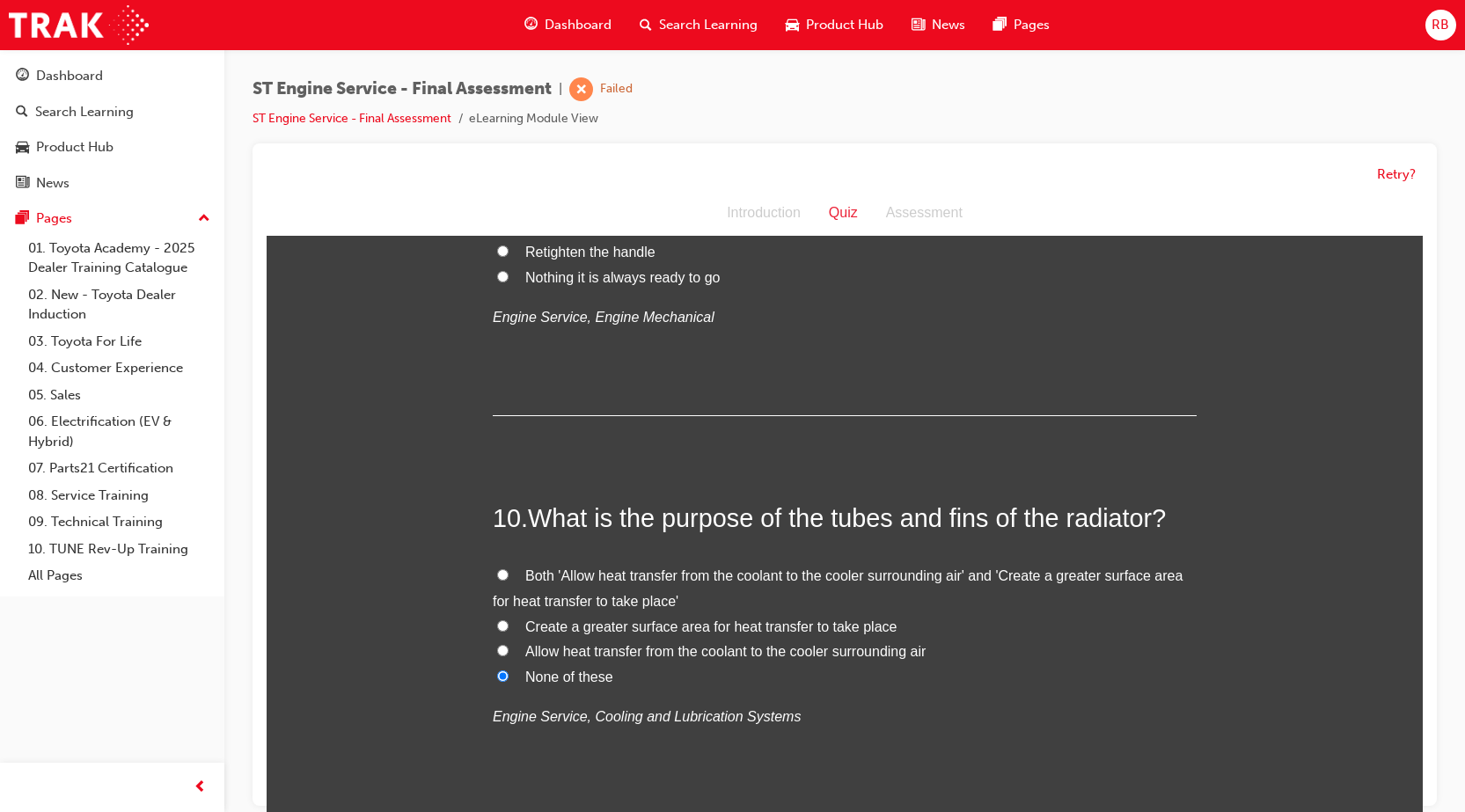
scroll to position [3342, 0]
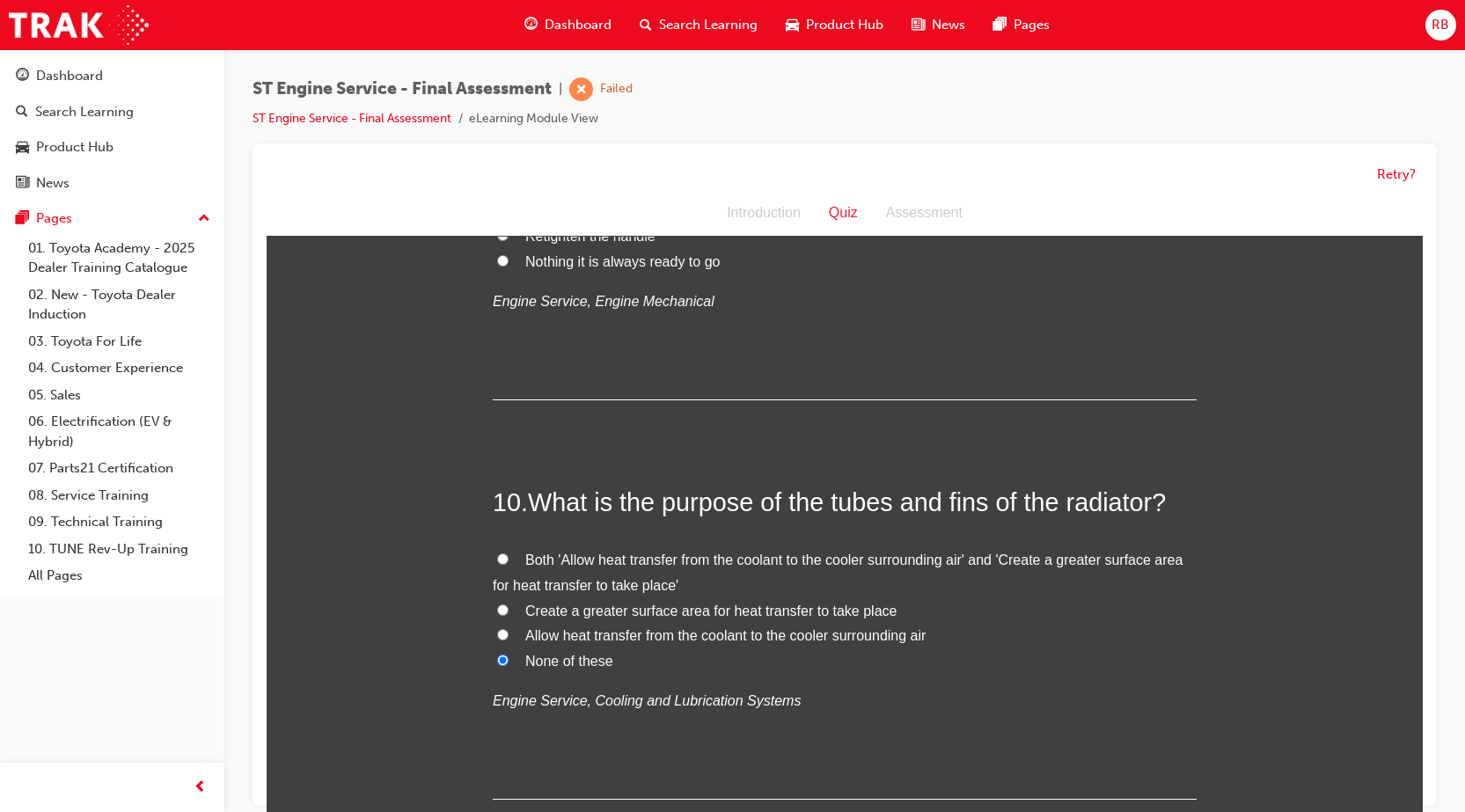
click at [510, 557] on label "Both 'Allow heat transfer from the coolant to the cooler surrounding air' and '…" at bounding box center [845, 573] width 704 height 51
click at [509, 557] on input "Both 'Allow heat transfer from the coolant to the cooler surrounding air' and '…" at bounding box center [503, 559] width 12 height 12
radio input "true"
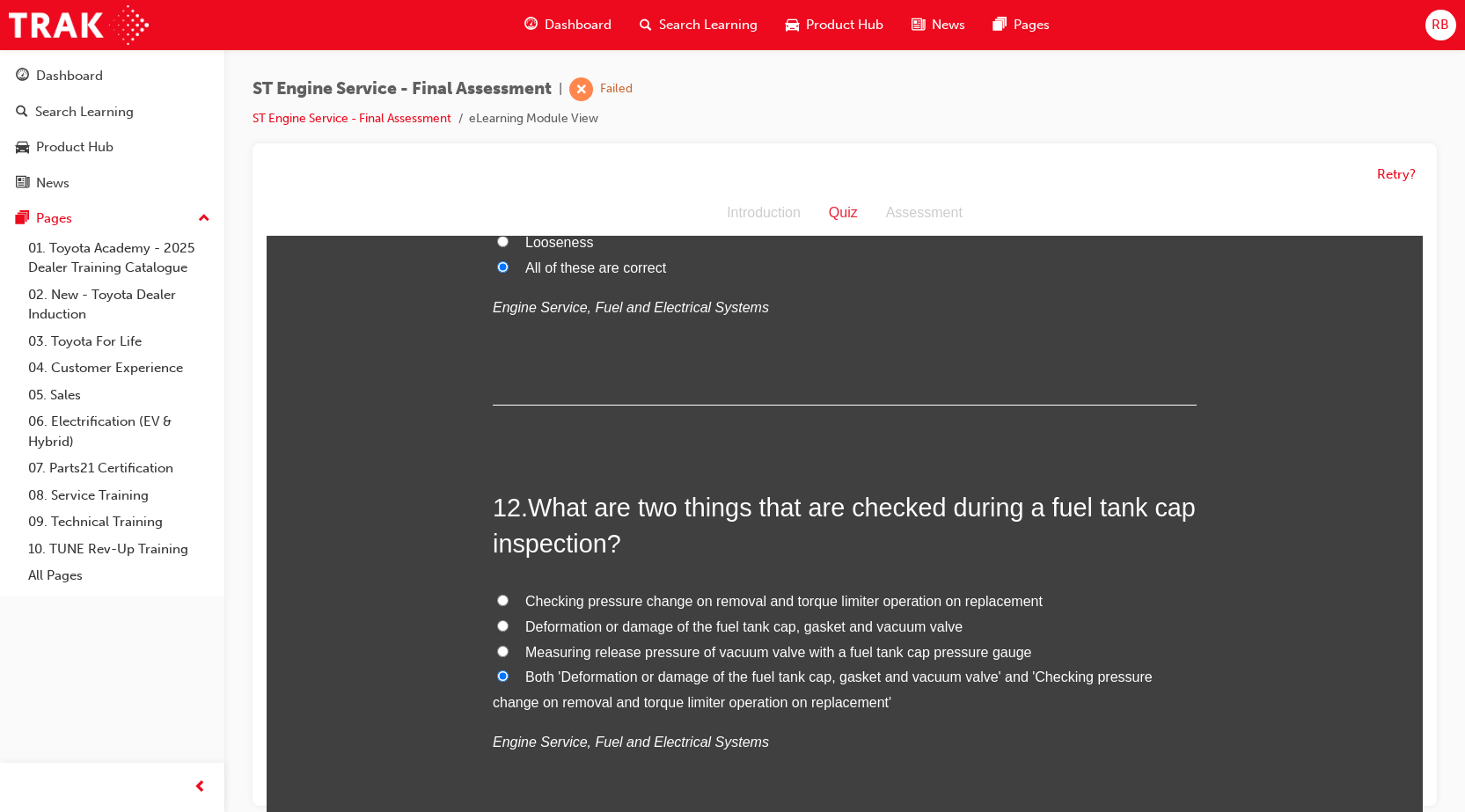
scroll to position [4222, 0]
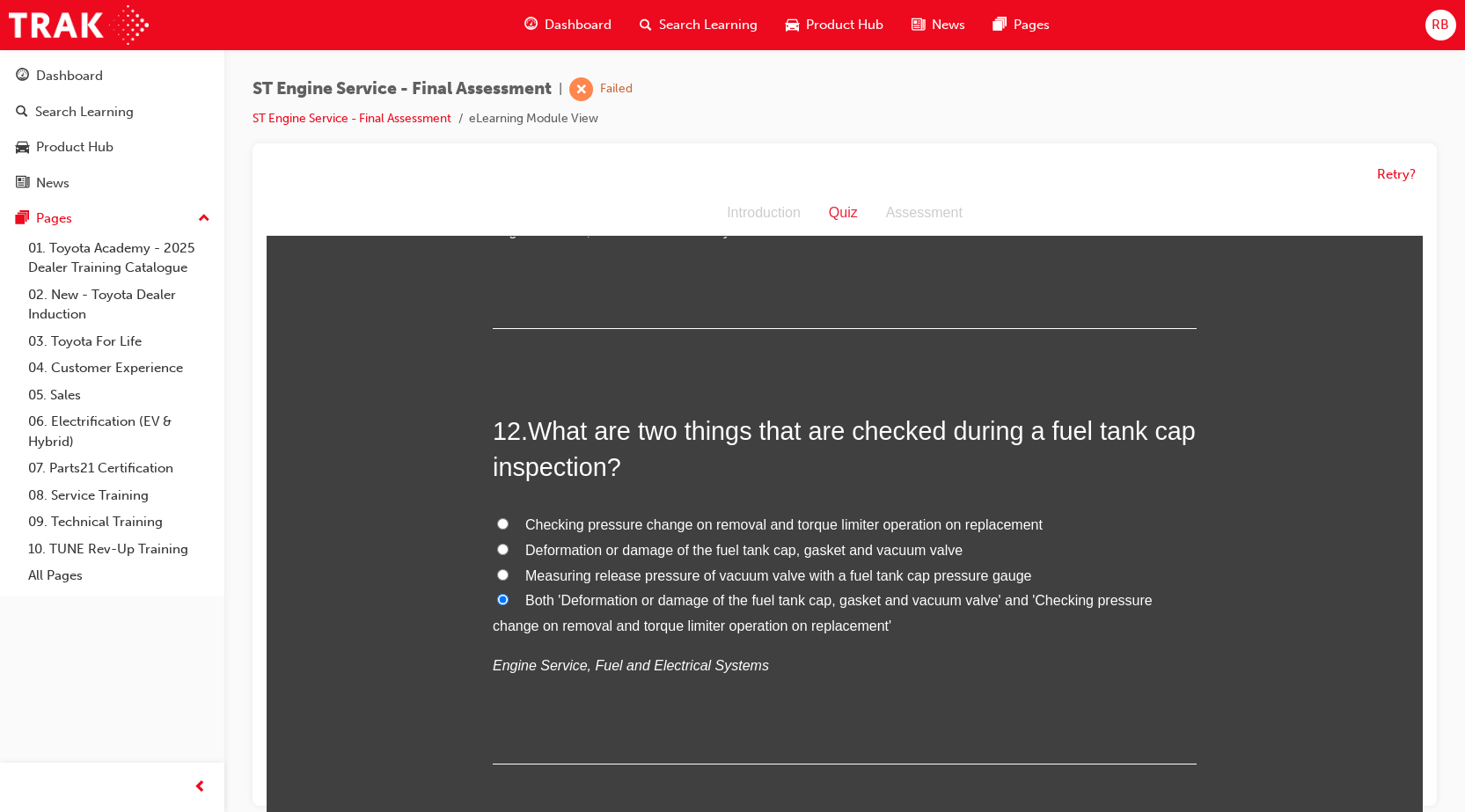
click at [661, 545] on span "Deformation or damage of the fuel tank cap, gasket and vacuum valve" at bounding box center [744, 549] width 437 height 15
click at [509, 545] on input "Deformation or damage of the fuel tank cap, gasket and vacuum valve" at bounding box center [503, 549] width 12 height 12
radio input "true"
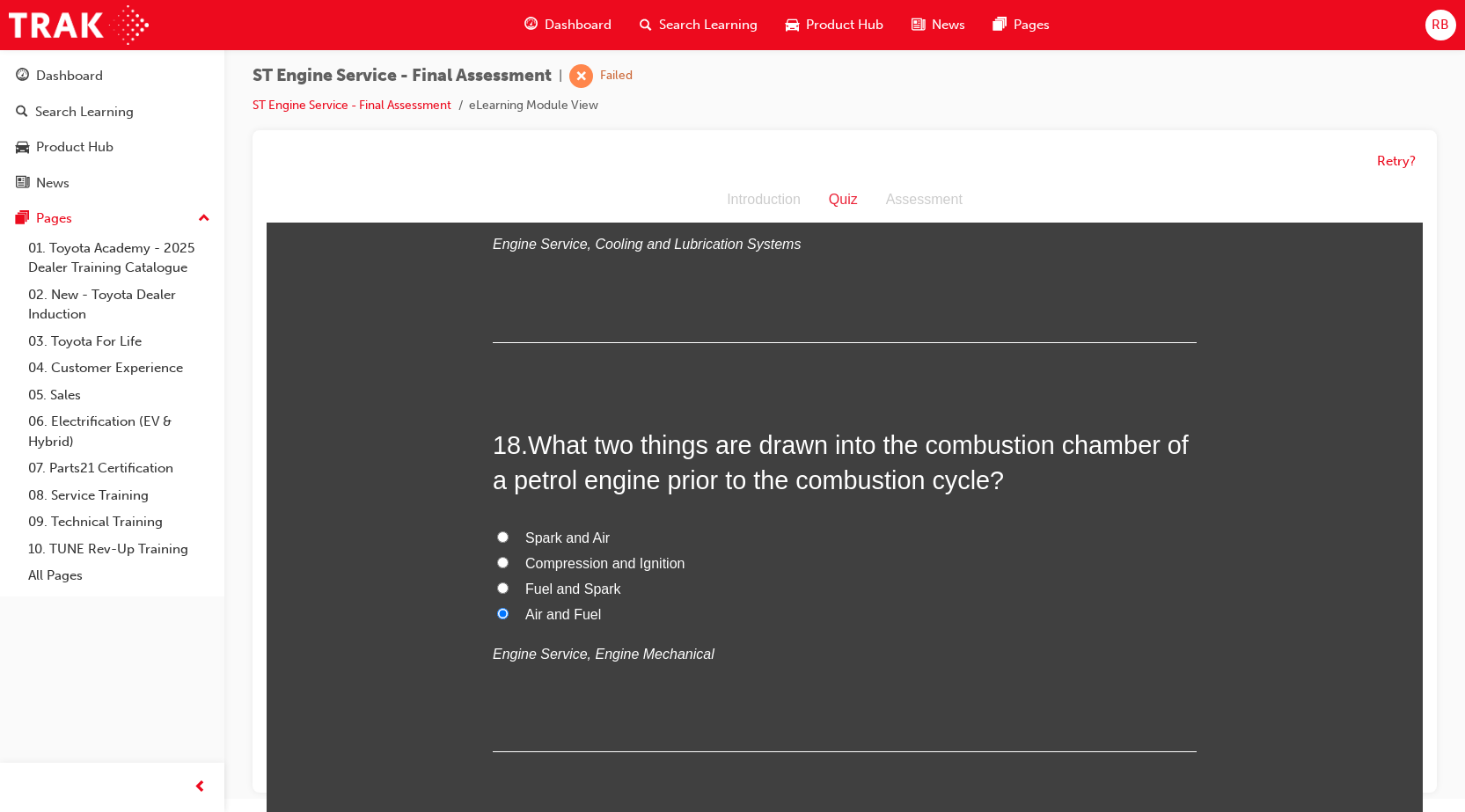
scroll to position [6669, 0]
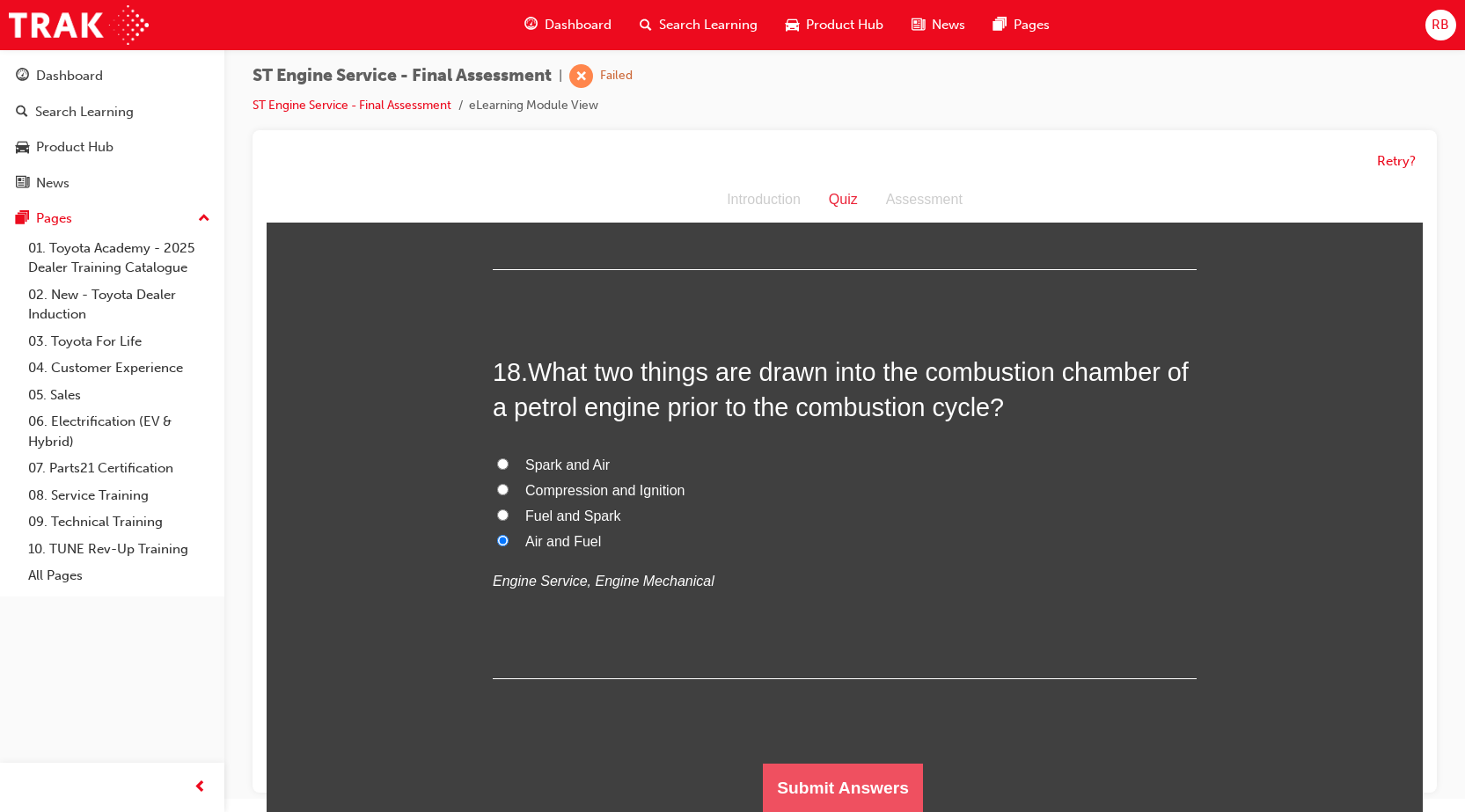
click at [838, 785] on button "Submit Answers" at bounding box center [843, 788] width 160 height 49
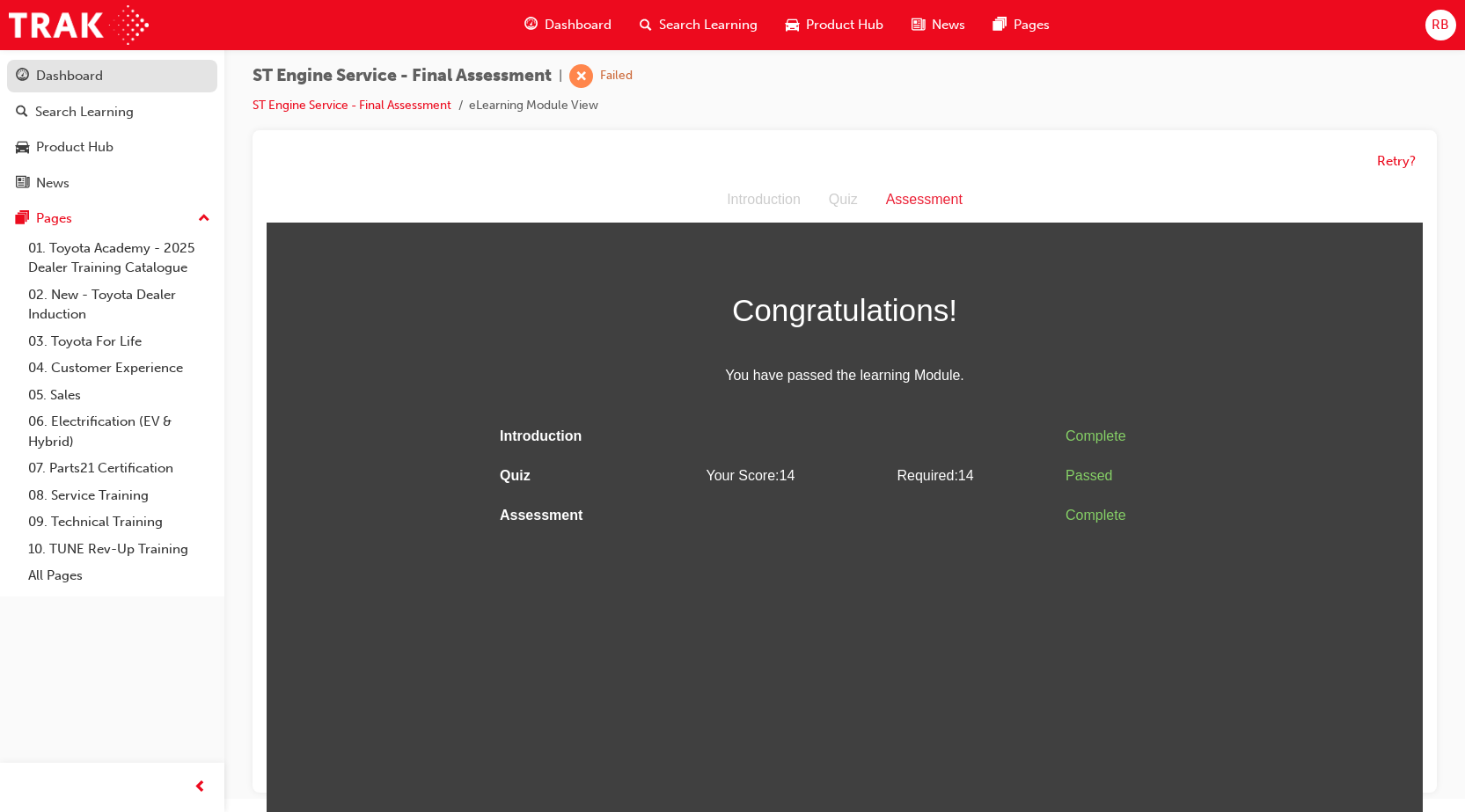
click at [62, 63] on link "Dashboard" at bounding box center [112, 75] width 211 height 32
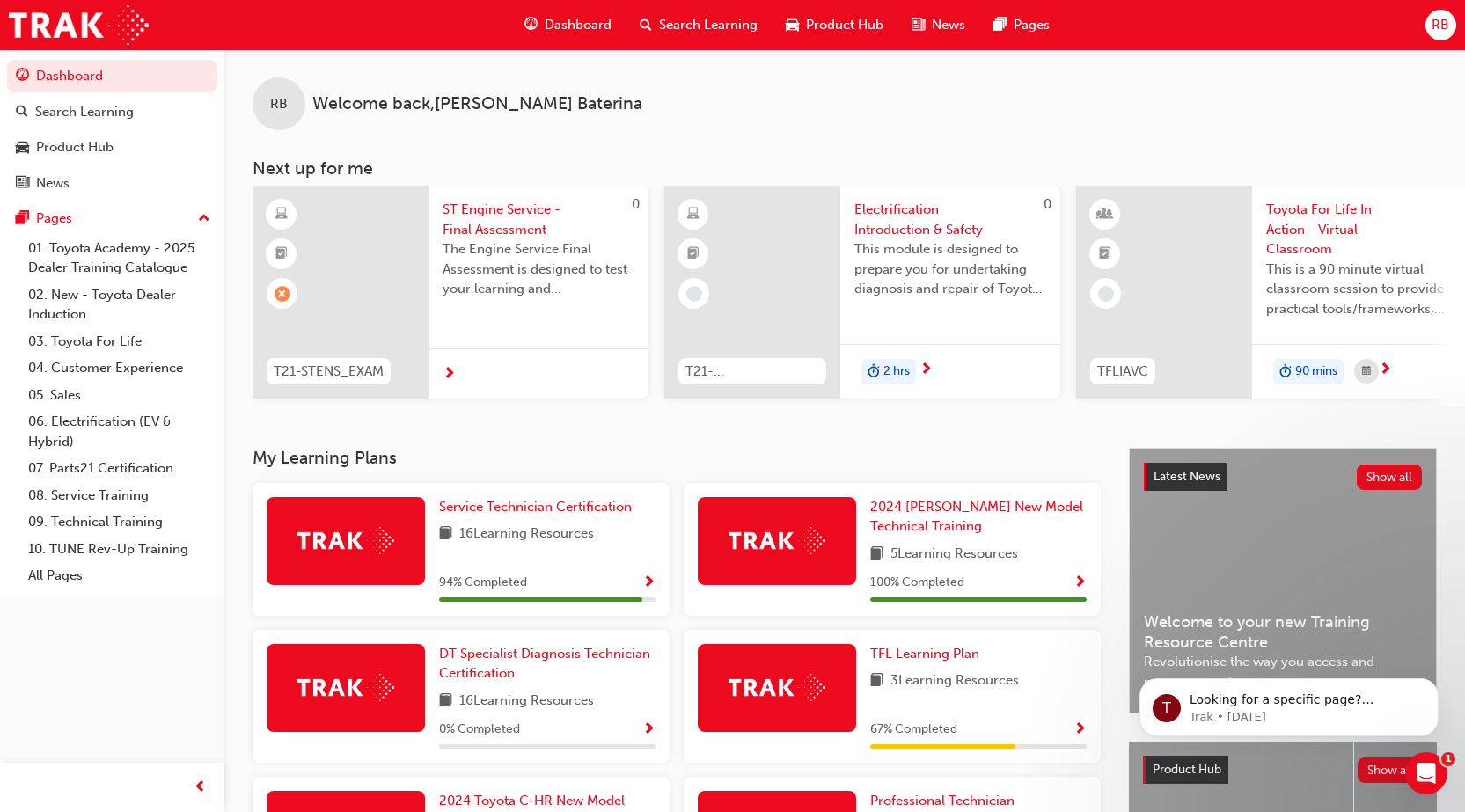
click at [891, 211] on span "Electrification Introduction & Safety" at bounding box center [951, 219] width 192 height 39
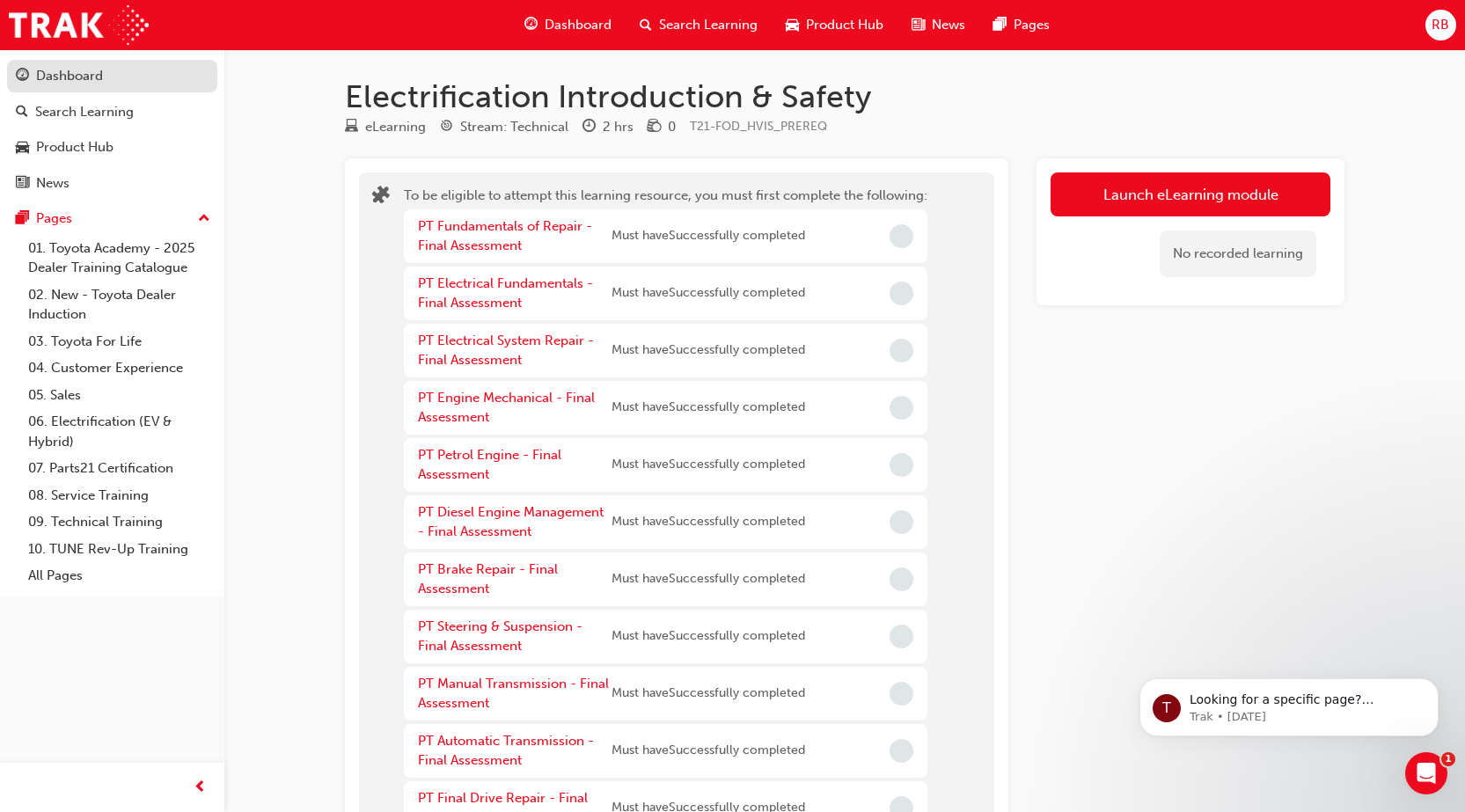
click at [42, 74] on div "Dashboard" at bounding box center [70, 75] width 67 height 21
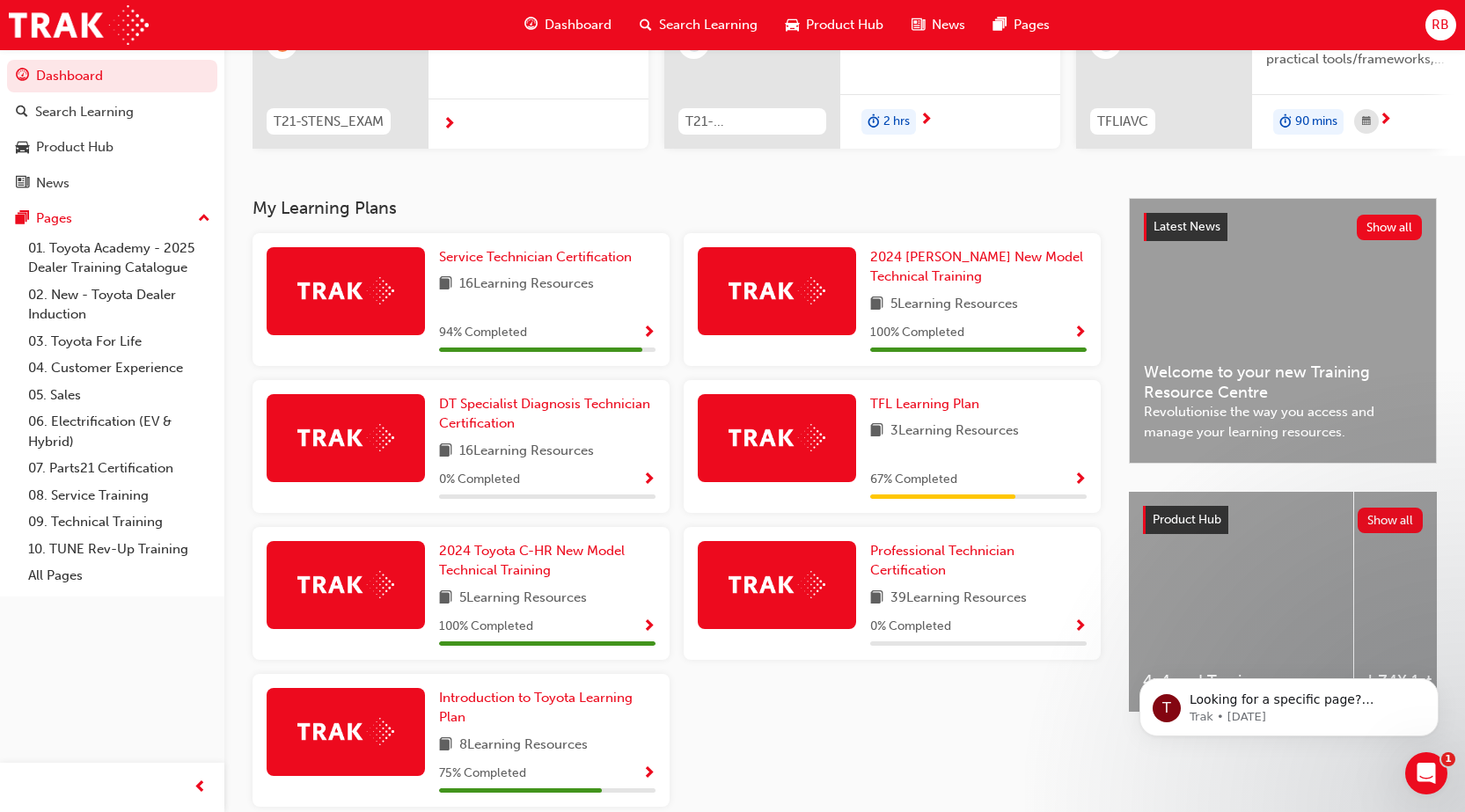
scroll to position [263, 0]
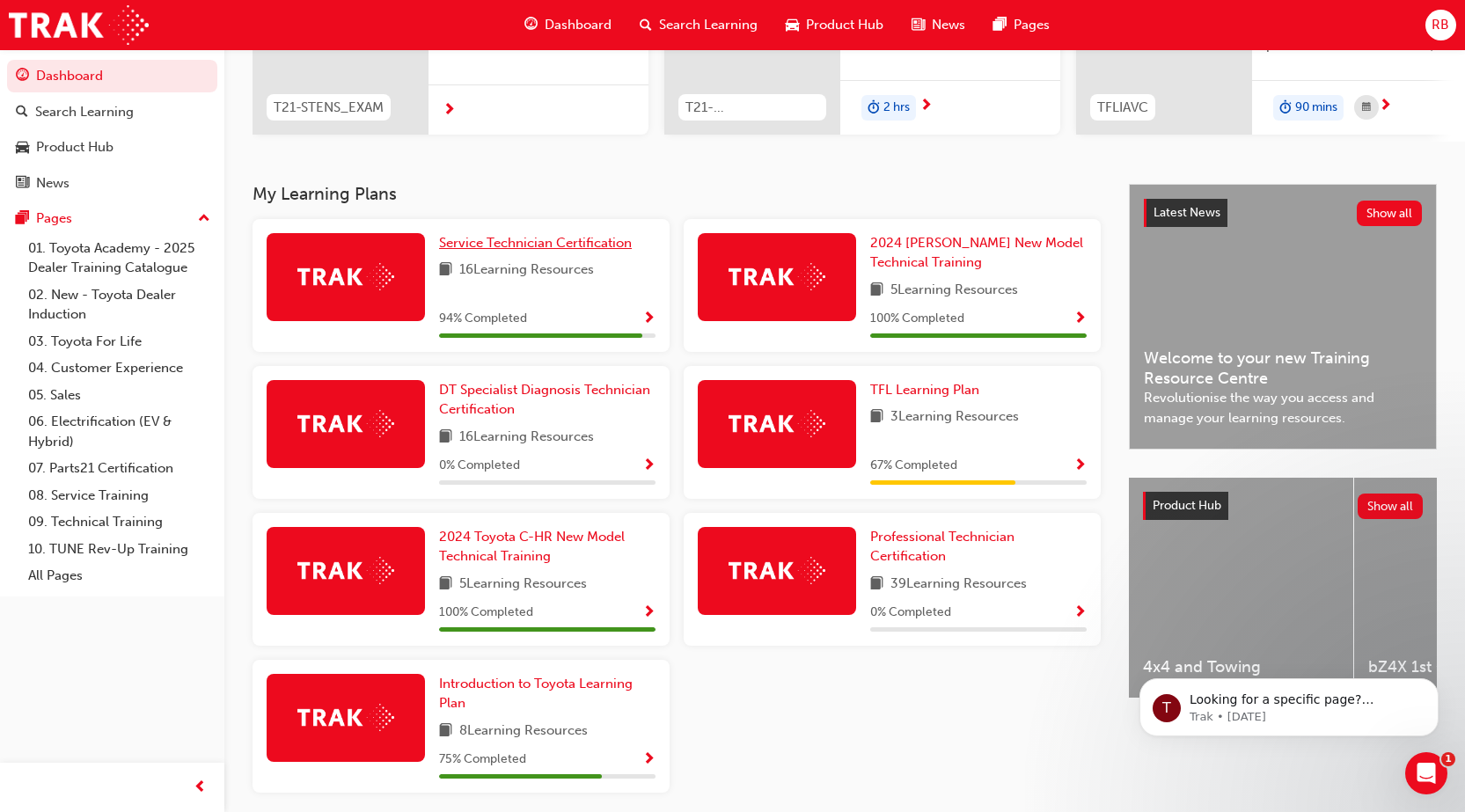
click at [551, 251] on span "Service Technician Certification" at bounding box center [535, 243] width 193 height 16
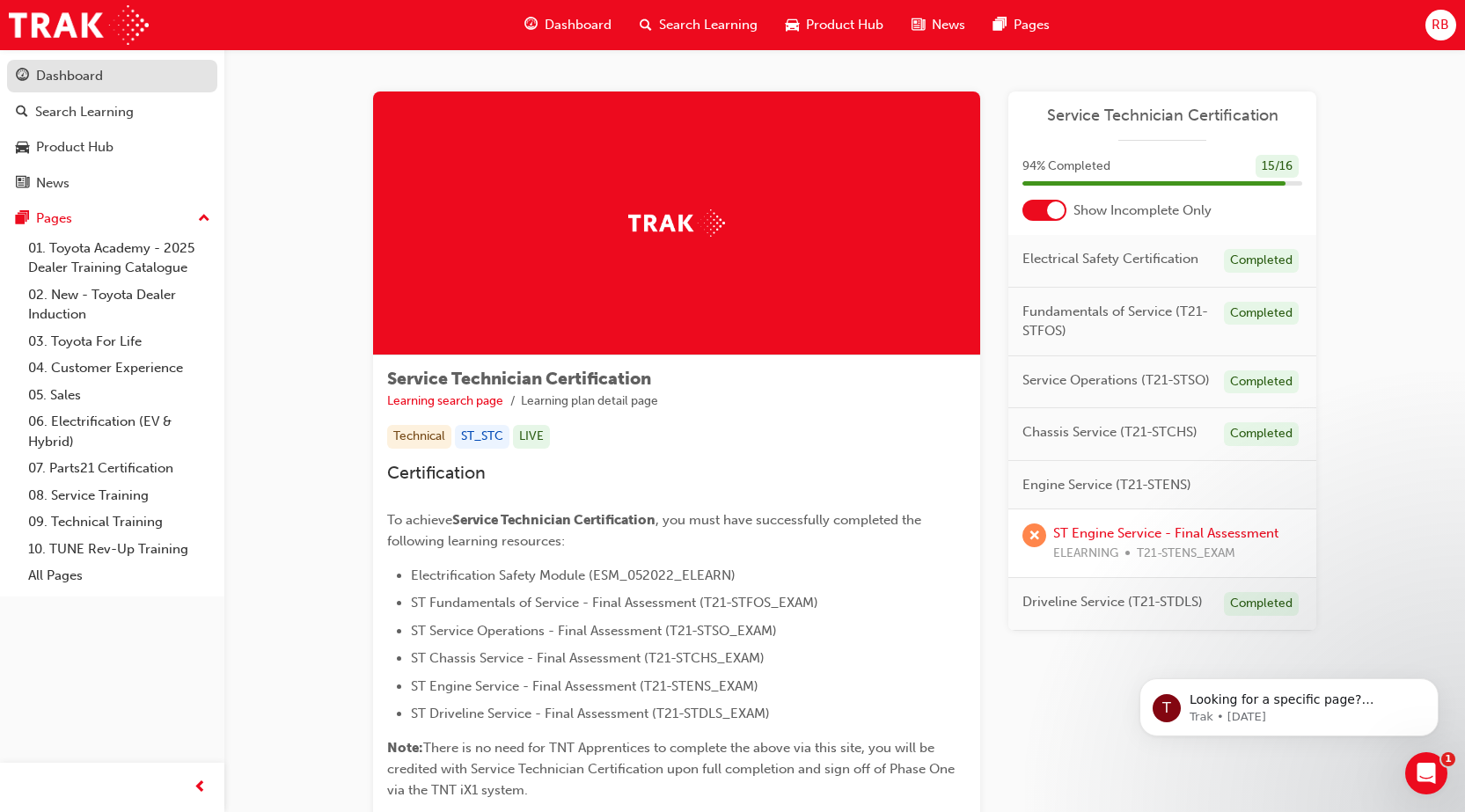
click at [50, 76] on div "Dashboard" at bounding box center [70, 75] width 67 height 21
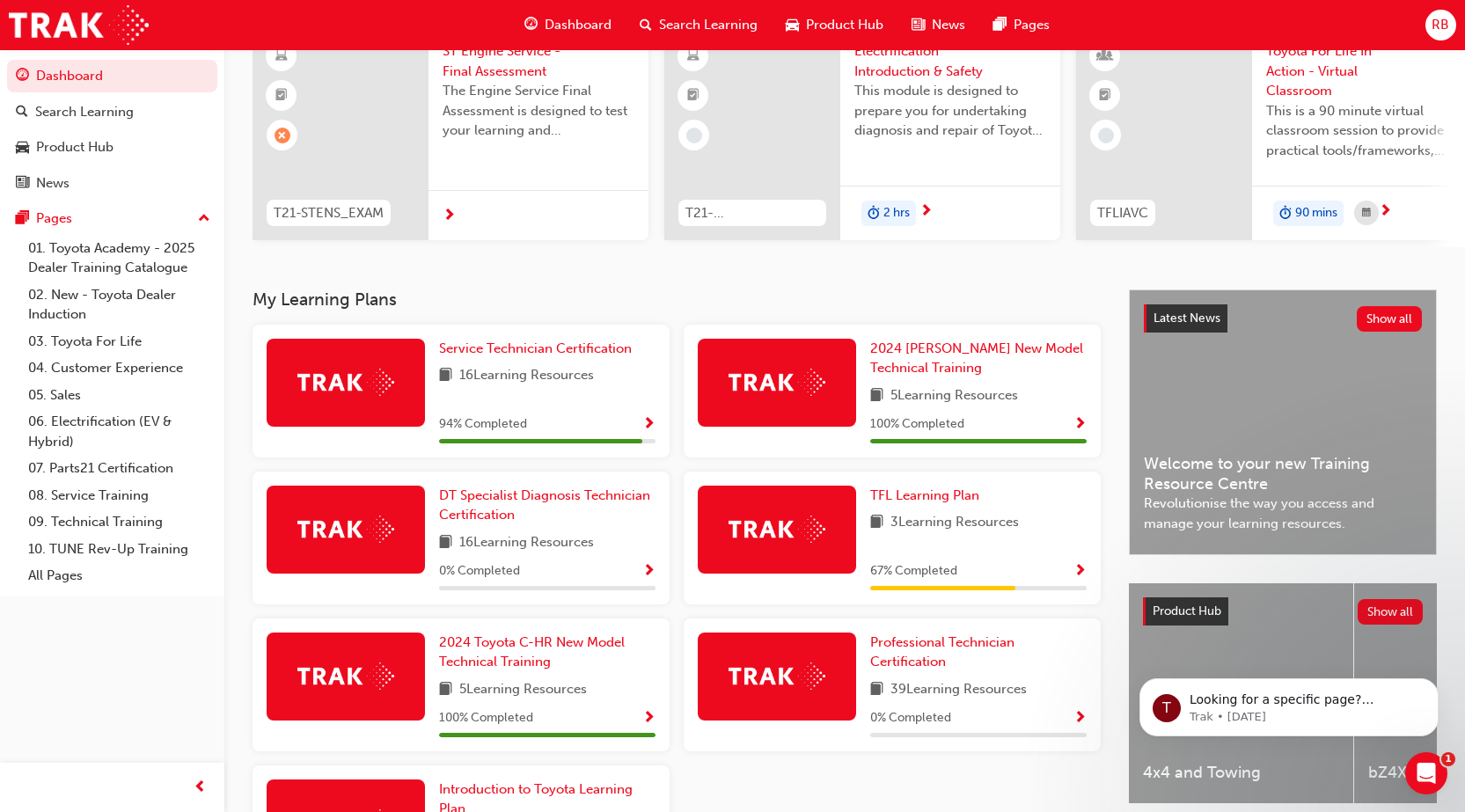
scroll to position [176, 0]
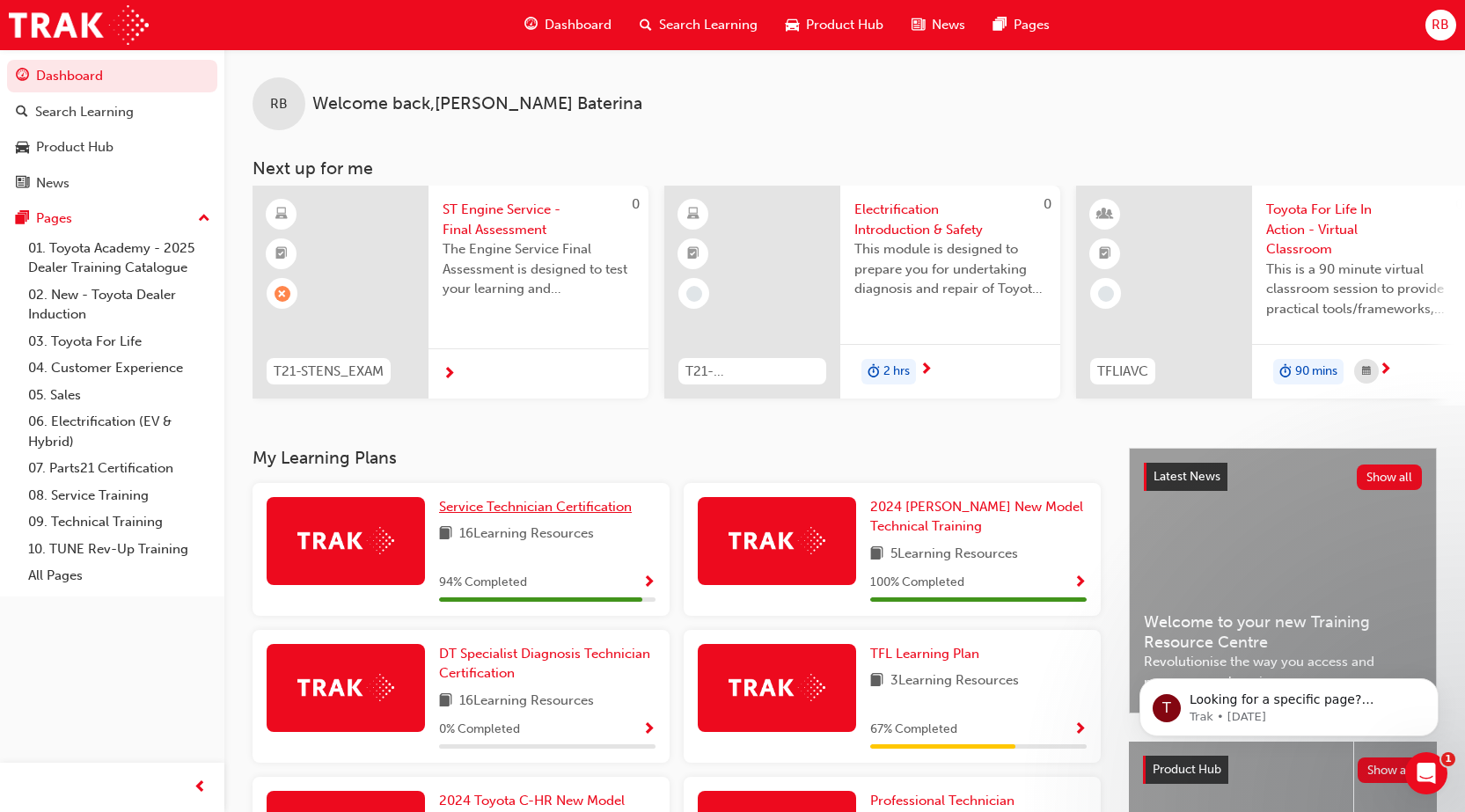
click at [555, 509] on span "Service Technician Certification" at bounding box center [535, 506] width 193 height 16
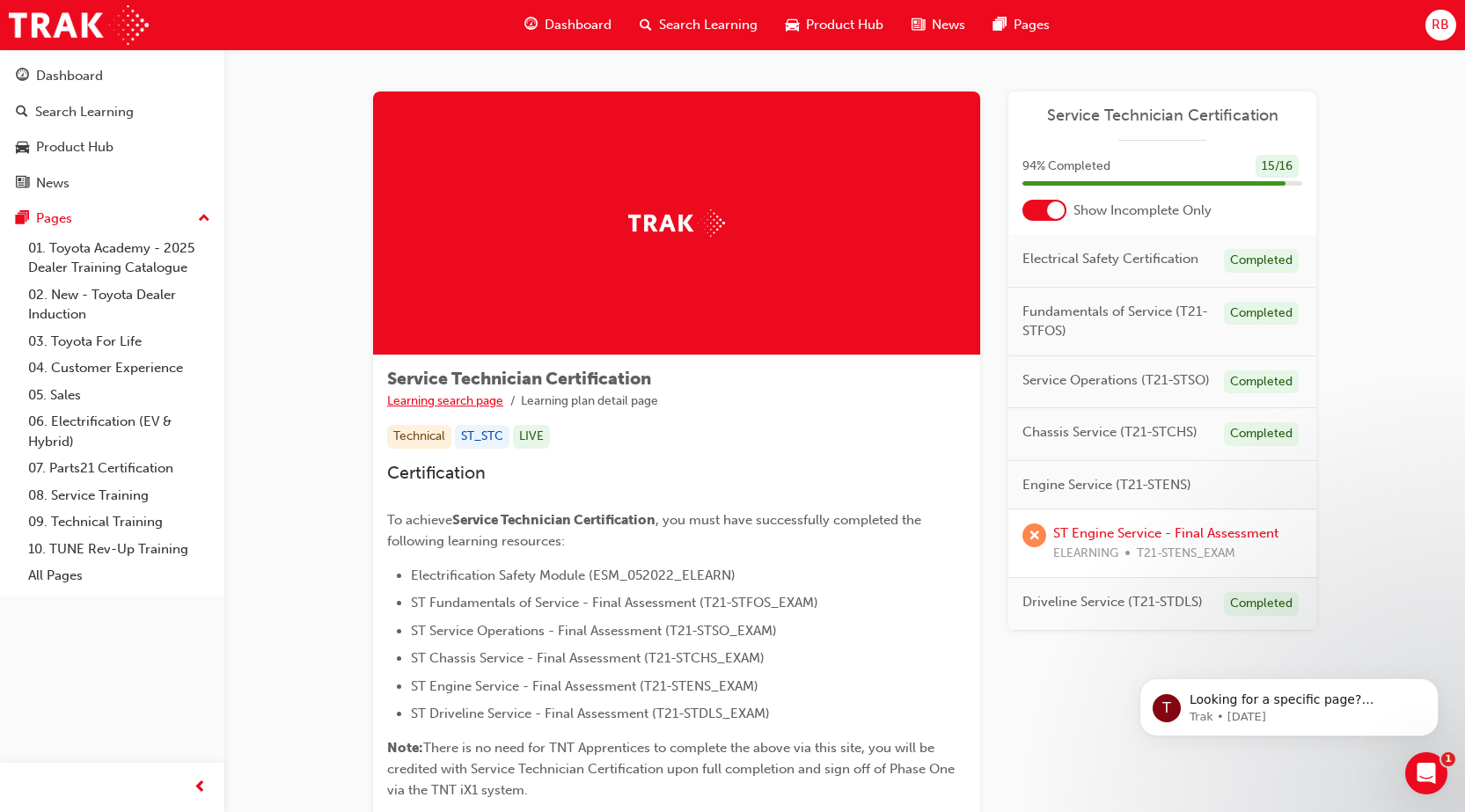
click at [414, 405] on link "Learning search page" at bounding box center [445, 400] width 117 height 15
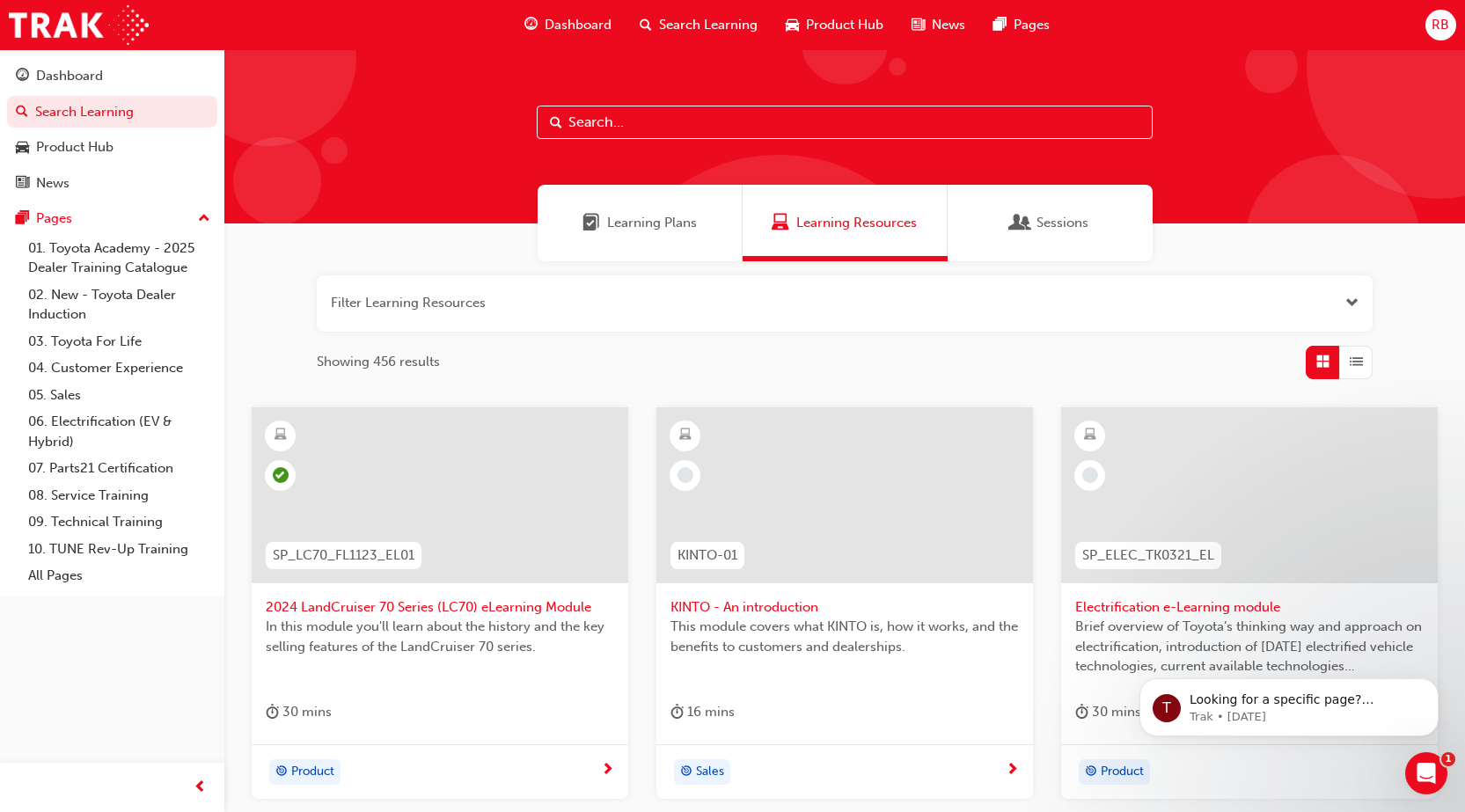
click at [623, 219] on span "Learning Plans" at bounding box center [653, 222] width 90 height 21
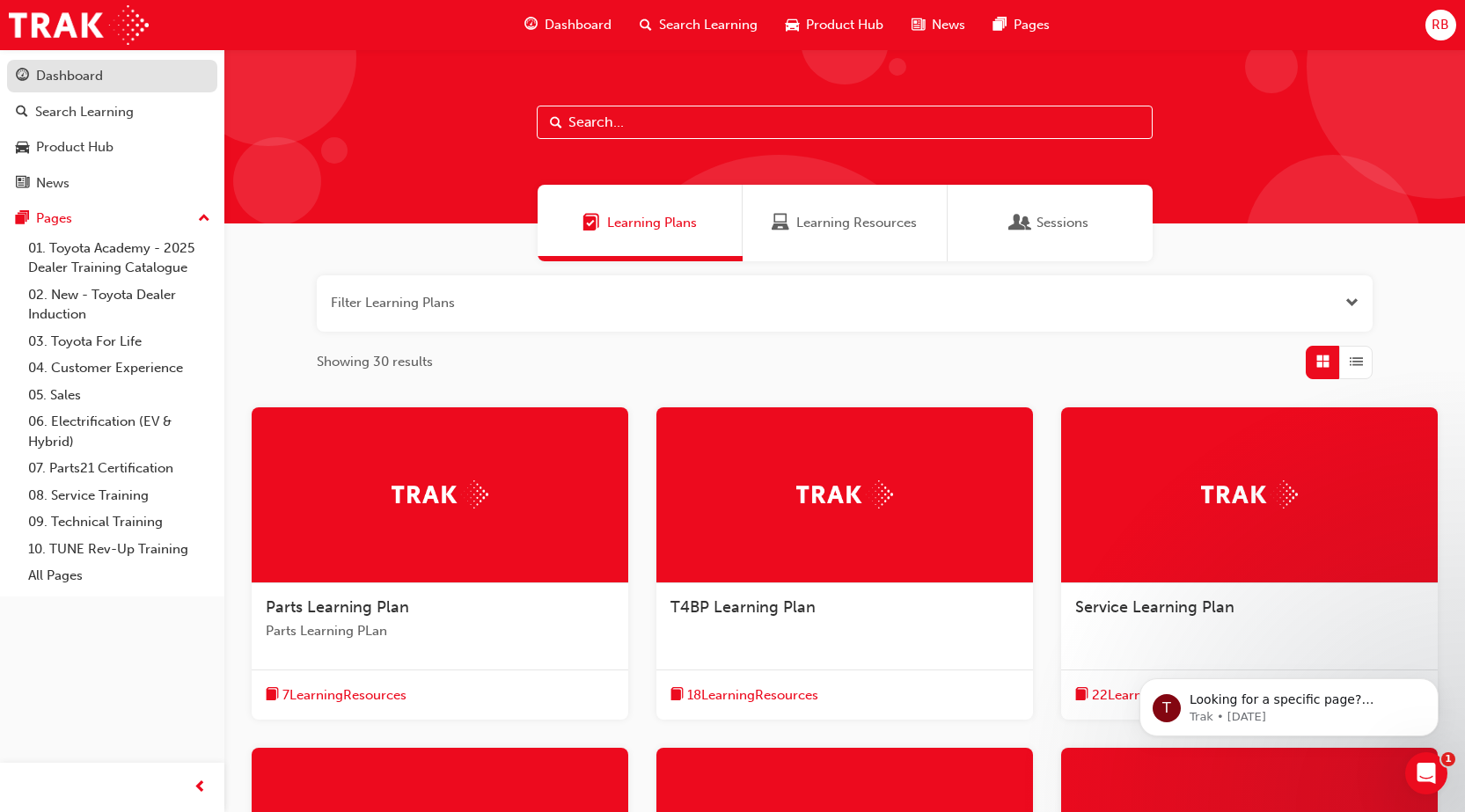
click at [83, 80] on div "Dashboard" at bounding box center [70, 75] width 67 height 21
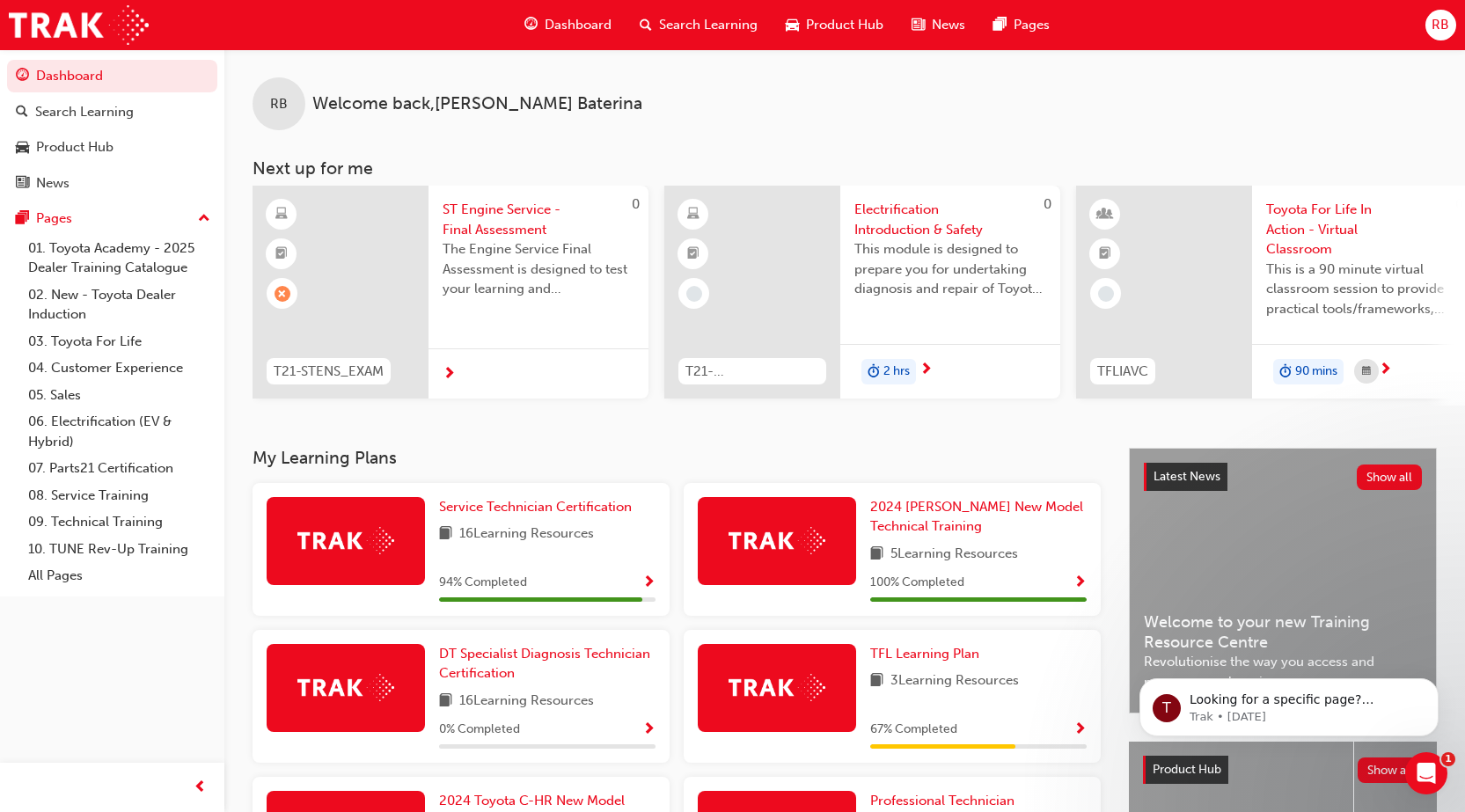
click at [503, 206] on span "ST Engine Service - Final Assessment" at bounding box center [539, 219] width 192 height 39
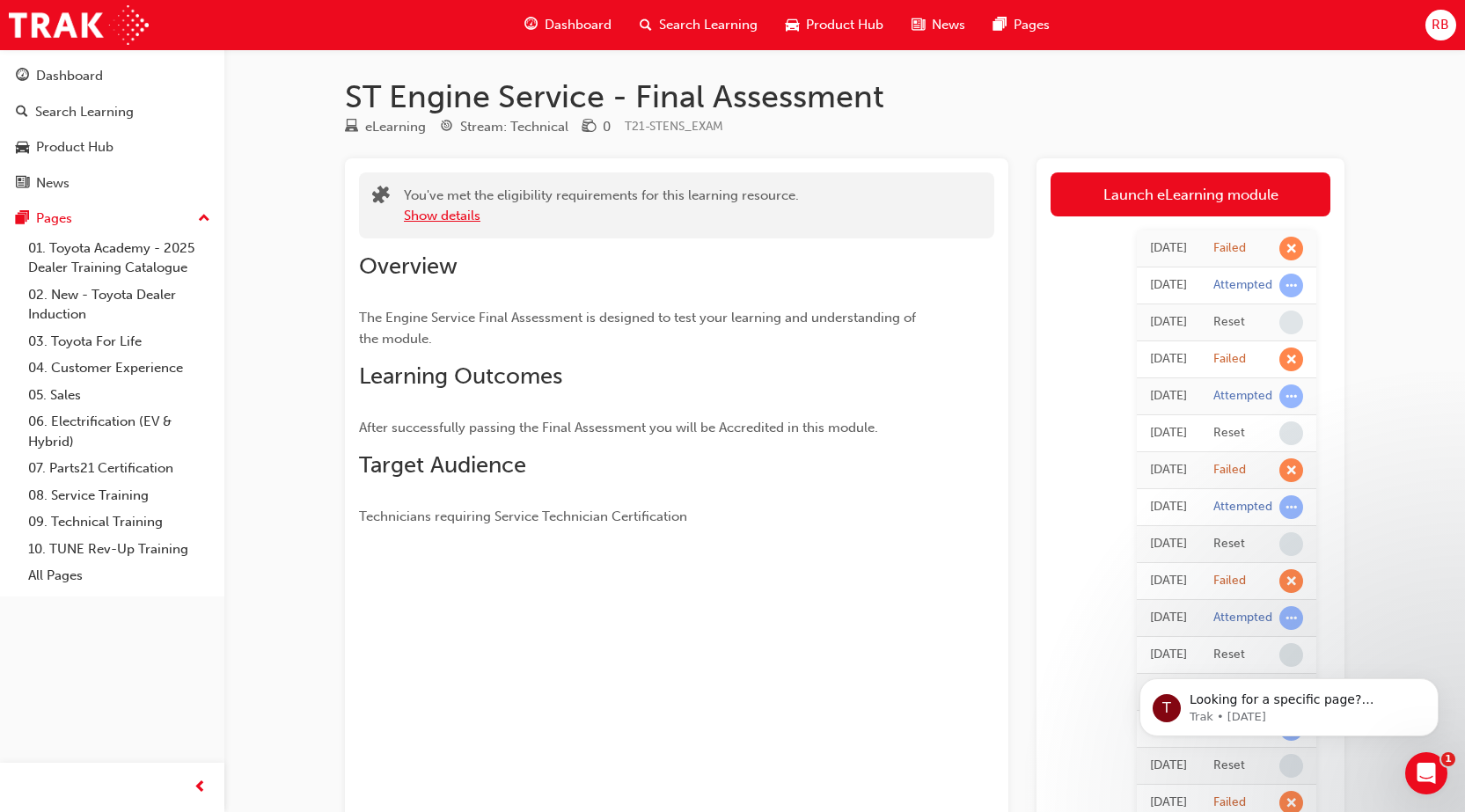
click at [447, 210] on button "Show details" at bounding box center [442, 215] width 76 height 21
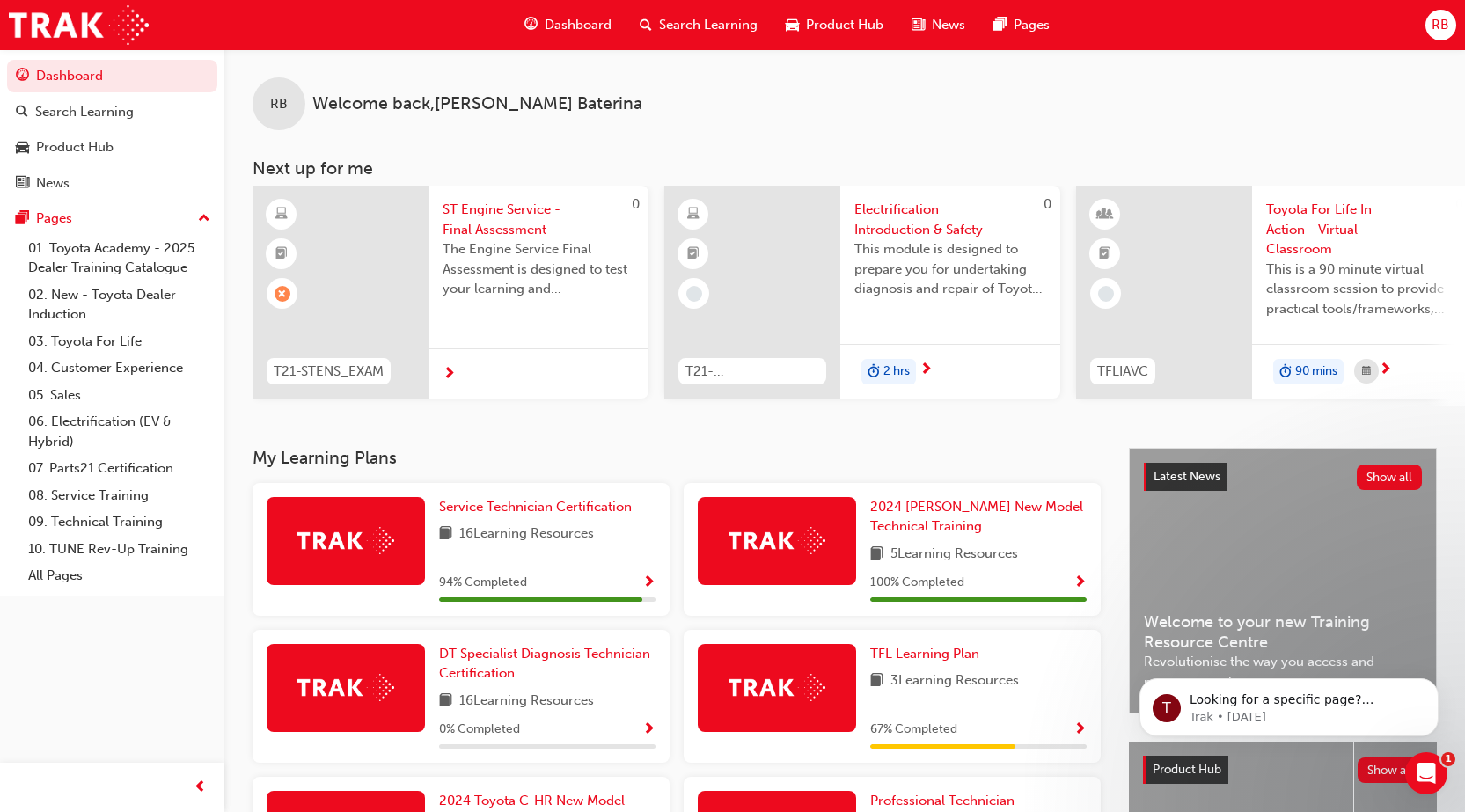
click at [470, 212] on span "ST Engine Service - Final Assessment" at bounding box center [539, 219] width 192 height 39
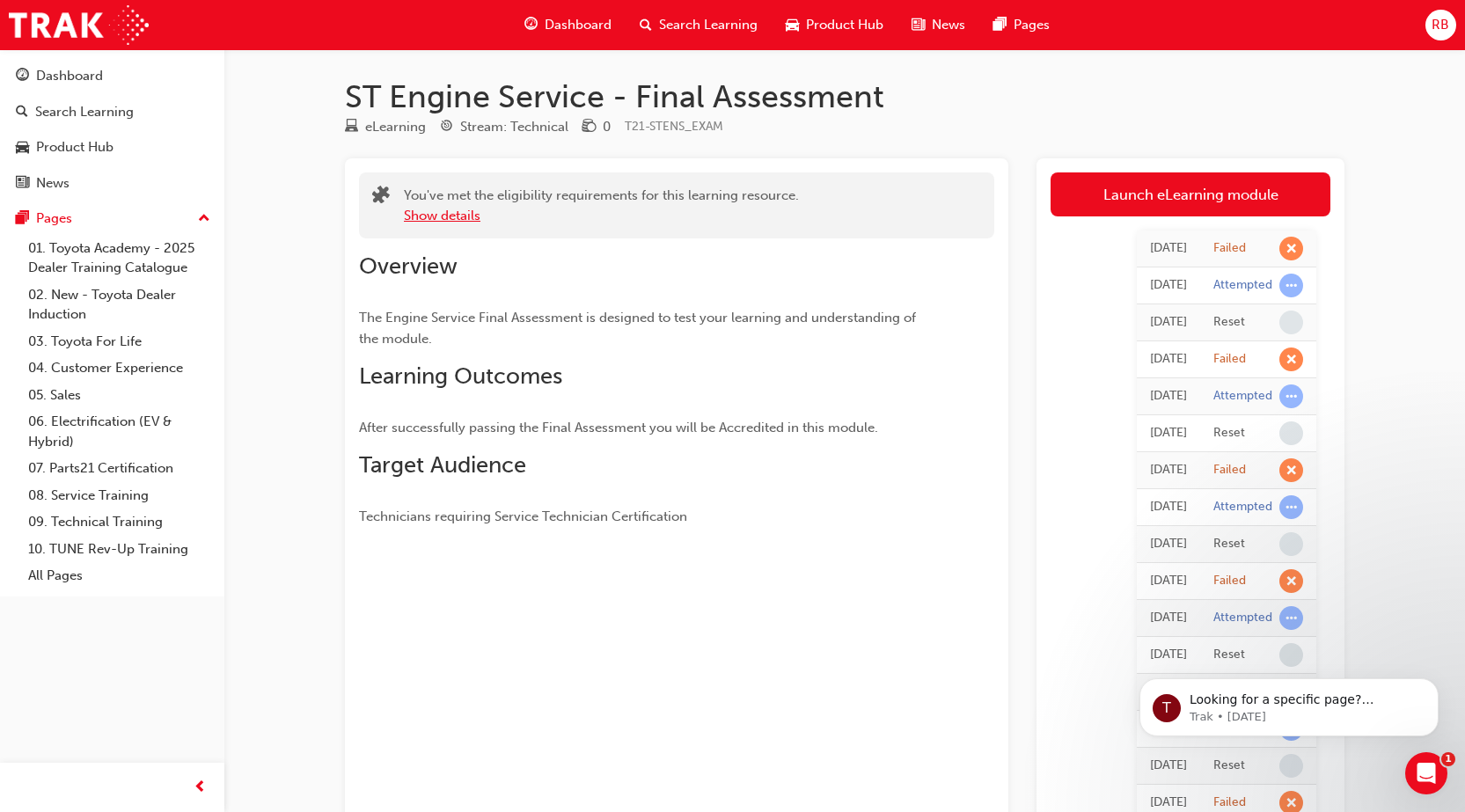
click at [435, 218] on button "Show details" at bounding box center [442, 215] width 76 height 21
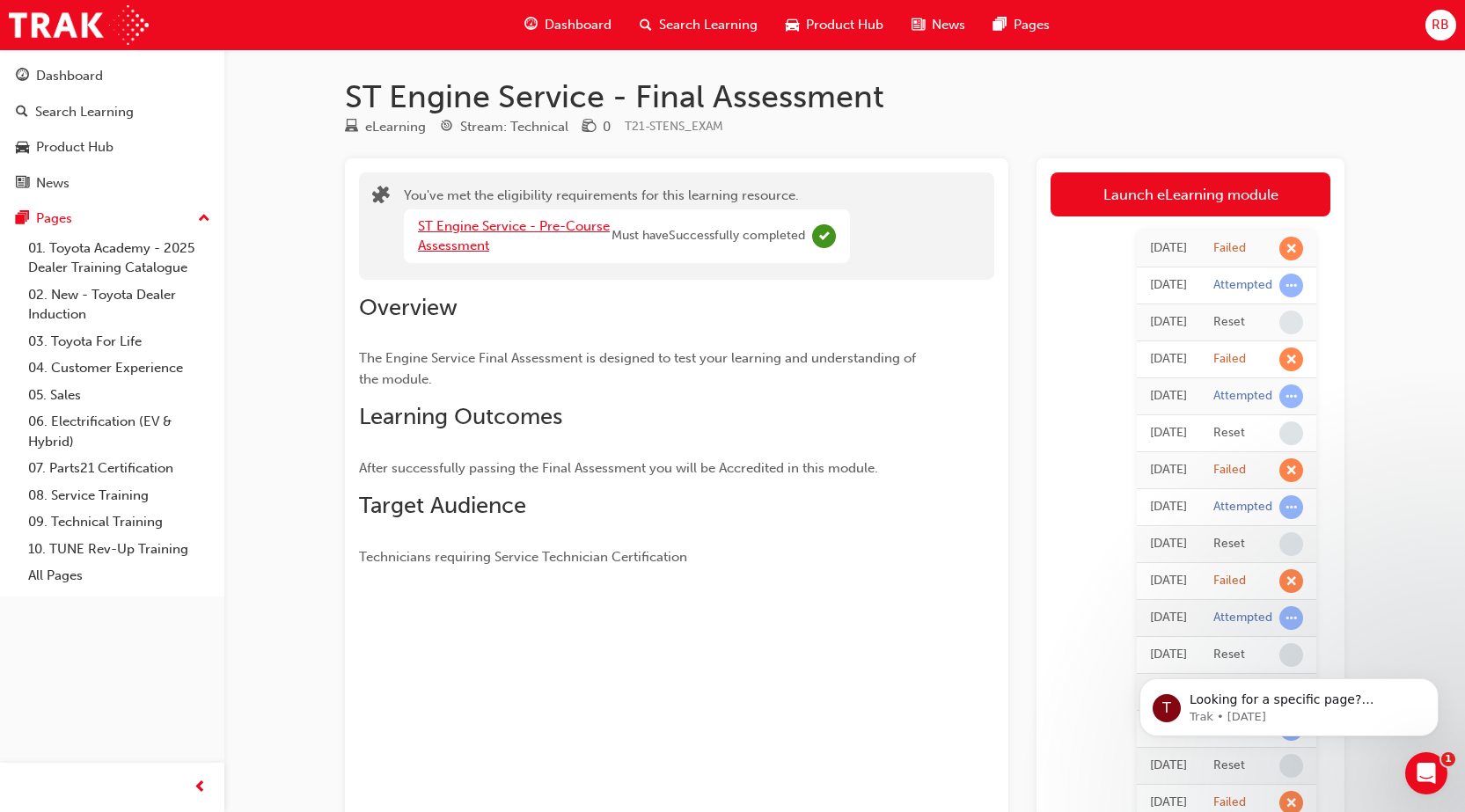
click at [494, 231] on link "ST Engine Service - Pre-Course Assessment" at bounding box center [514, 236] width 192 height 36
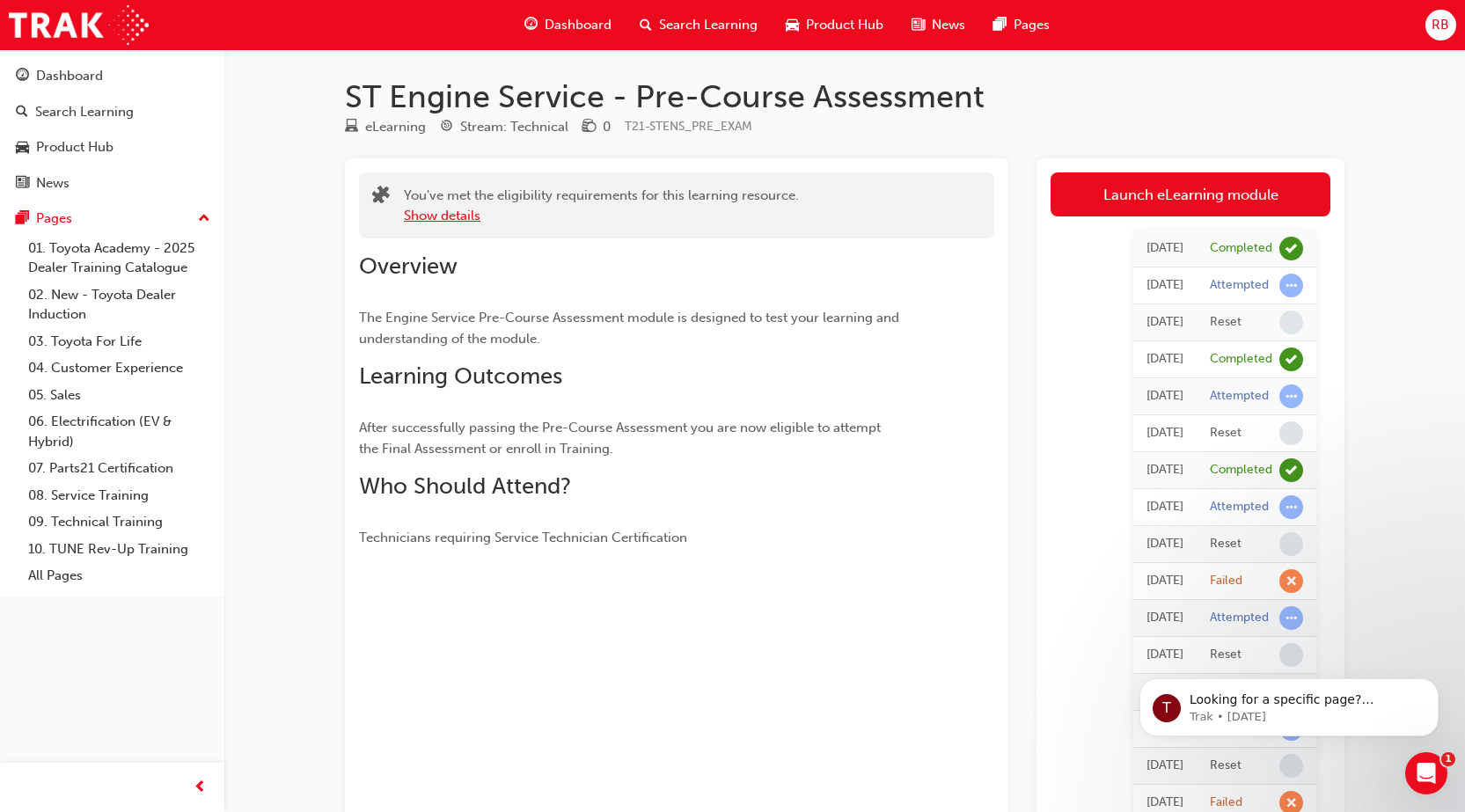
click at [439, 216] on button "Show details" at bounding box center [442, 215] width 76 height 21
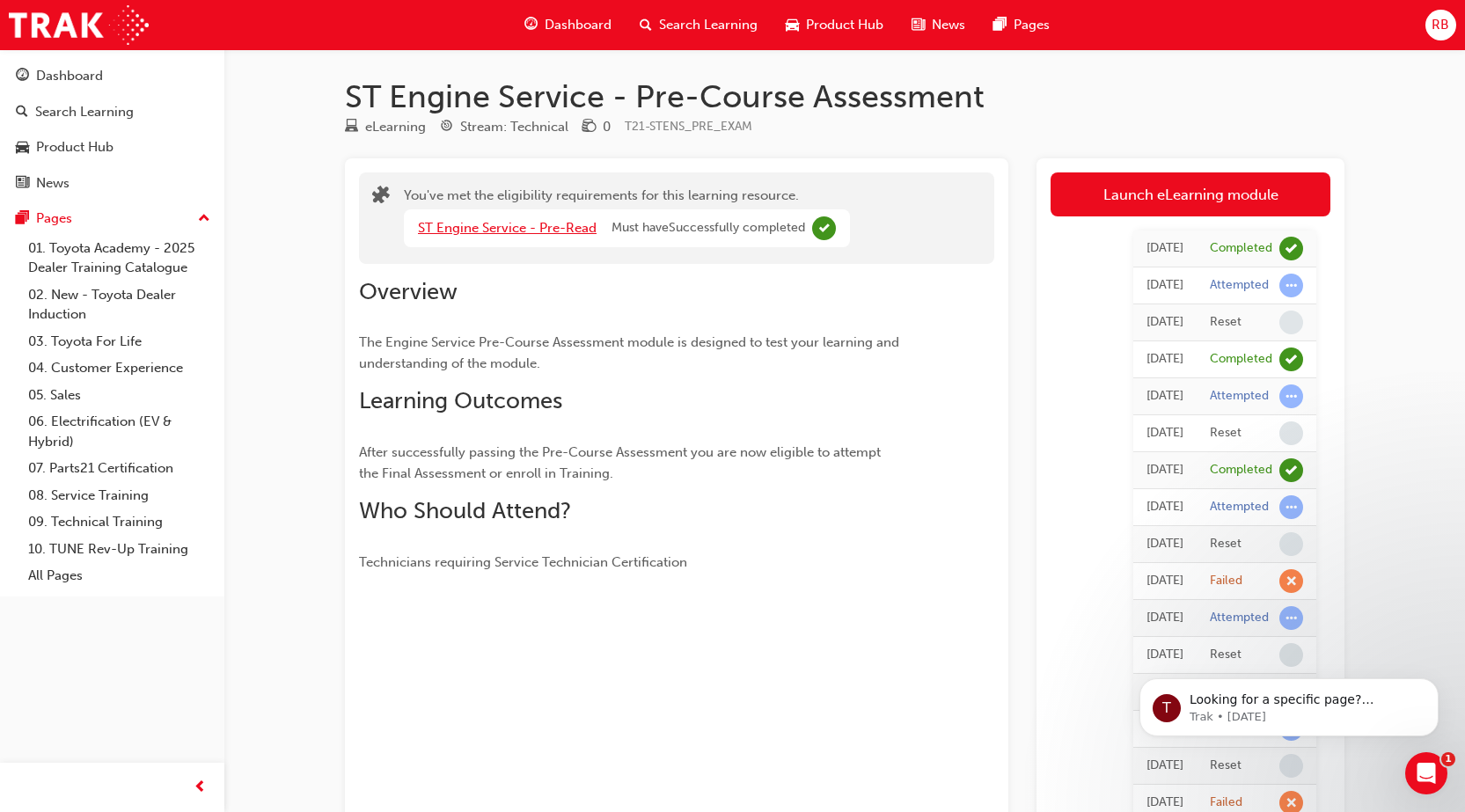
click at [472, 220] on link "ST Engine Service - Pre-Read" at bounding box center [508, 227] width 178 height 16
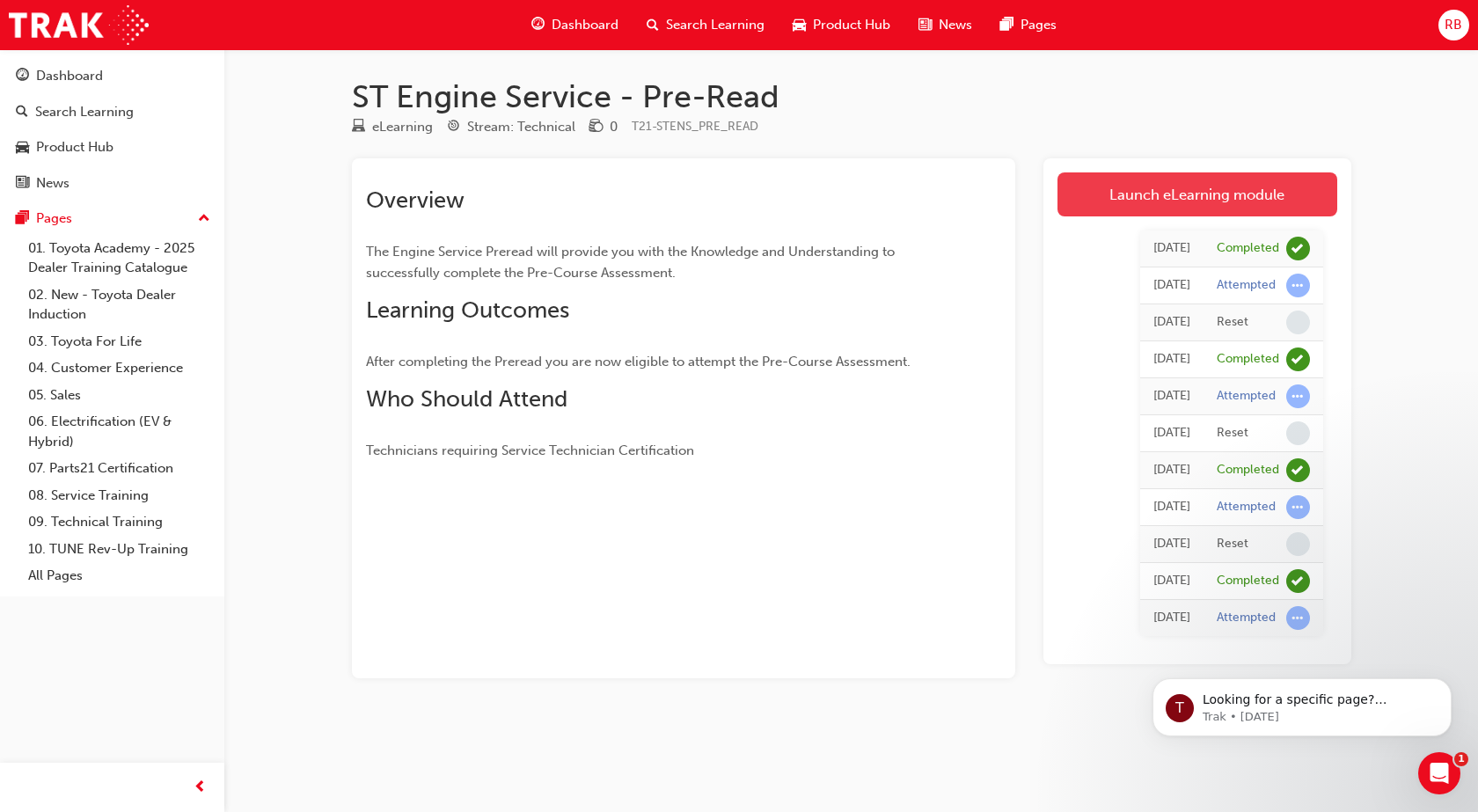
click at [1206, 190] on link "Launch eLearning module" at bounding box center [1197, 194] width 280 height 44
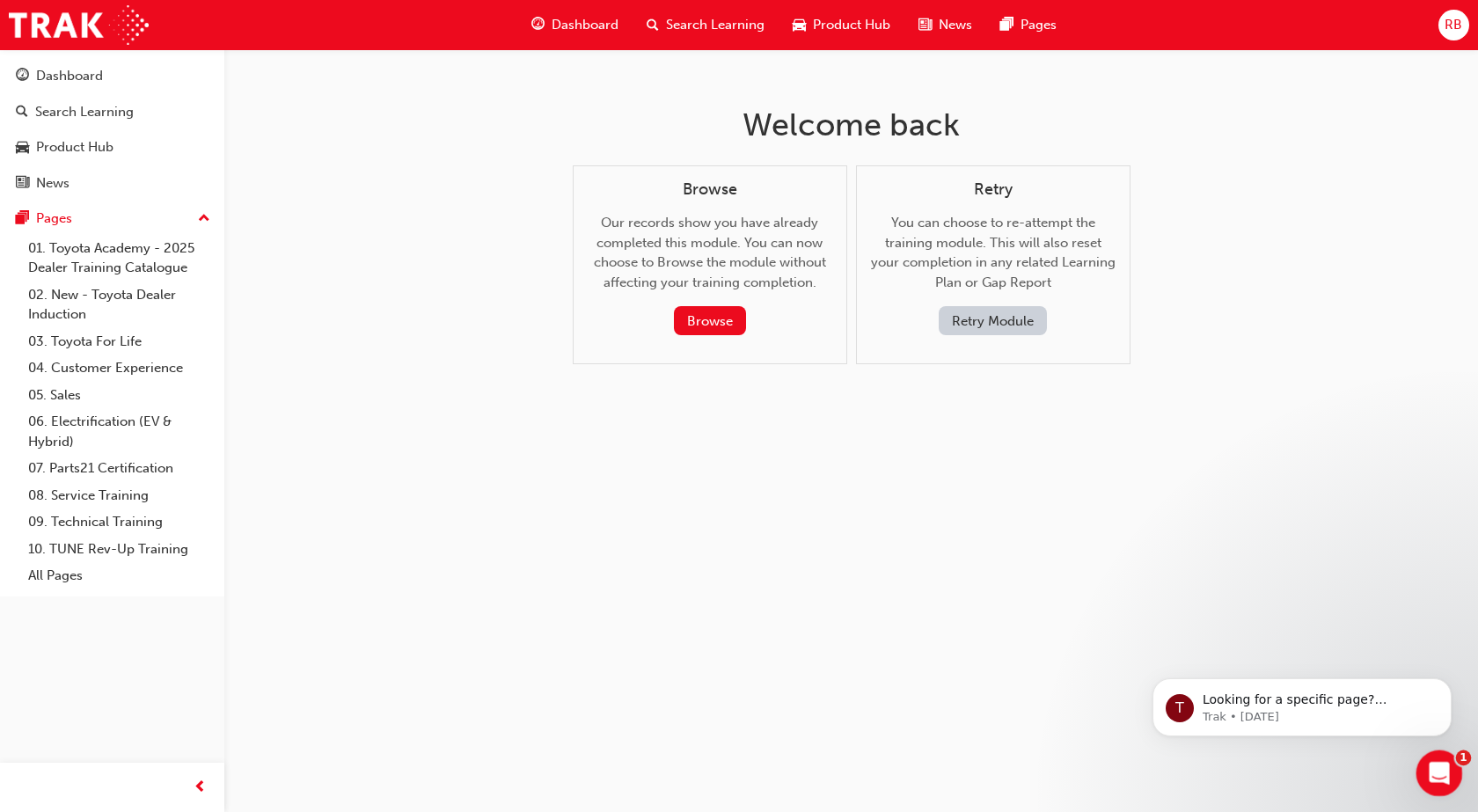
click at [1453, 780] on div "Open Intercom Messenger" at bounding box center [1436, 770] width 58 height 58
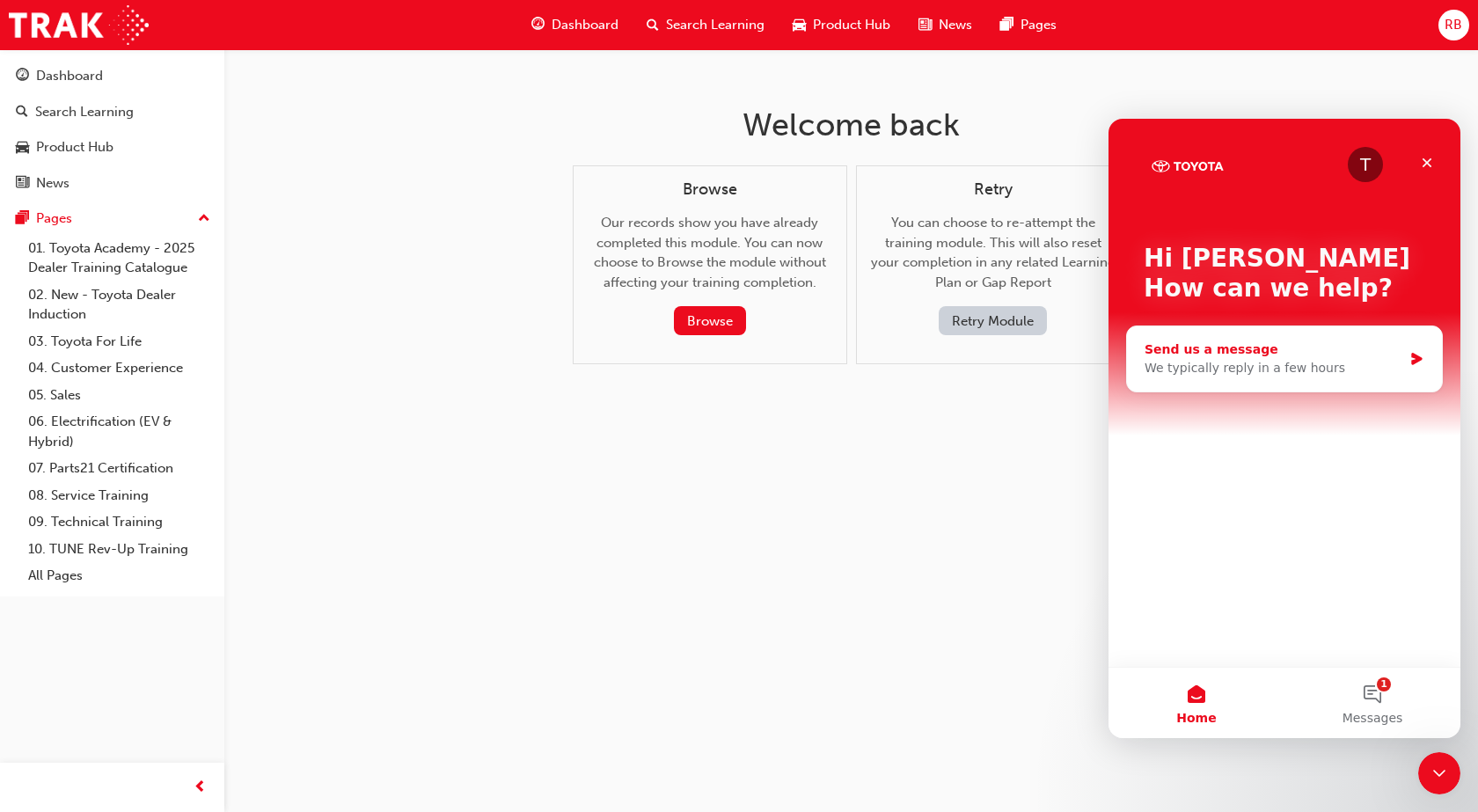
click at [1311, 355] on div "Send us a message" at bounding box center [1272, 350] width 258 height 19
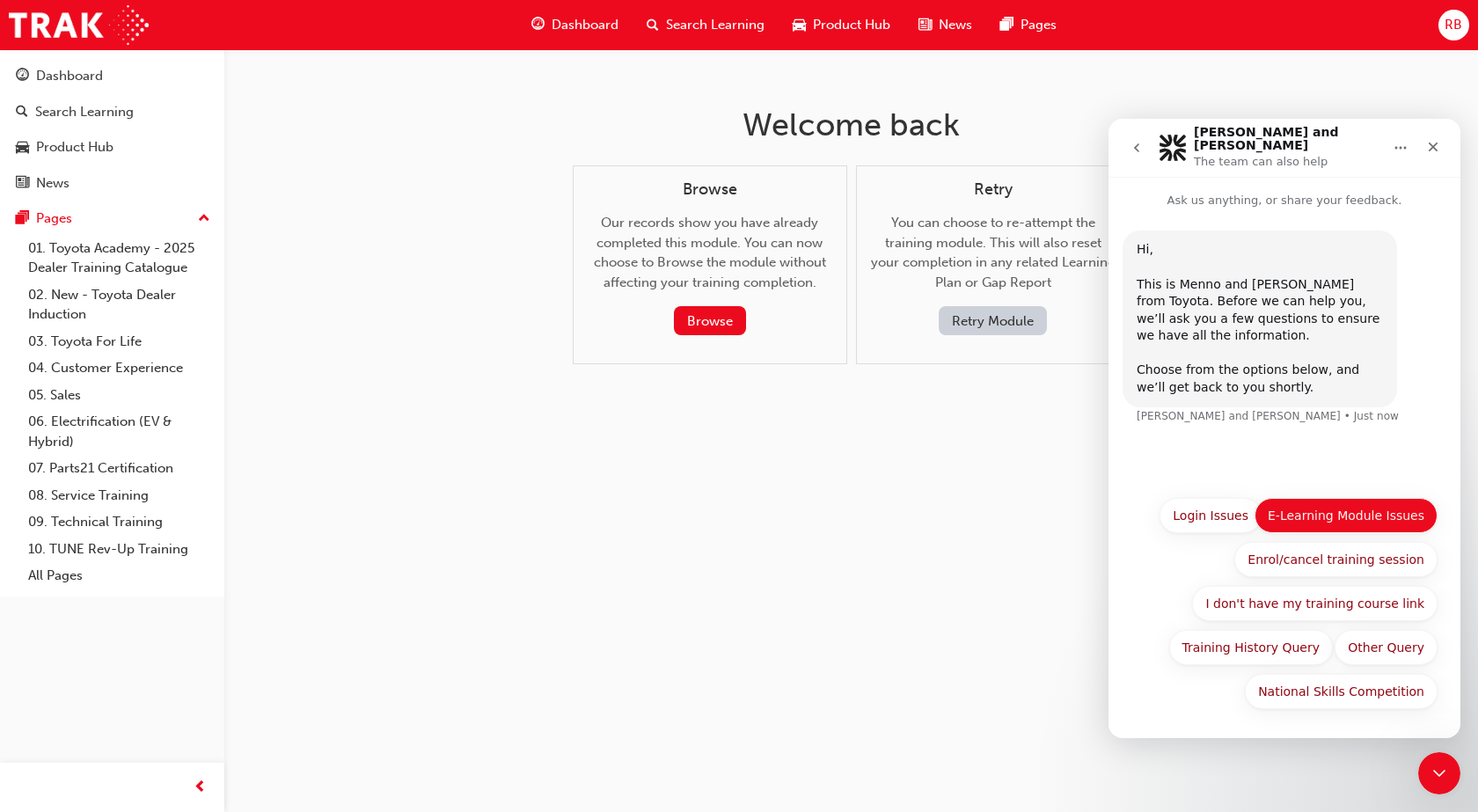
click at [1361, 515] on button "E-Learning Module Issues" at bounding box center [1346, 515] width 183 height 35
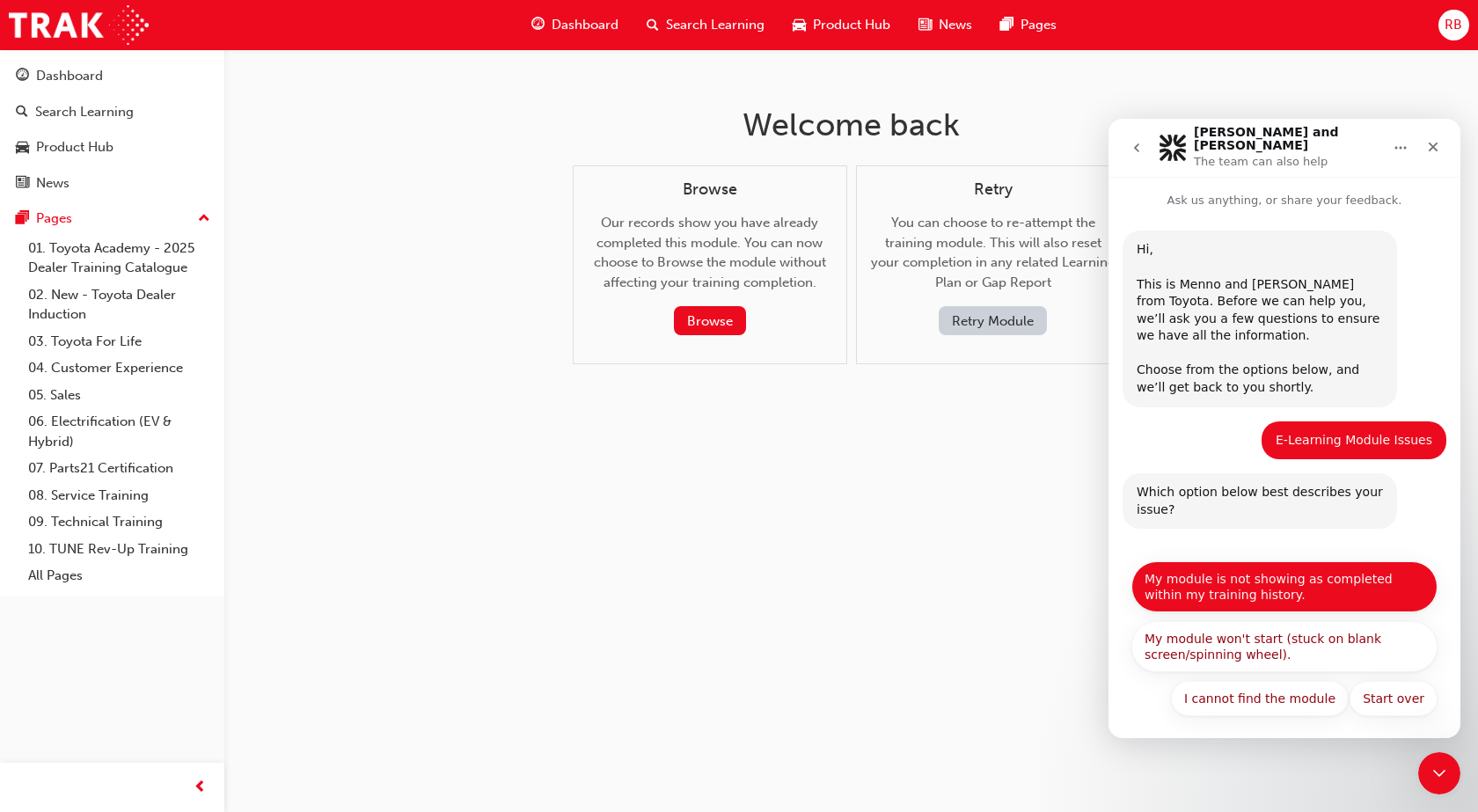
click at [1200, 571] on button "My module is not showing as completed within my training history." at bounding box center [1284, 587] width 306 height 51
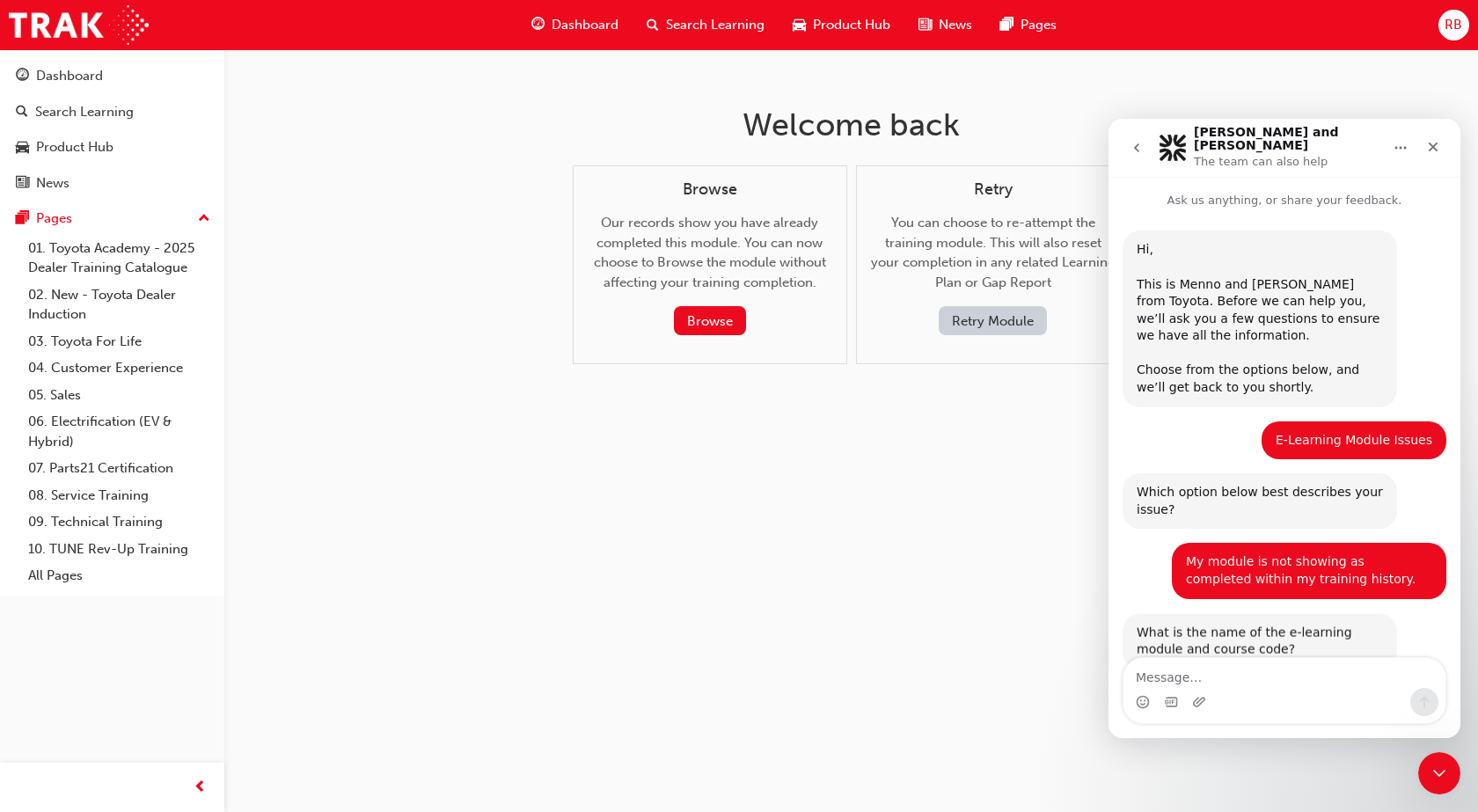
scroll to position [37, 0]
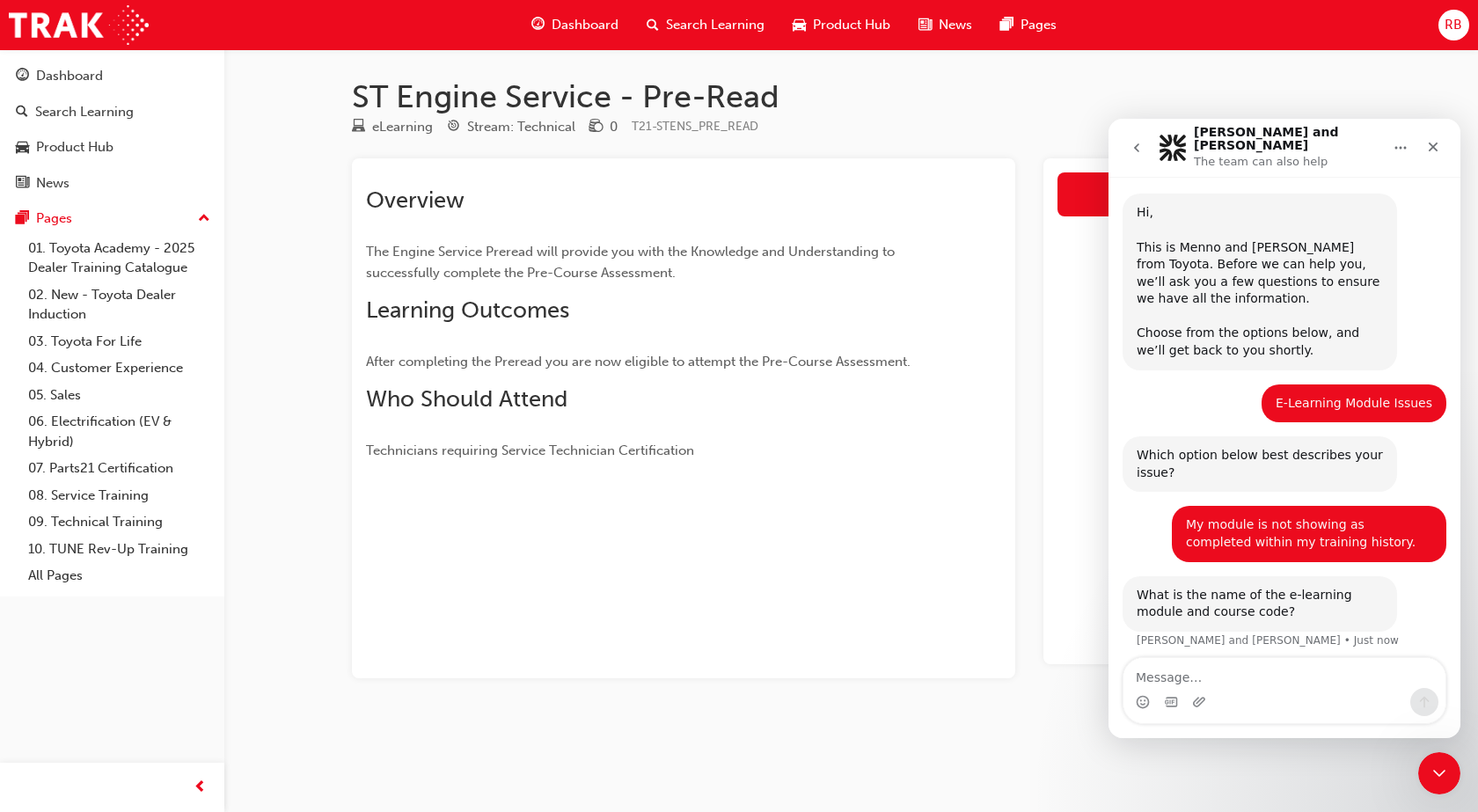
click at [1259, 693] on div "Intercom messenger" at bounding box center [1284, 701] width 322 height 28
click at [1260, 685] on textarea "Message…" at bounding box center [1284, 673] width 322 height 30
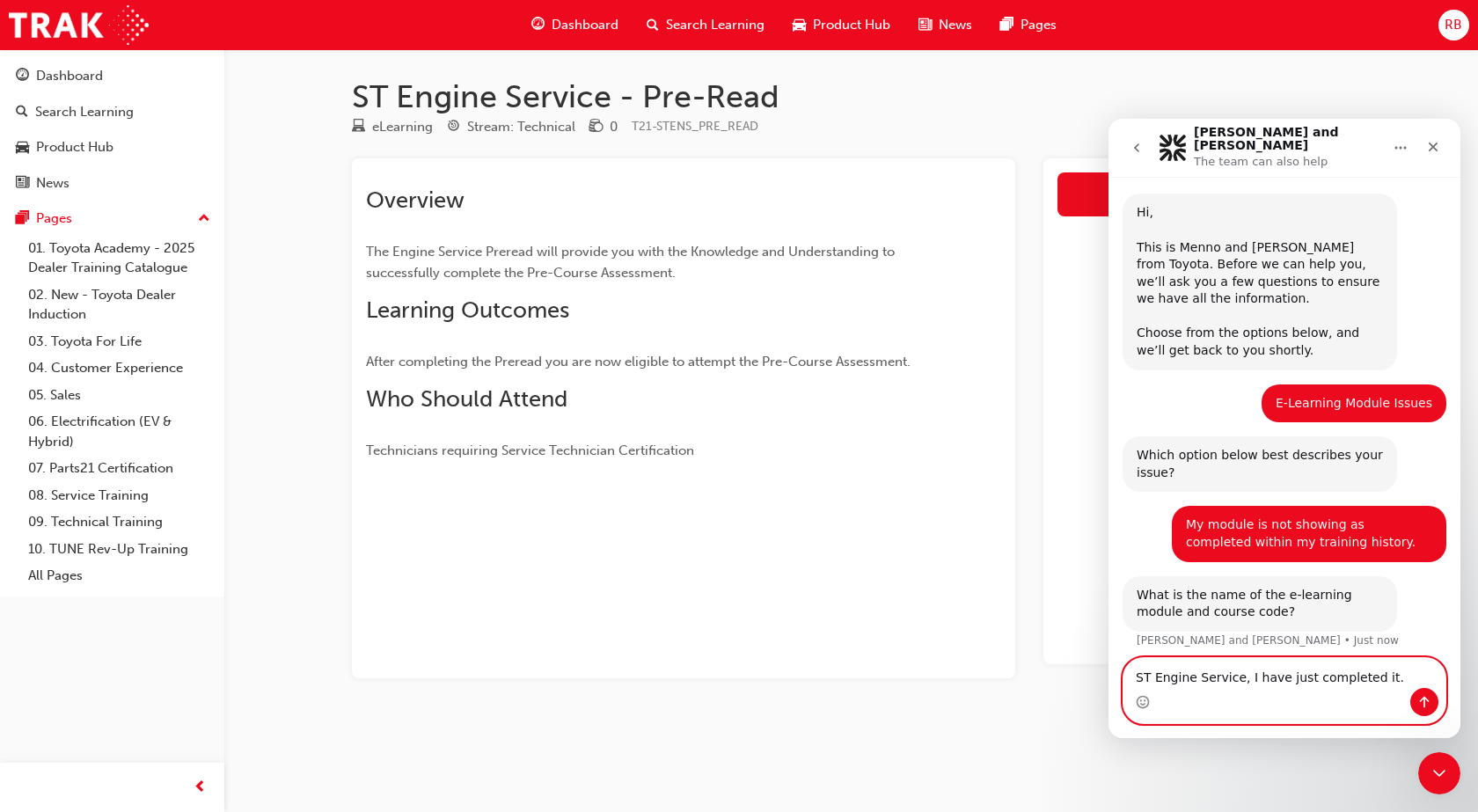
type textarea "ST Engine Service, I have just completed it."
click at [1427, 696] on icon "Send a message…" at bounding box center [1424, 701] width 14 height 14
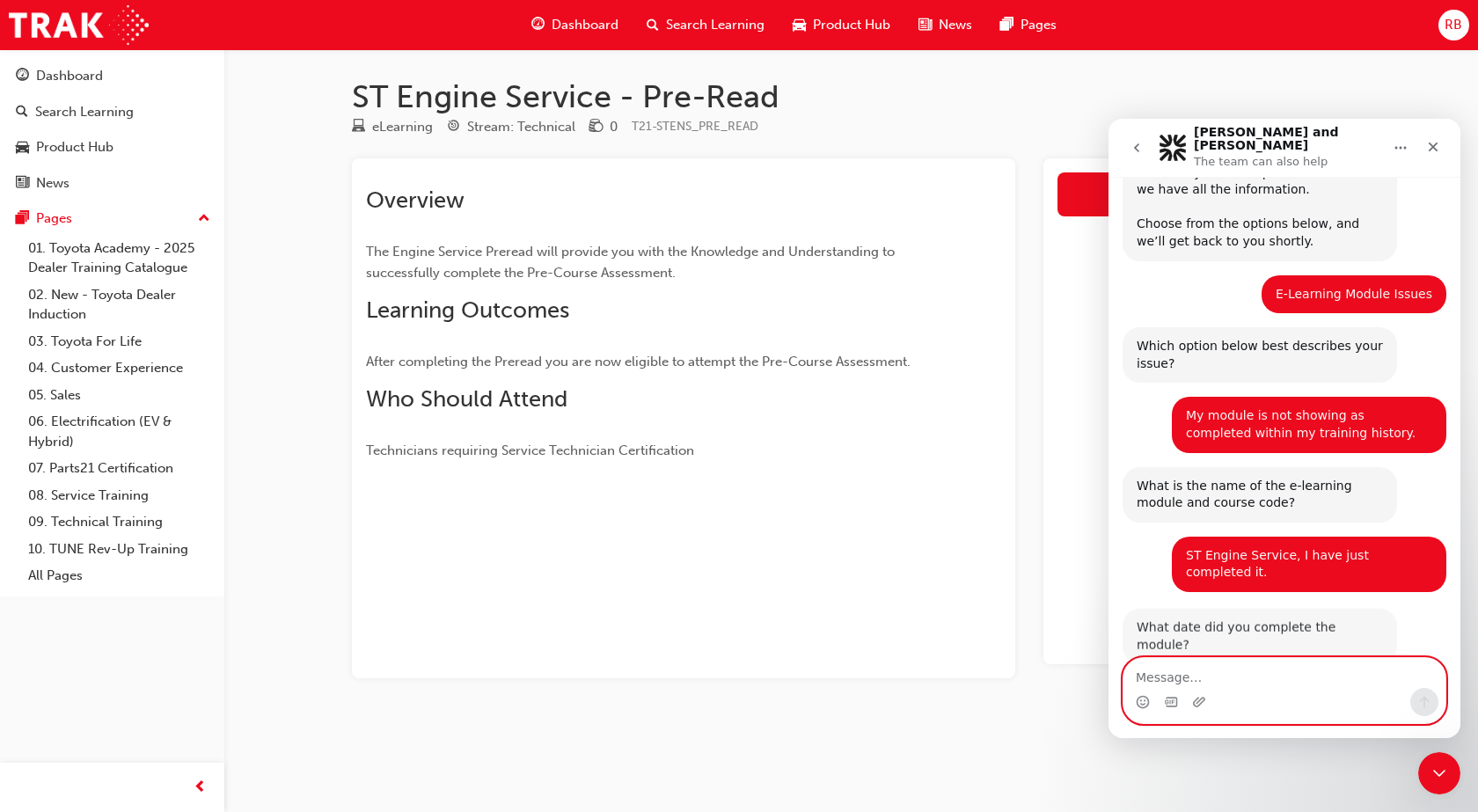
scroll to position [142, 0]
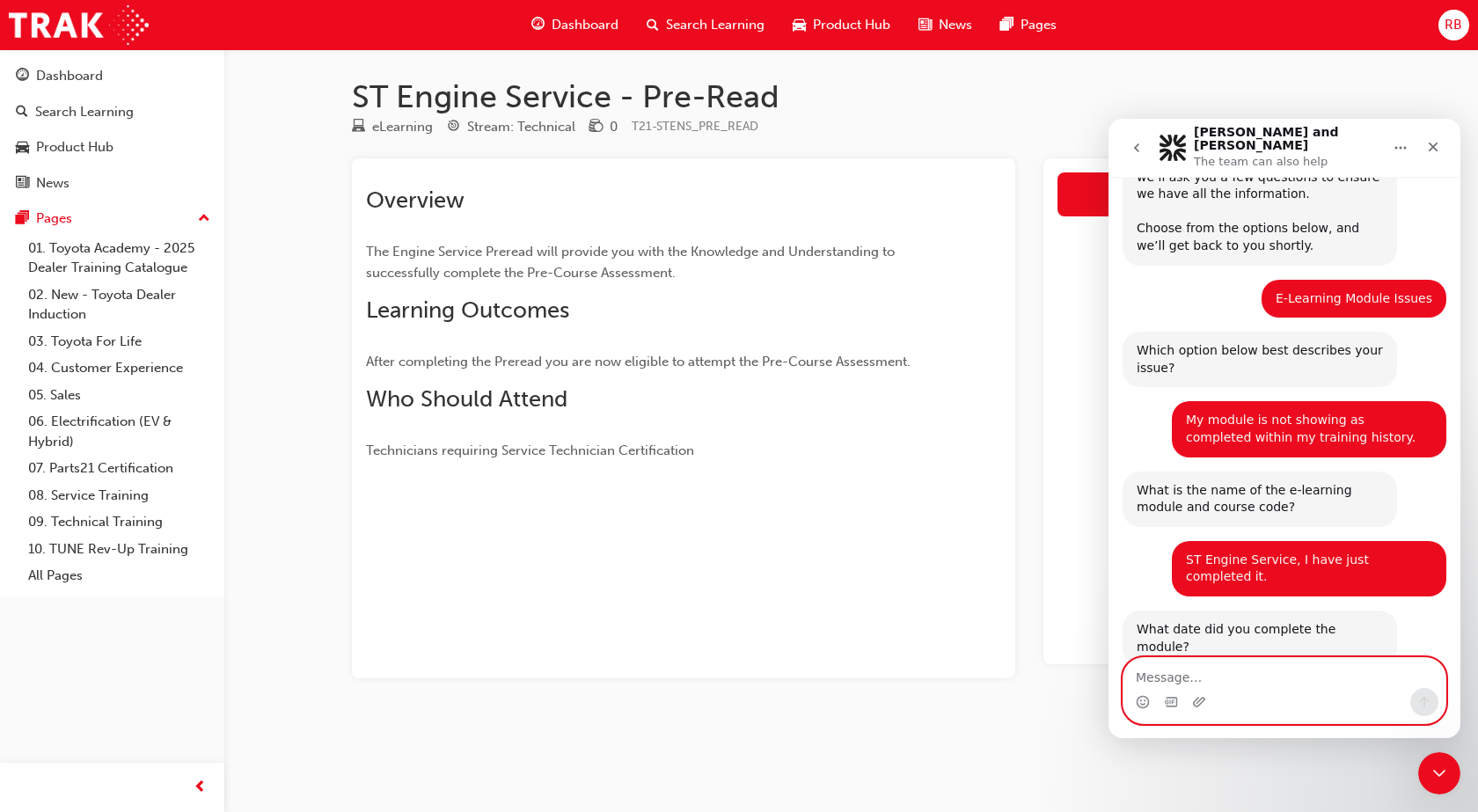
click at [1253, 672] on textarea "Message…" at bounding box center [1284, 673] width 322 height 30
type textarea "25/08/2025"
click at [1428, 693] on button "Send a message…" at bounding box center [1423, 701] width 28 height 28
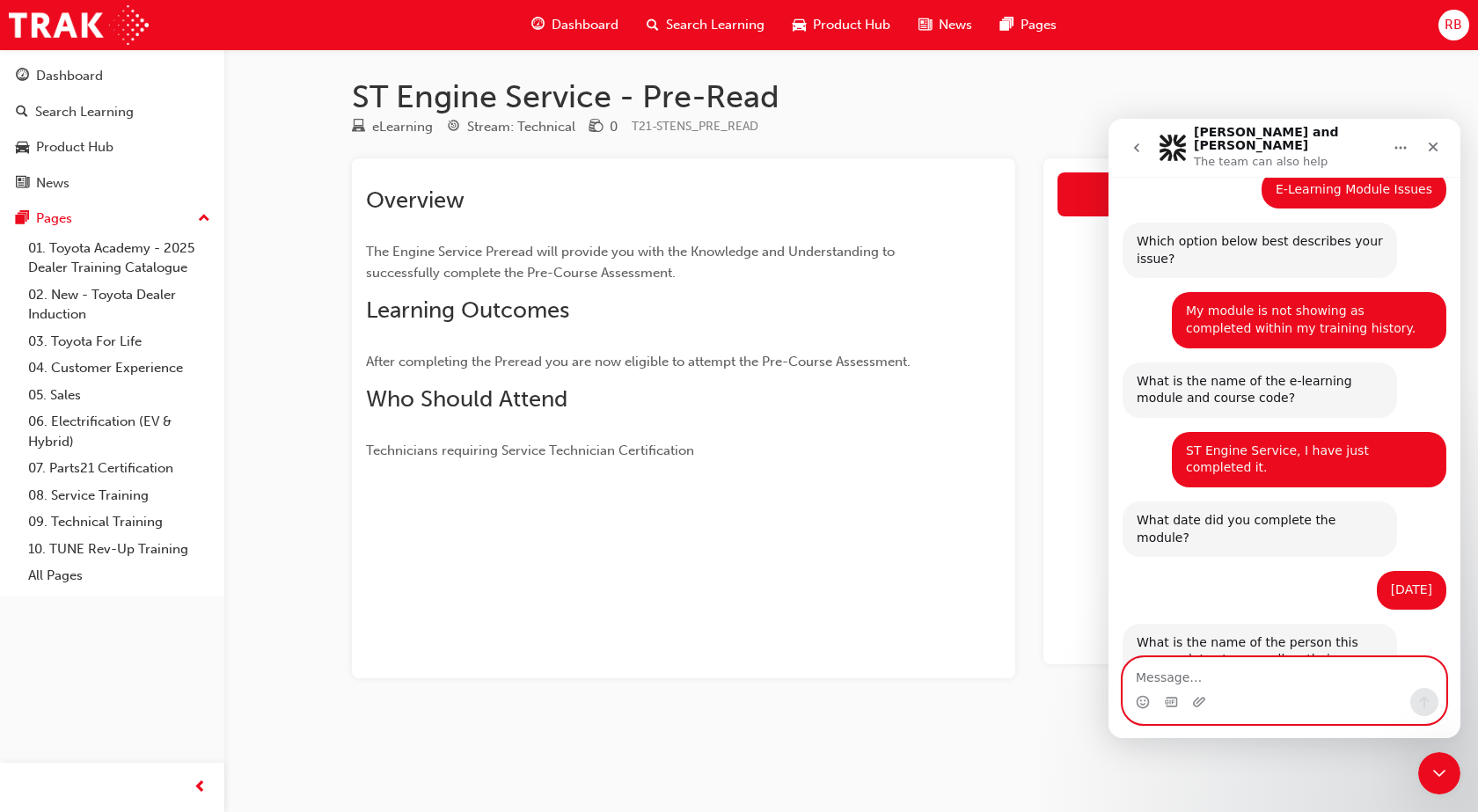
scroll to position [280, 0]
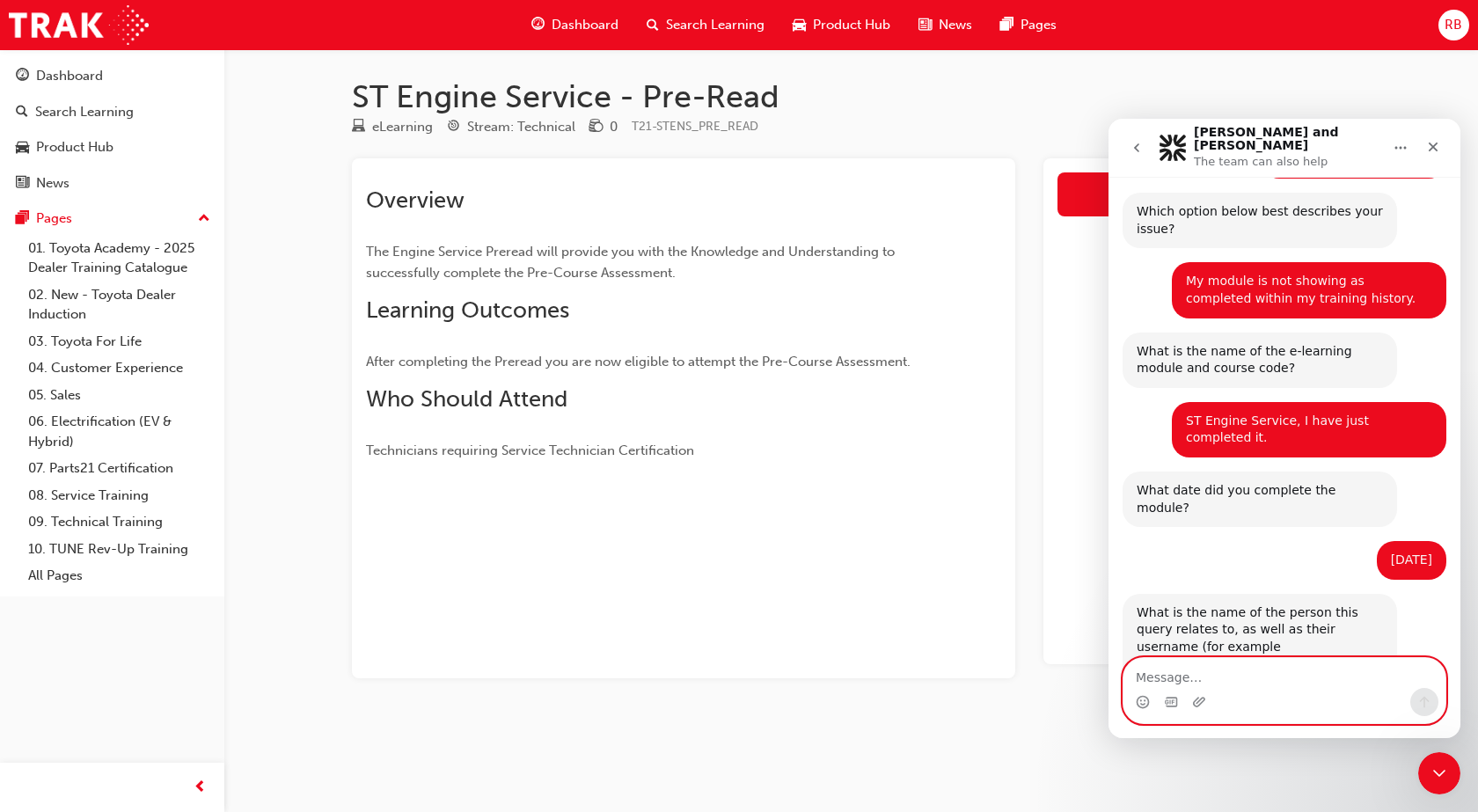
click at [1238, 678] on textarea "Message…" at bounding box center [1284, 673] width 322 height 30
type textarea "Rodolfo Baterina"
click at [1423, 705] on icon "Send a message…" at bounding box center [1424, 701] width 14 height 14
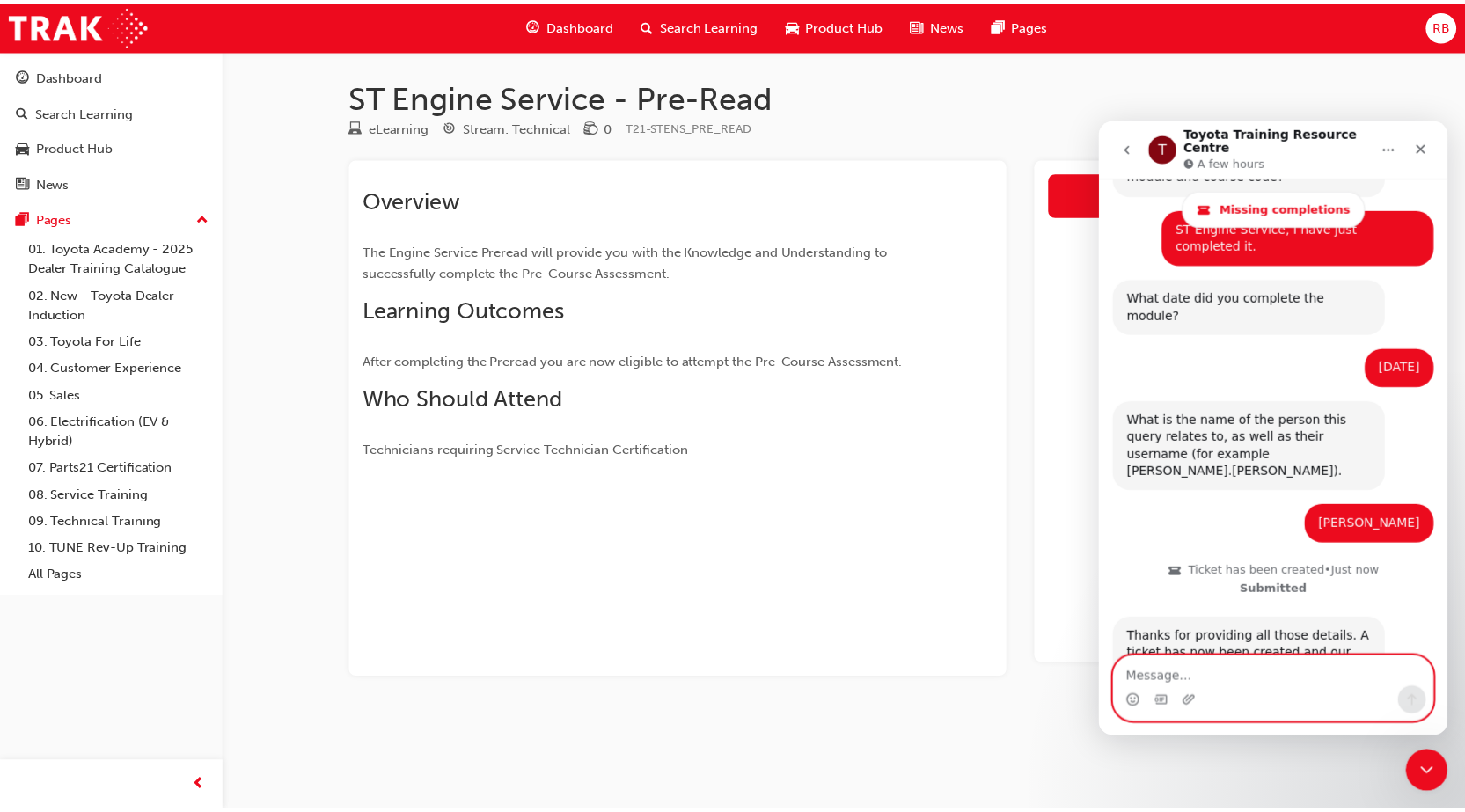
scroll to position [579, 0]
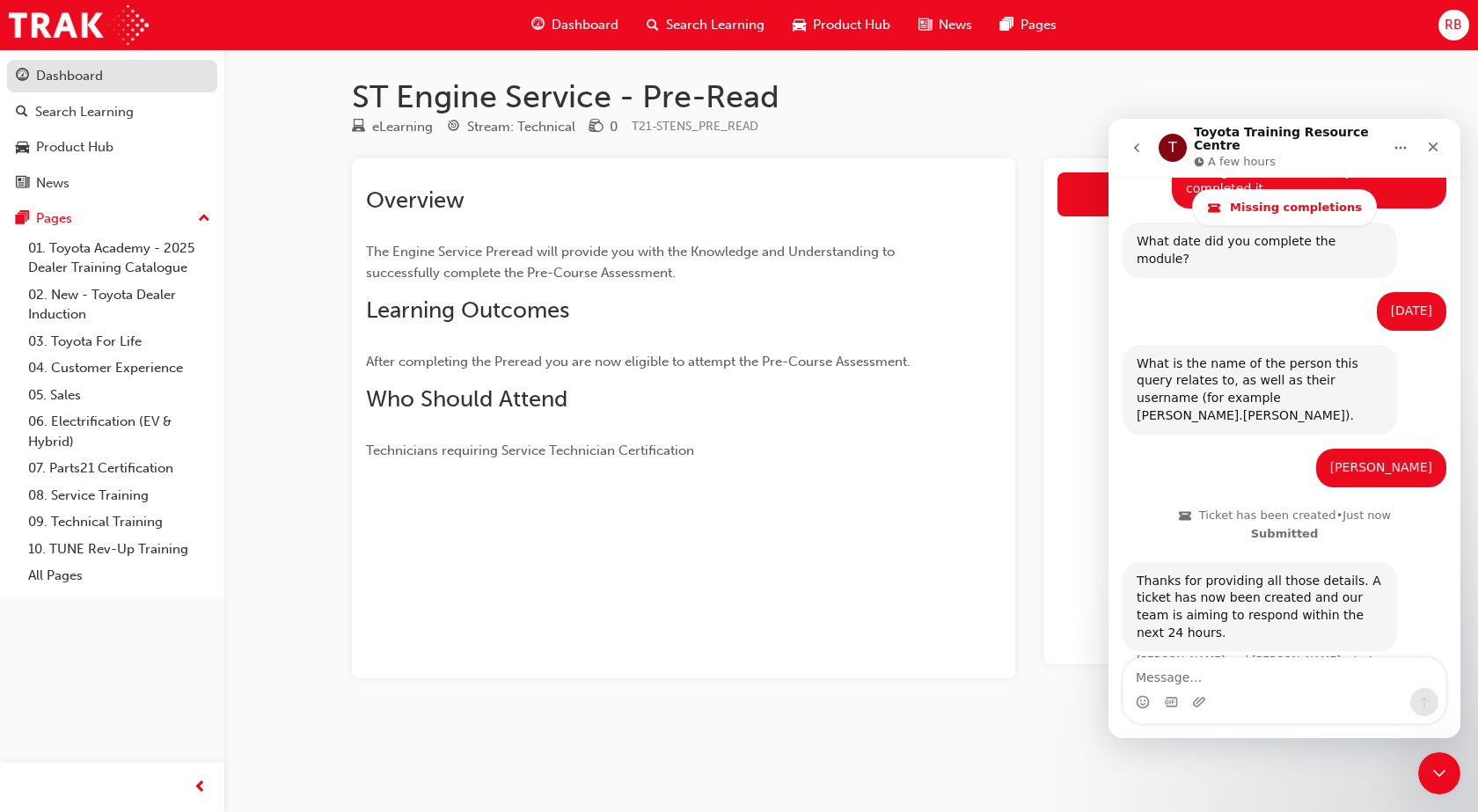
click at [76, 71] on div "Dashboard" at bounding box center [70, 75] width 67 height 21
